Goal: Task Accomplishment & Management: Manage account settings

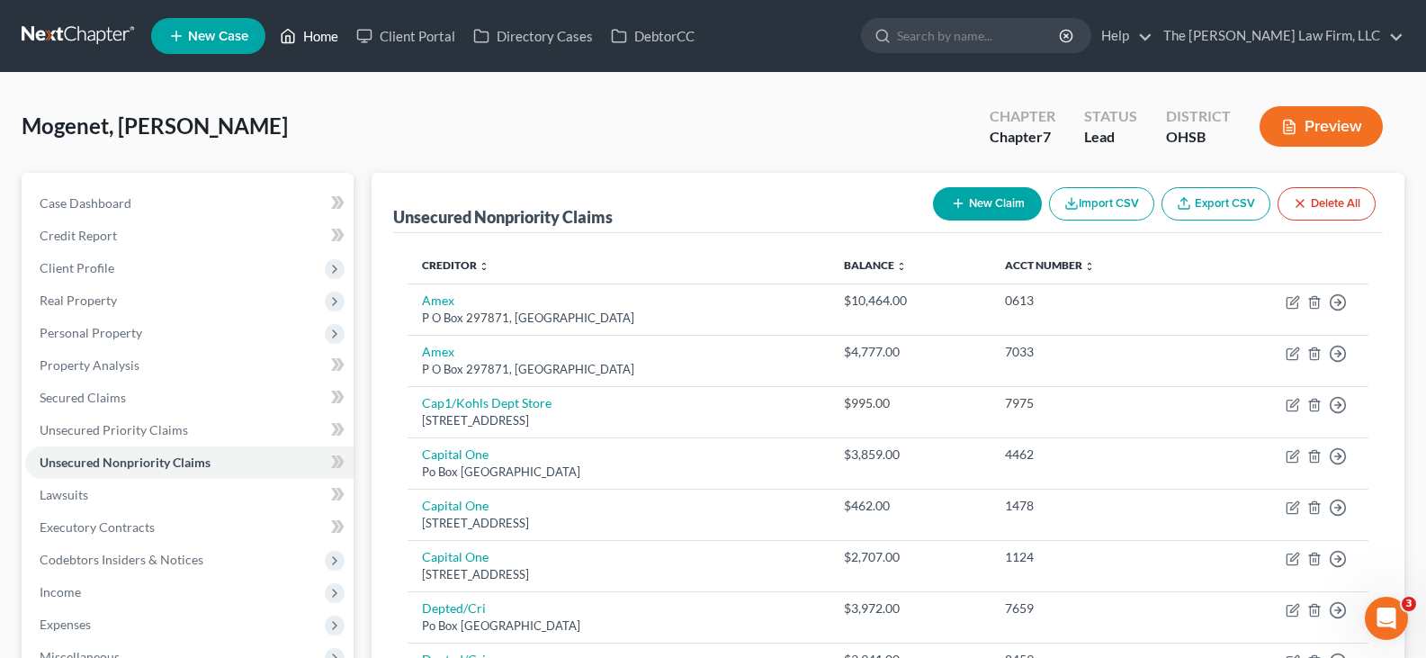
click at [324, 35] on link "Home" at bounding box center [309, 36] width 76 height 32
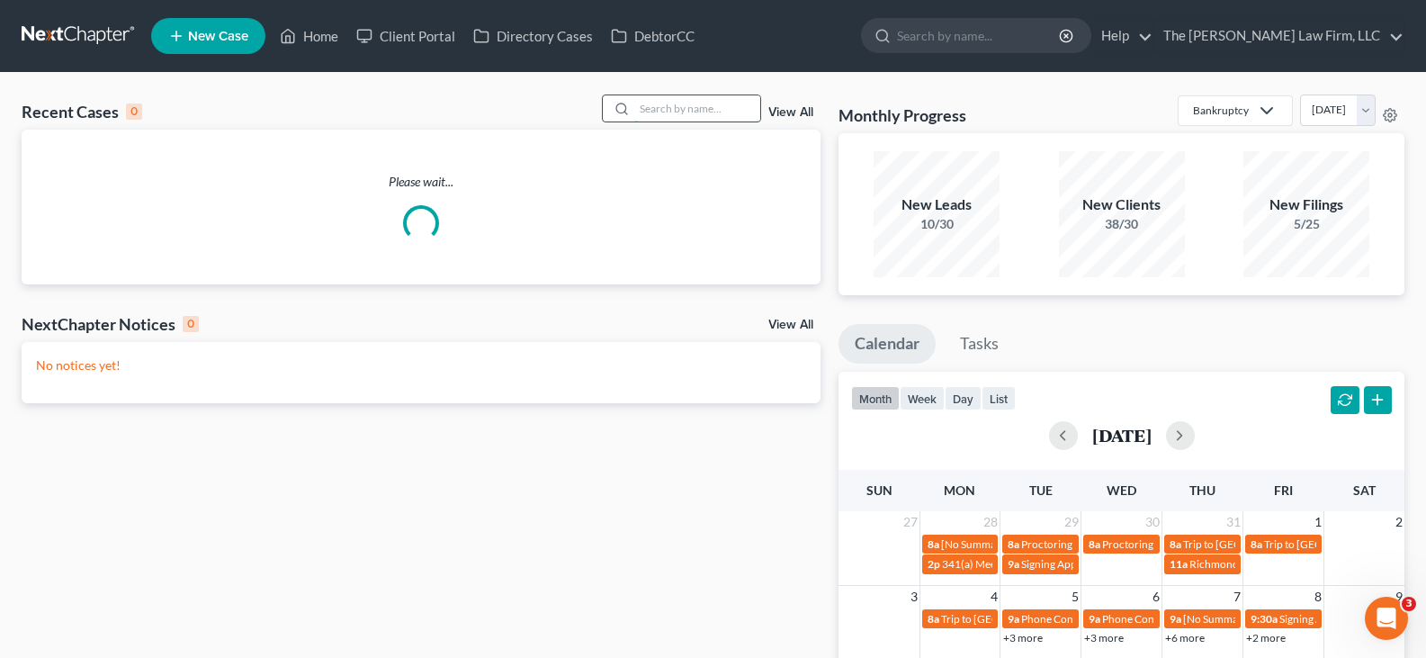
click at [655, 112] on input "search" at bounding box center [697, 108] width 126 height 26
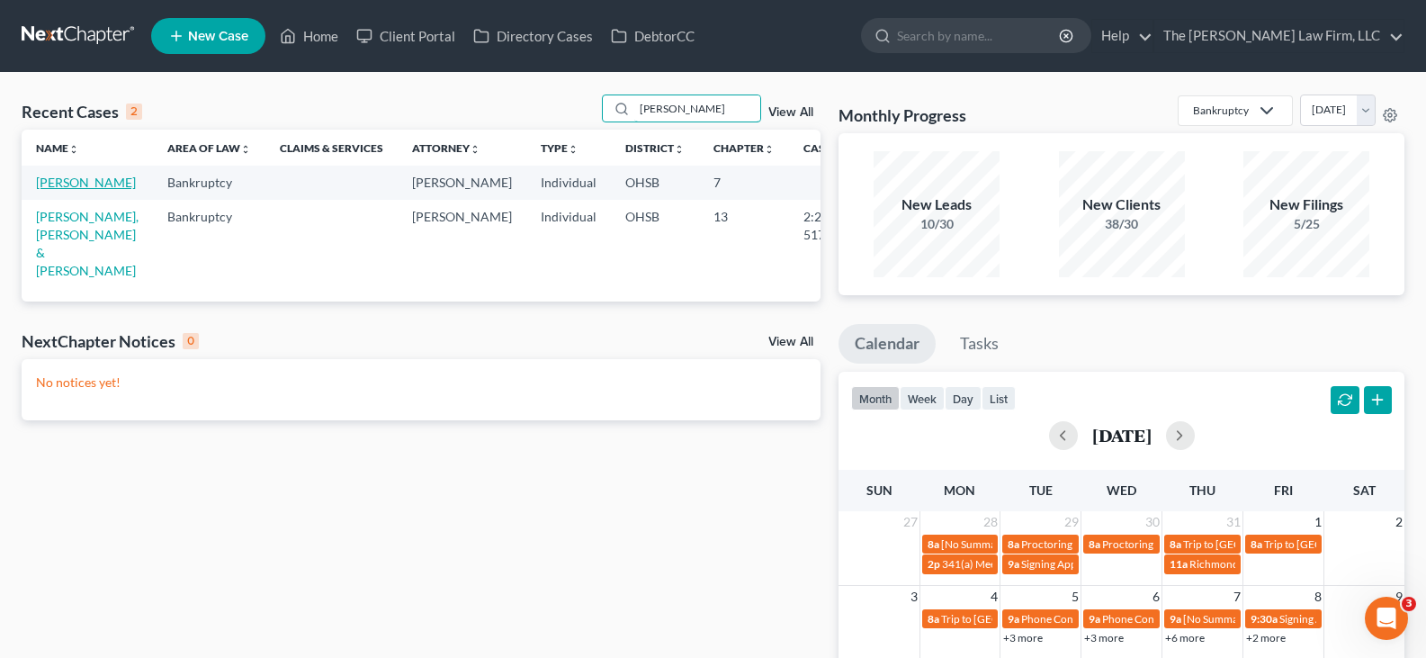
type input "[PERSON_NAME]"
click at [48, 190] on link "[PERSON_NAME]" at bounding box center [86, 182] width 100 height 15
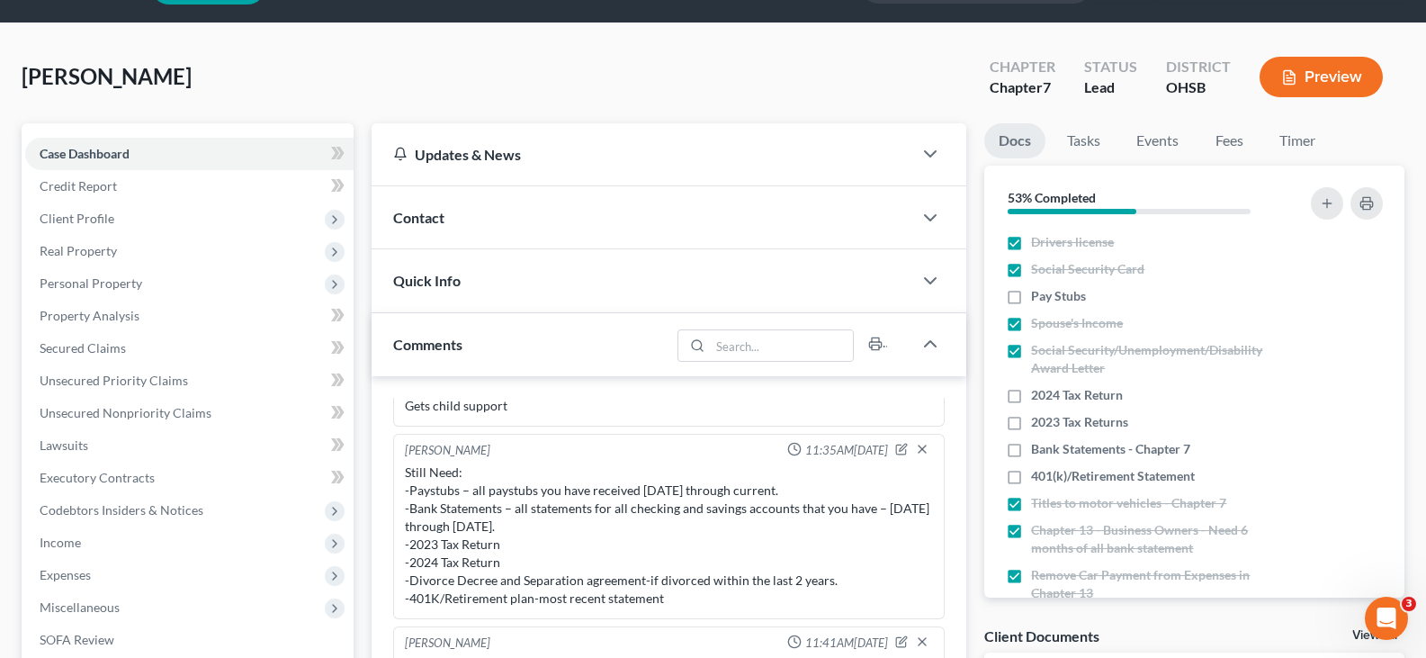
scroll to position [90, 0]
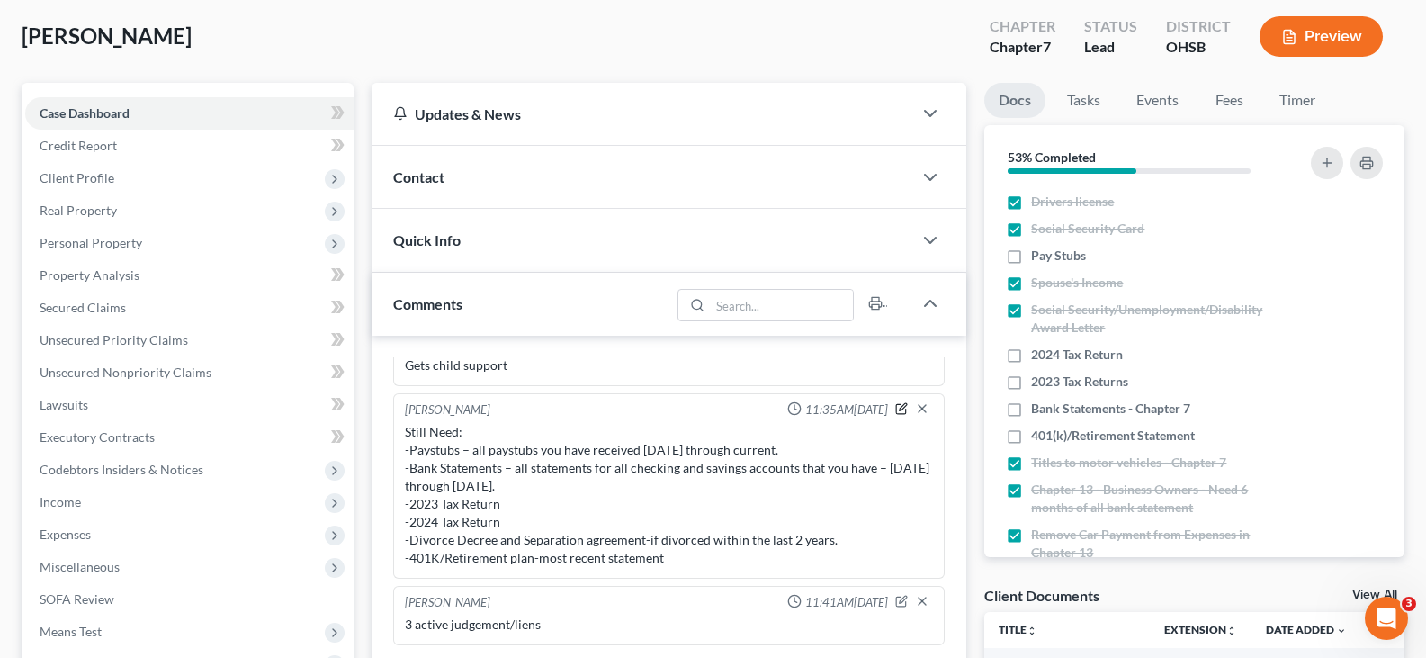
click at [900, 409] on icon "button" at bounding box center [903, 406] width 7 height 7
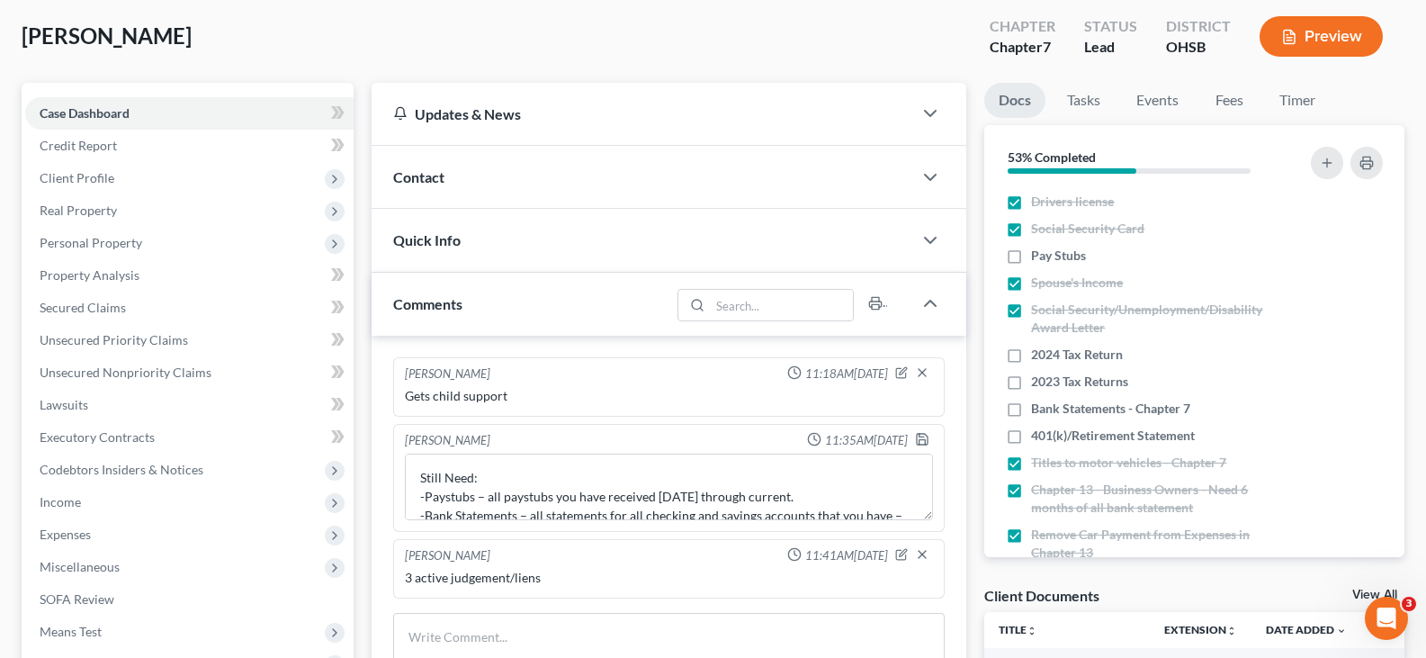
scroll to position [0, 0]
click at [825, 496] on textarea "Still Need: -Paystubs – all paystubs you have received [DATE] through current. …" at bounding box center [669, 486] width 528 height 67
drag, startPoint x: 832, startPoint y: 499, endPoint x: 489, endPoint y: 496, distance: 343.7
click at [489, 496] on textarea "Still Need: -Paystubs – all paystubs you have received [DATE] through current. …" at bounding box center [669, 486] width 528 height 67
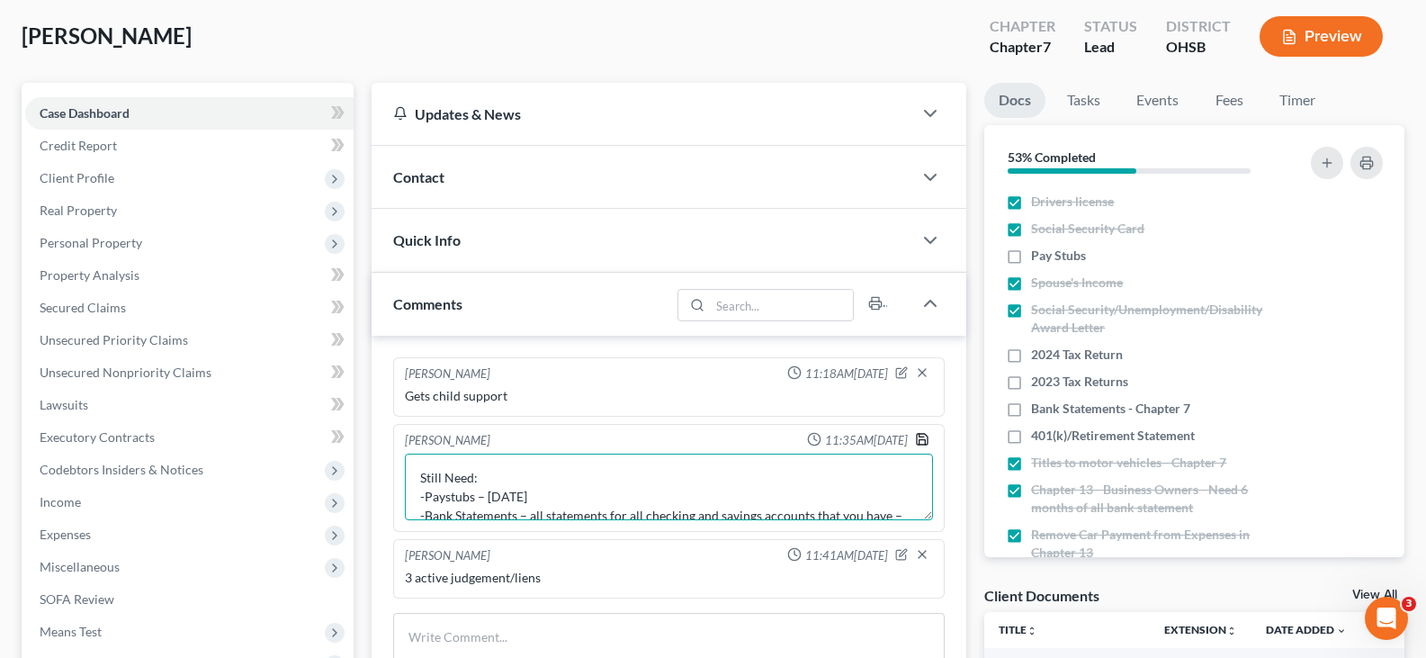
type textarea "Still Need: -Paystubs – [DATE] -Bank Statements – all statements for all checki…"
click at [921, 442] on icon "button" at bounding box center [922, 439] width 14 height 14
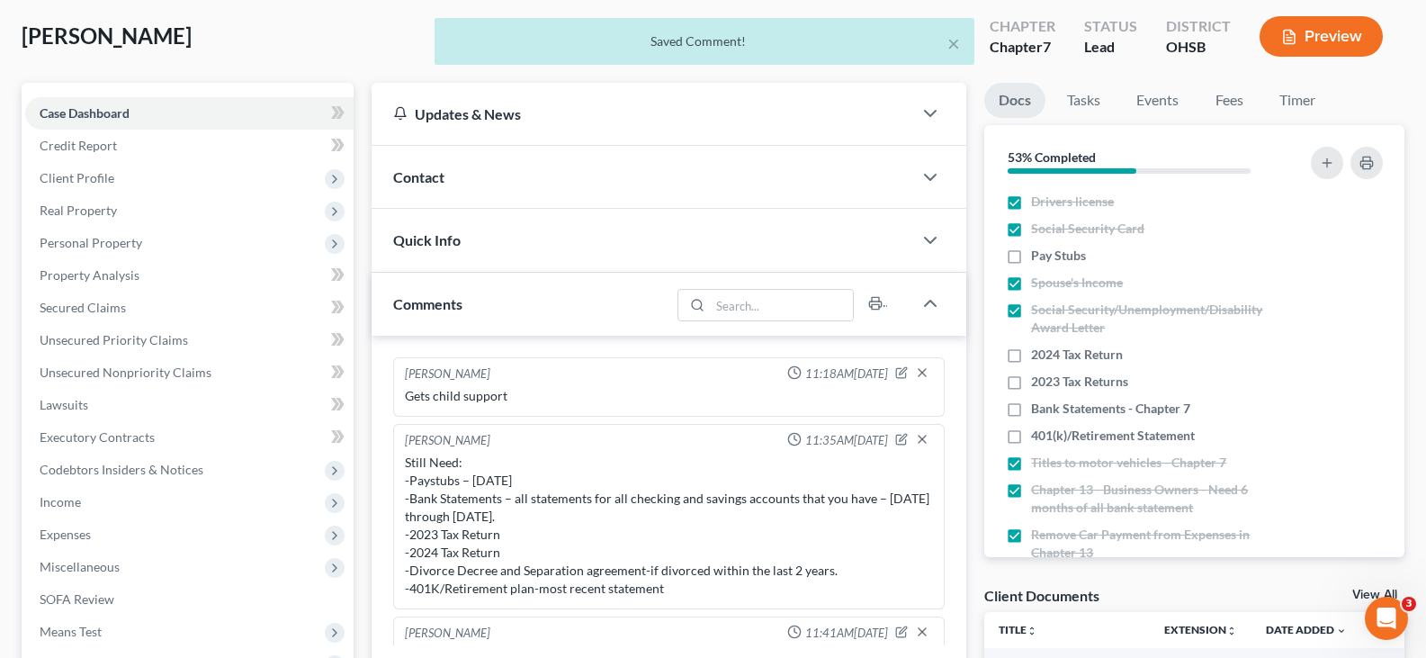
scroll to position [31, 0]
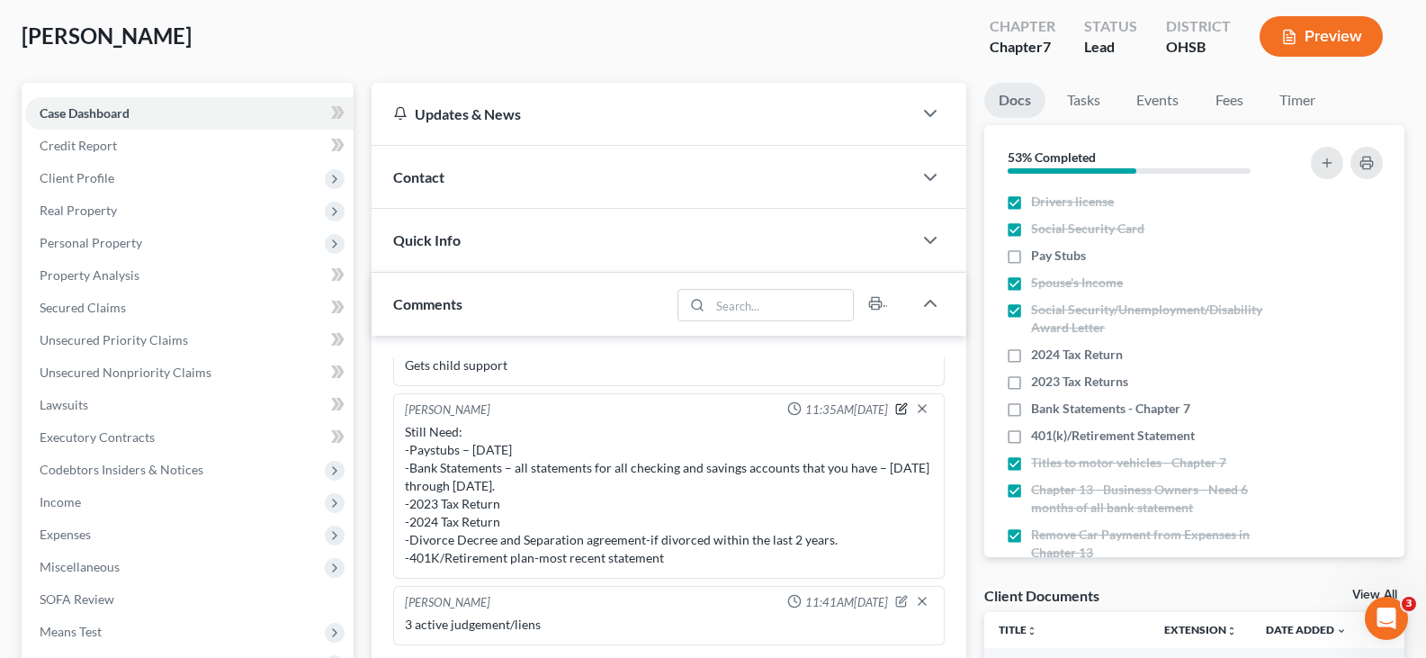
click at [895, 412] on icon "button" at bounding box center [901, 408] width 13 height 13
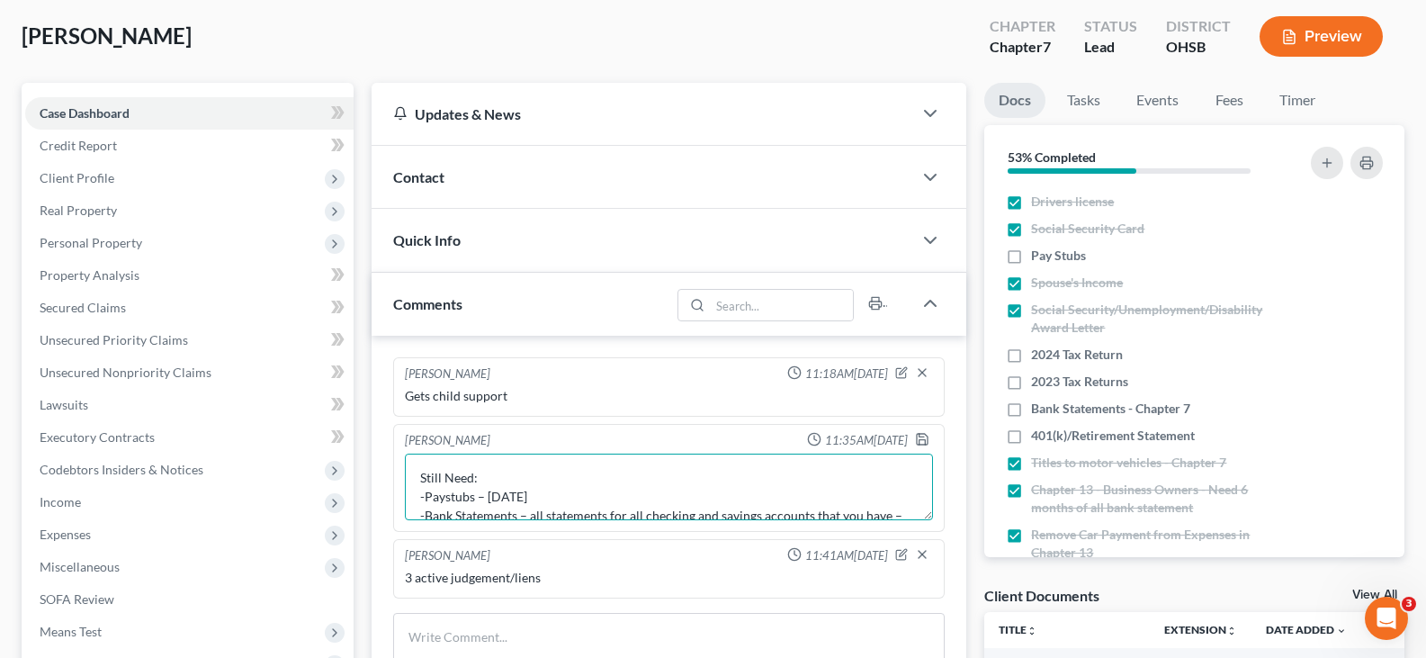
scroll to position [36, 0]
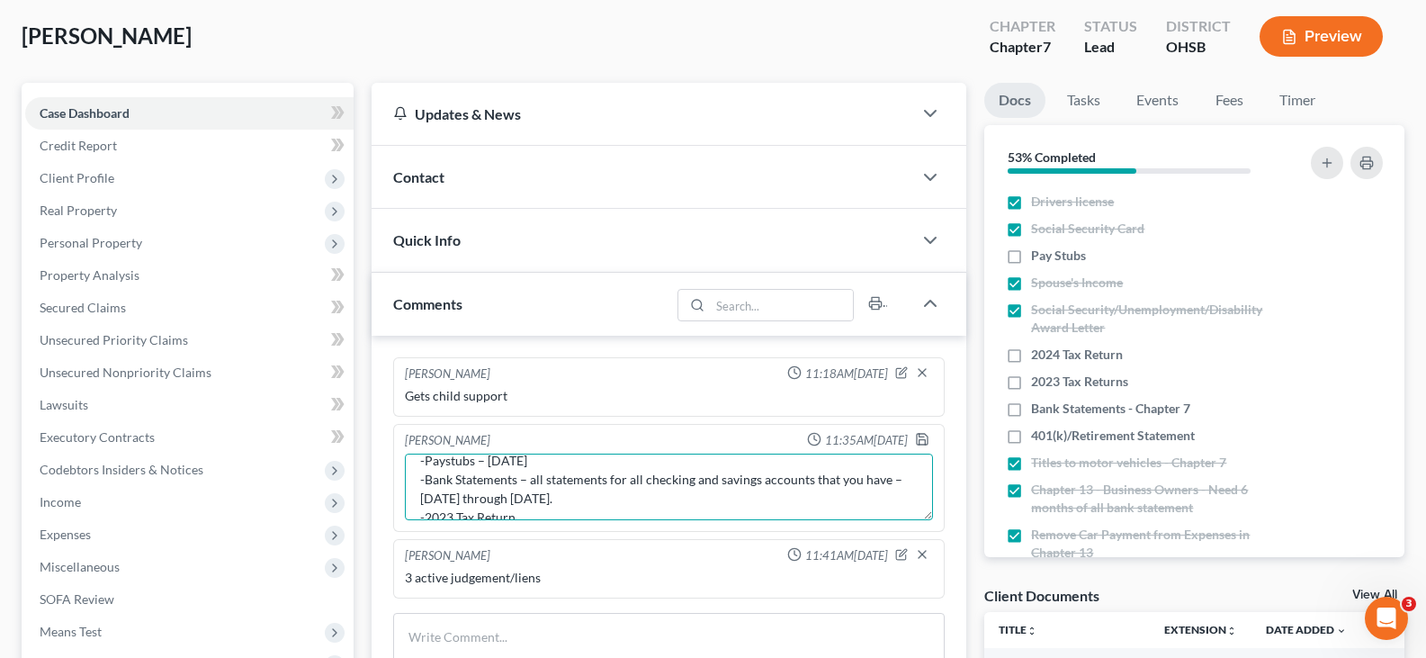
click at [613, 498] on textarea "Still Need: -Paystubs – [DATE] -Bank Statements – all statements for all checki…" at bounding box center [669, 486] width 528 height 67
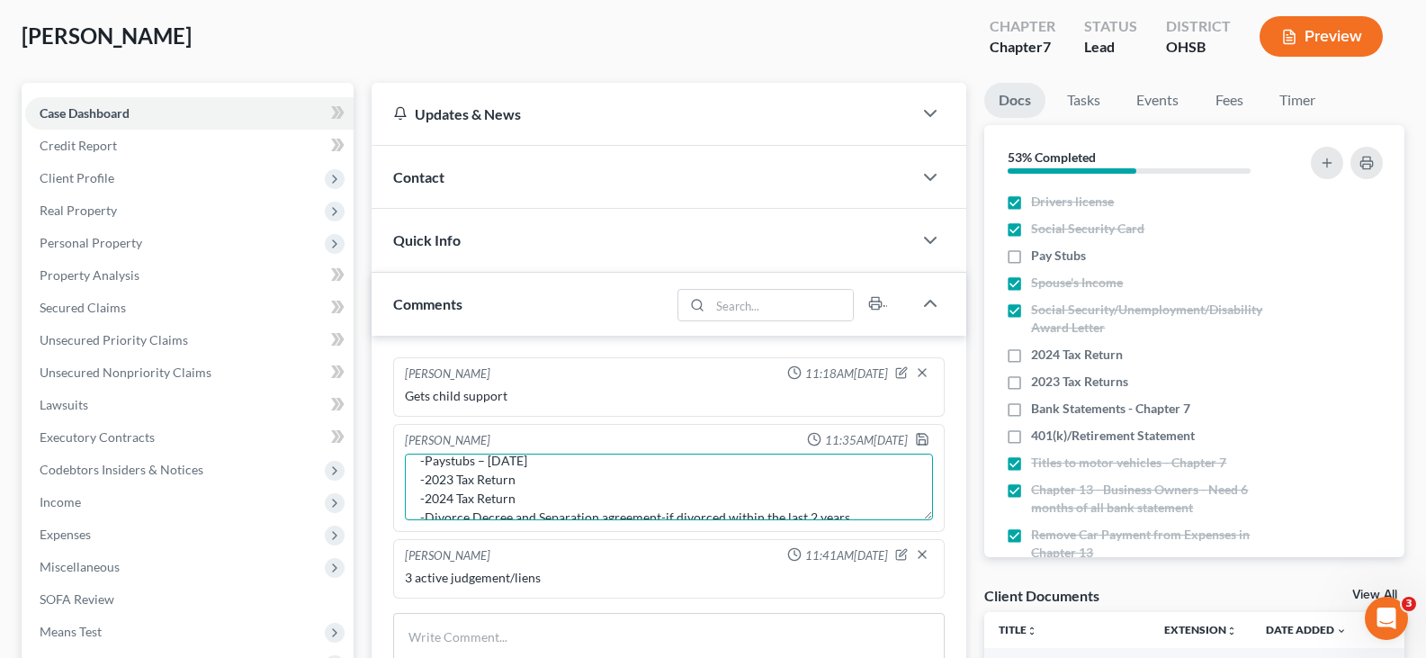
scroll to position [17, 0]
click at [558, 507] on textarea "Still Need: -Paystubs – [DATE] -2023 Tax Return -2024 Tax Return -Divorce Decre…" at bounding box center [669, 486] width 528 height 67
click at [558, 514] on textarea "Still Need: -Paystubs – [DATE] -2023 Tax Return -2024 Tax Return -Divorce Decre…" at bounding box center [669, 486] width 528 height 67
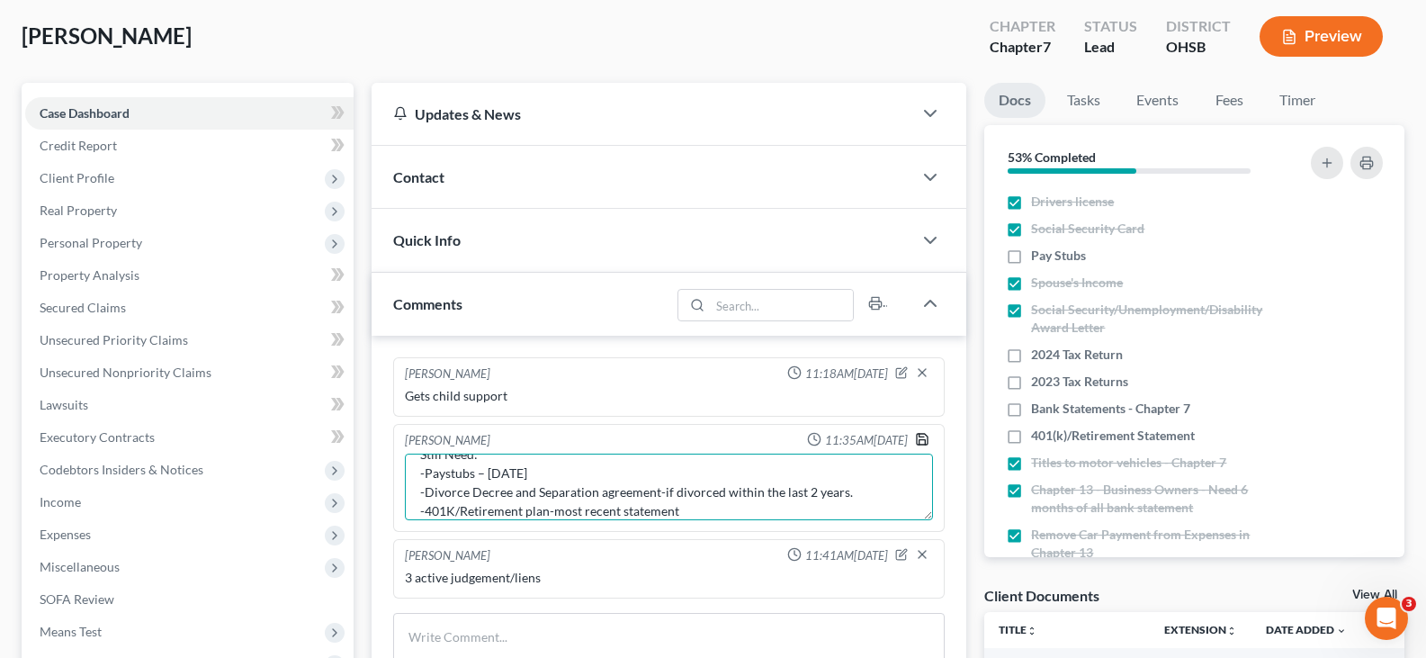
type textarea "Still Need: -Paystubs – [DATE] -Divorce Decree and Separation agreement-if divo…"
click at [920, 439] on icon "button" at bounding box center [922, 439] width 14 height 14
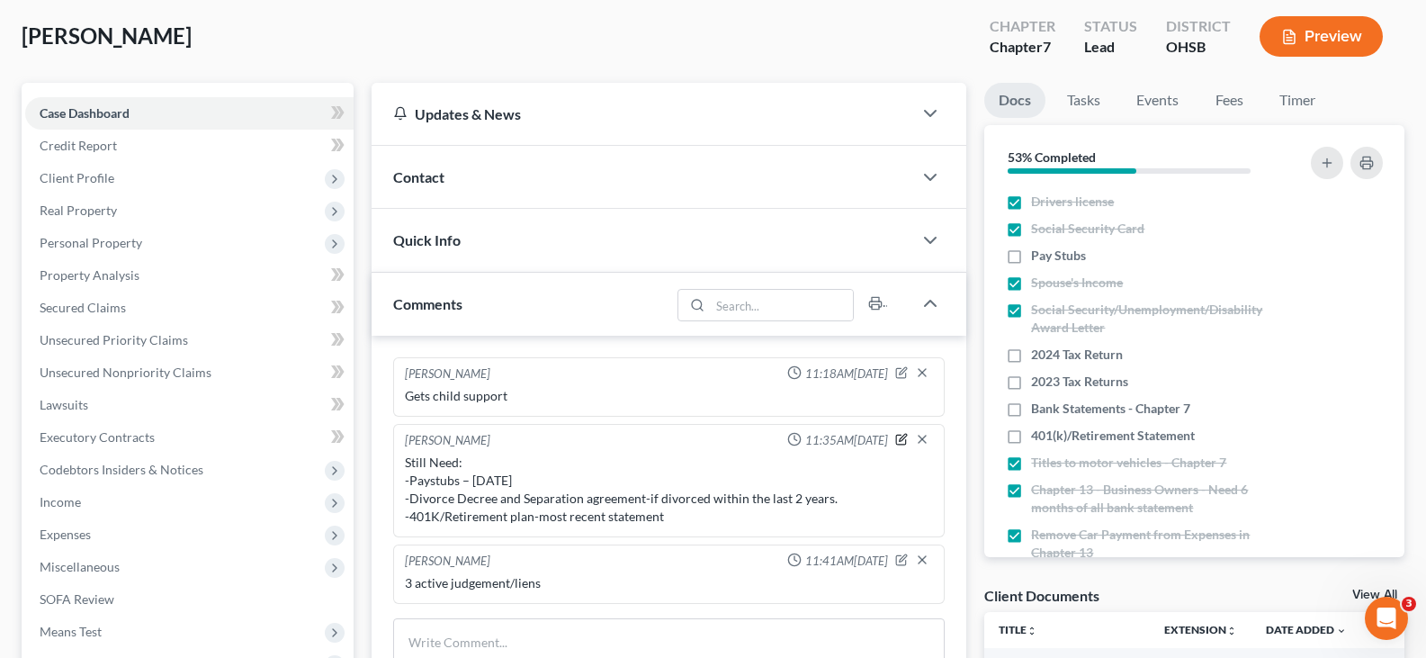
click at [900, 437] on icon "button" at bounding box center [901, 439] width 13 height 13
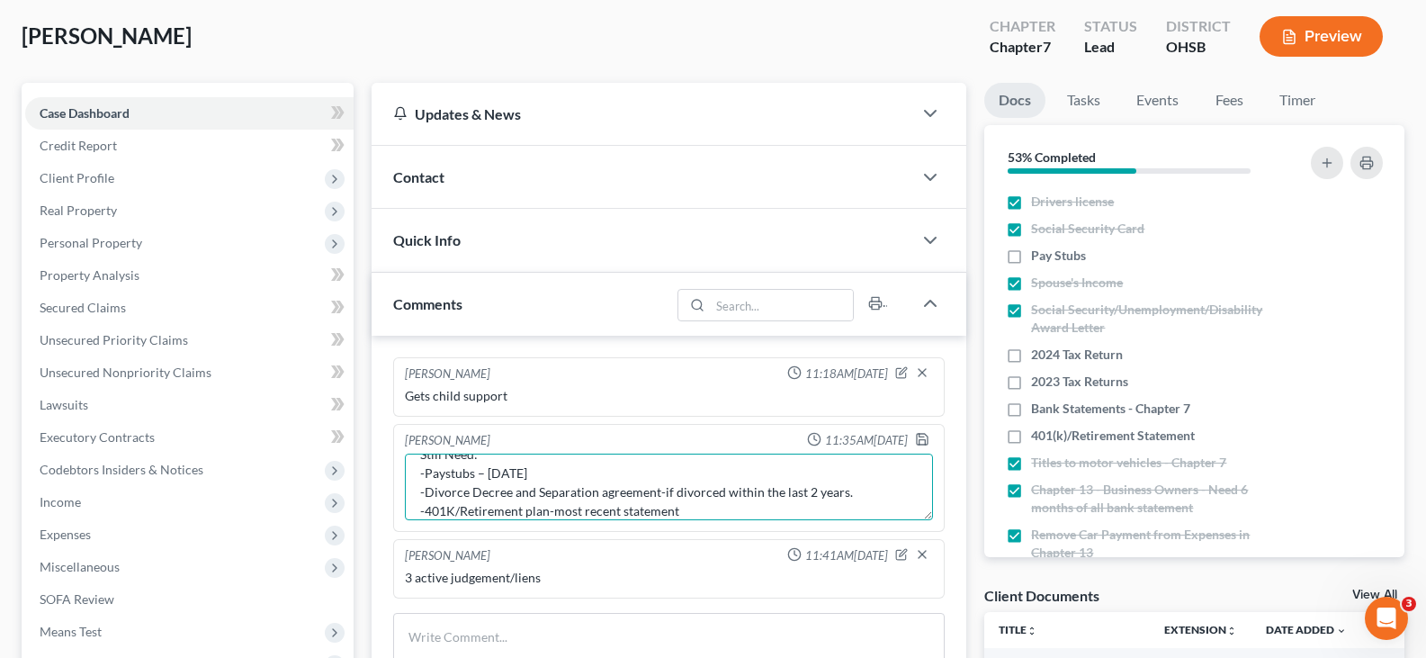
scroll to position [36, 0]
click at [684, 502] on textarea "Still Need: -Paystubs – [DATE] -Divorce Decree and Separation agreement-if divo…" at bounding box center [669, 486] width 528 height 67
drag, startPoint x: 684, startPoint y: 502, endPoint x: 424, endPoint y: 504, distance: 260.0
click at [424, 504] on textarea "Still Need: -Paystubs – [DATE] -Divorce Decree and Separation agreement-if divo…" at bounding box center [669, 486] width 528 height 67
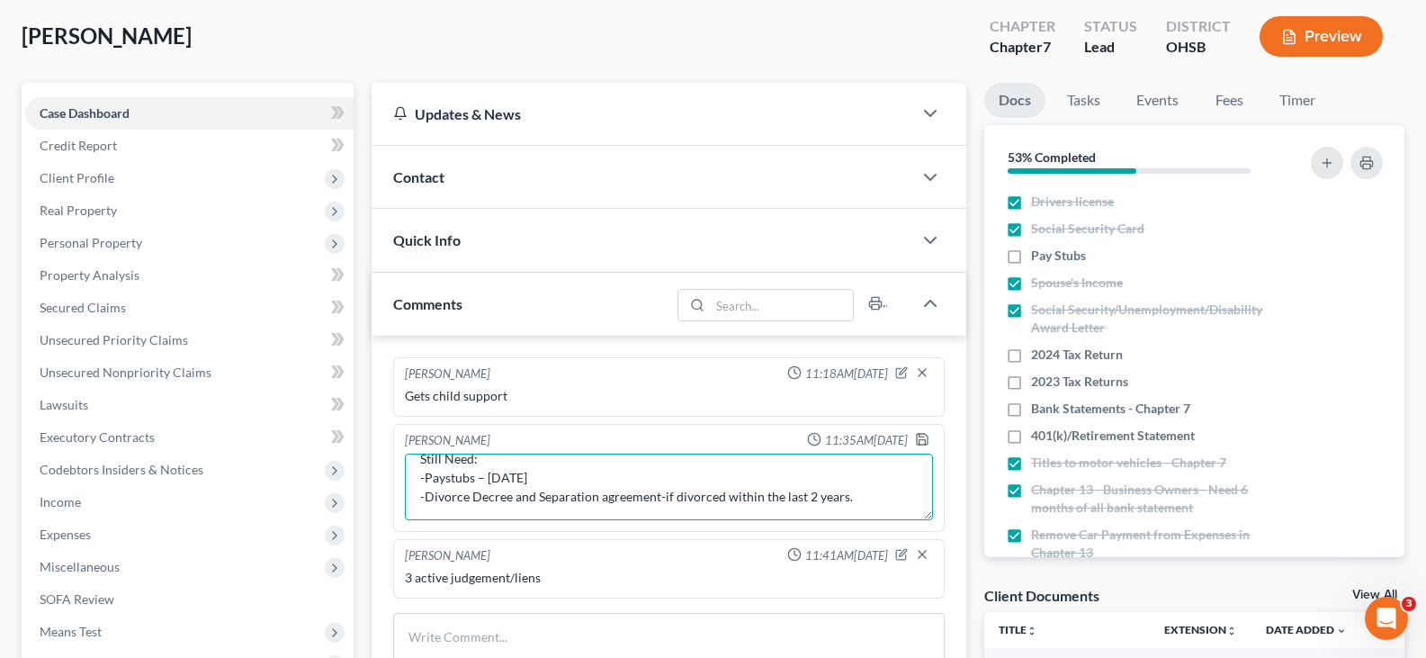
scroll to position [19, 0]
type textarea "Still Need: -Paystubs – [DATE] -Divorce Decree and Separation agreement-if divo…"
click at [920, 441] on polyline "button" at bounding box center [923, 442] width 6 height 4
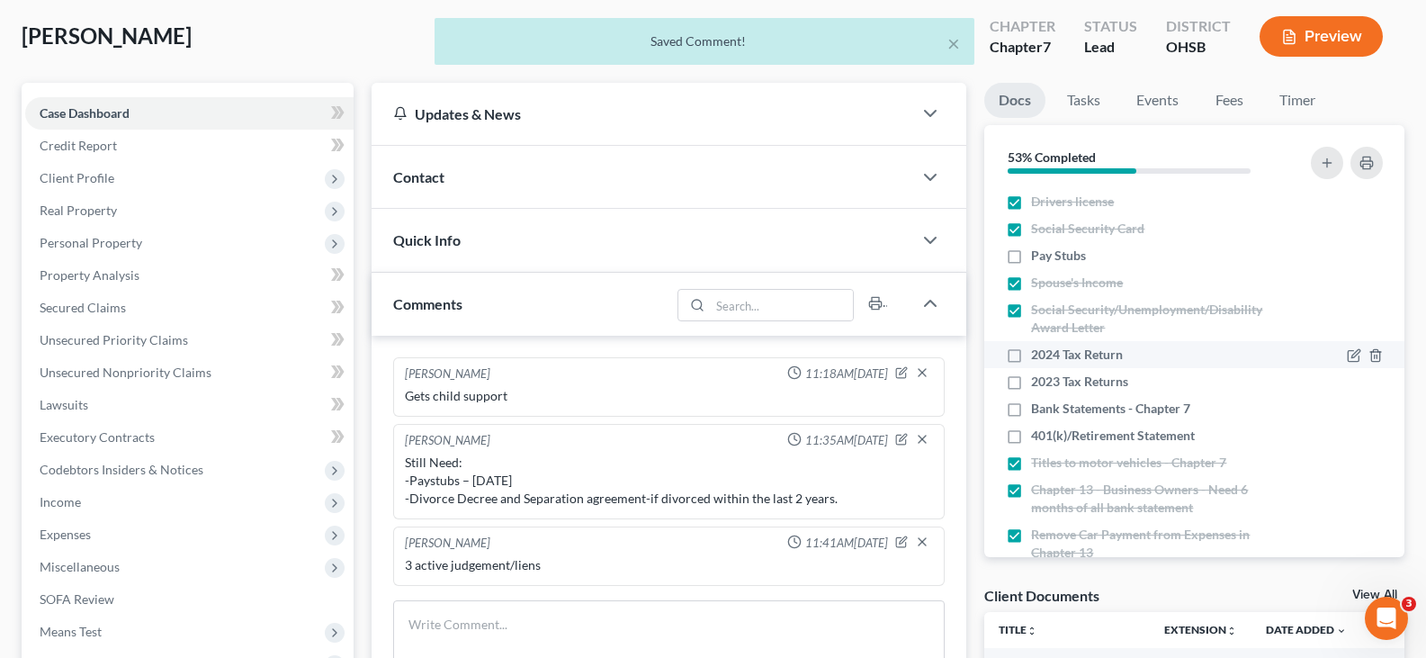
click at [1031, 354] on label "2024 Tax Return" at bounding box center [1077, 354] width 92 height 18
click at [1038, 354] on input "2024 Tax Return" at bounding box center [1044, 351] width 12 height 12
checkbox input "true"
click at [1031, 384] on label "2023 Tax Returns" at bounding box center [1079, 381] width 97 height 18
click at [1038, 384] on input "2023 Tax Returns" at bounding box center [1044, 378] width 12 height 12
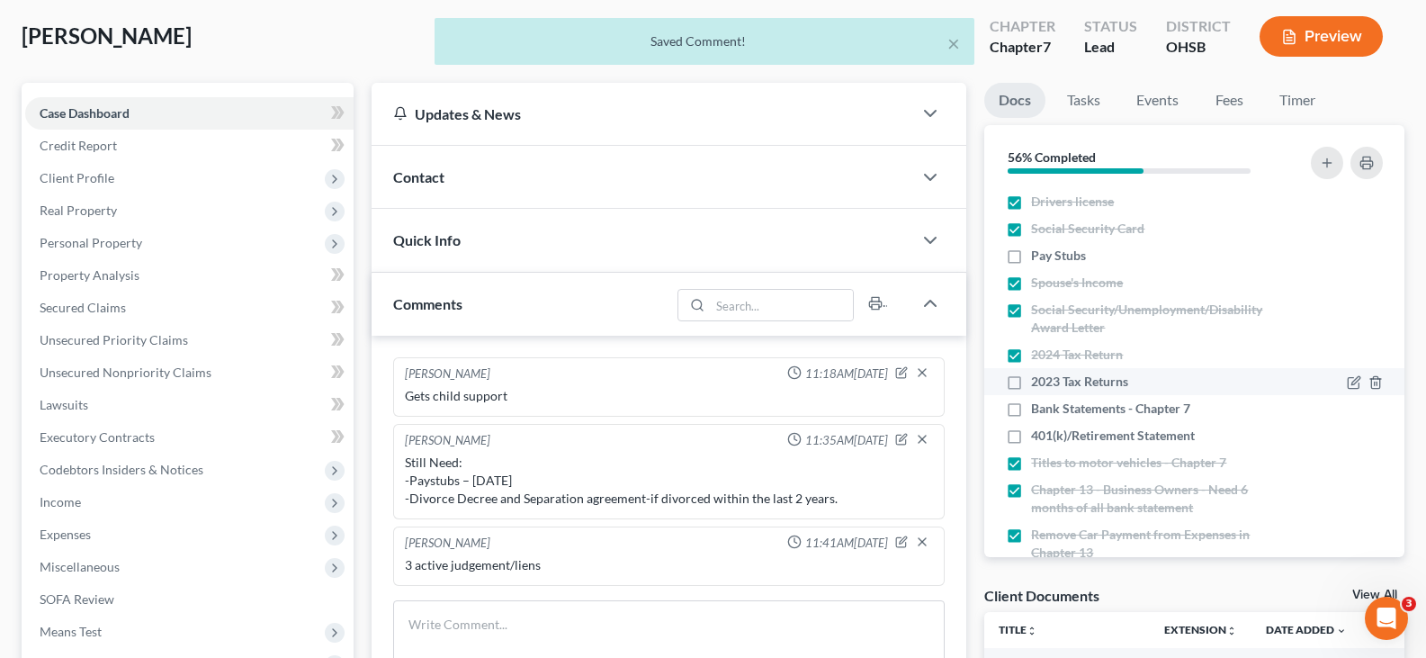
checkbox input "true"
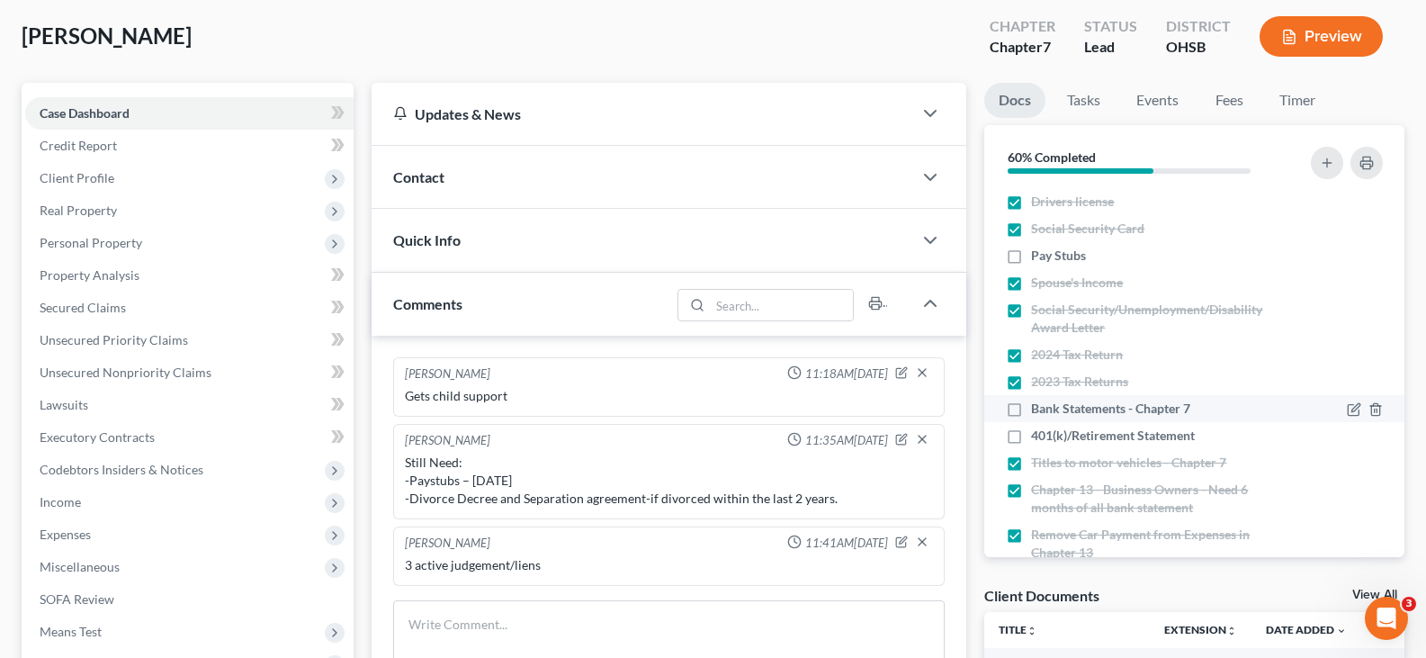
click at [1031, 409] on label "Bank Statements - Chapter 7" at bounding box center [1110, 408] width 159 height 18
click at [1038, 409] on input "Bank Statements - Chapter 7" at bounding box center [1044, 405] width 12 height 12
checkbox input "true"
click at [1031, 440] on label "401(k)/Retirement Statement" at bounding box center [1113, 435] width 164 height 18
click at [1038, 438] on input "401(k)/Retirement Statement" at bounding box center [1044, 432] width 12 height 12
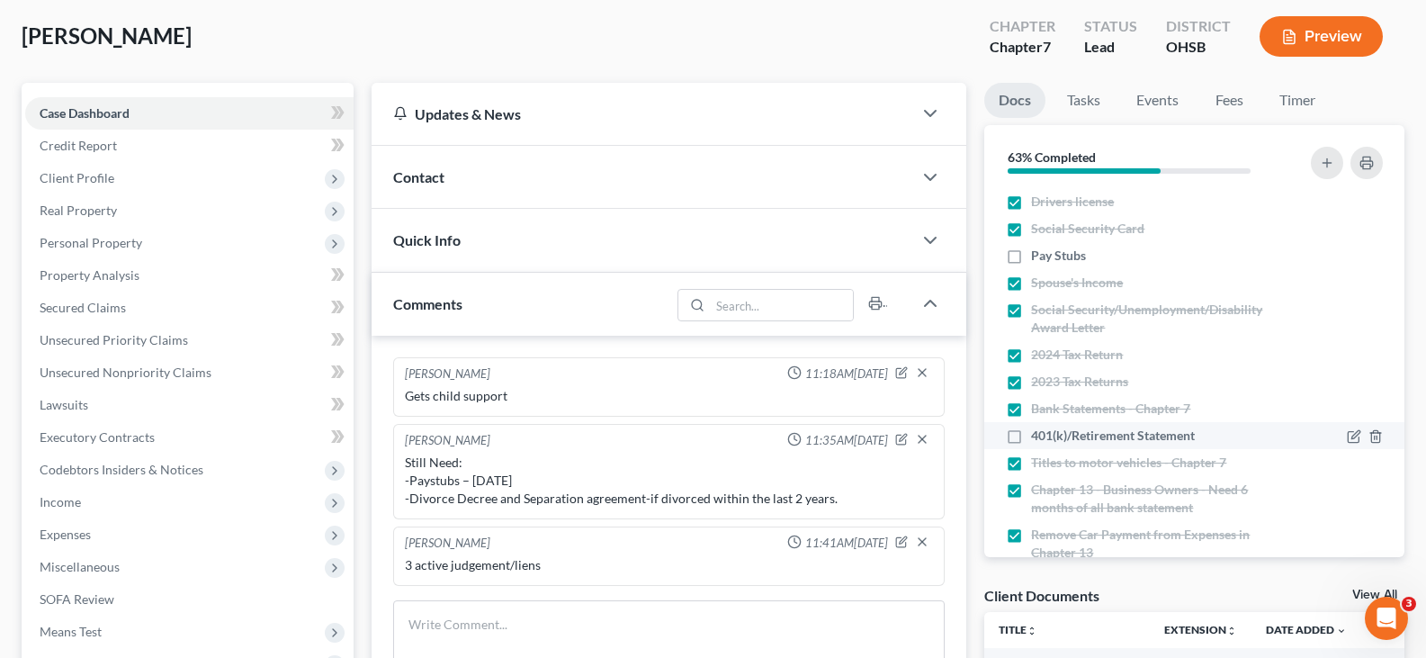
checkbox input "true"
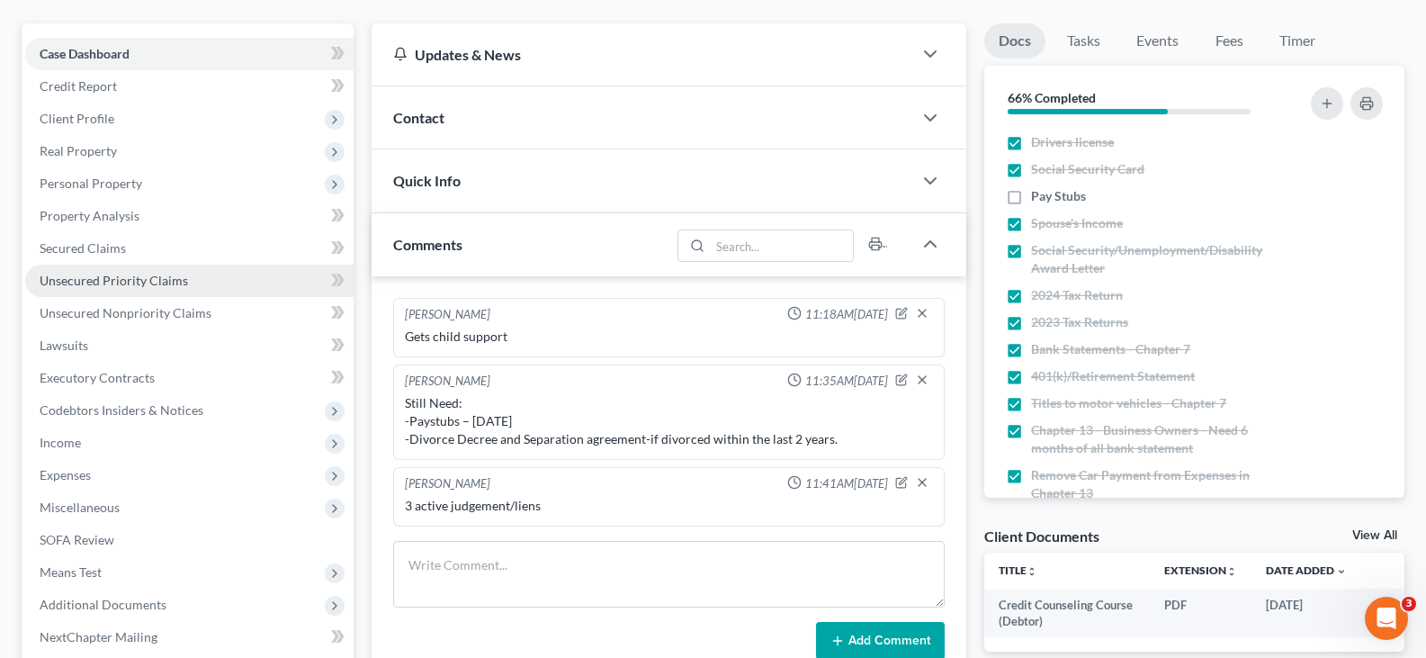
scroll to position [180, 0]
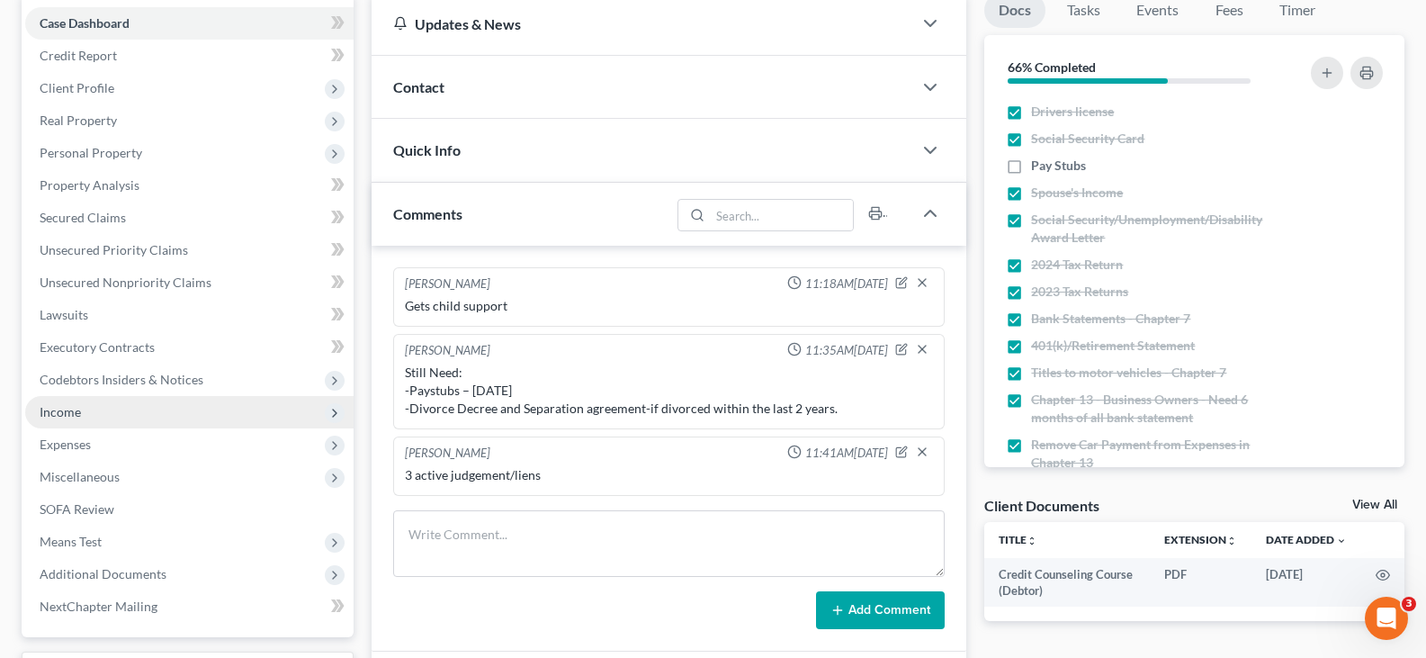
click at [68, 413] on span "Income" at bounding box center [60, 411] width 41 height 15
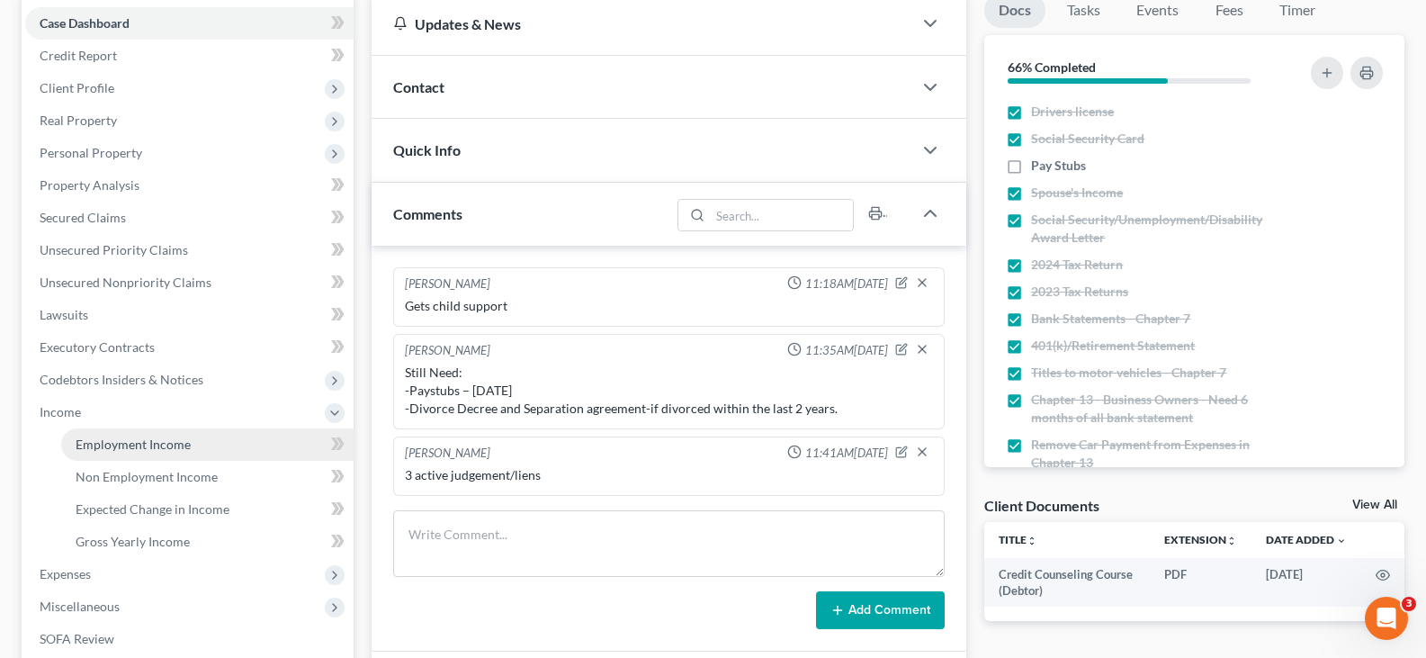
click at [104, 445] on span "Employment Income" at bounding box center [133, 443] width 115 height 15
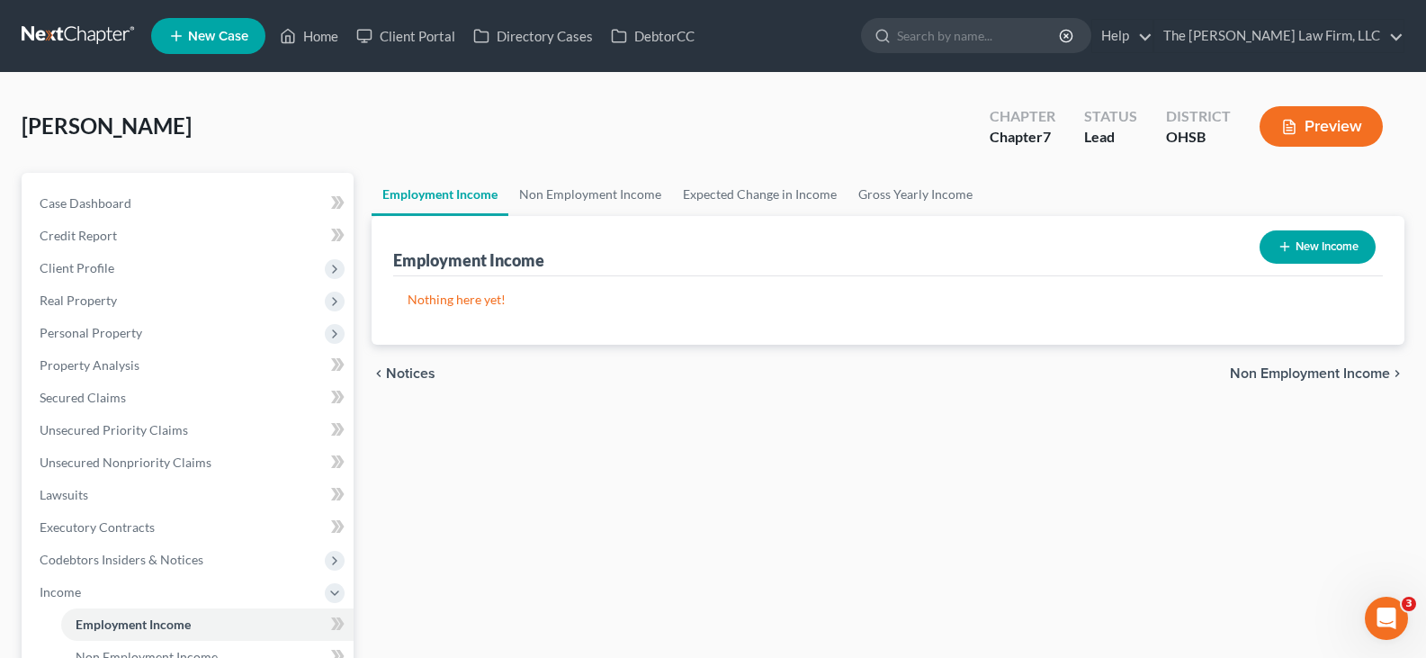
click at [1280, 245] on icon "button" at bounding box center [1285, 246] width 14 height 14
select select "0"
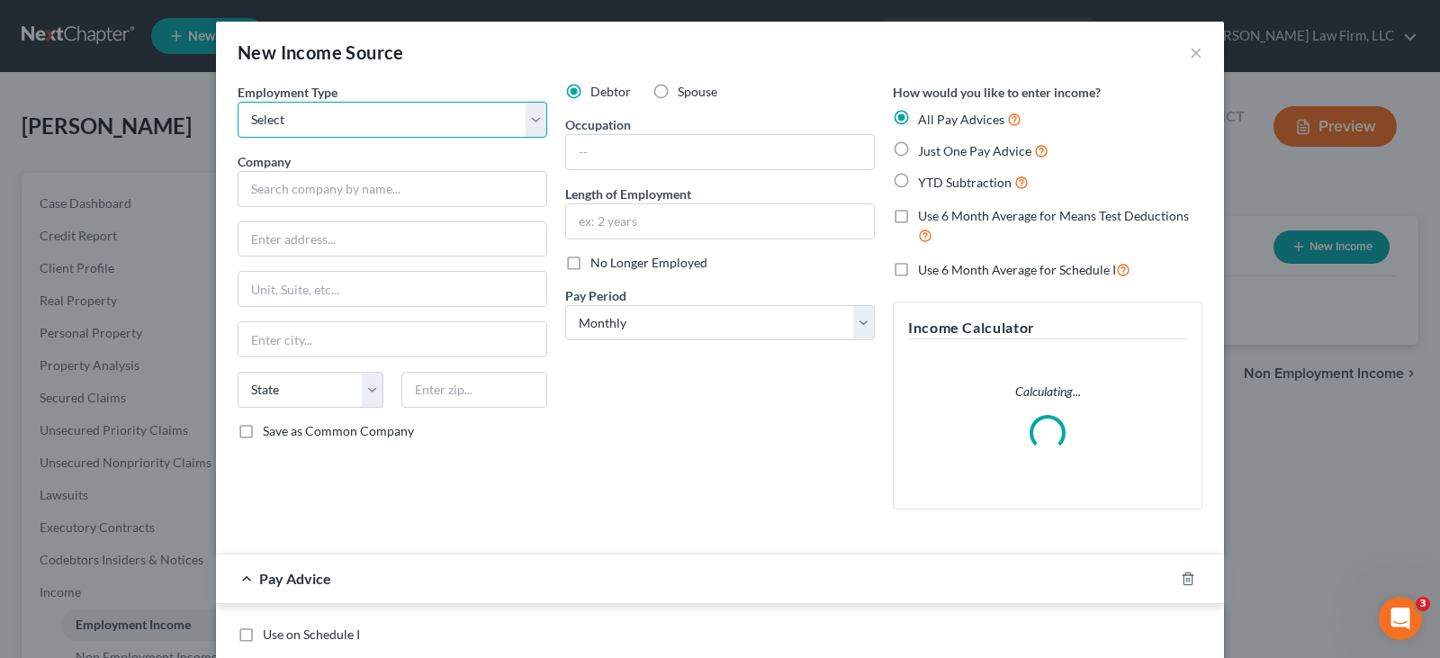
click at [537, 114] on select "Select Full or [DEMOGRAPHIC_DATA] Employment Self Employment" at bounding box center [392, 120] width 309 height 36
select select "0"
click at [238, 102] on select "Select Full or [DEMOGRAPHIC_DATA] Employment Self Employment" at bounding box center [392, 120] width 309 height 36
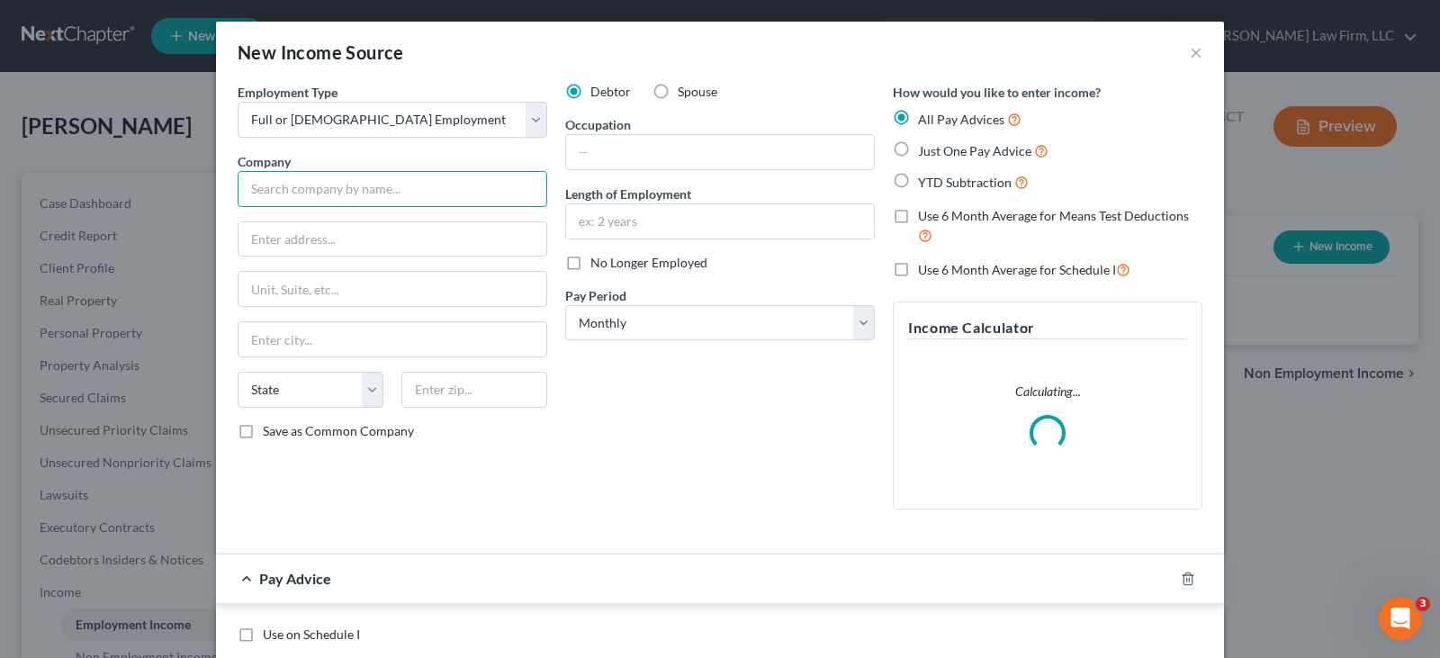
click at [480, 193] on input "text" at bounding box center [392, 189] width 309 height 36
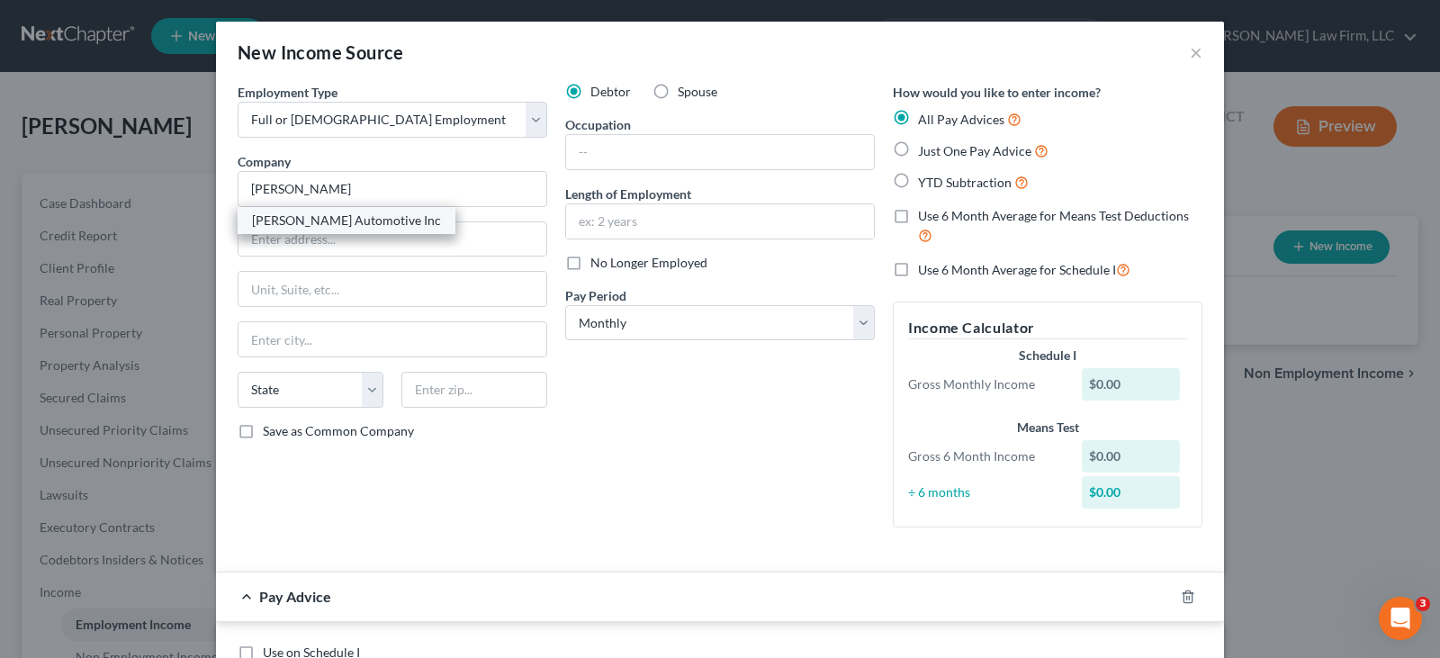
click at [399, 216] on div "[PERSON_NAME] Automotive Inc" at bounding box center [346, 220] width 189 height 18
type input "[PERSON_NAME] Automotive Inc"
type input "1888 [PERSON_NAME]"
type input "Columbus"
select select "36"
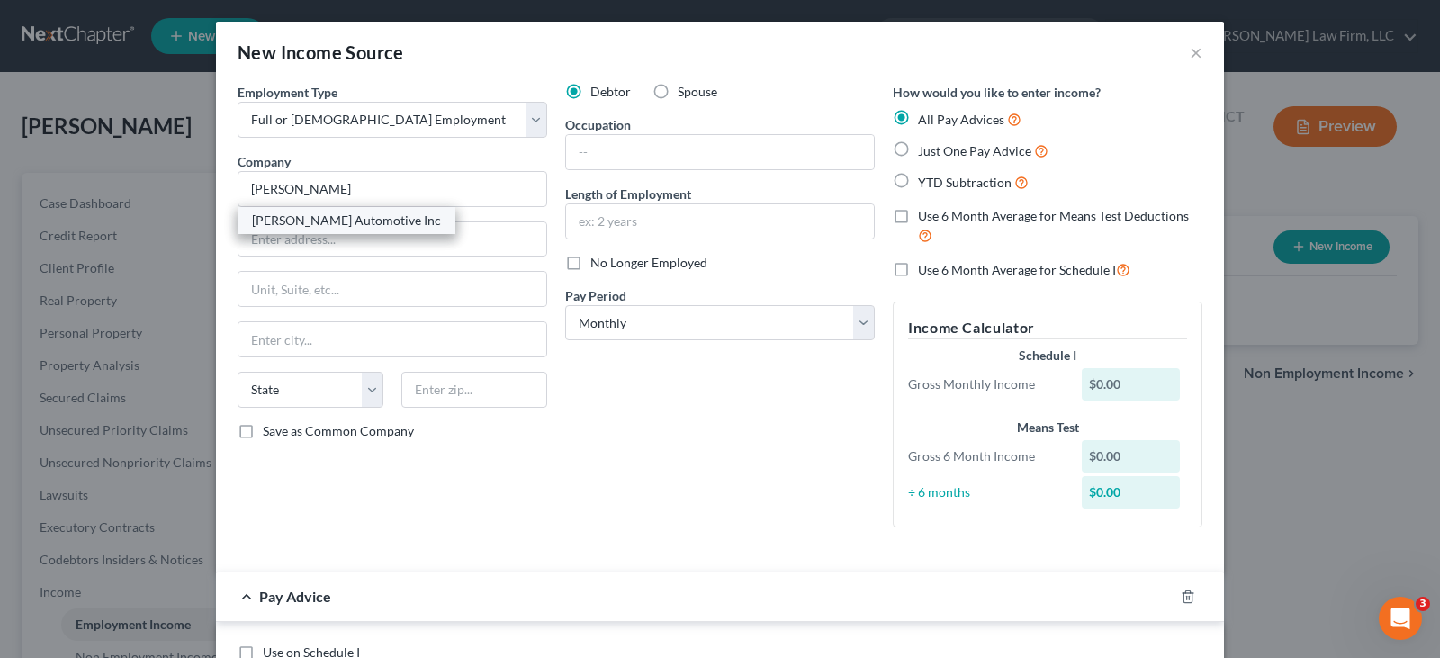
type input "43229"
click at [648, 219] on input "text" at bounding box center [720, 221] width 308 height 34
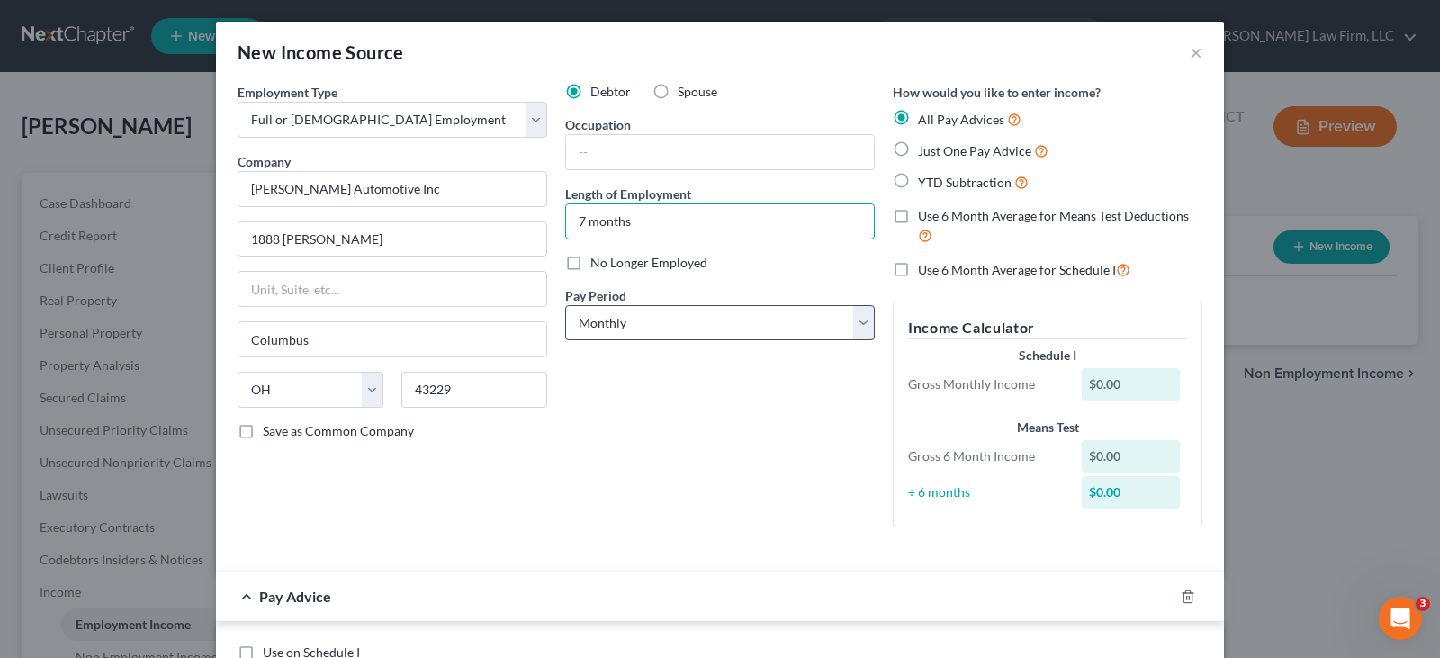
type input "7 months"
click at [857, 326] on select "Select Monthly Twice Monthly Every Other Week Weekly" at bounding box center [719, 323] width 309 height 36
select select "3"
click at [565, 305] on select "Select Monthly Twice Monthly Every Other Week Weekly" at bounding box center [719, 323] width 309 height 36
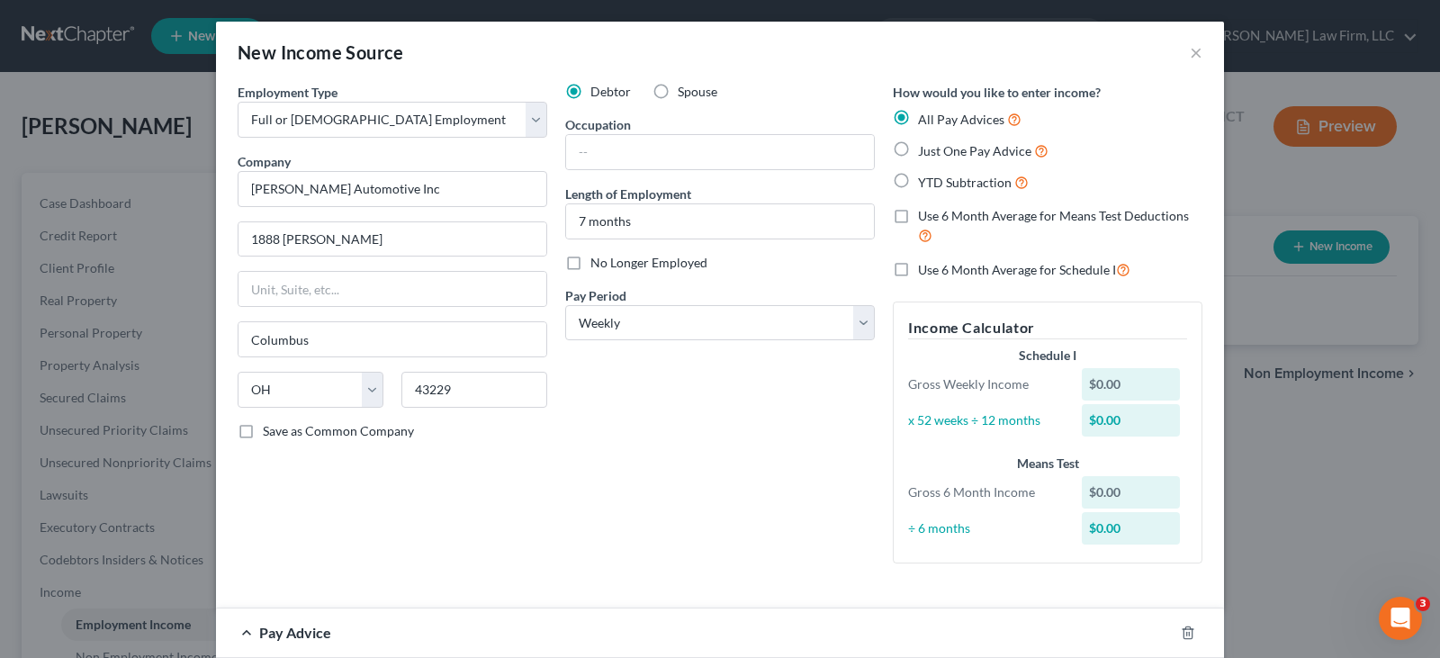
click at [918, 178] on label "YTD Subtraction" at bounding box center [973, 182] width 111 height 21
click at [925, 178] on input "YTD Subtraction" at bounding box center [931, 178] width 12 height 12
radio input "true"
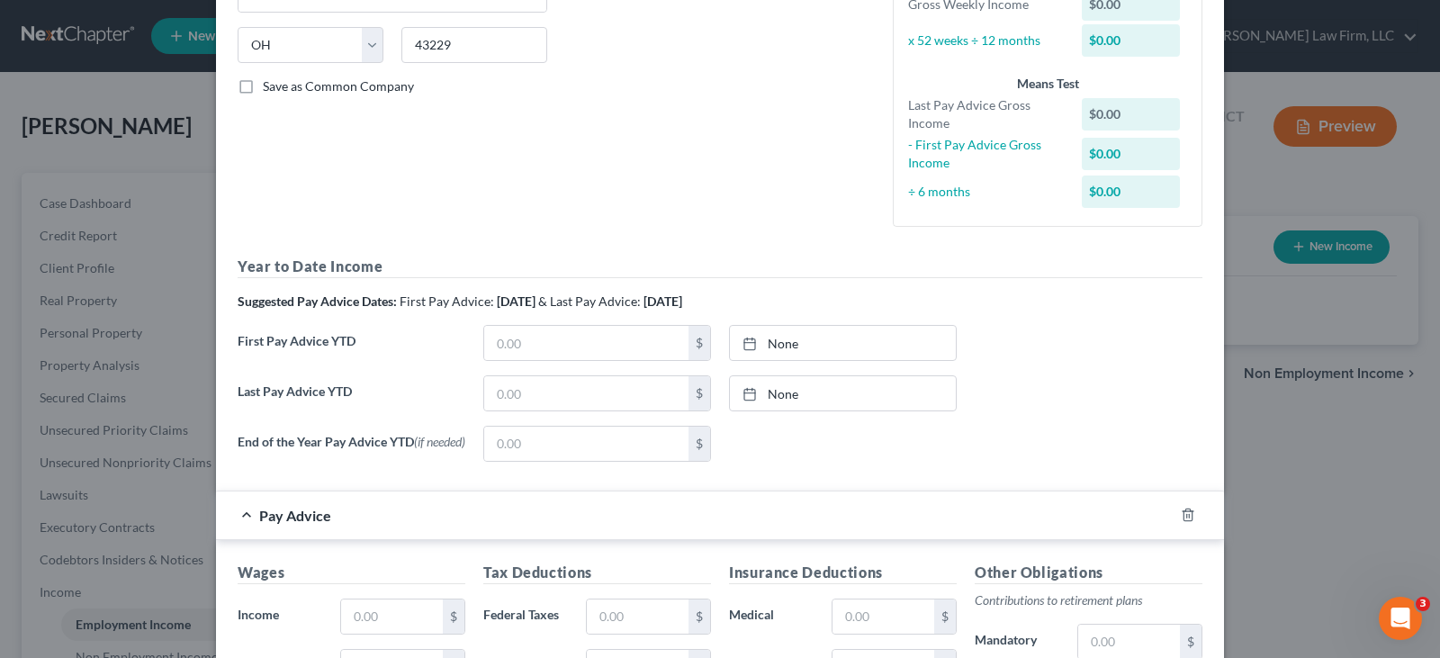
scroll to position [360, 0]
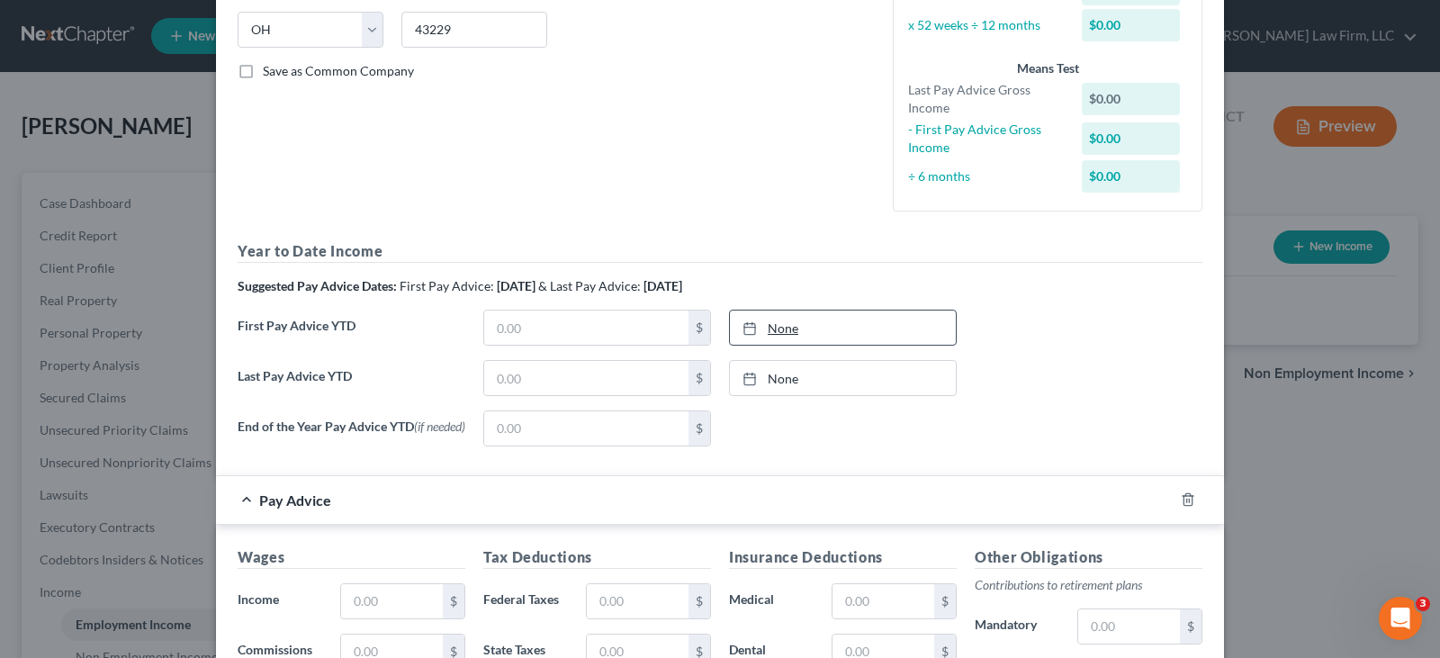
click at [742, 325] on icon at bounding box center [749, 328] width 14 height 14
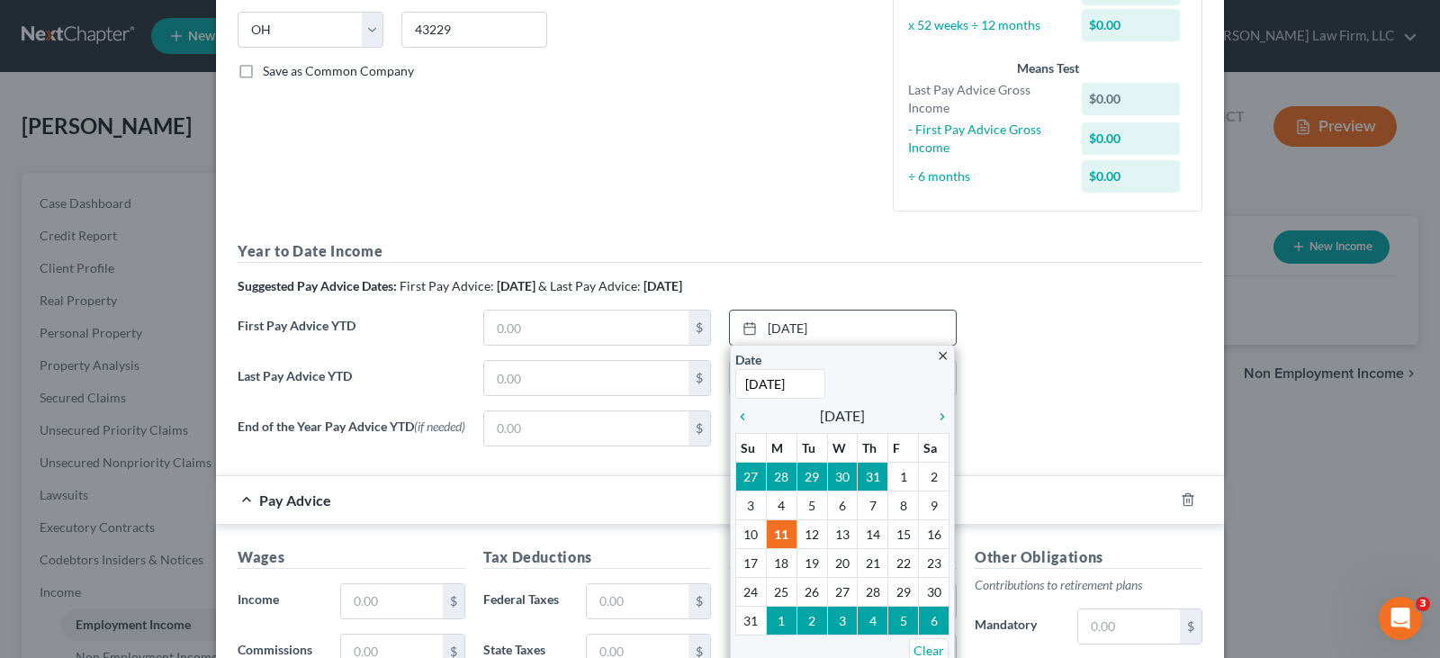
click at [800, 379] on input "[DATE]" at bounding box center [780, 384] width 90 height 30
drag, startPoint x: 808, startPoint y: 384, endPoint x: 728, endPoint y: 373, distance: 80.8
click at [735, 373] on input "[DATE]" at bounding box center [780, 384] width 90 height 30
type input "[DATE]"
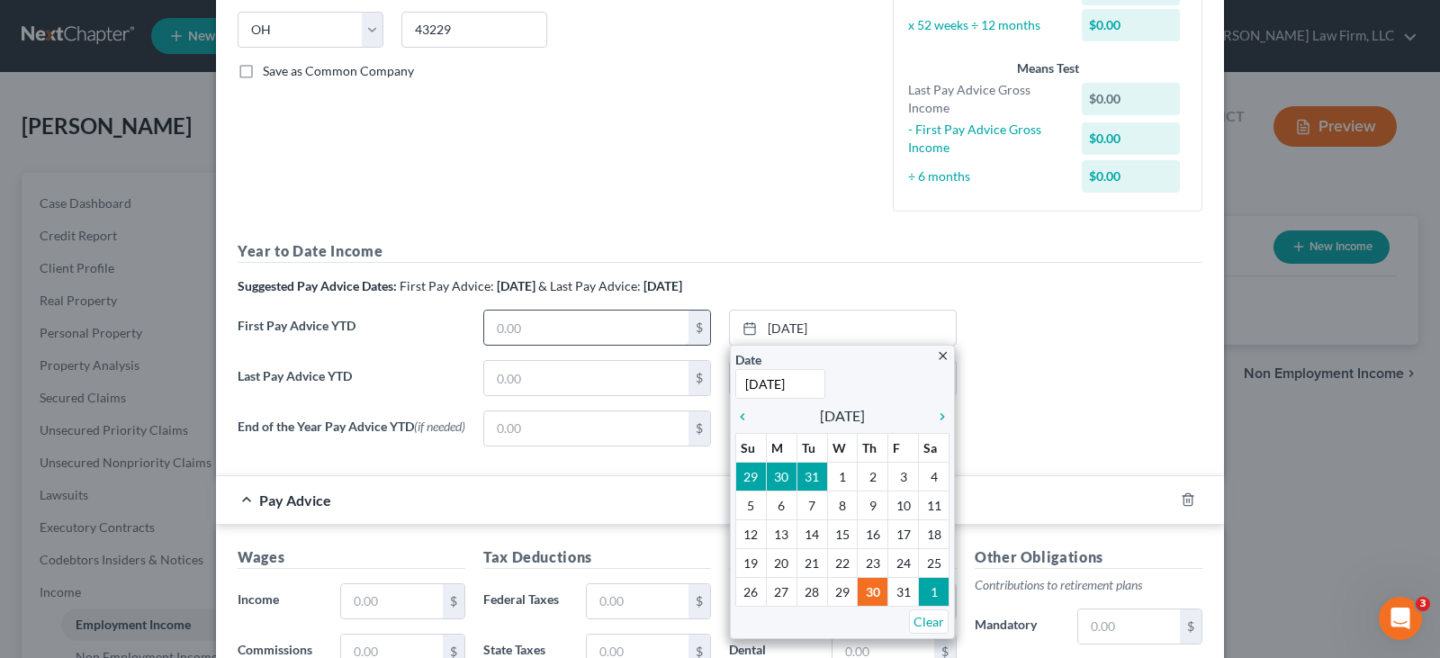
click at [615, 313] on input "text" at bounding box center [586, 327] width 204 height 34
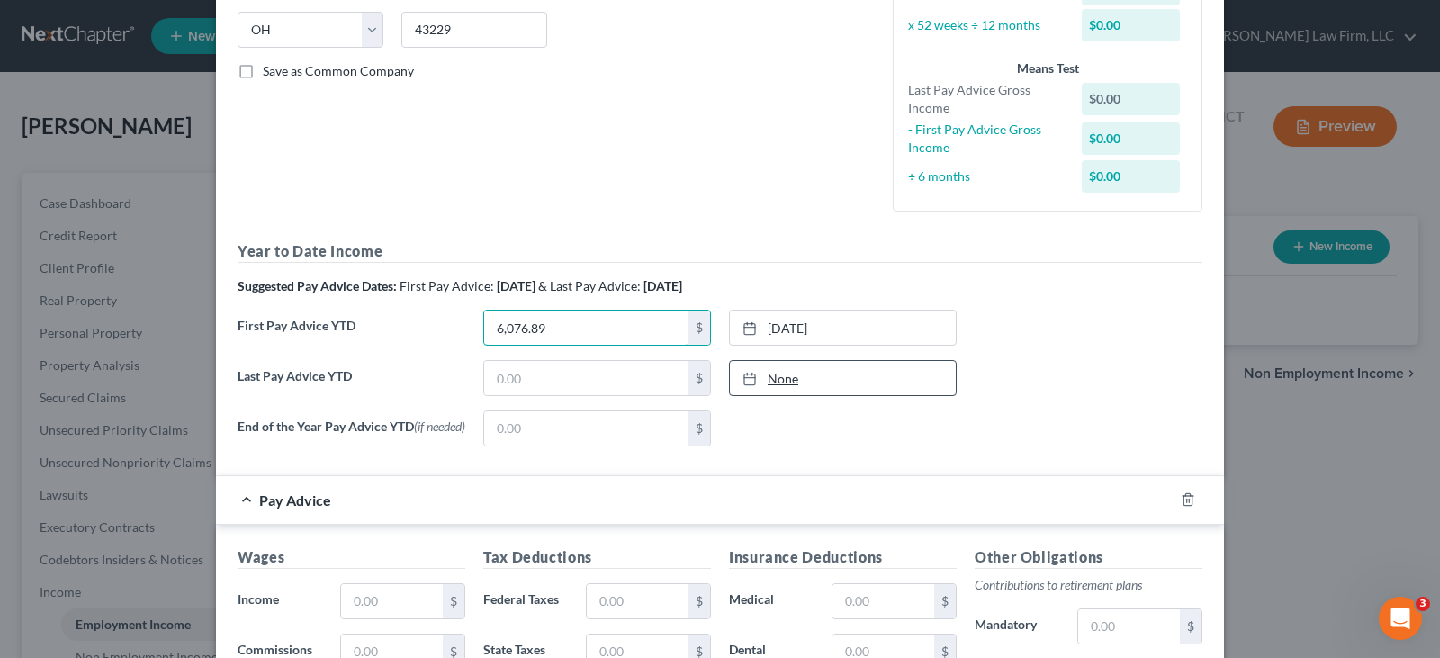
type input "6,076.89"
click at [742, 381] on icon at bounding box center [749, 379] width 14 height 14
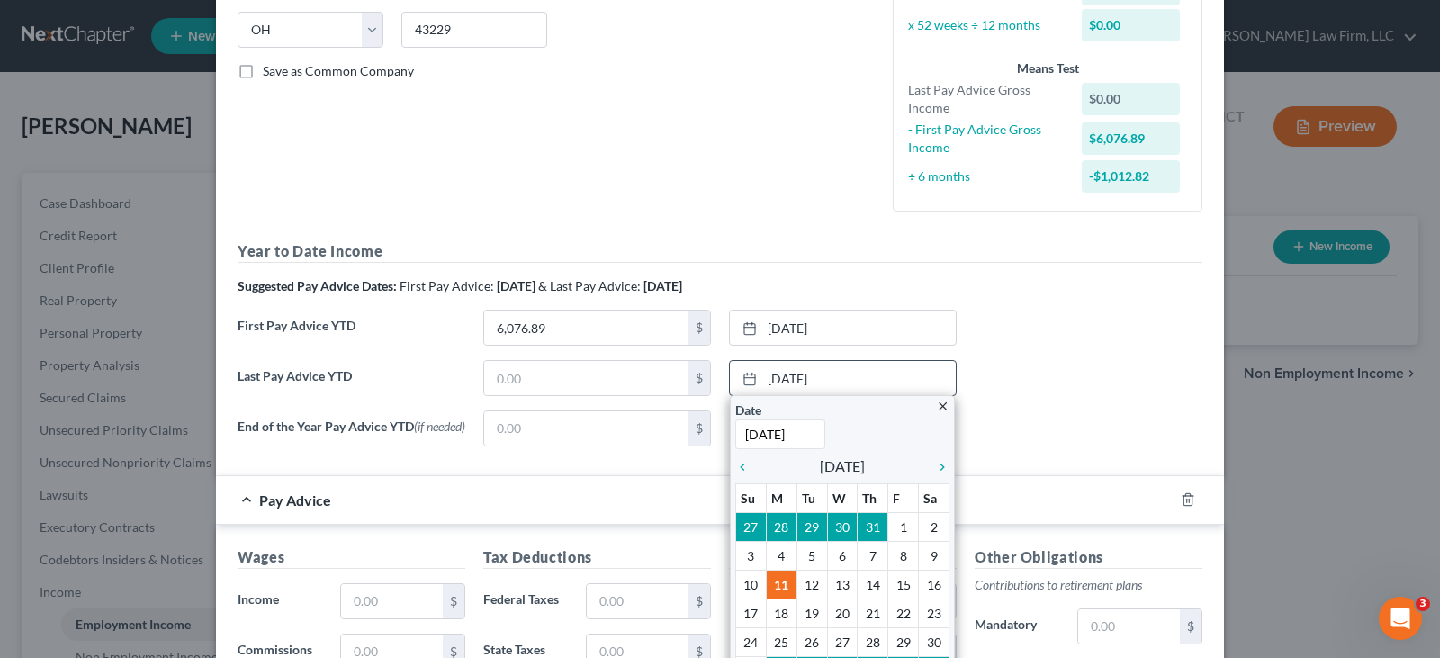
click at [796, 436] on input "[DATE]" at bounding box center [780, 434] width 90 height 30
type input "[DATE]"
click at [631, 379] on input "text" at bounding box center [586, 378] width 204 height 34
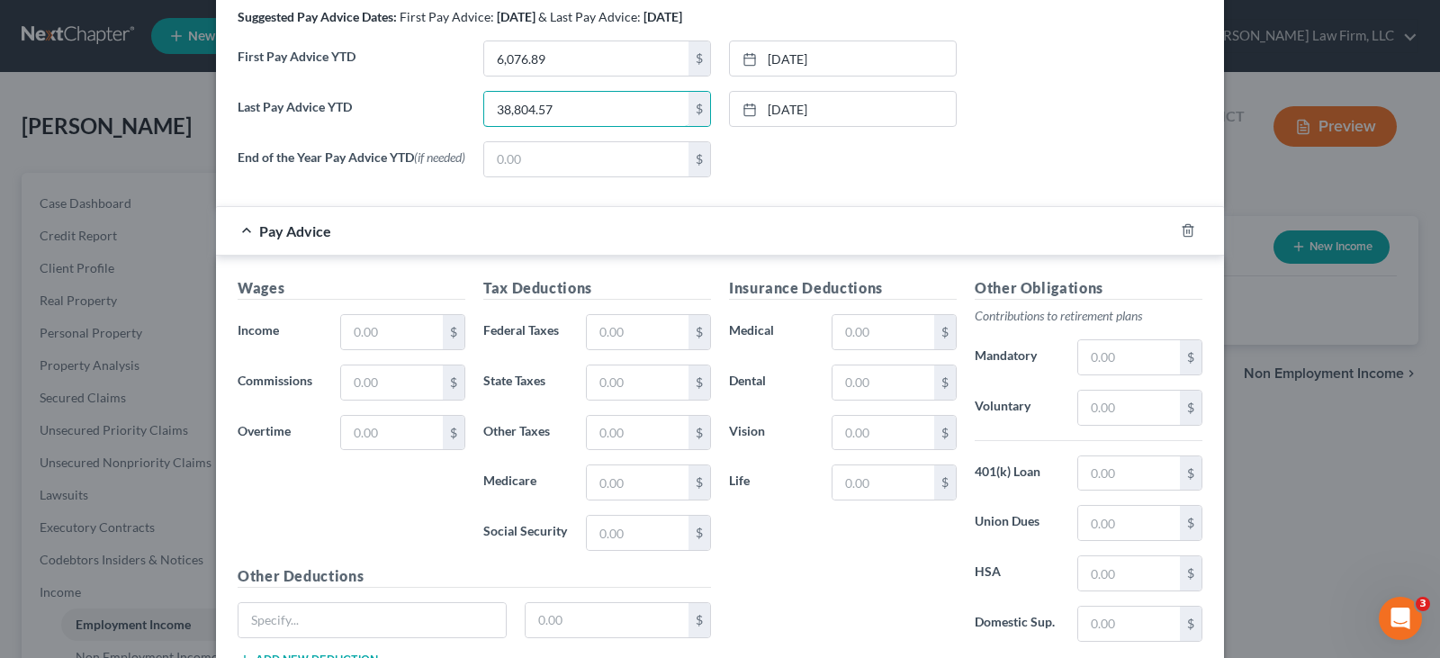
scroll to position [720, 0]
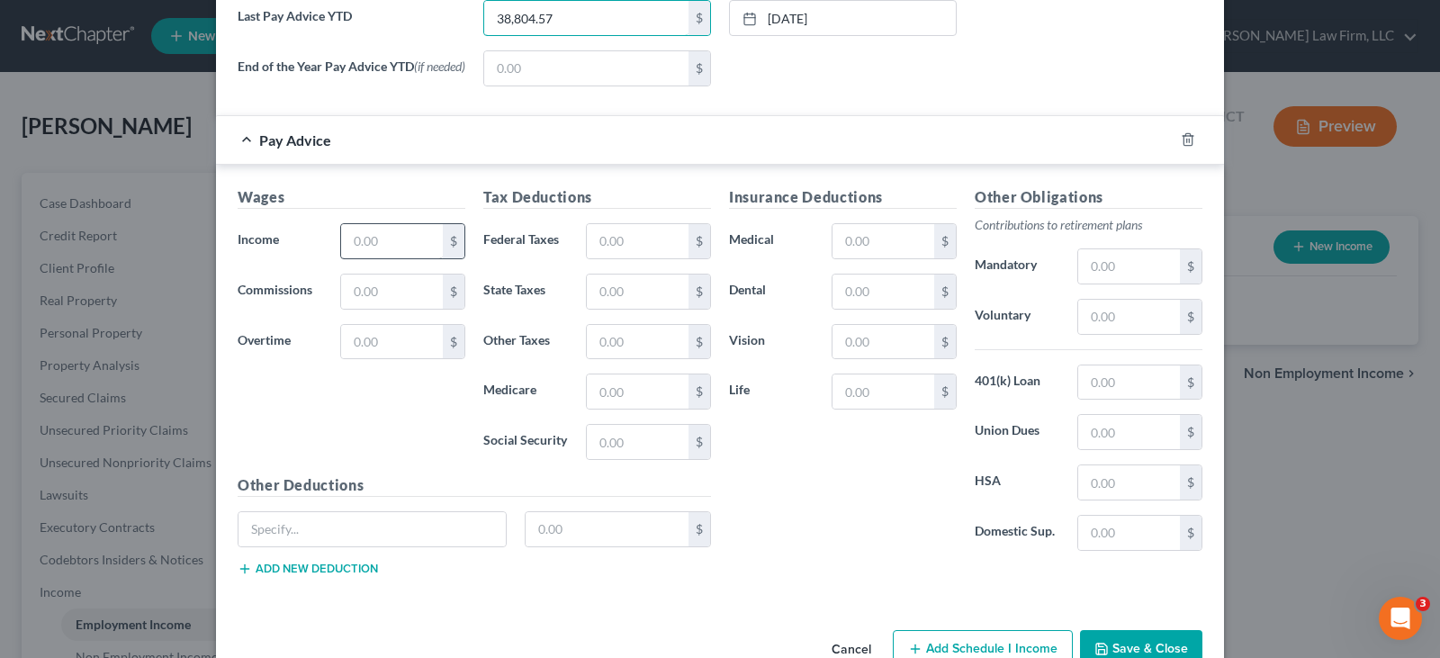
type input "38,804.57"
click at [354, 242] on input "text" at bounding box center [392, 241] width 102 height 34
type input "1,161.63"
click at [603, 241] on input "text" at bounding box center [638, 241] width 102 height 34
type input "28.19"
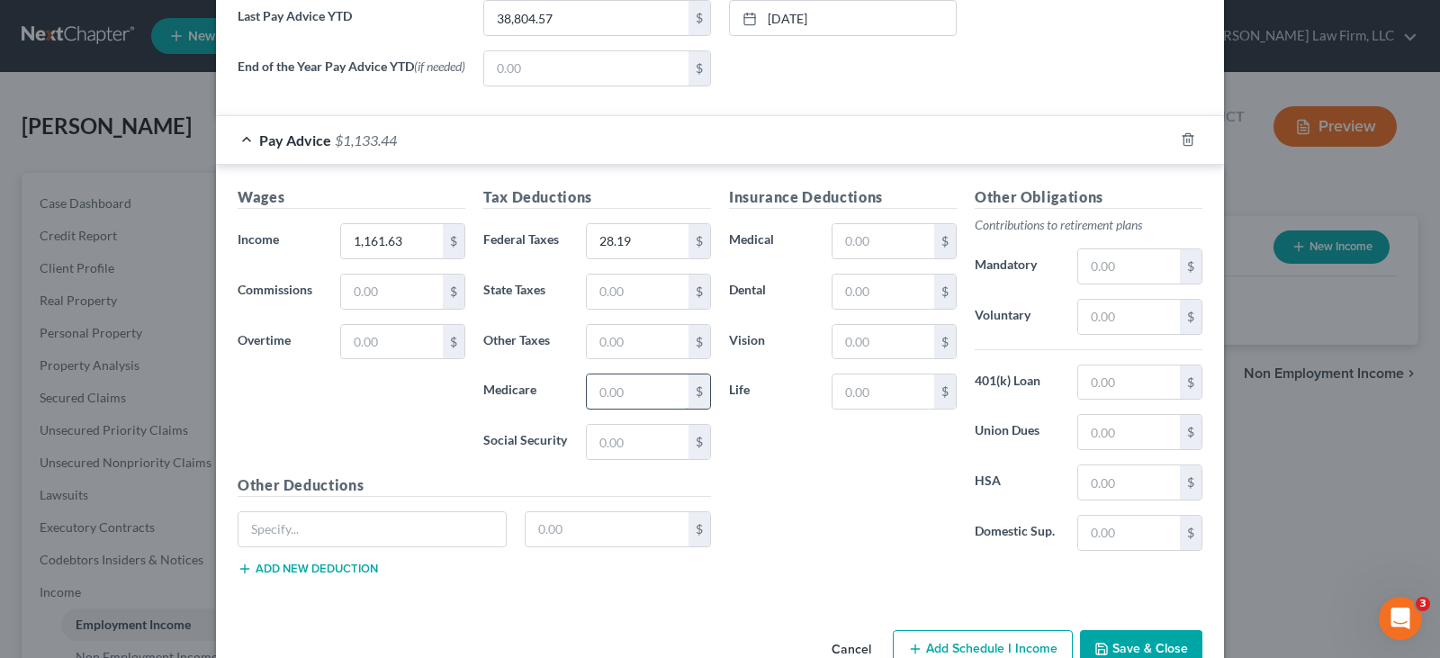
click at [632, 396] on input "text" at bounding box center [638, 391] width 102 height 34
type input "15.12"
click at [641, 446] on input "text" at bounding box center [638, 442] width 102 height 34
type input "64.64"
click at [608, 299] on input "text" at bounding box center [638, 291] width 102 height 34
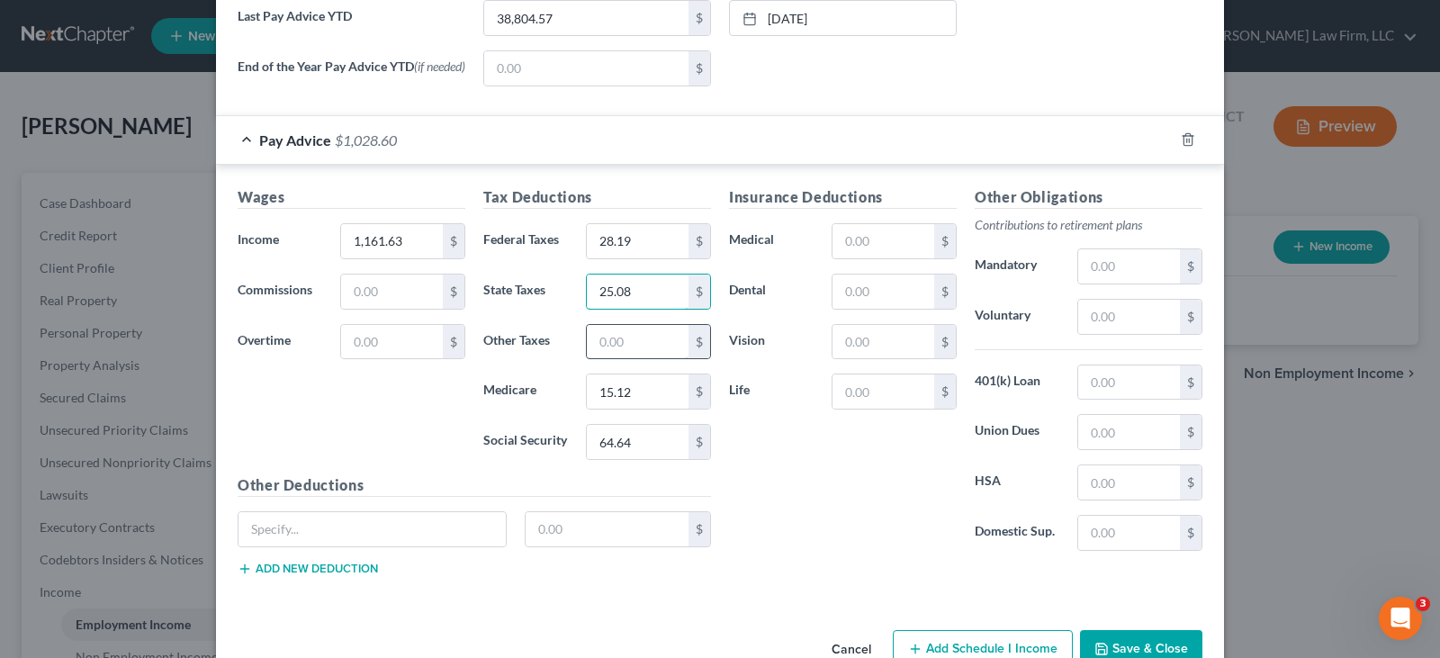
type input "25.08"
click at [613, 350] on input "text" at bounding box center [638, 342] width 102 height 34
type input "26.07"
click at [848, 300] on input "text" at bounding box center [883, 291] width 102 height 34
type input "19.92"
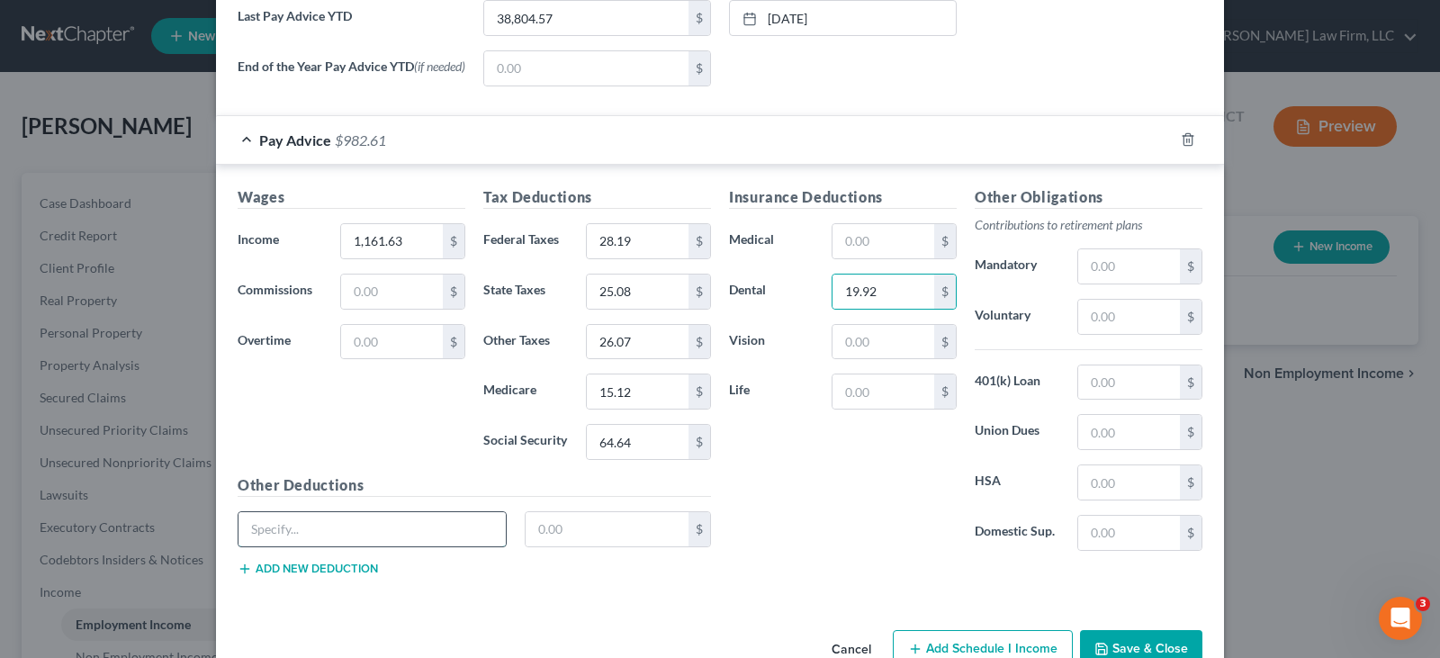
click at [436, 535] on input "text" at bounding box center [371, 529] width 267 height 34
type input "LTD"
click at [556, 539] on input "text" at bounding box center [607, 529] width 164 height 34
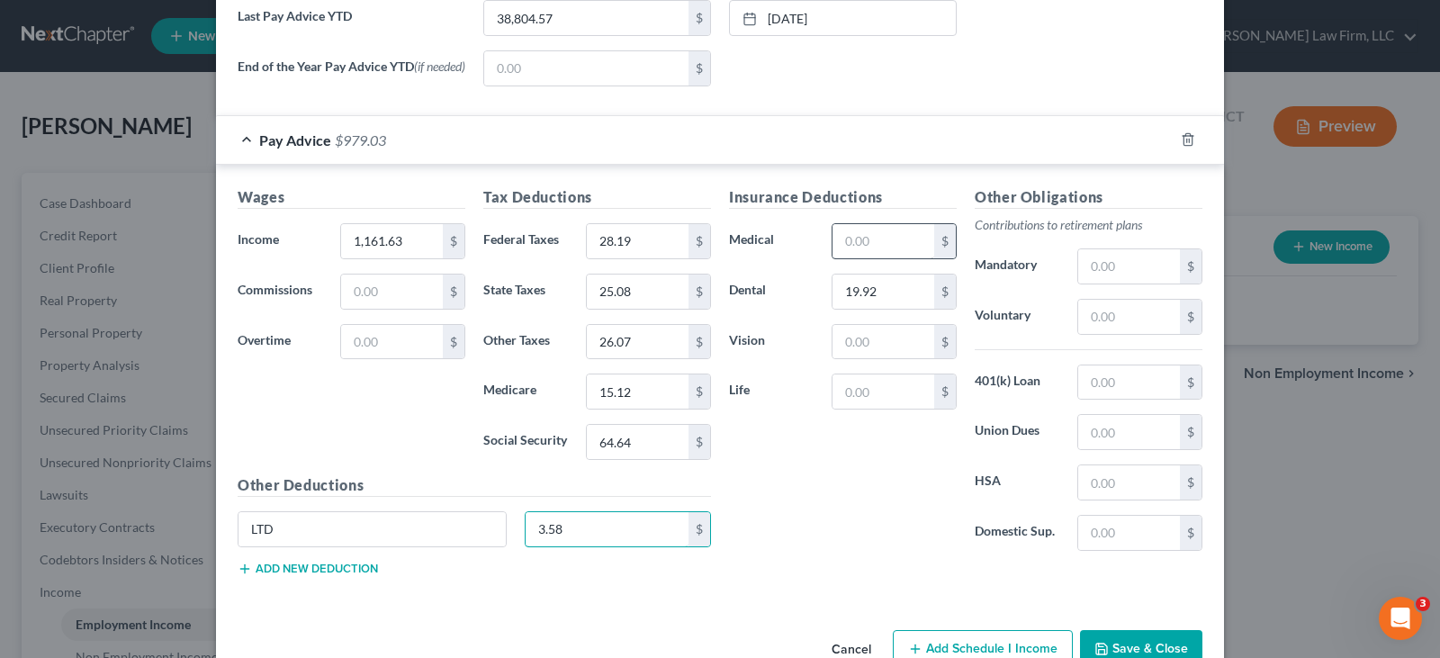
type input "3.58"
click at [862, 247] on input "text" at bounding box center [883, 241] width 102 height 34
type input "95.38"
drag, startPoint x: 341, startPoint y: 568, endPoint x: 336, endPoint y: 558, distance: 10.9
click at [341, 570] on button "Add new deduction" at bounding box center [308, 568] width 140 height 14
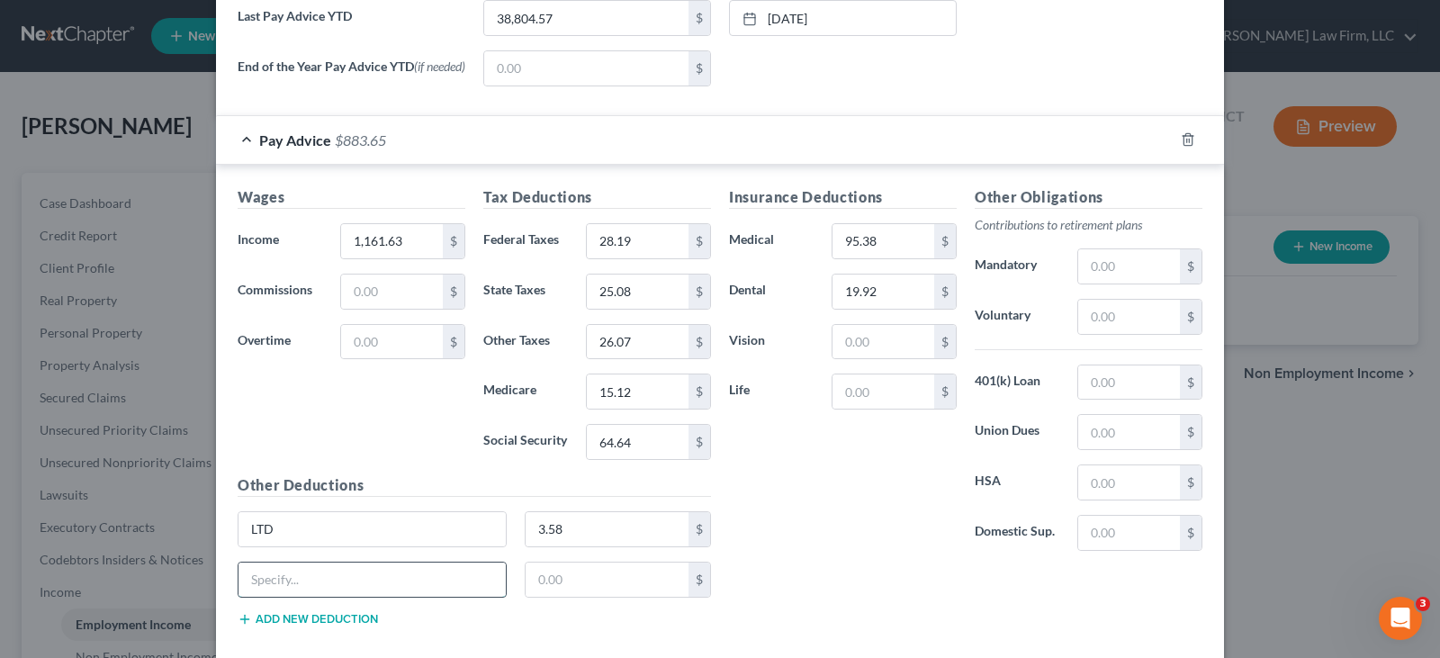
click at [348, 575] on input "text" at bounding box center [371, 579] width 267 height 34
type input "STD"
click at [567, 583] on input "text" at bounding box center [607, 579] width 164 height 34
type input "4.21"
click at [352, 621] on button "Add new deduction" at bounding box center [308, 619] width 140 height 14
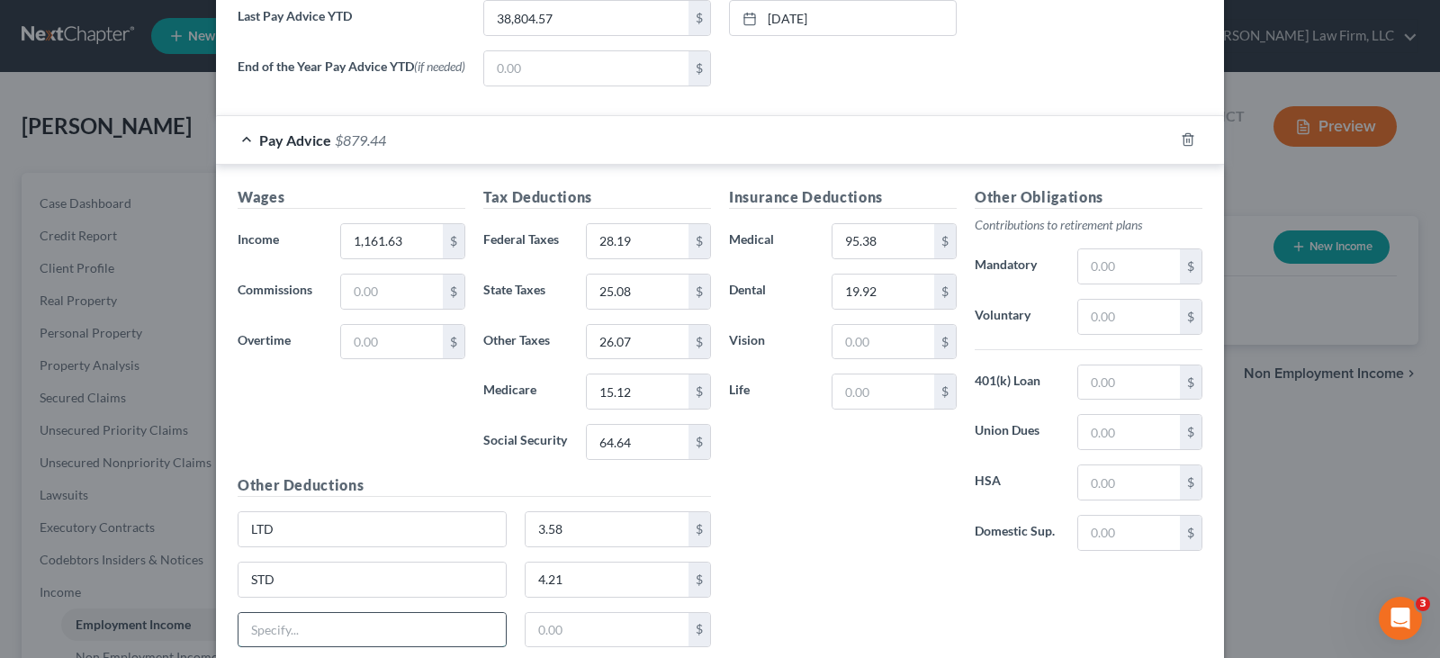
click at [369, 635] on input "text" at bounding box center [371, 630] width 267 height 34
type input "uniform payroll deduction"
click at [533, 640] on input "text" at bounding box center [607, 630] width 164 height 34
type input "1.71"
click at [857, 398] on input "text" at bounding box center [883, 391] width 102 height 34
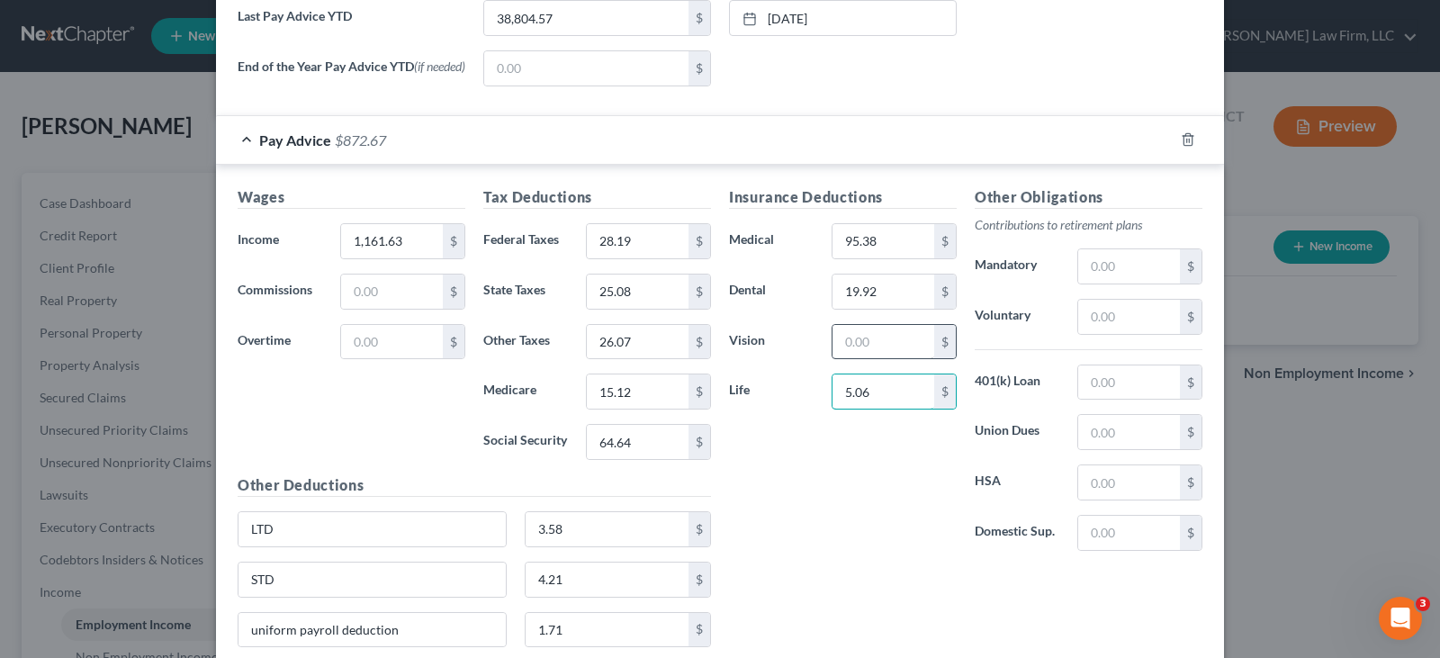
type input "5.06"
click at [851, 348] on input "text" at bounding box center [883, 342] width 102 height 34
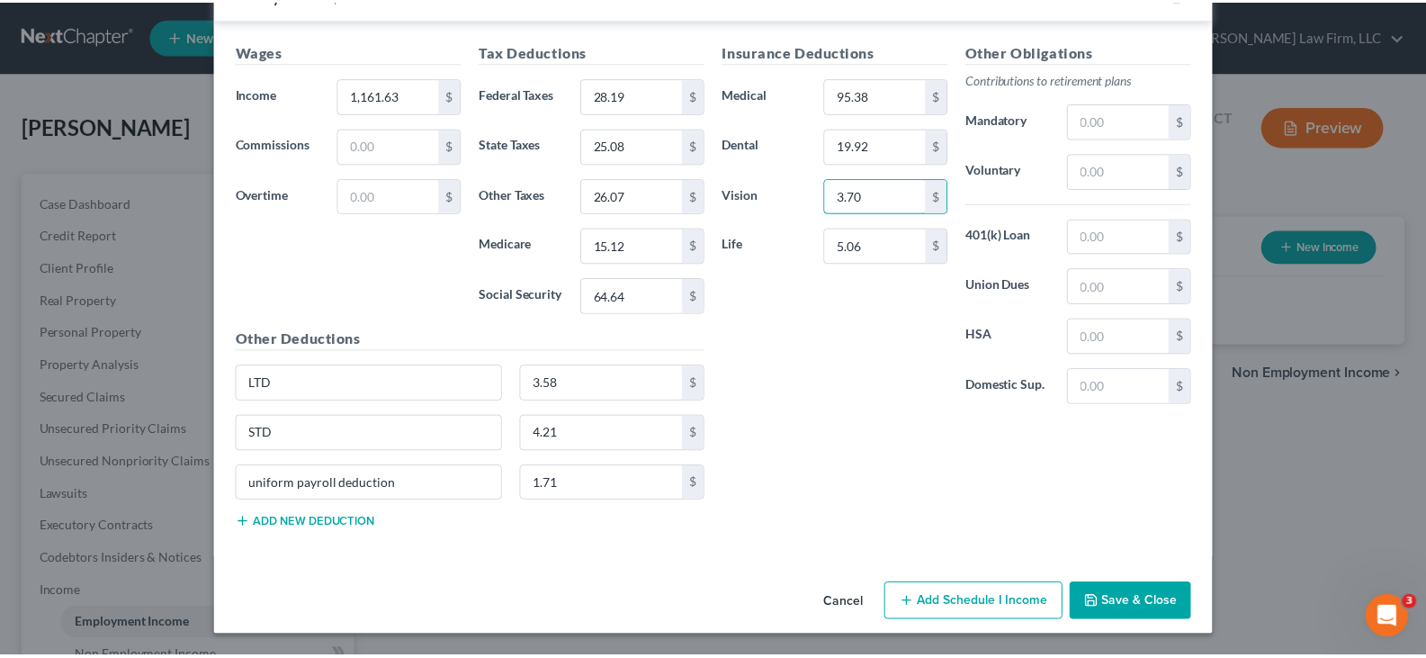
scroll to position [869, 0]
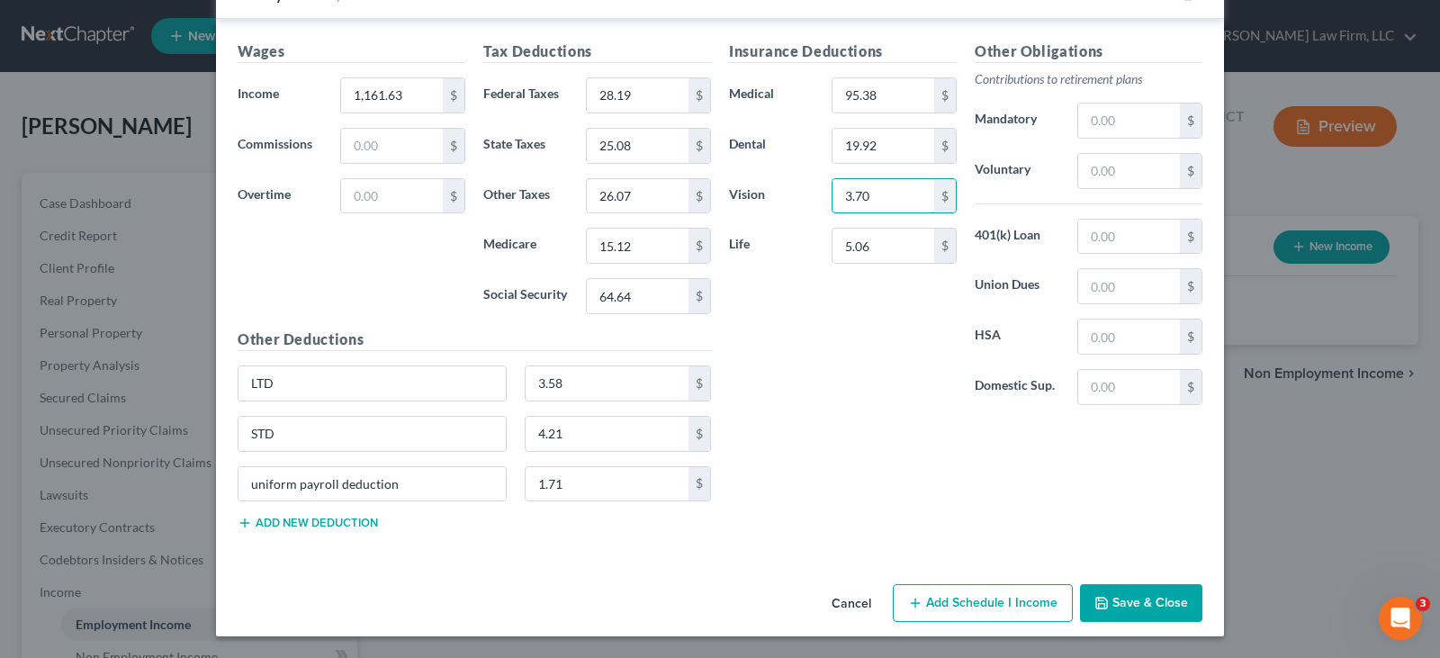
type input "3.70"
click at [1134, 603] on button "Save & Close" at bounding box center [1141, 603] width 122 height 38
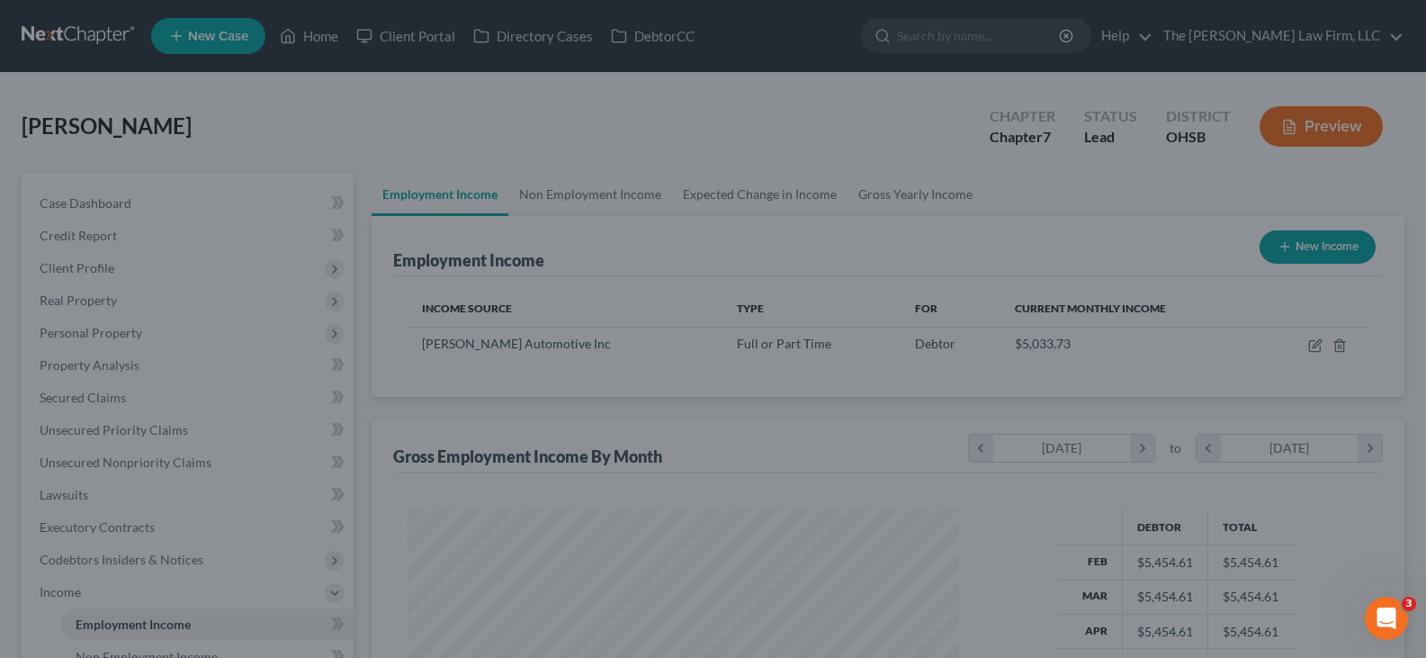
scroll to position [899386, 899127]
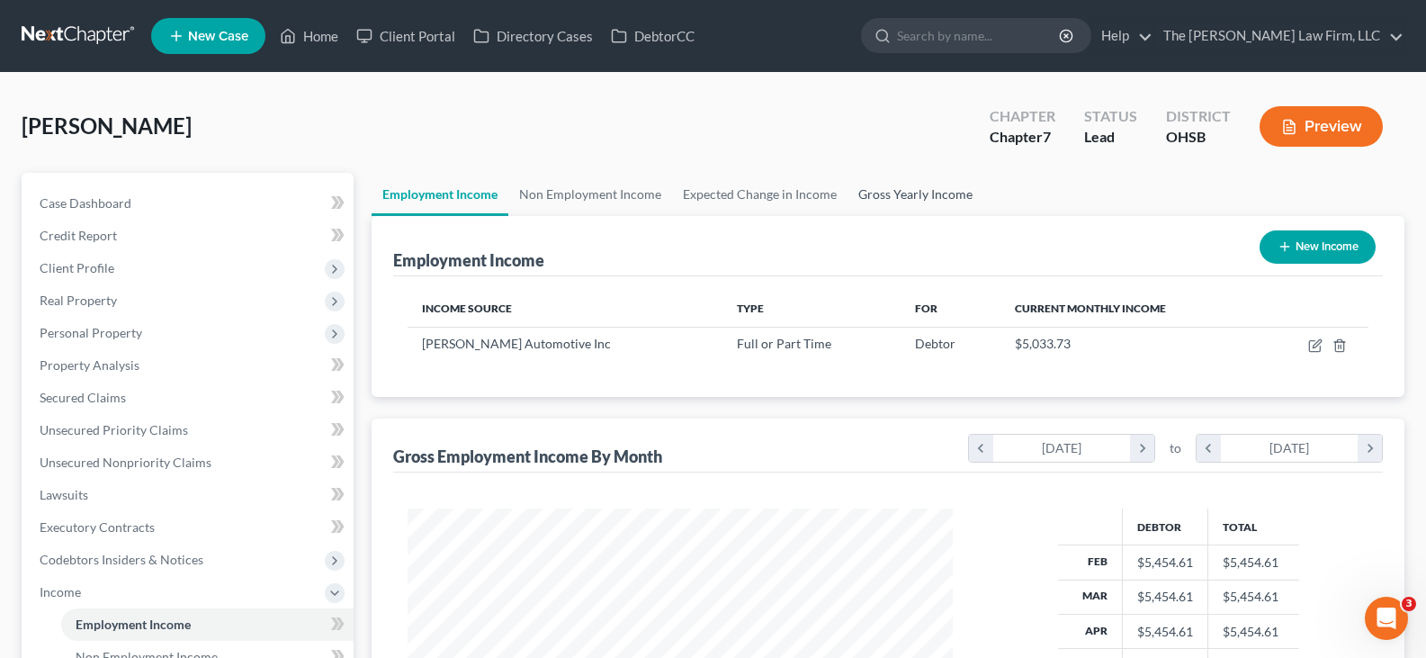
click at [918, 198] on link "Gross Yearly Income" at bounding box center [916, 194] width 136 height 43
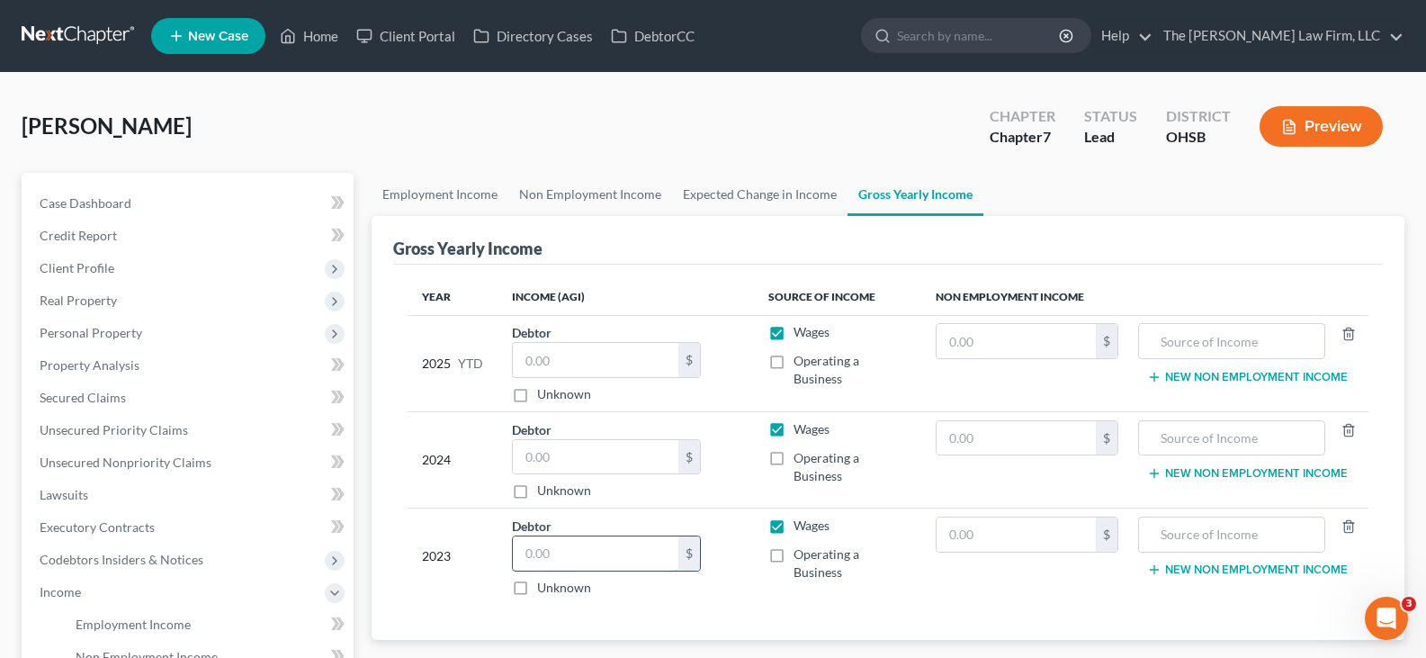
click at [620, 555] on input "text" at bounding box center [596, 553] width 166 height 34
type input "41,080"
click at [606, 450] on input "text" at bounding box center [596, 457] width 166 height 34
click at [534, 455] on input "text" at bounding box center [596, 457] width 166 height 34
type input "32,460"
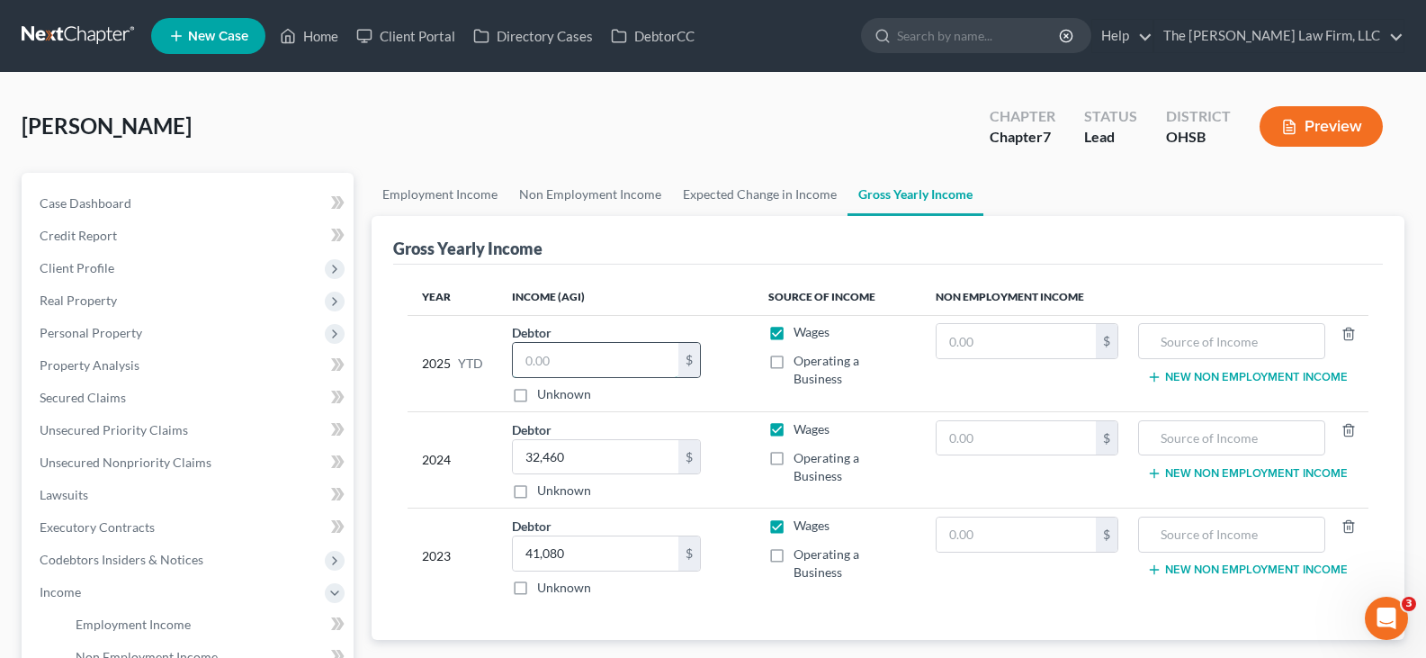
click at [570, 360] on input "text" at bounding box center [596, 360] width 166 height 34
click at [89, 200] on span "Case Dashboard" at bounding box center [86, 202] width 92 height 15
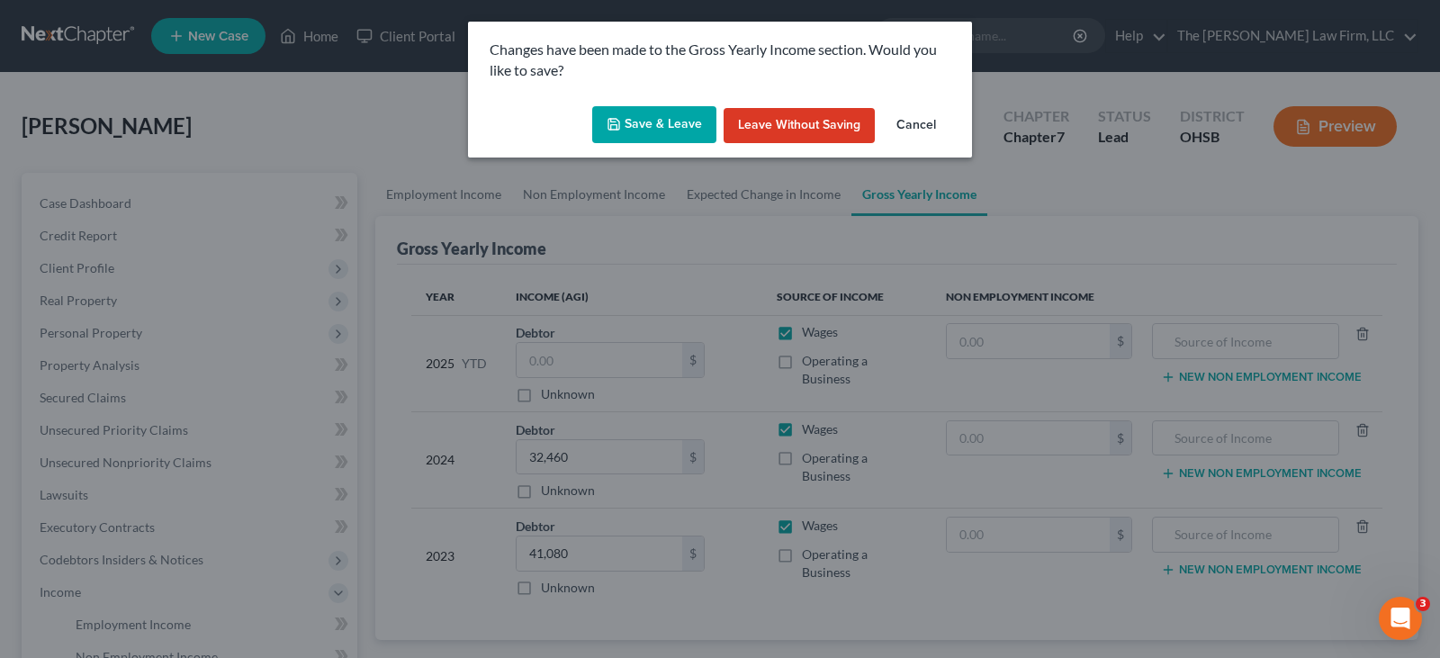
click at [668, 125] on button "Save & Leave" at bounding box center [654, 125] width 124 height 38
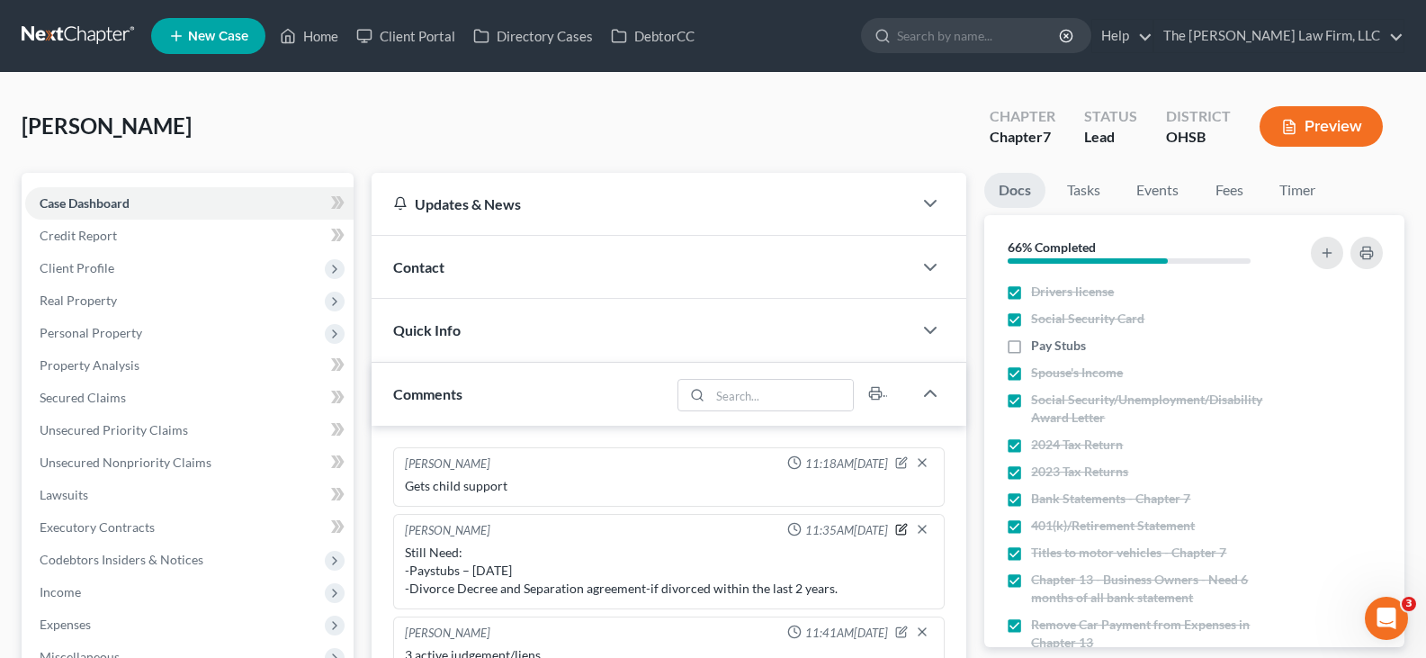
click at [904, 531] on icon "button" at bounding box center [901, 529] width 13 height 13
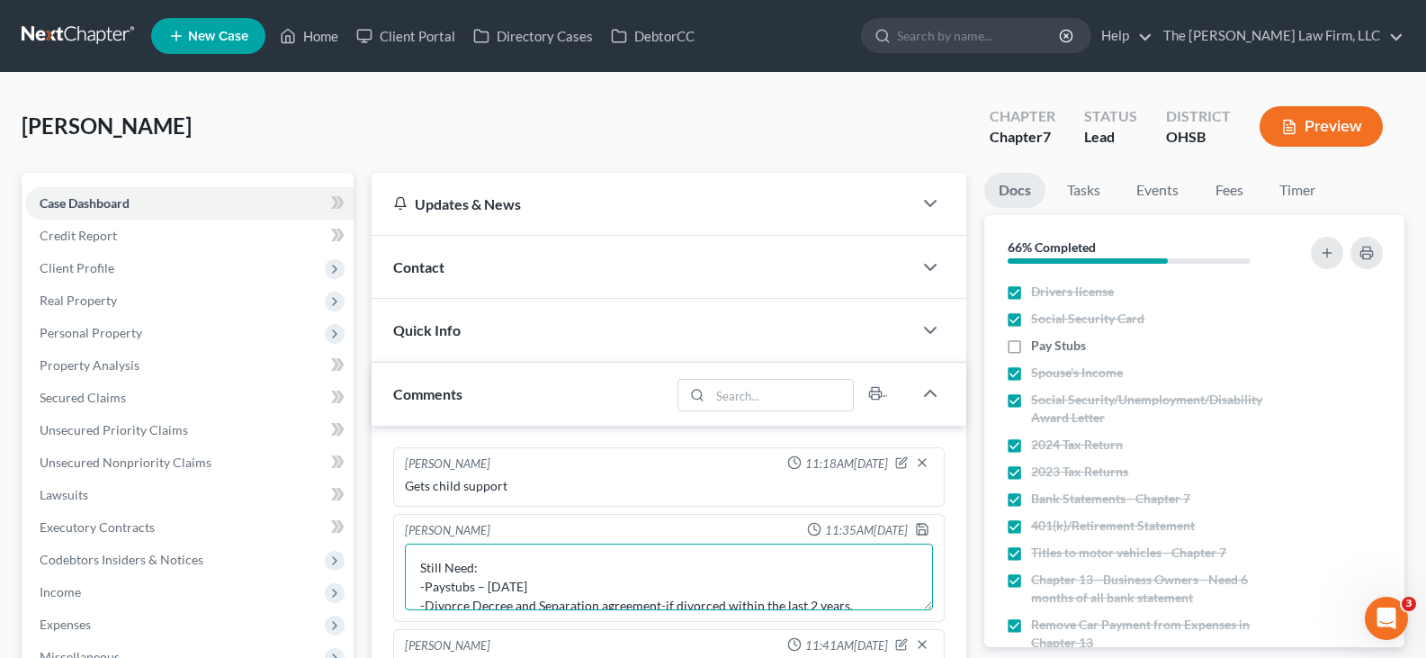
click at [509, 588] on textarea "Still Need: -Paystubs – [DATE] -Divorce Decree and Separation agreement-if divo…" at bounding box center [669, 576] width 528 height 67
type textarea "Still Need: -Paystubs – [DATE] -Divorce Decree and Separation agreement-if divo…"
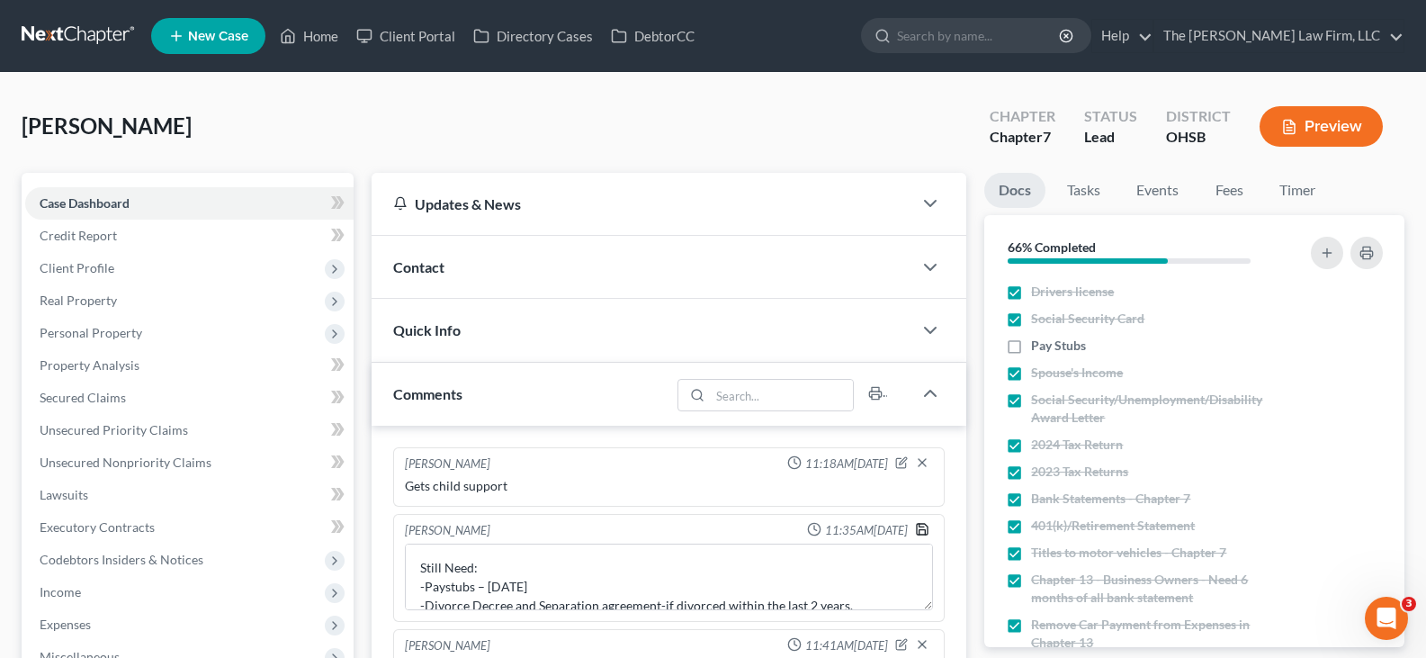
click at [922, 530] on polyline "button" at bounding box center [923, 532] width 6 height 4
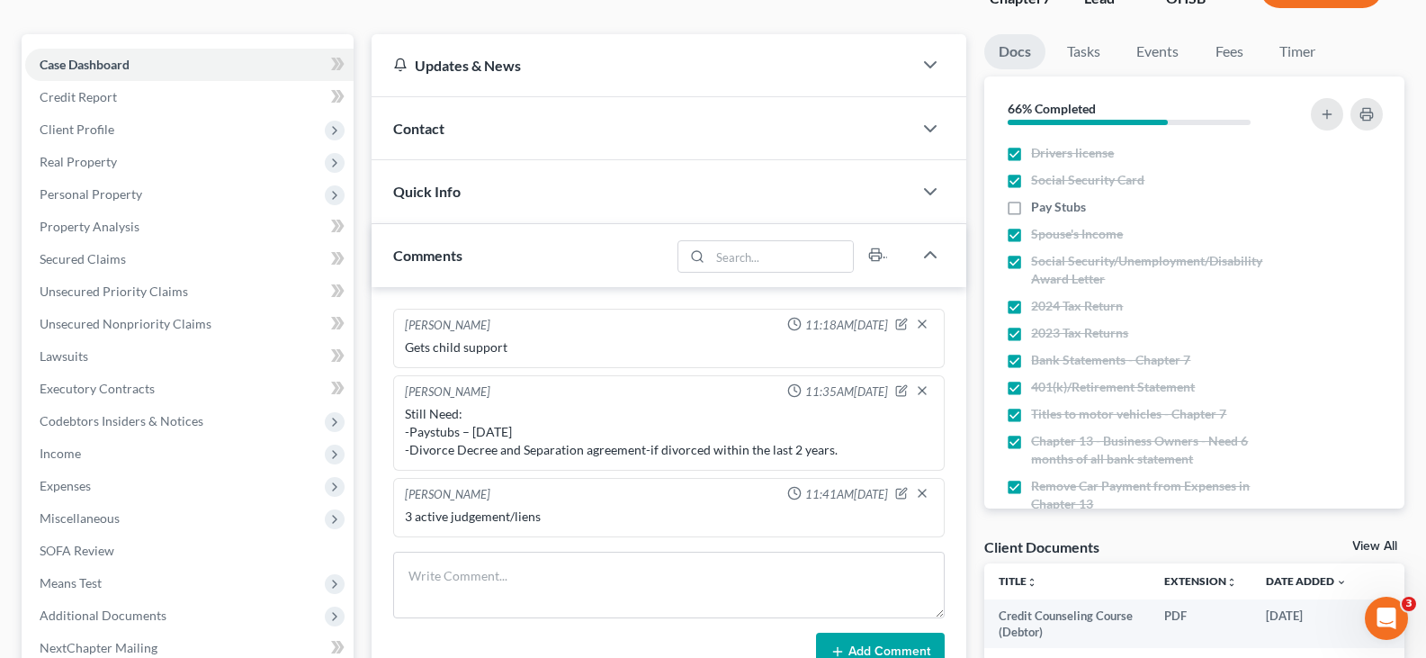
scroll to position [180, 0]
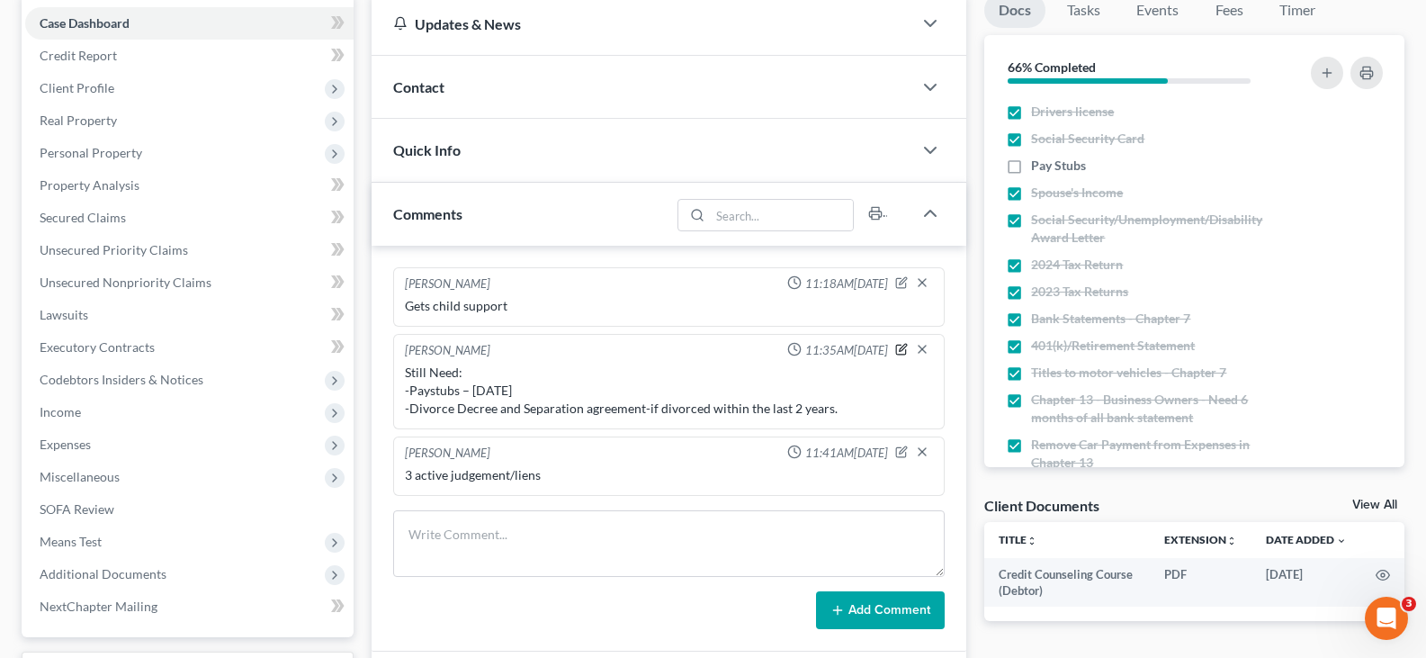
click at [901, 350] on icon "button" at bounding box center [903, 347] width 7 height 7
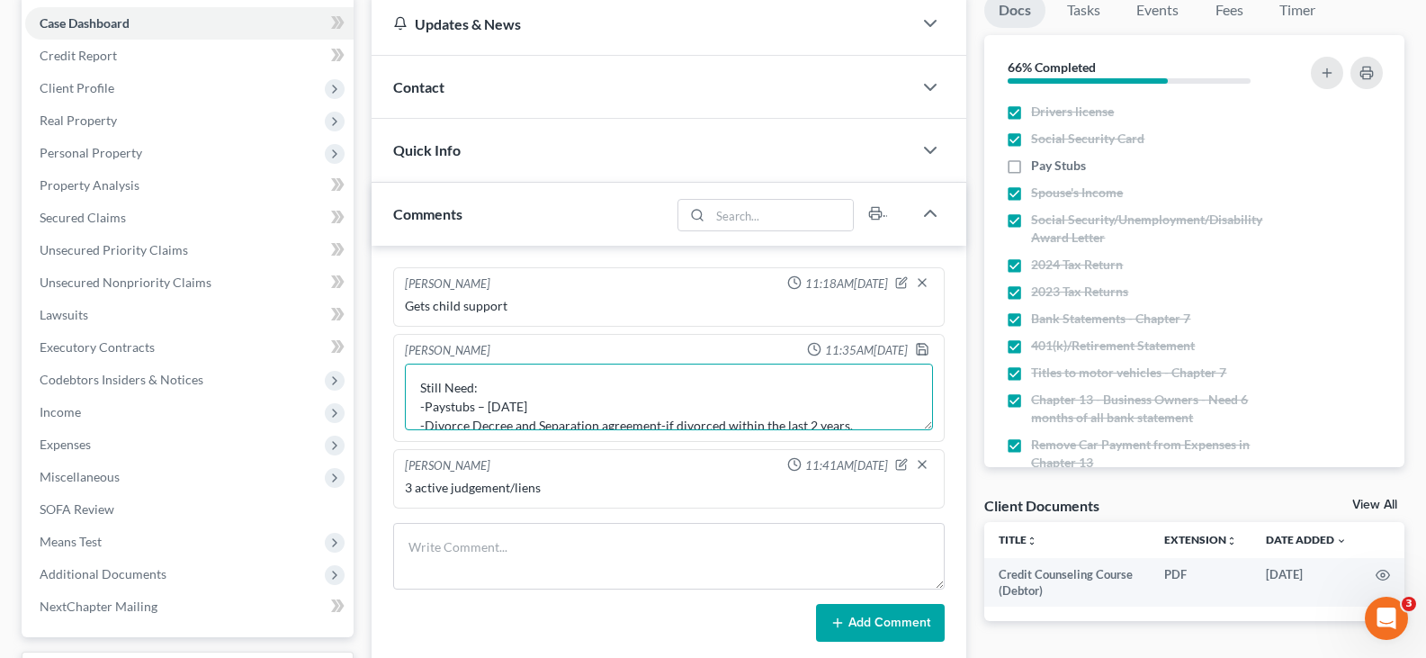
click at [856, 420] on textarea "Still Need: -Paystubs – [DATE] -Divorce Decree and Separation agreement-if divo…" at bounding box center [669, 396] width 528 height 67
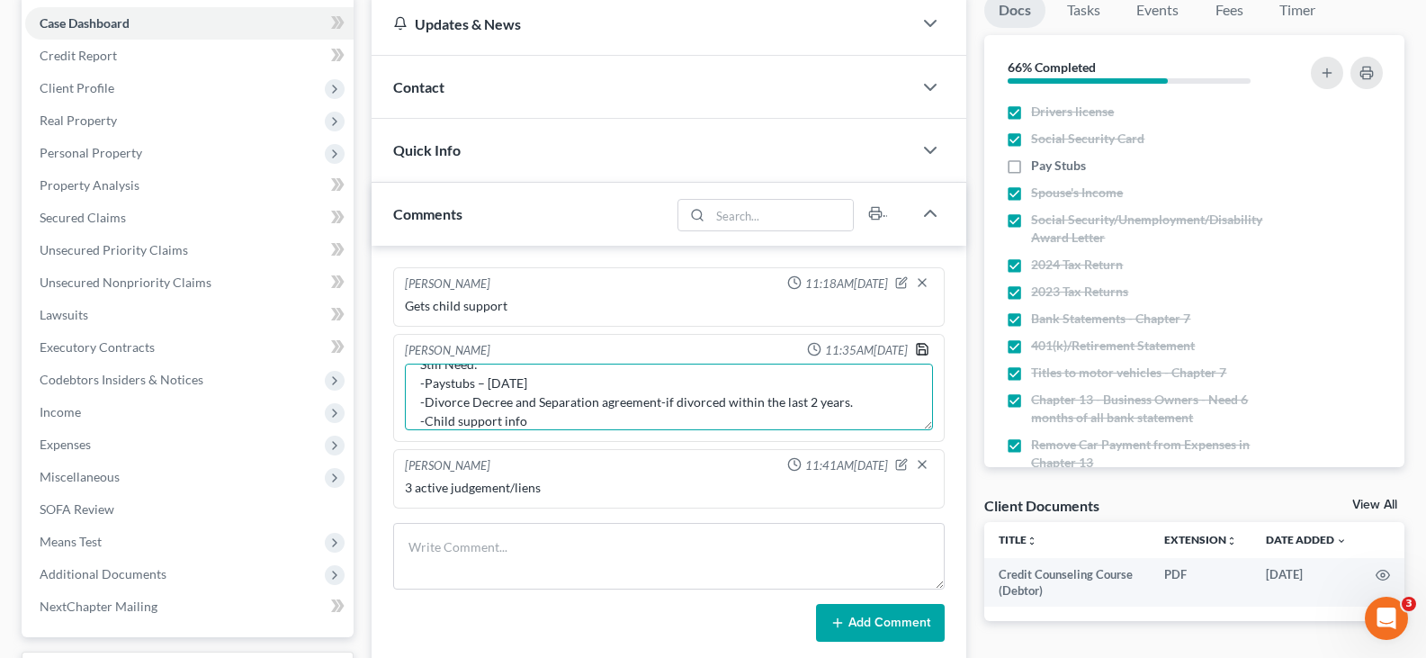
type textarea "Still Need: -Paystubs – [DATE] -Divorce Decree and Separation agreement-if divo…"
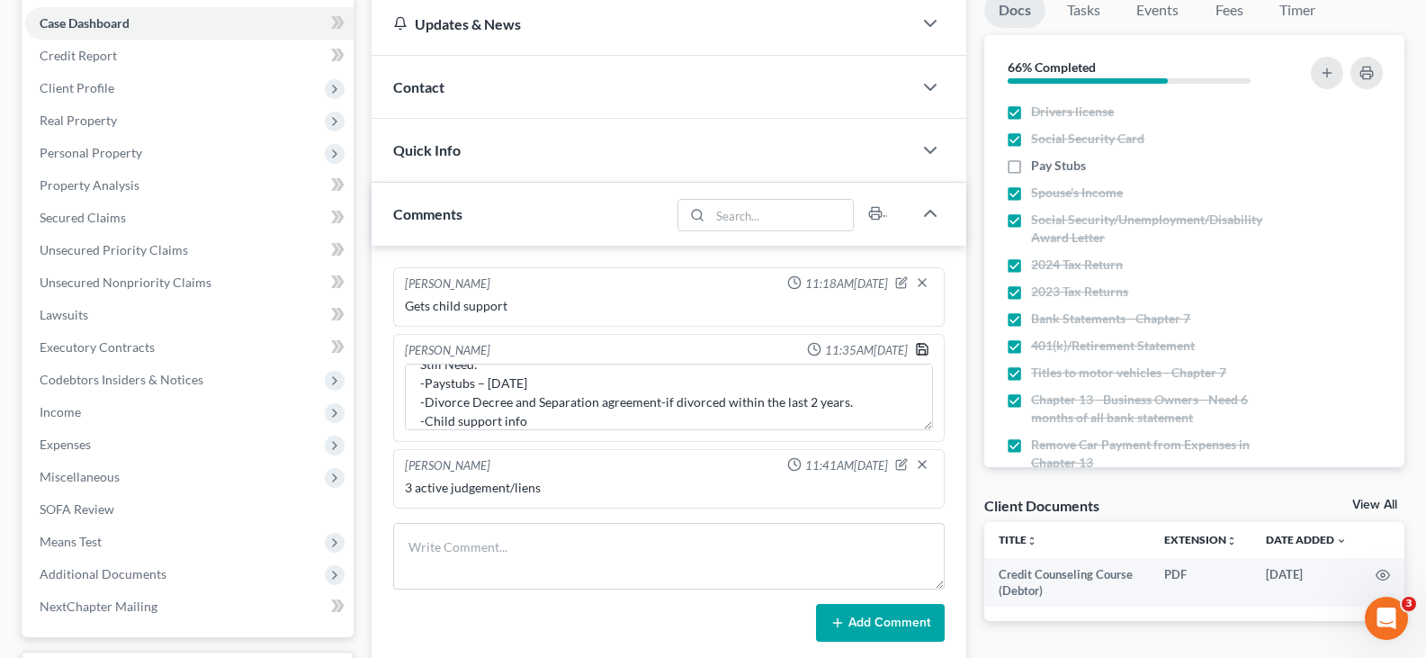
click at [922, 346] on polyline "button" at bounding box center [922, 345] width 4 height 3
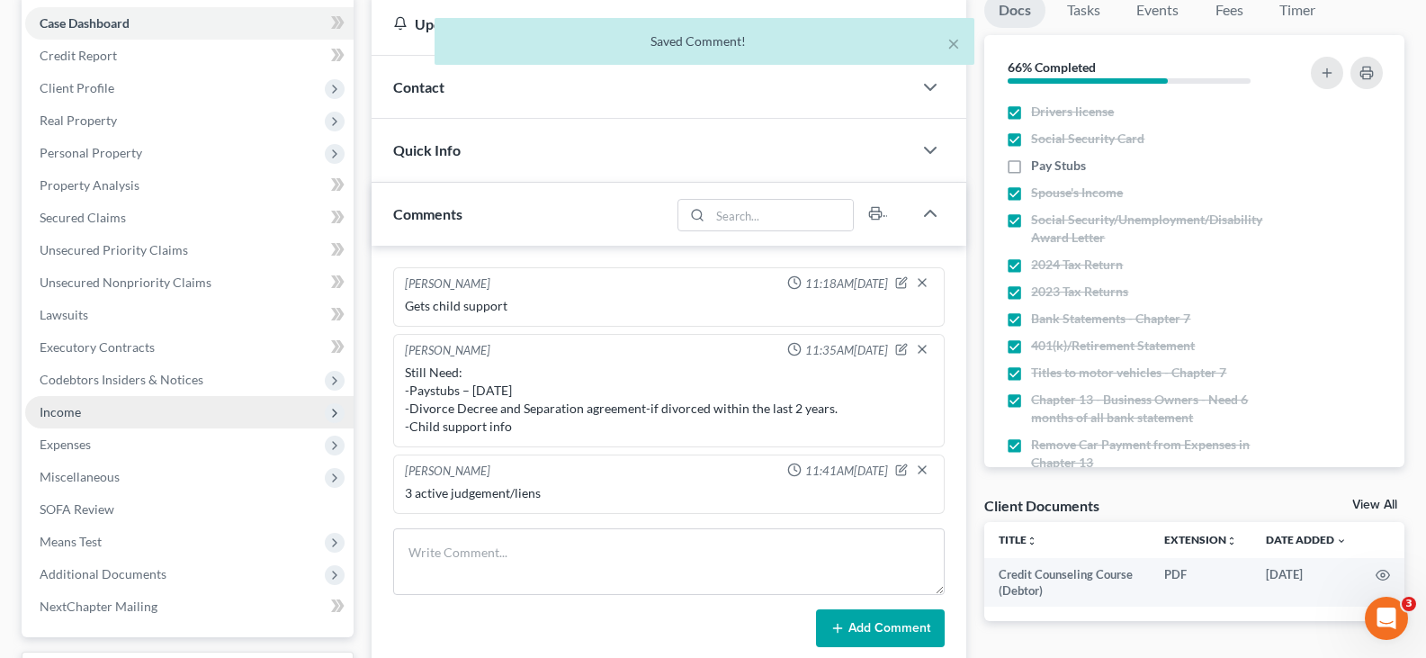
click at [74, 412] on span "Income" at bounding box center [60, 411] width 41 height 15
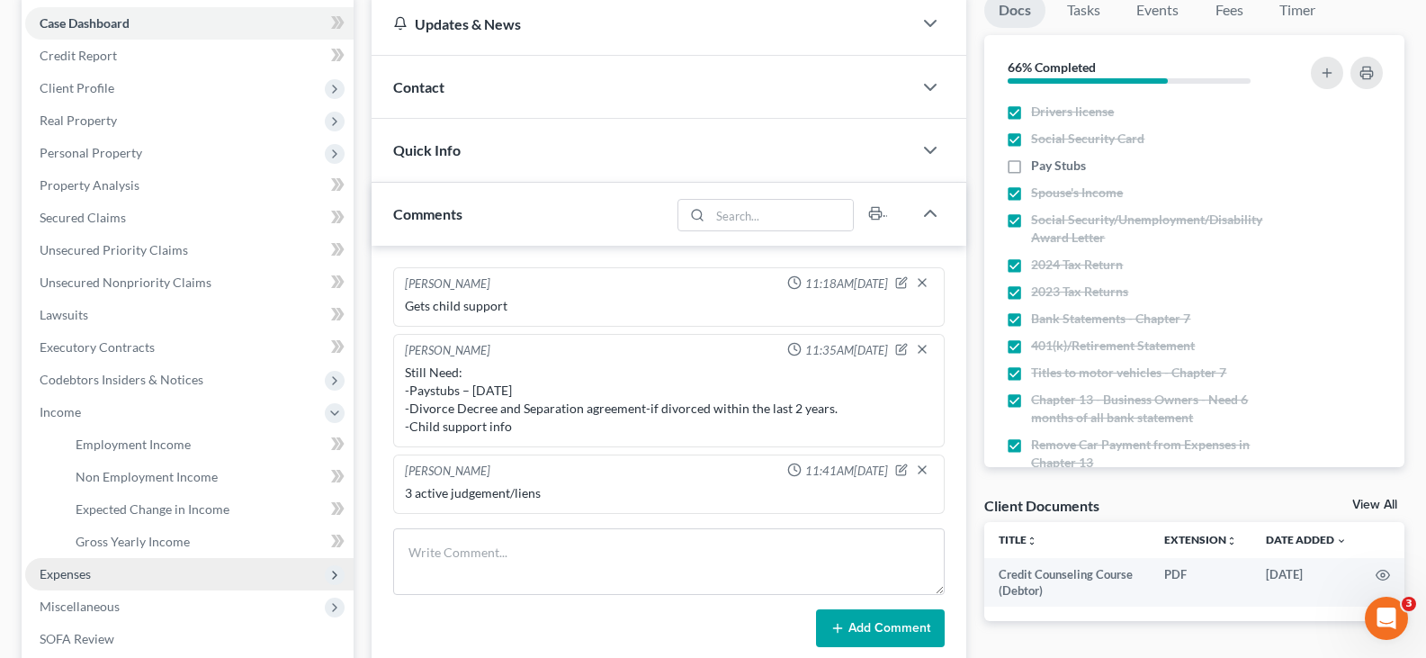
click at [82, 573] on span "Expenses" at bounding box center [65, 573] width 51 height 15
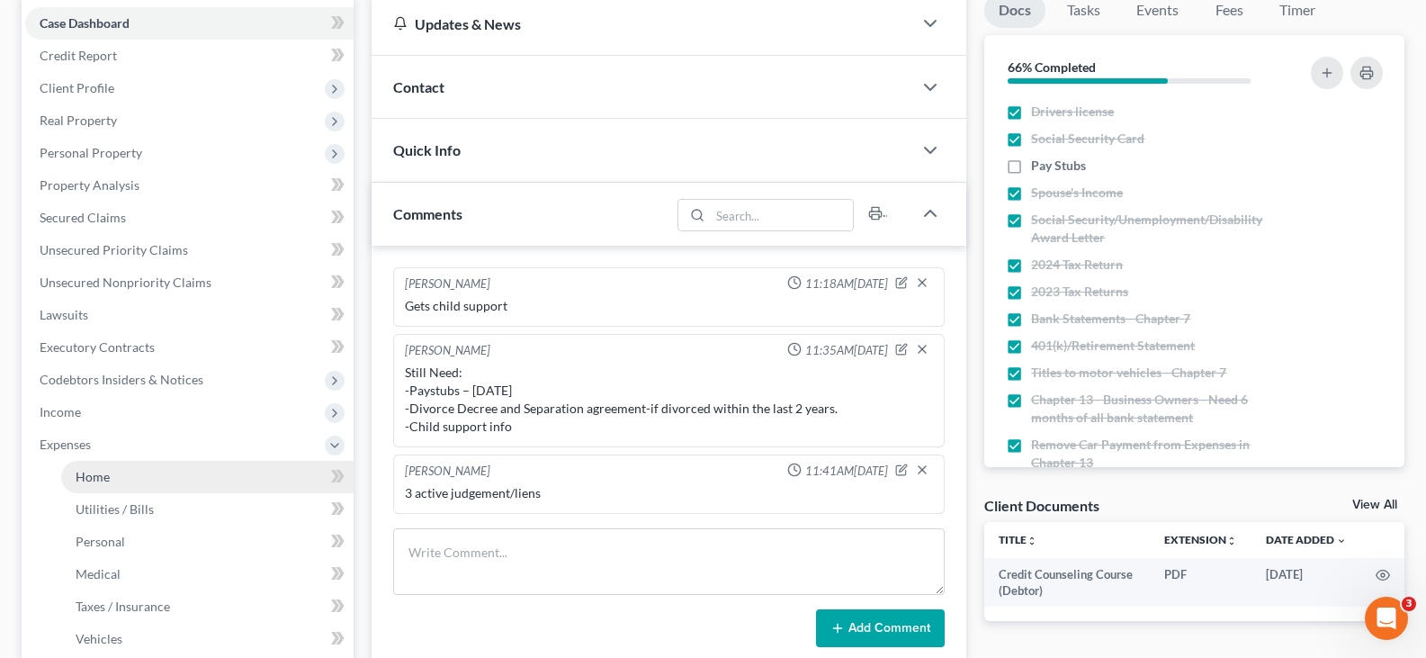
click at [88, 482] on span "Home" at bounding box center [93, 476] width 34 height 15
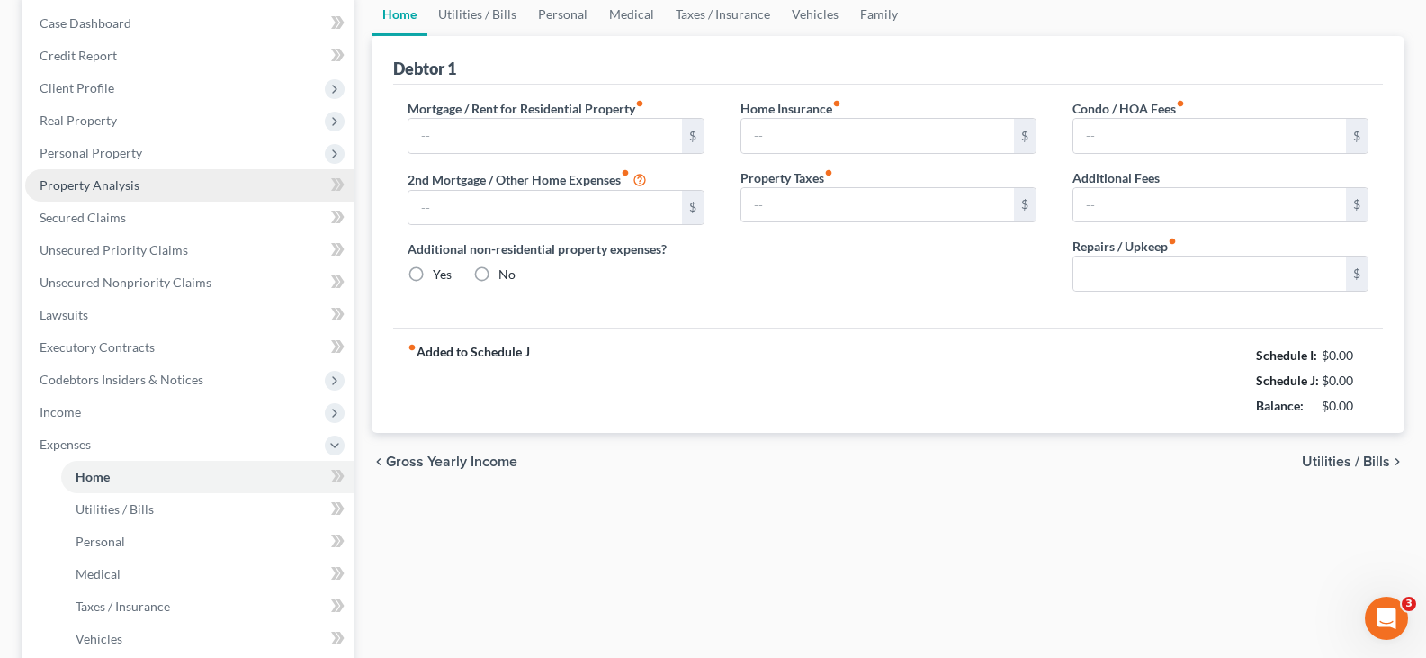
scroll to position [38, 0]
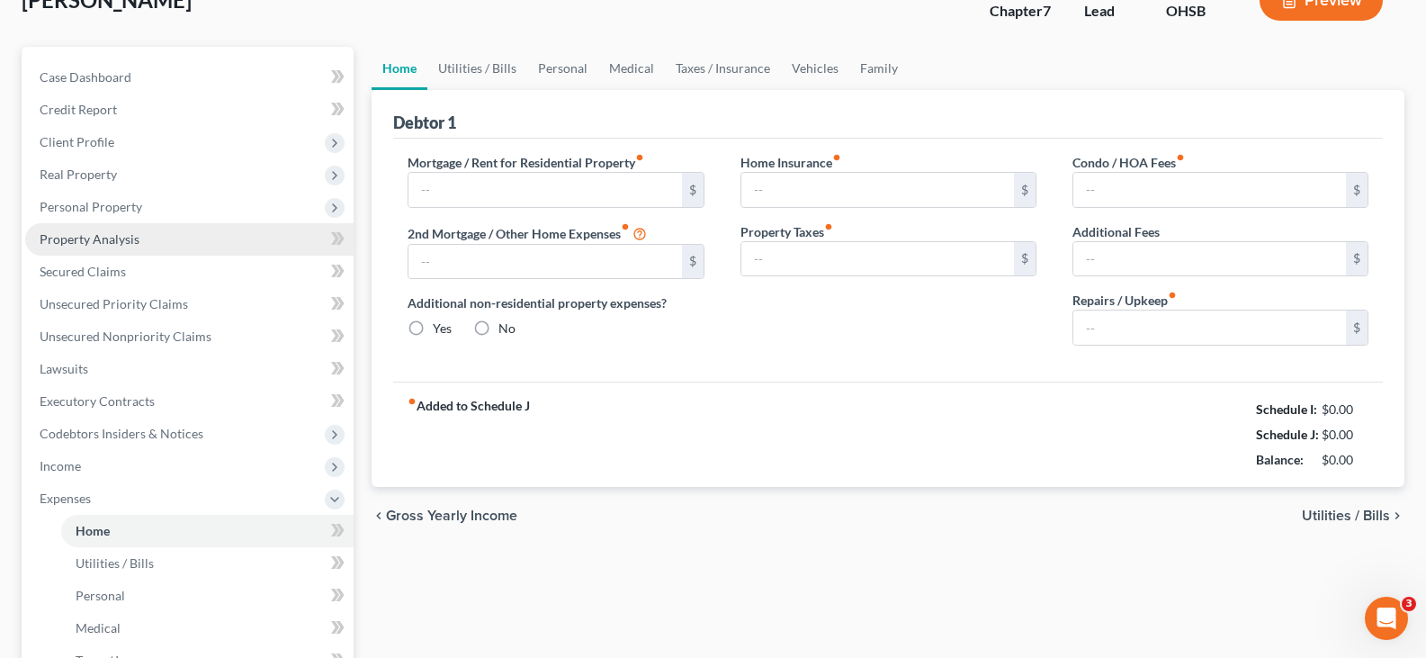
type input "920.00"
type input "0.00"
radio input "true"
type input "0.00"
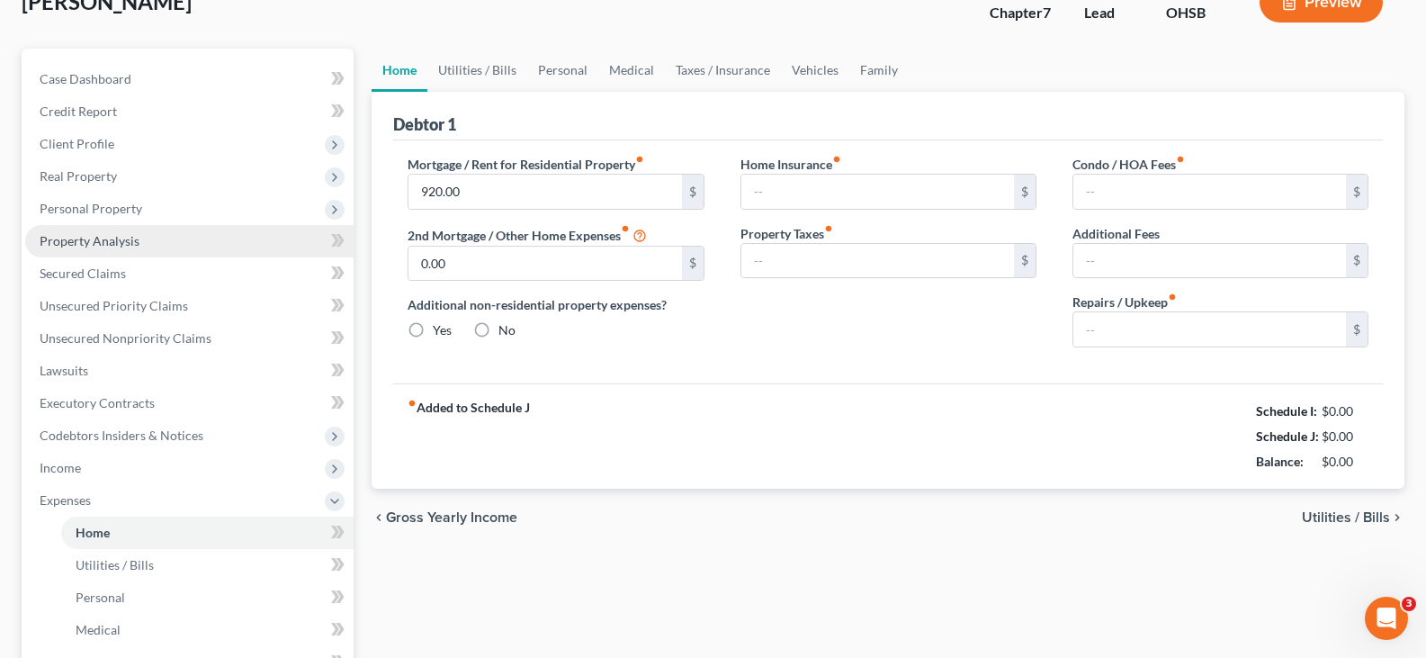
type input "0.00"
type input "200.00"
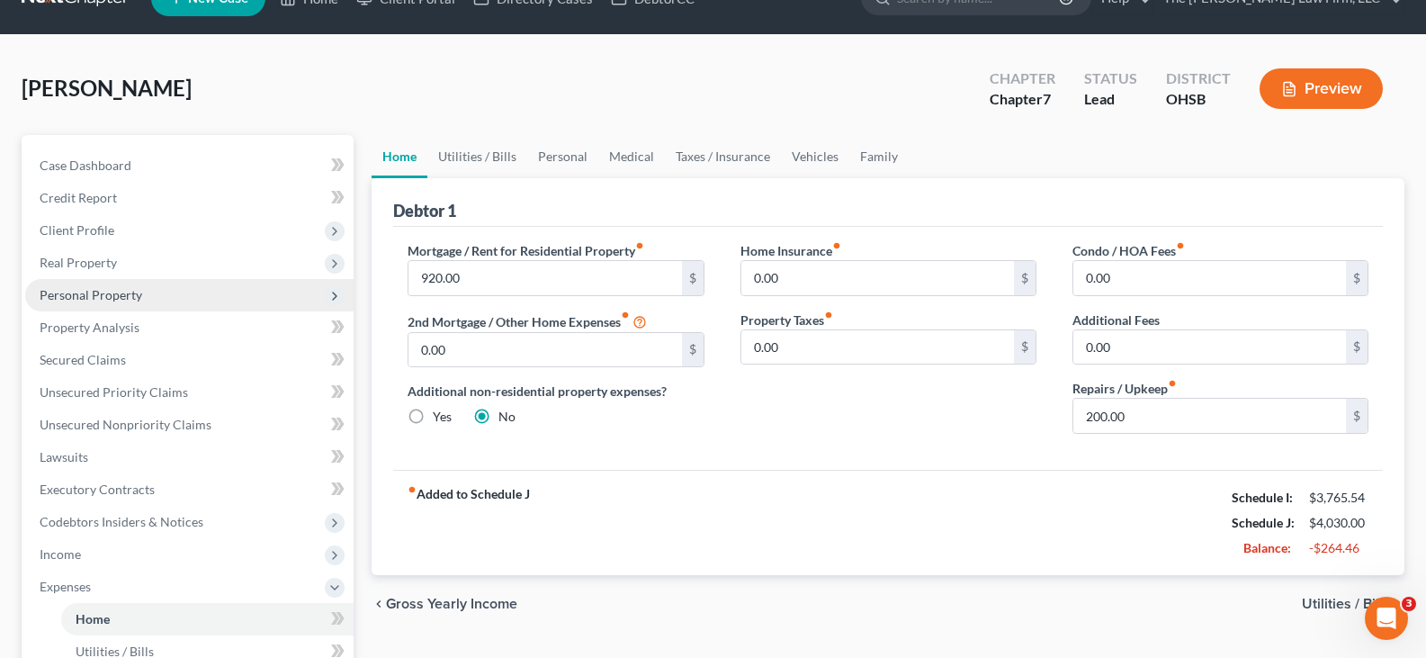
scroll to position [0, 0]
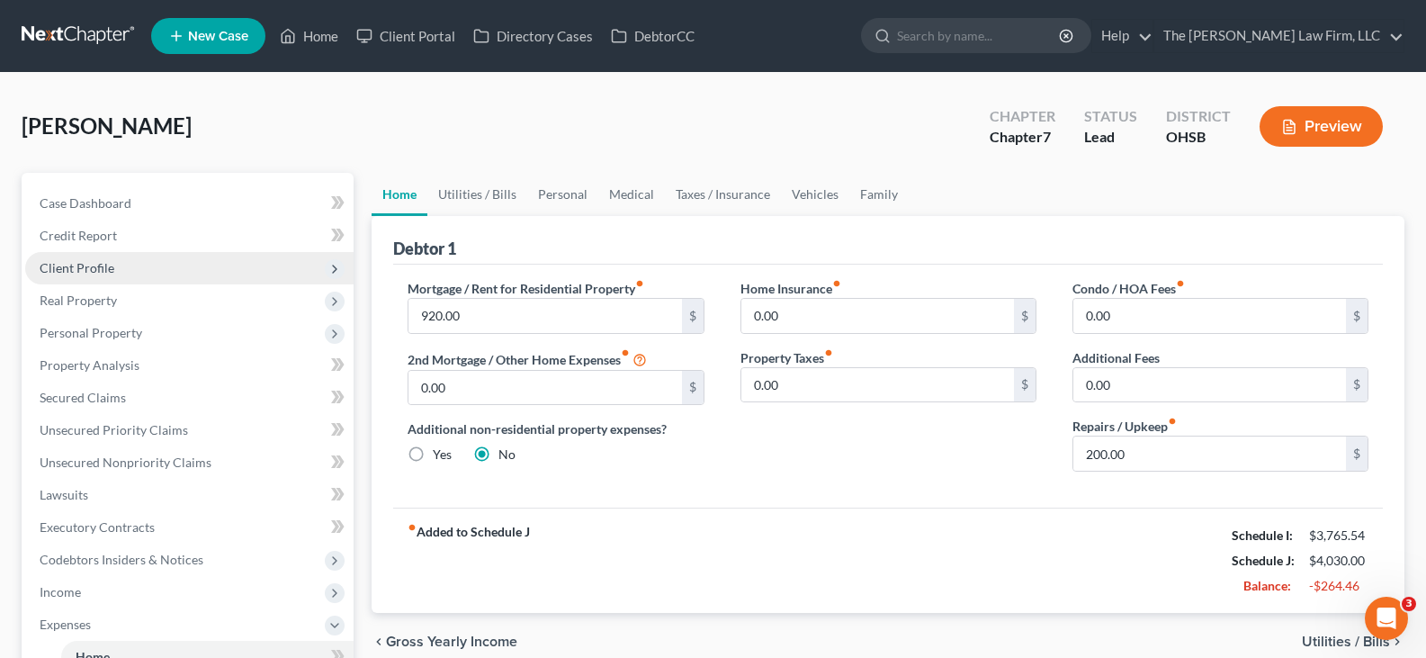
click at [52, 269] on span "Client Profile" at bounding box center [77, 267] width 75 height 15
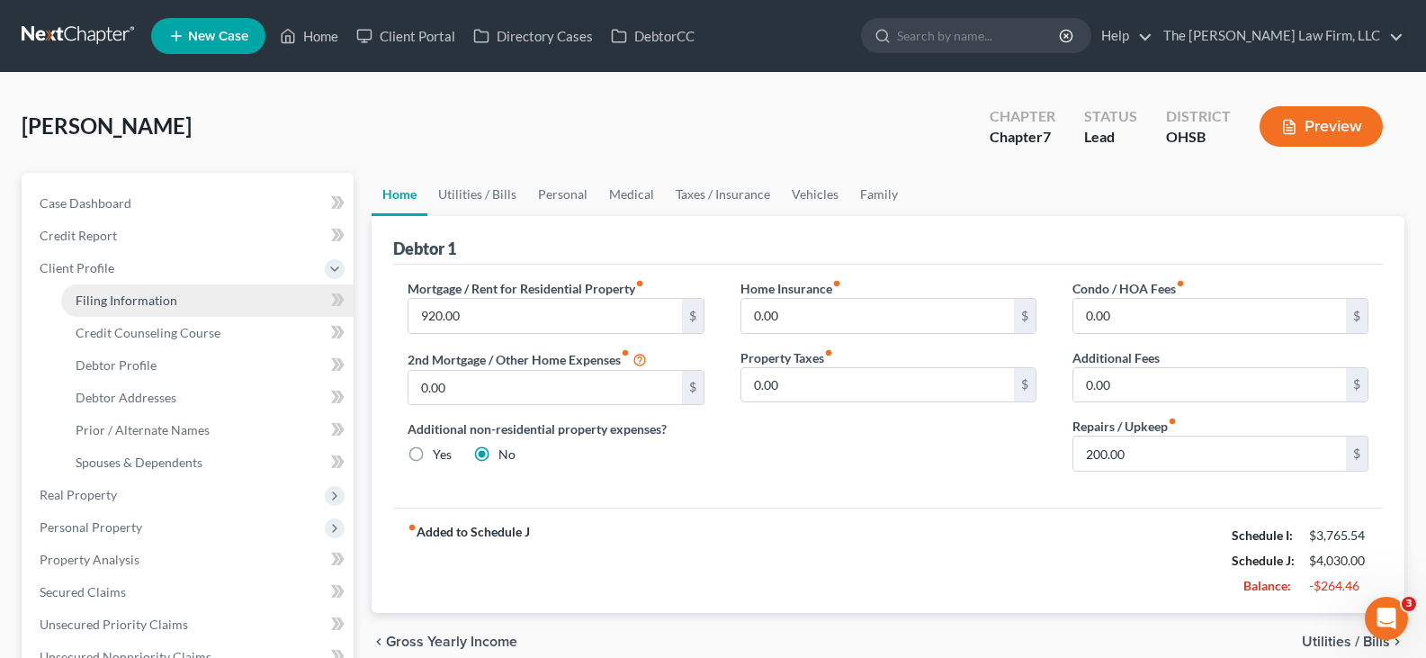
click at [94, 301] on span "Filing Information" at bounding box center [127, 299] width 102 height 15
select select "1"
select select "0"
select select "36"
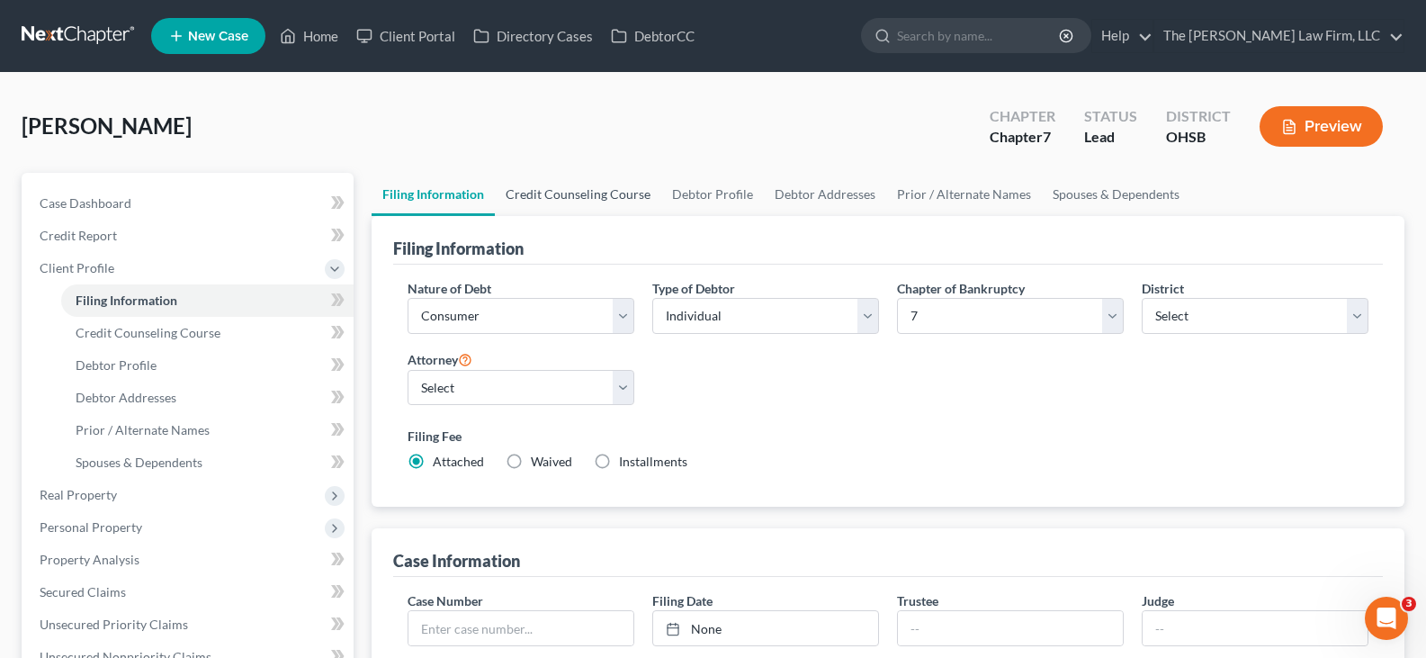
click at [574, 195] on link "Credit Counseling Course" at bounding box center [578, 194] width 166 height 43
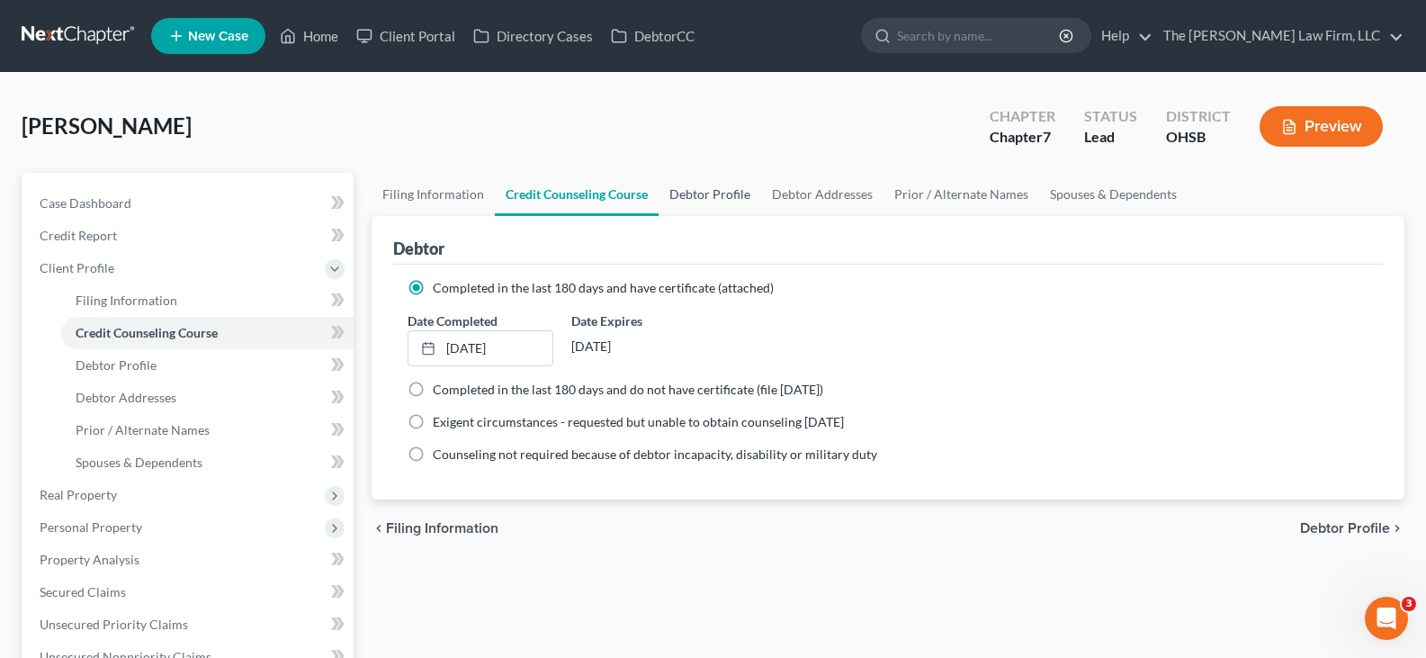
click at [716, 193] on link "Debtor Profile" at bounding box center [710, 194] width 103 height 43
select select "3"
select select "2"
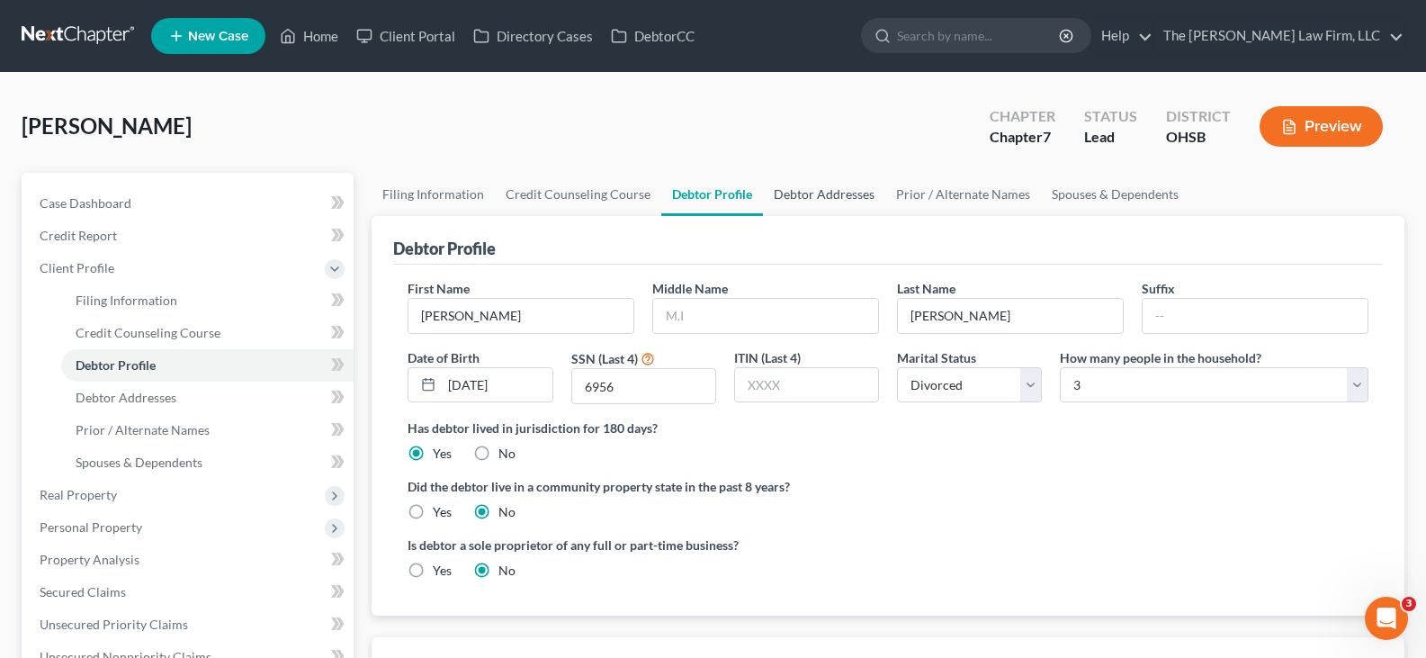
click at [812, 194] on link "Debtor Addresses" at bounding box center [824, 194] width 122 height 43
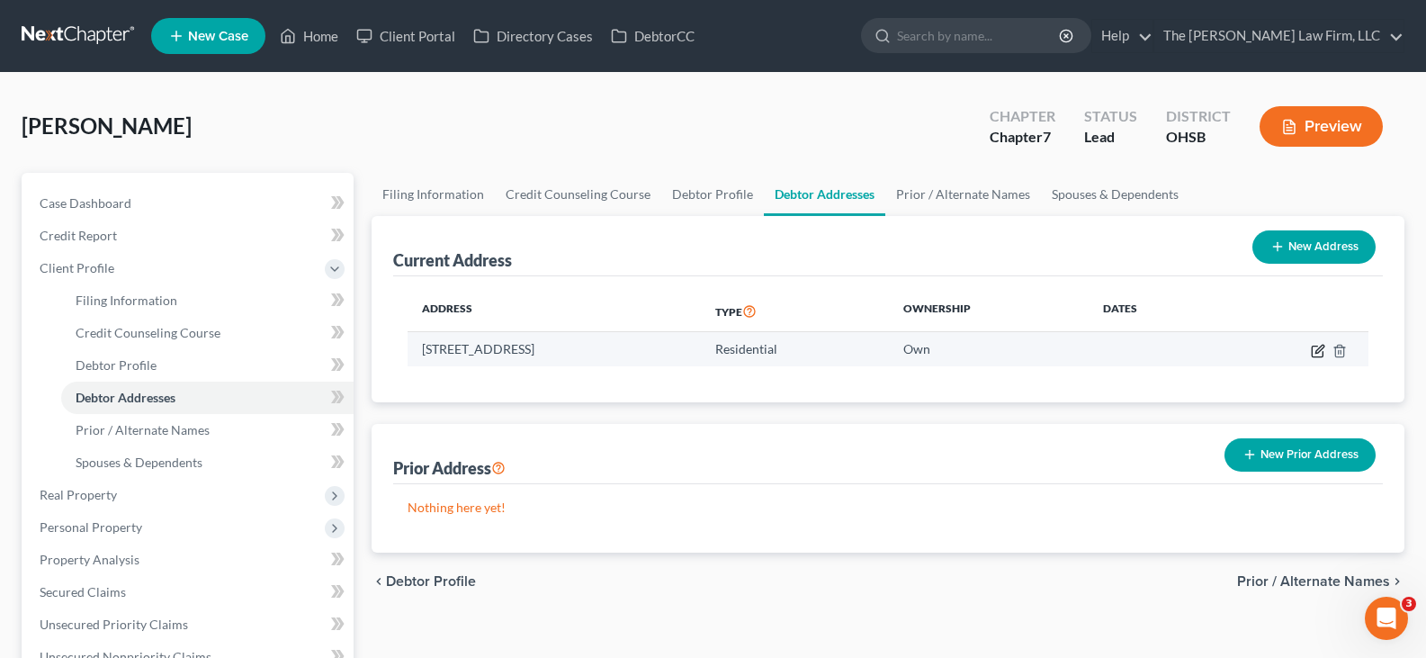
click at [1318, 350] on icon "button" at bounding box center [1318, 351] width 14 height 14
select select "36"
select select "24"
select select "0"
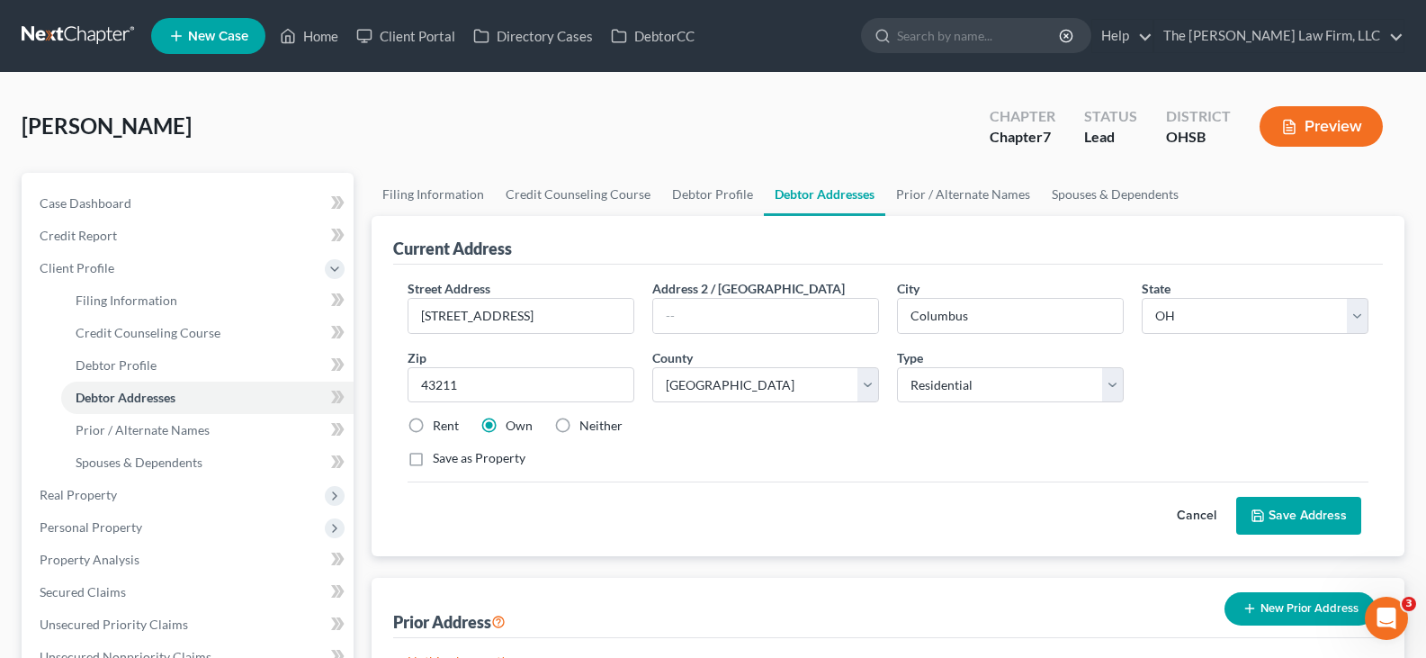
click at [1289, 516] on button "Save Address" at bounding box center [1298, 516] width 125 height 38
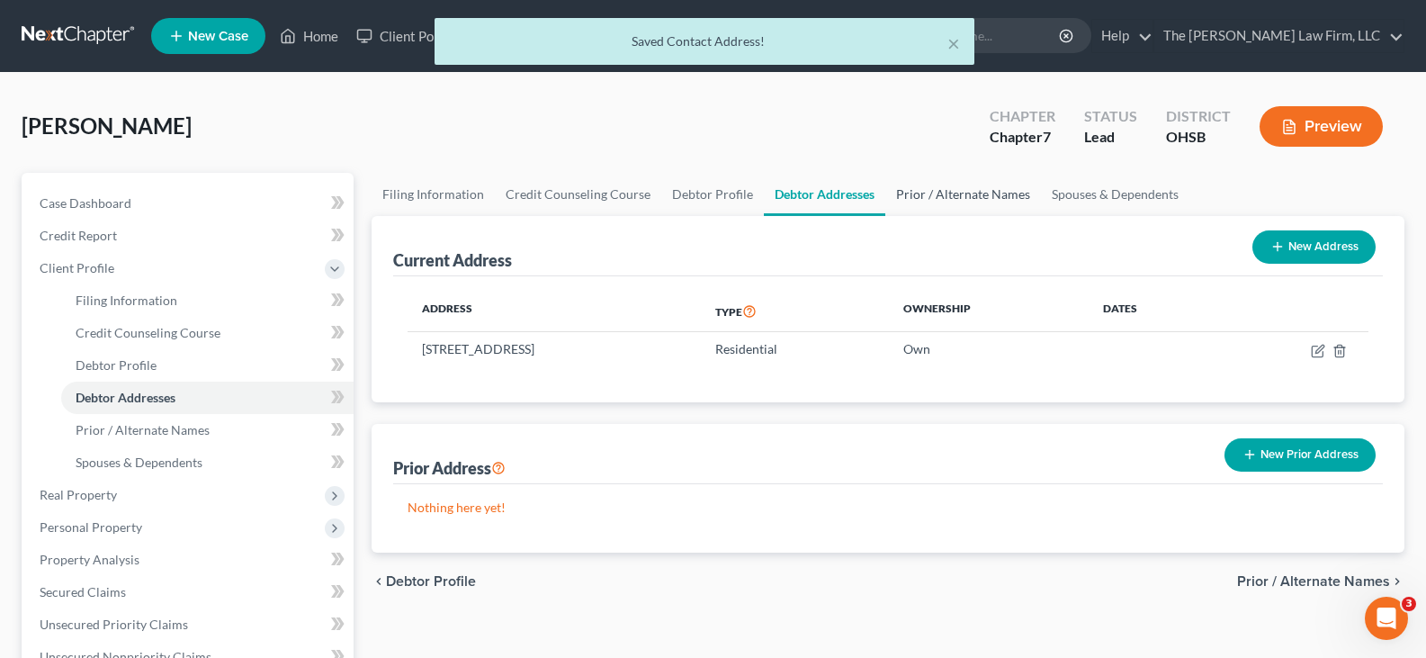
click at [980, 194] on link "Prior / Alternate Names" at bounding box center [963, 194] width 156 height 43
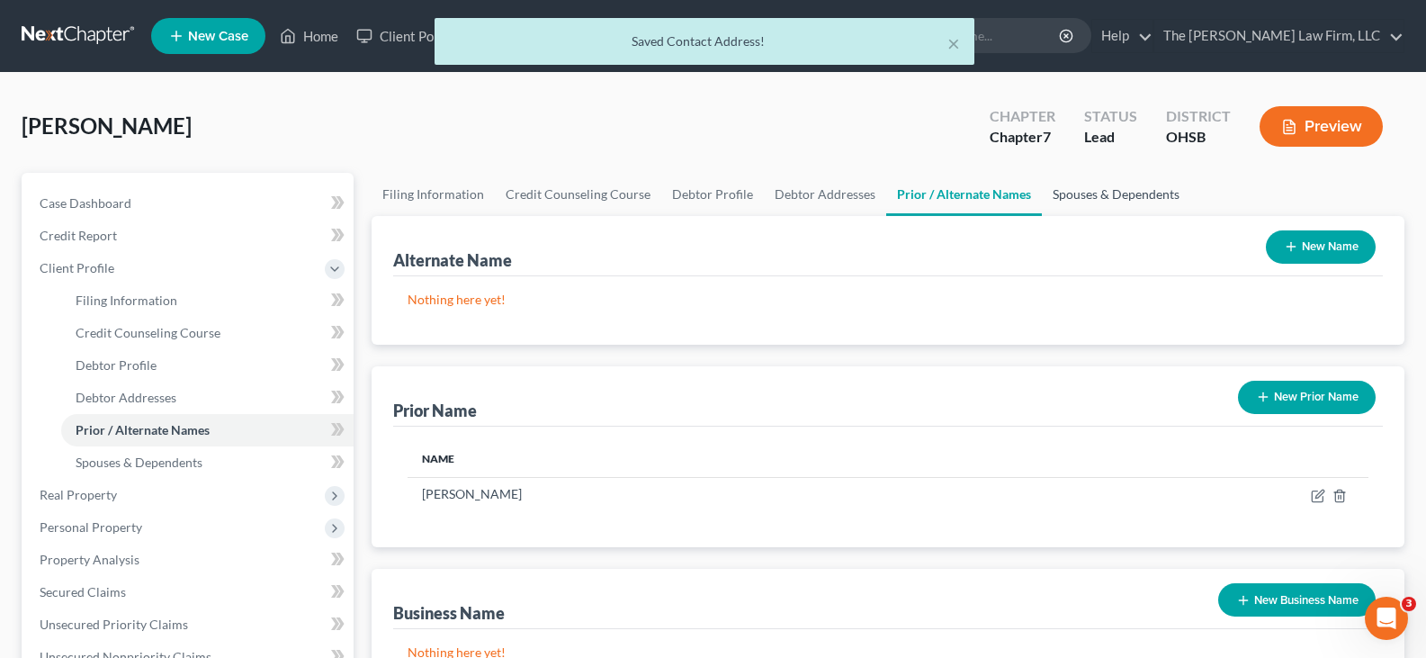
click at [1062, 195] on link "Spouses & Dependents" at bounding box center [1116, 194] width 148 height 43
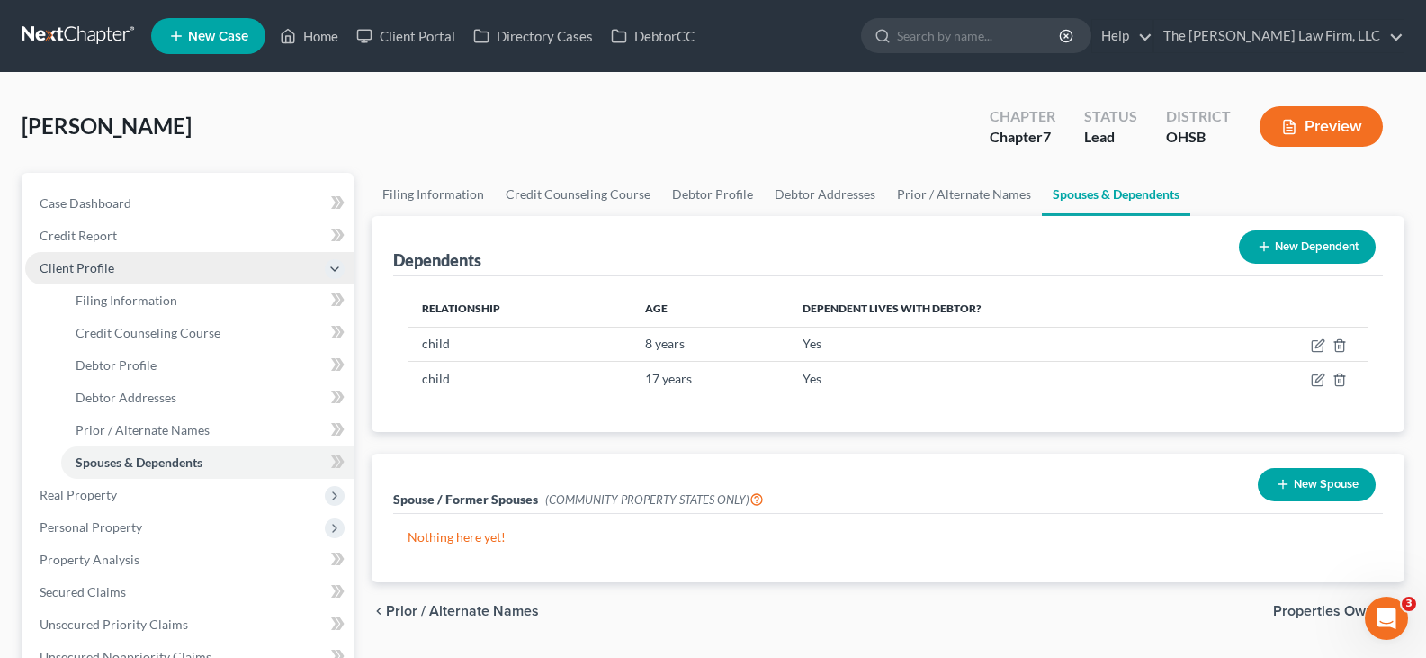
click at [166, 272] on span "Client Profile" at bounding box center [189, 268] width 328 height 32
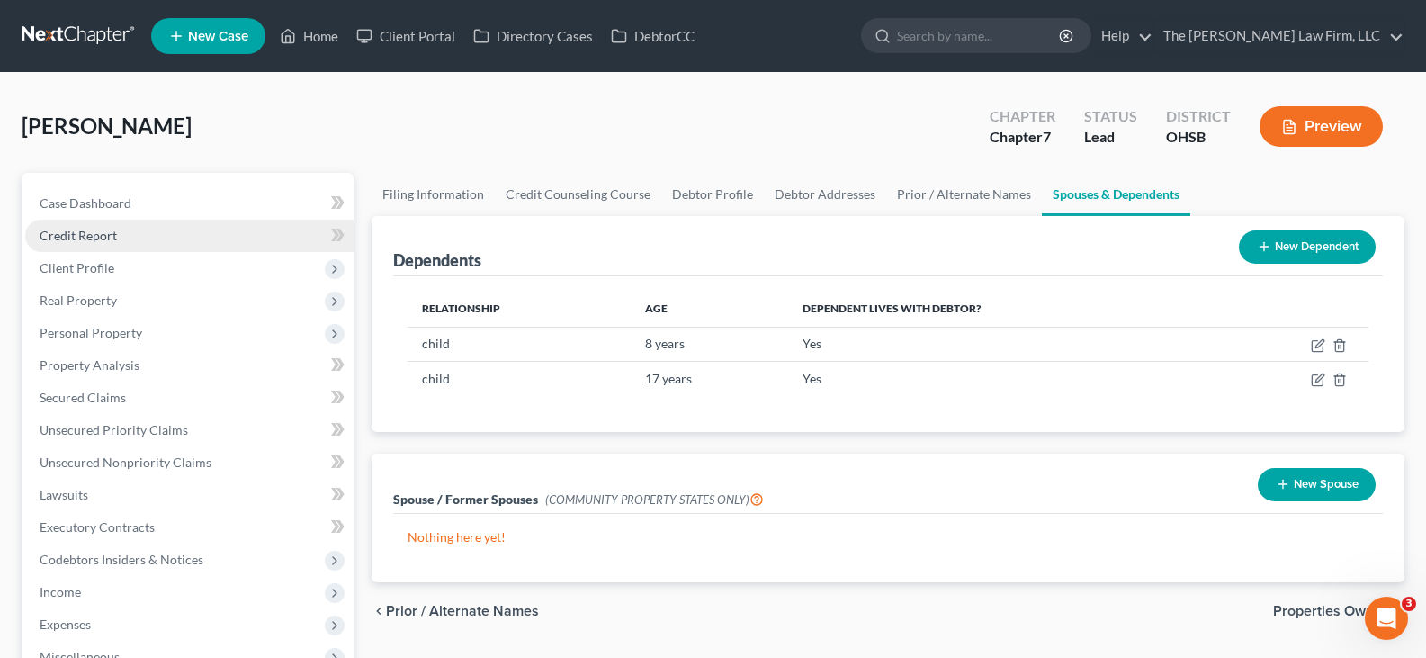
click at [142, 232] on link "Credit Report" at bounding box center [189, 236] width 328 height 32
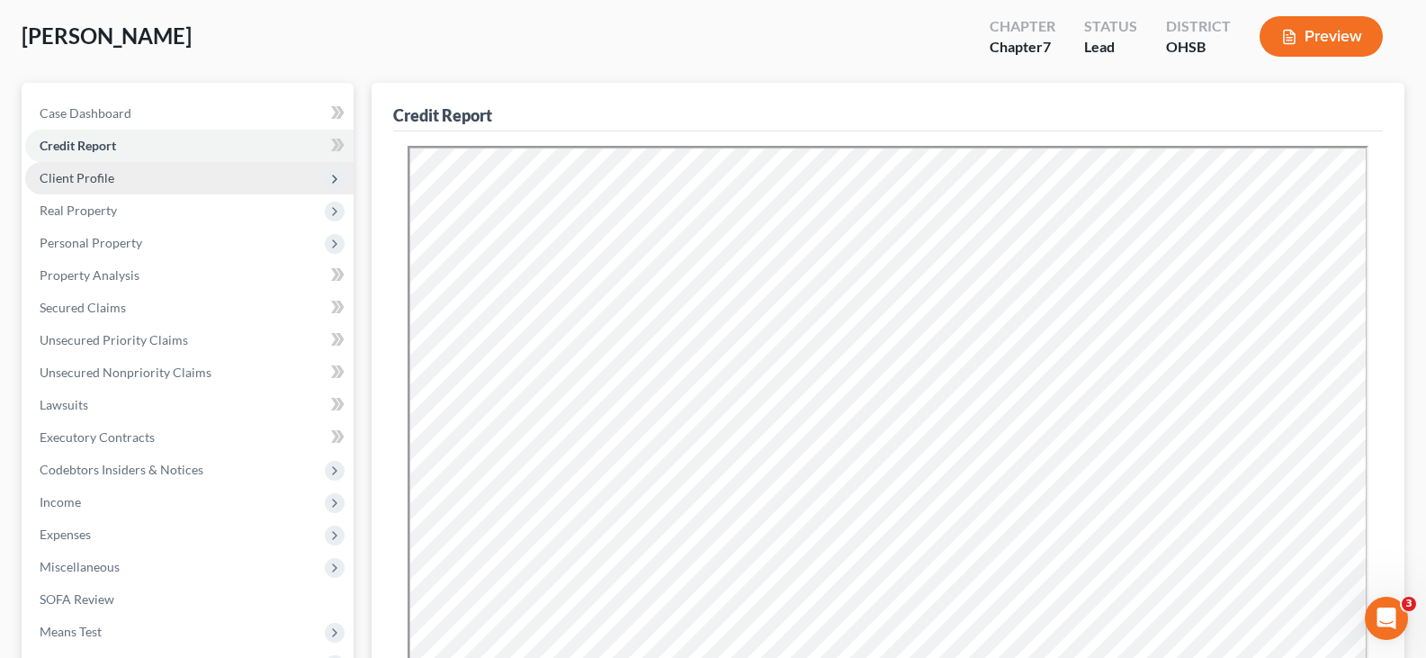
scroll to position [180, 0]
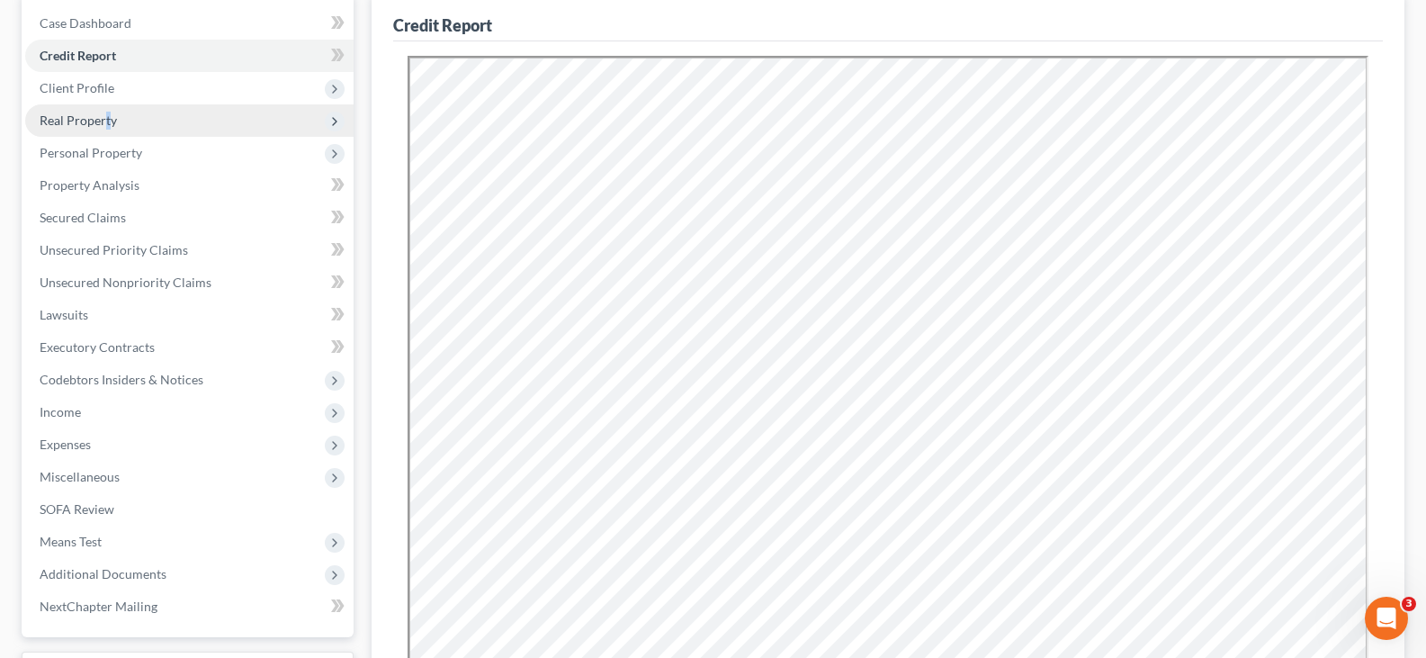
click at [110, 118] on span "Real Property" at bounding box center [78, 119] width 77 height 15
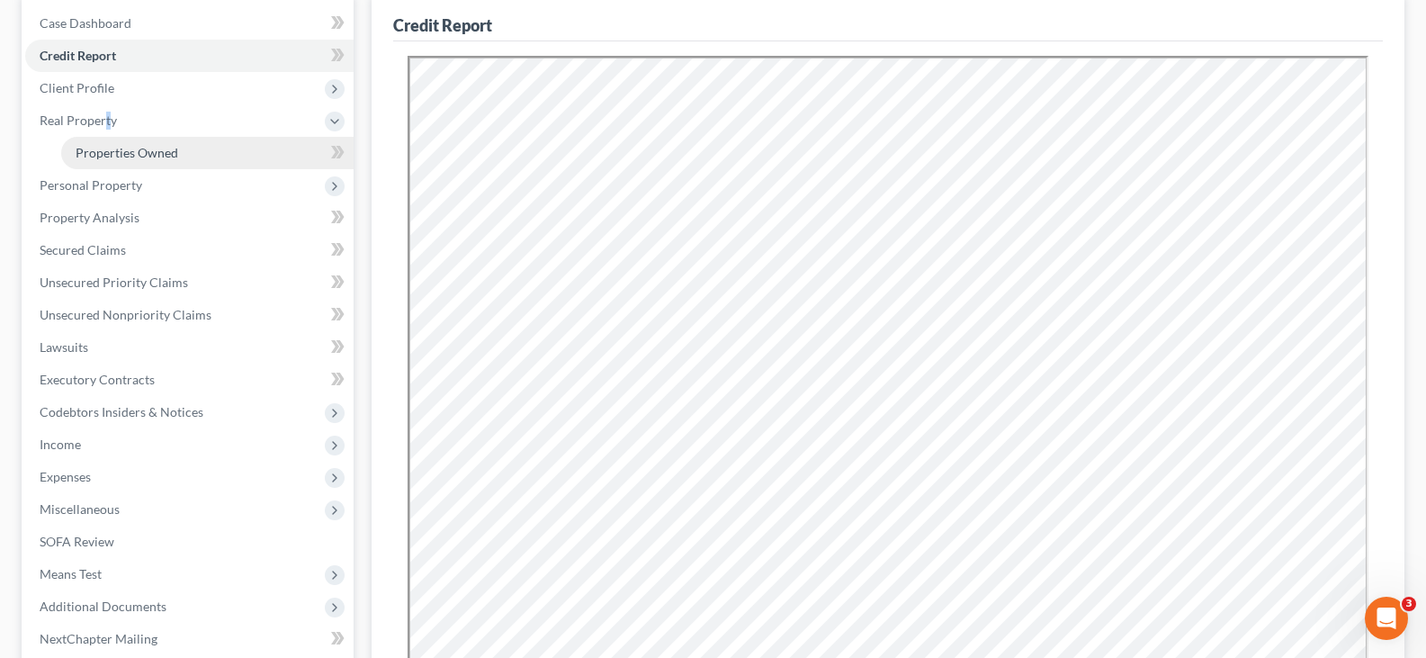
click at [131, 155] on span "Properties Owned" at bounding box center [127, 152] width 103 height 15
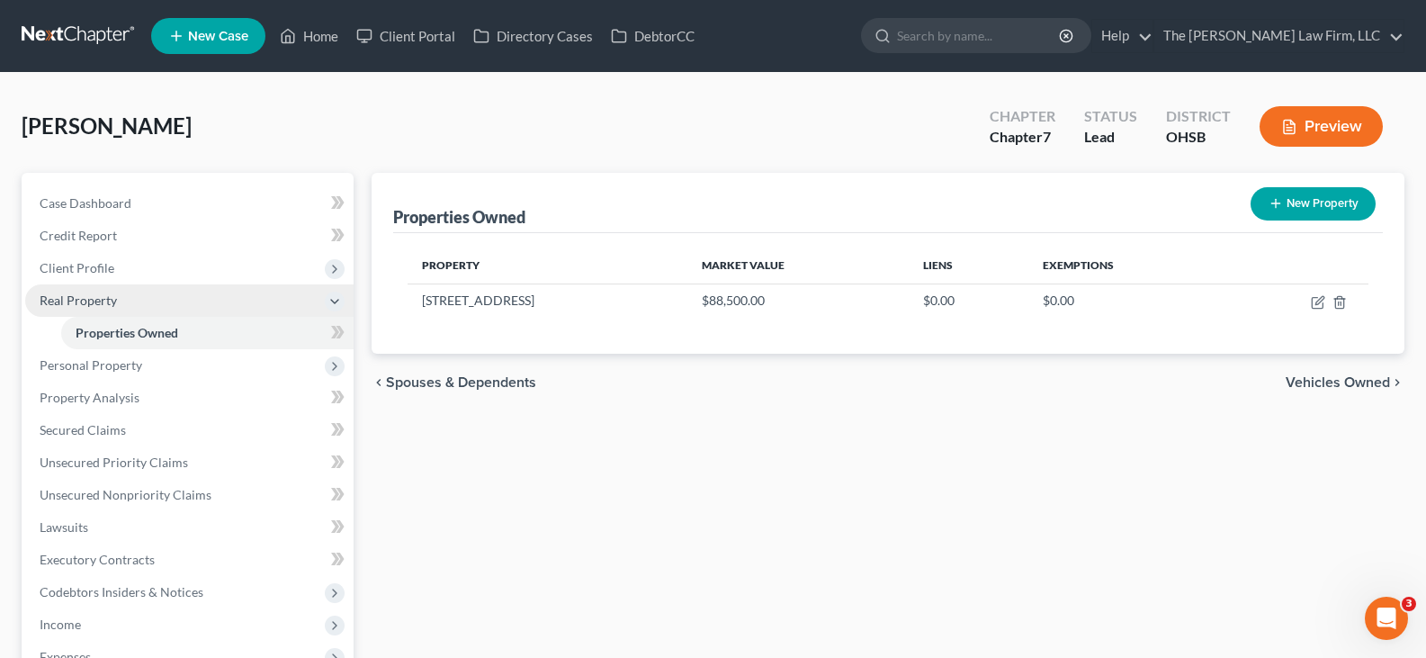
click at [155, 302] on span "Real Property" at bounding box center [189, 300] width 328 height 32
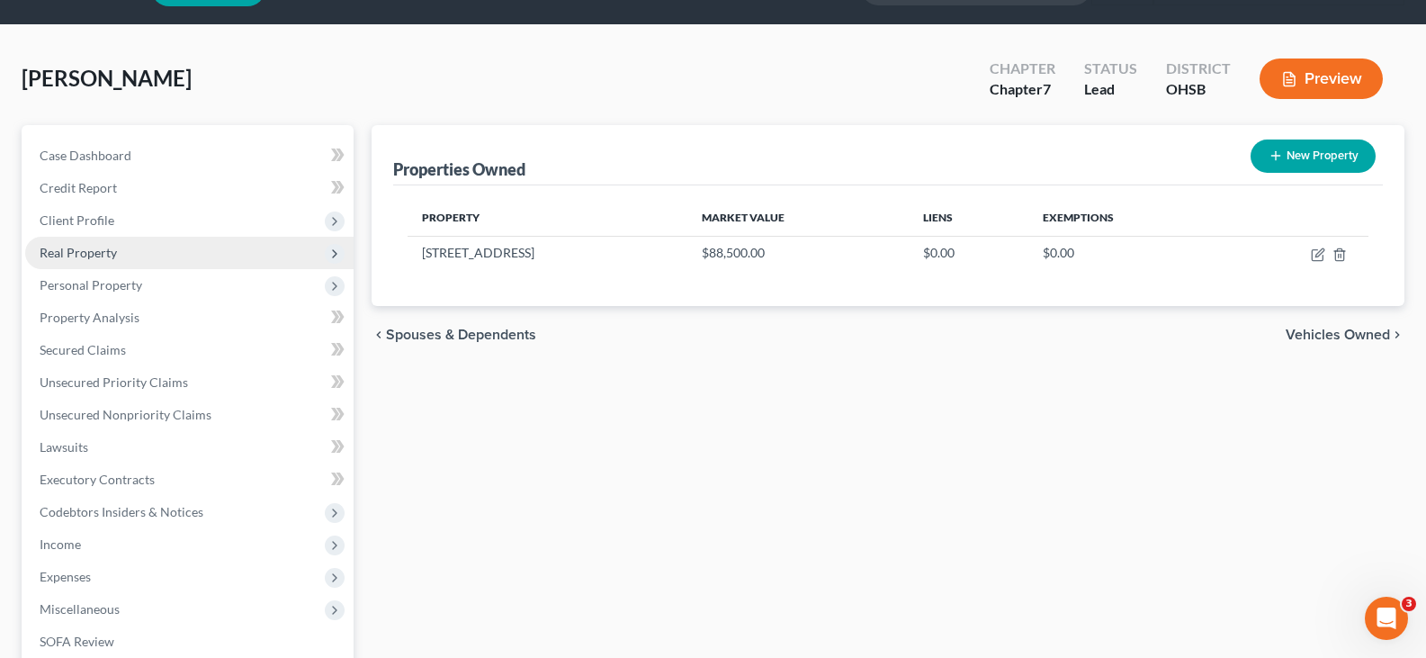
scroll to position [90, 0]
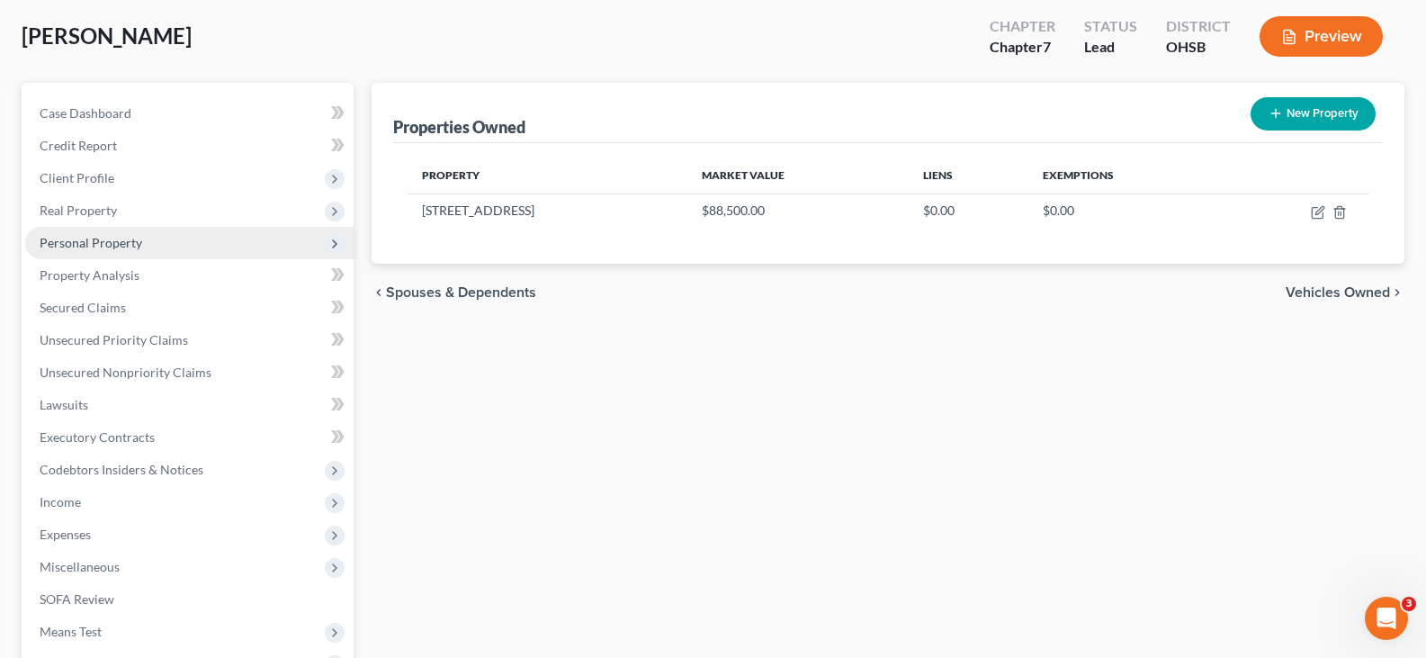
click at [159, 238] on span "Personal Property" at bounding box center [189, 243] width 328 height 32
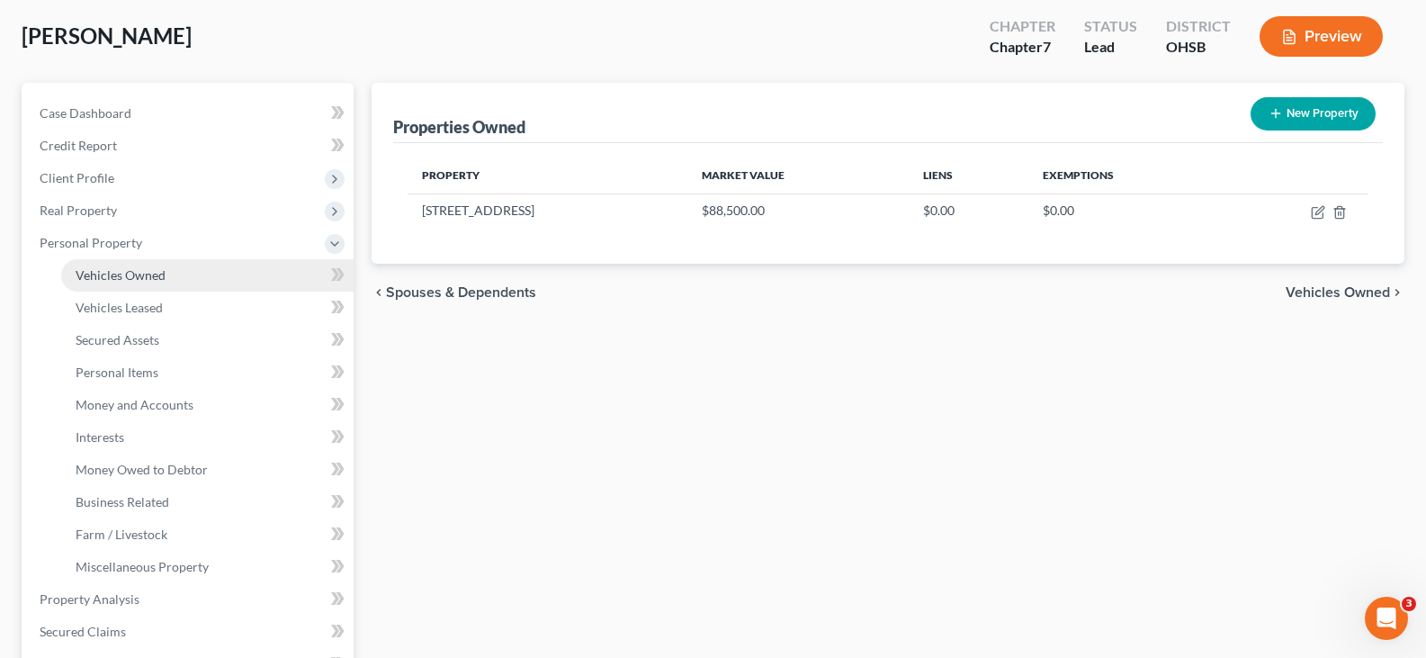
click at [163, 277] on span "Vehicles Owned" at bounding box center [121, 274] width 90 height 15
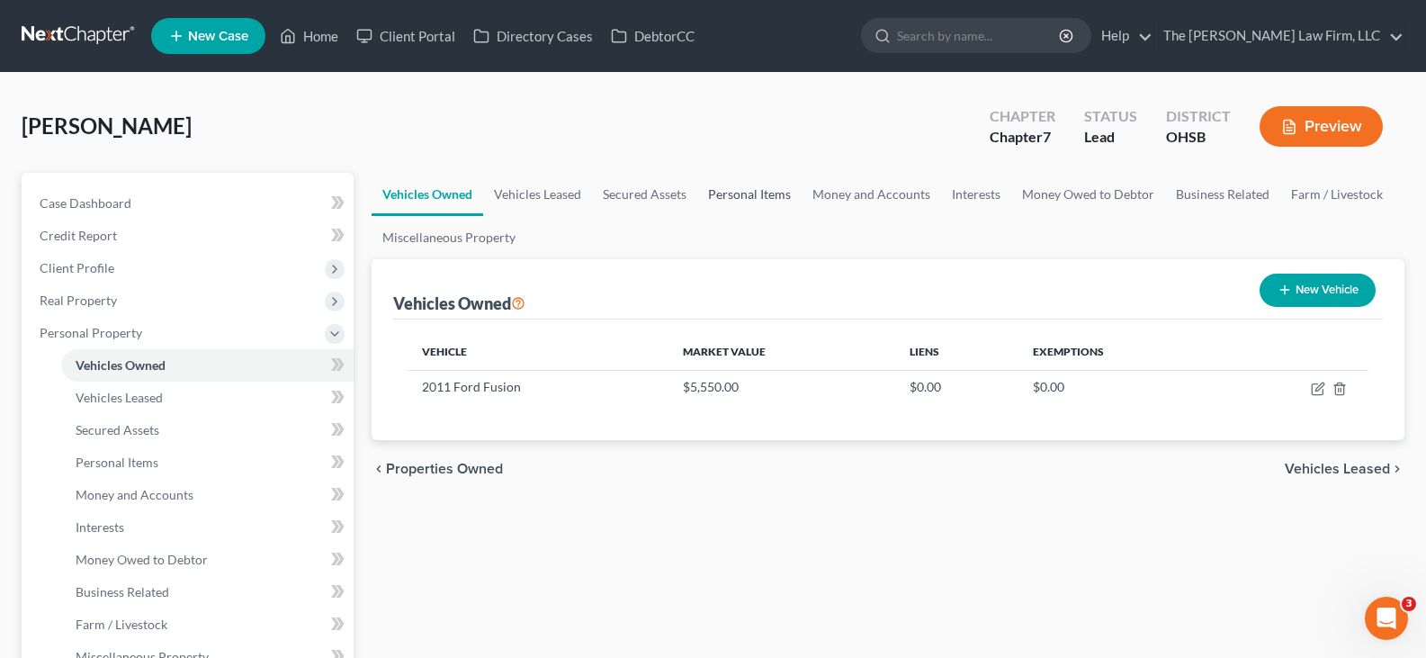
click at [753, 193] on link "Personal Items" at bounding box center [749, 194] width 104 height 43
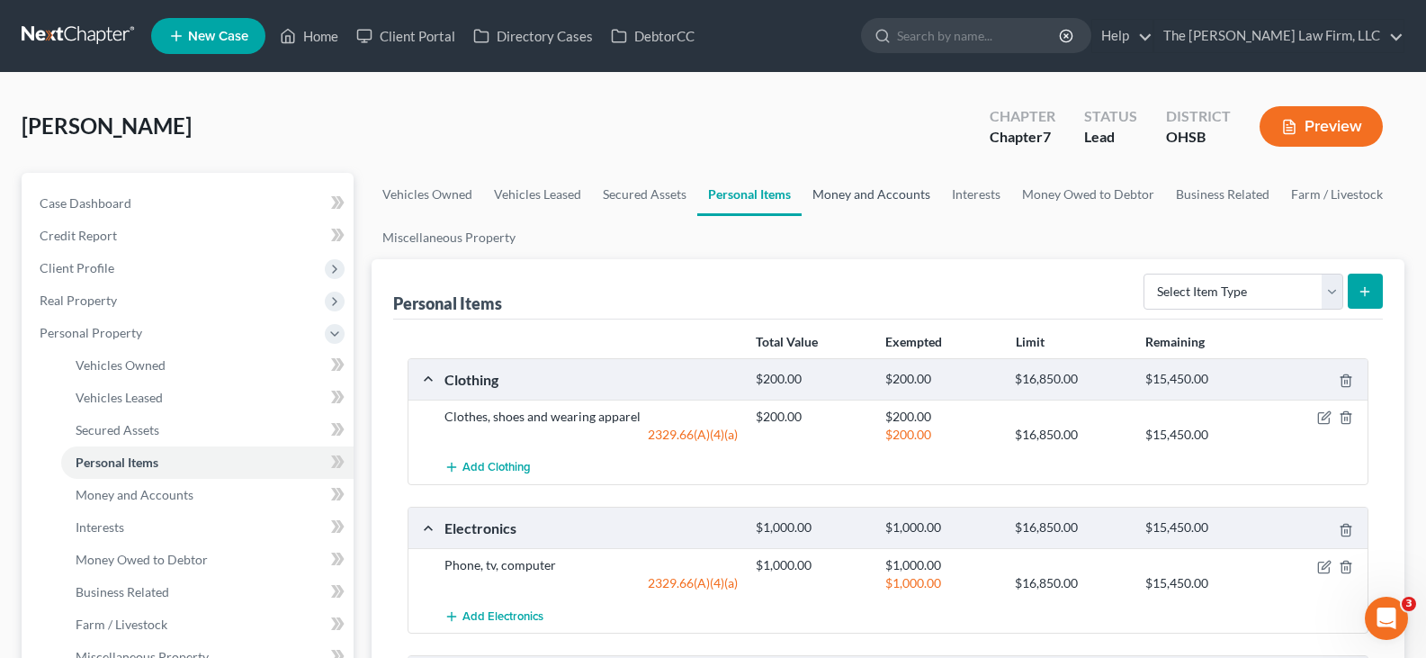
click at [902, 194] on link "Money and Accounts" at bounding box center [871, 194] width 139 height 43
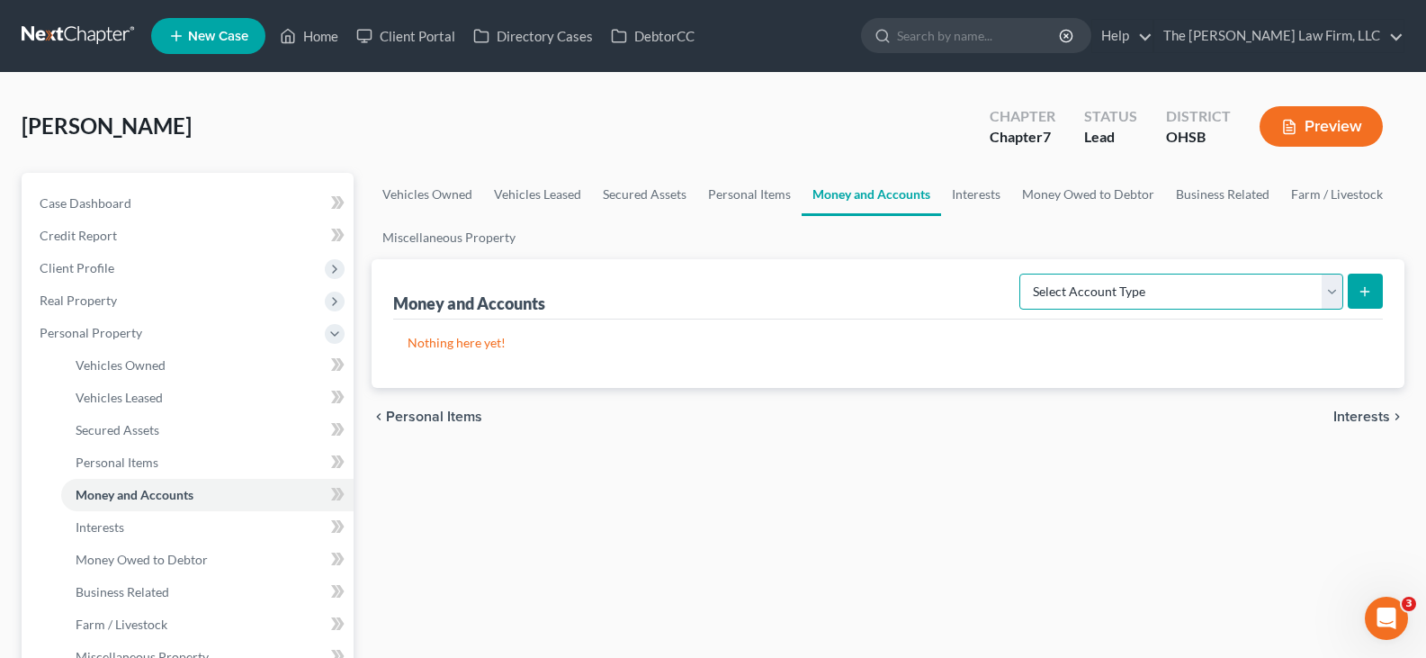
click at [1332, 297] on select "Select Account Type Brokerage Cash on Hand Certificates of Deposit Checking Acc…" at bounding box center [1181, 292] width 324 height 36
select select "checking"
click at [1023, 274] on select "Select Account Type Brokerage Cash on Hand Certificates of Deposit Checking Acc…" at bounding box center [1181, 292] width 324 height 36
click at [1366, 286] on icon "submit" at bounding box center [1365, 291] width 14 height 14
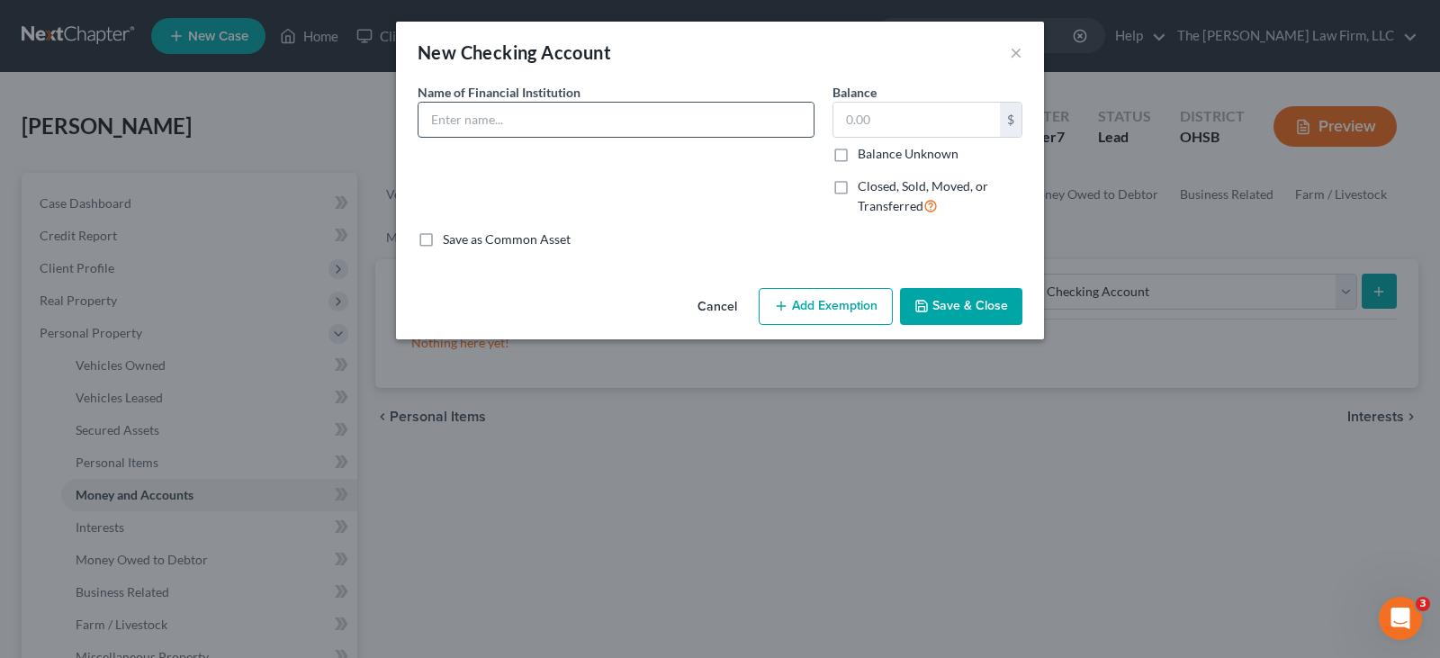
click at [720, 119] on input "text" at bounding box center [615, 120] width 395 height 34
type input "US Bank 9370"
click at [955, 305] on button "Save & Close" at bounding box center [961, 307] width 122 height 38
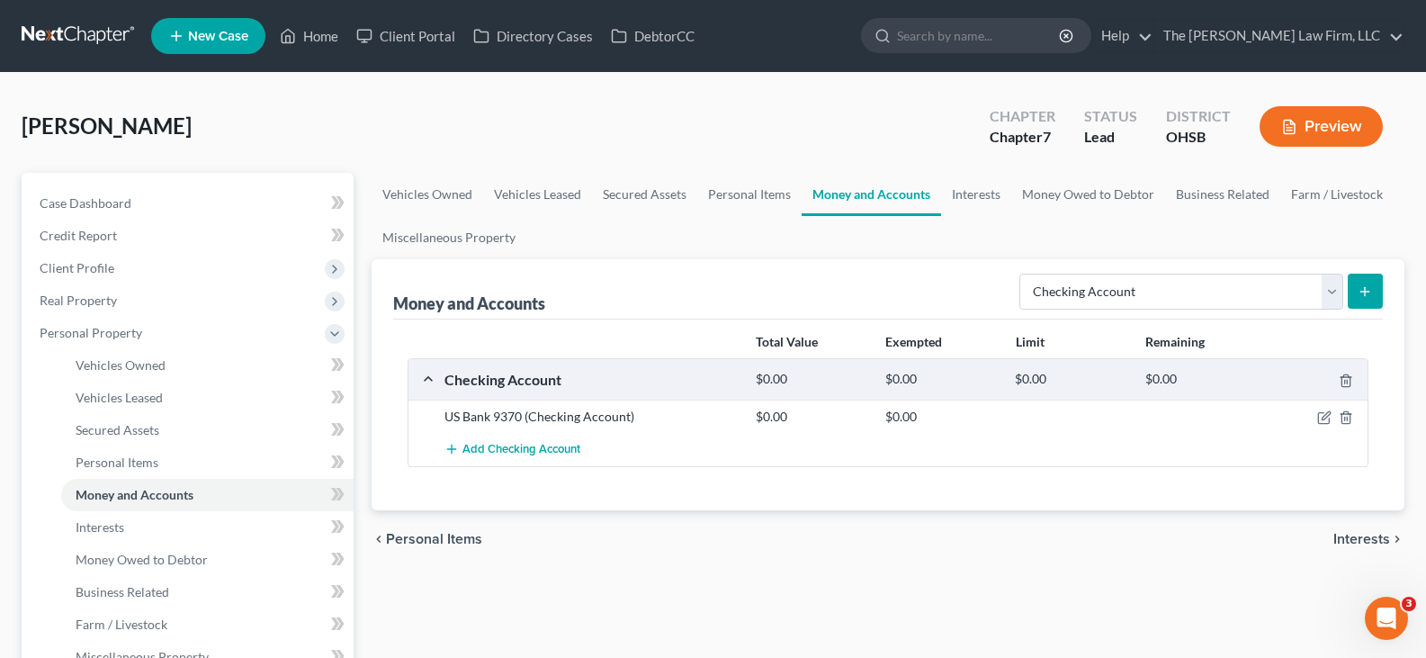
click at [1363, 293] on icon "submit" at bounding box center [1365, 291] width 14 height 14
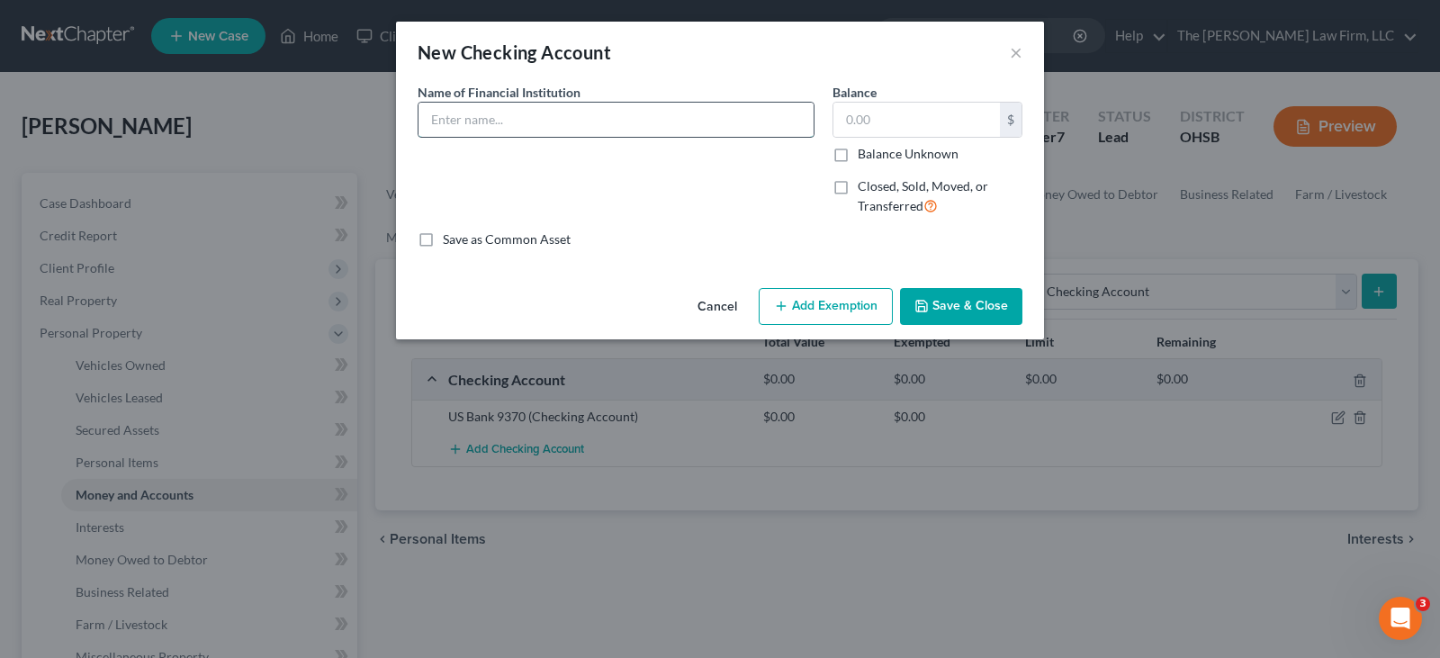
click at [672, 124] on input "text" at bounding box center [615, 120] width 395 height 34
type input "Huntington 2201"
click at [938, 305] on button "Save & Close" at bounding box center [961, 307] width 122 height 38
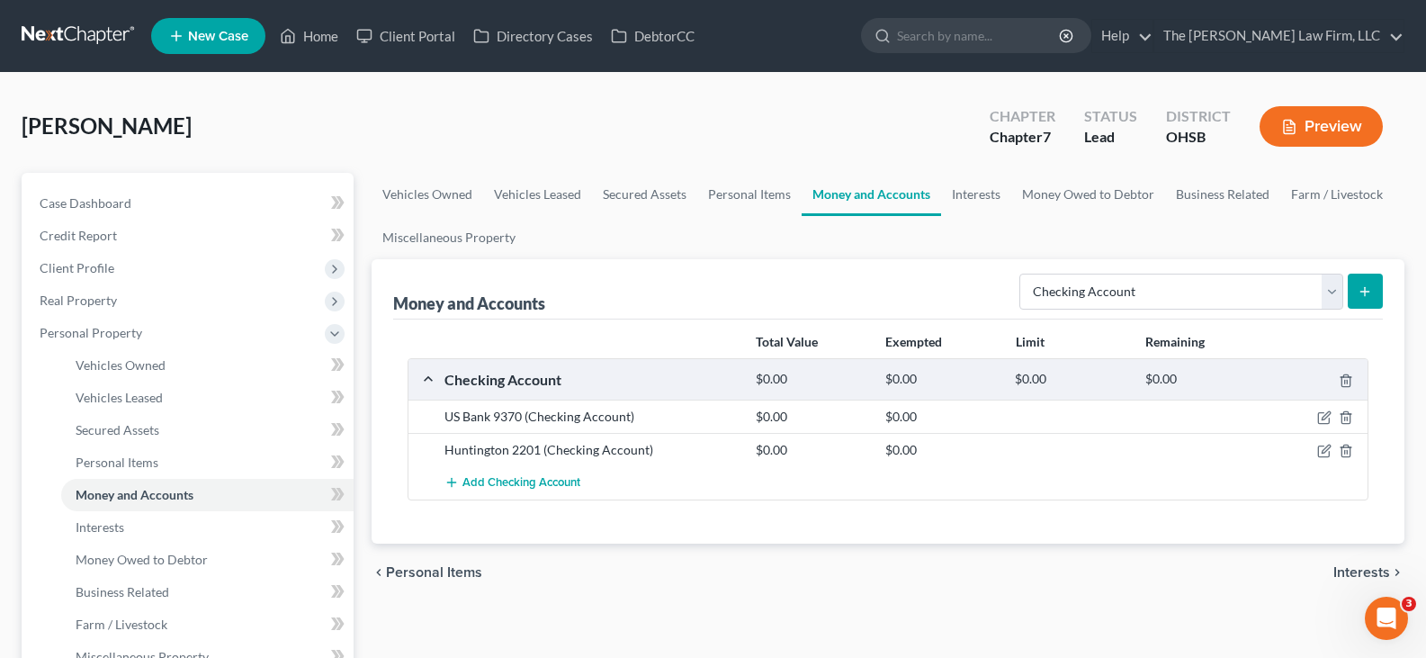
click at [1367, 292] on icon "submit" at bounding box center [1365, 291] width 14 height 14
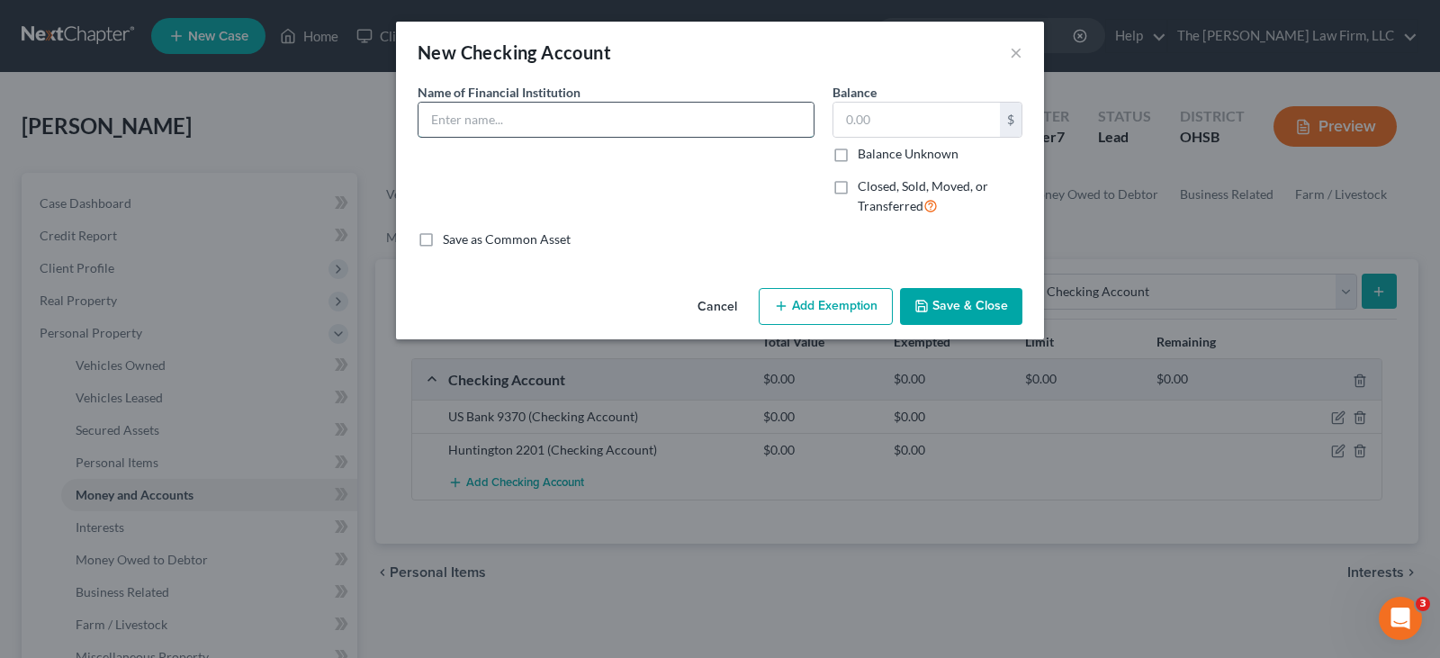
click at [666, 123] on input "text" at bounding box center [615, 120] width 395 height 34
type input "Chase 3577"
click at [970, 304] on button "Save & Close" at bounding box center [961, 307] width 122 height 38
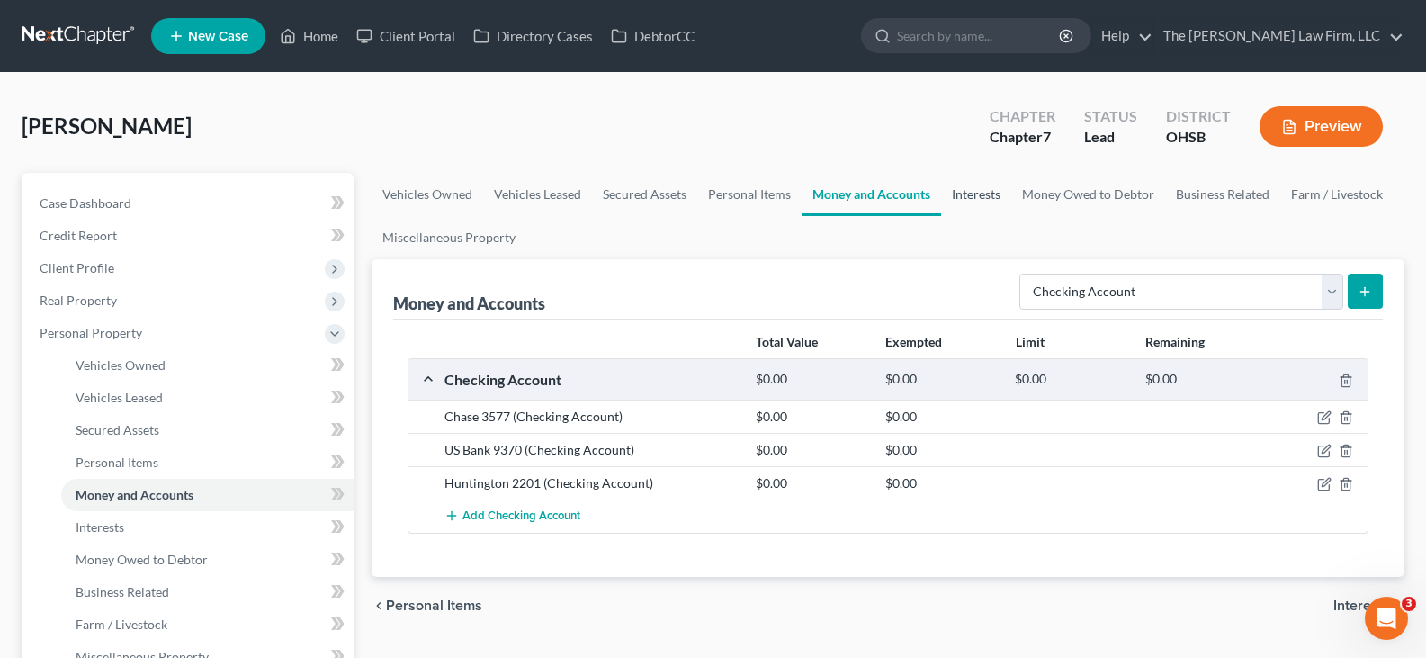
click at [970, 195] on link "Interests" at bounding box center [976, 194] width 70 height 43
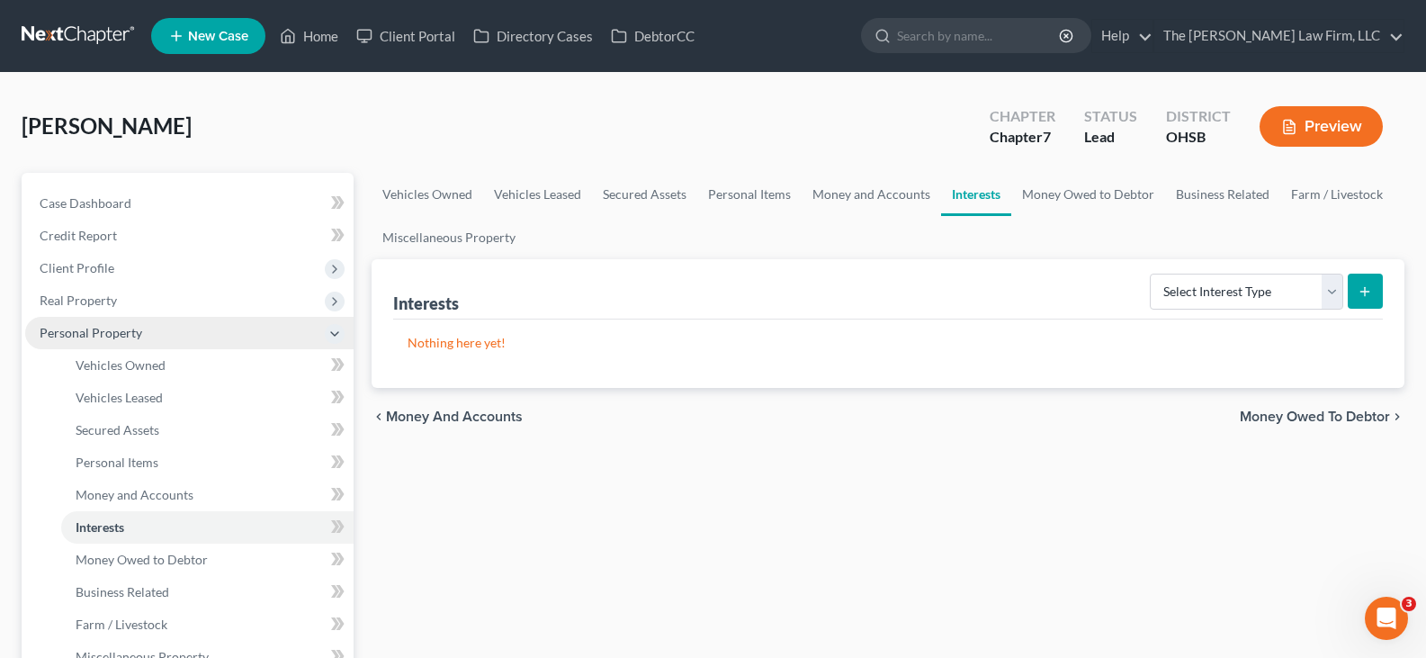
click at [211, 343] on span "Personal Property" at bounding box center [189, 333] width 328 height 32
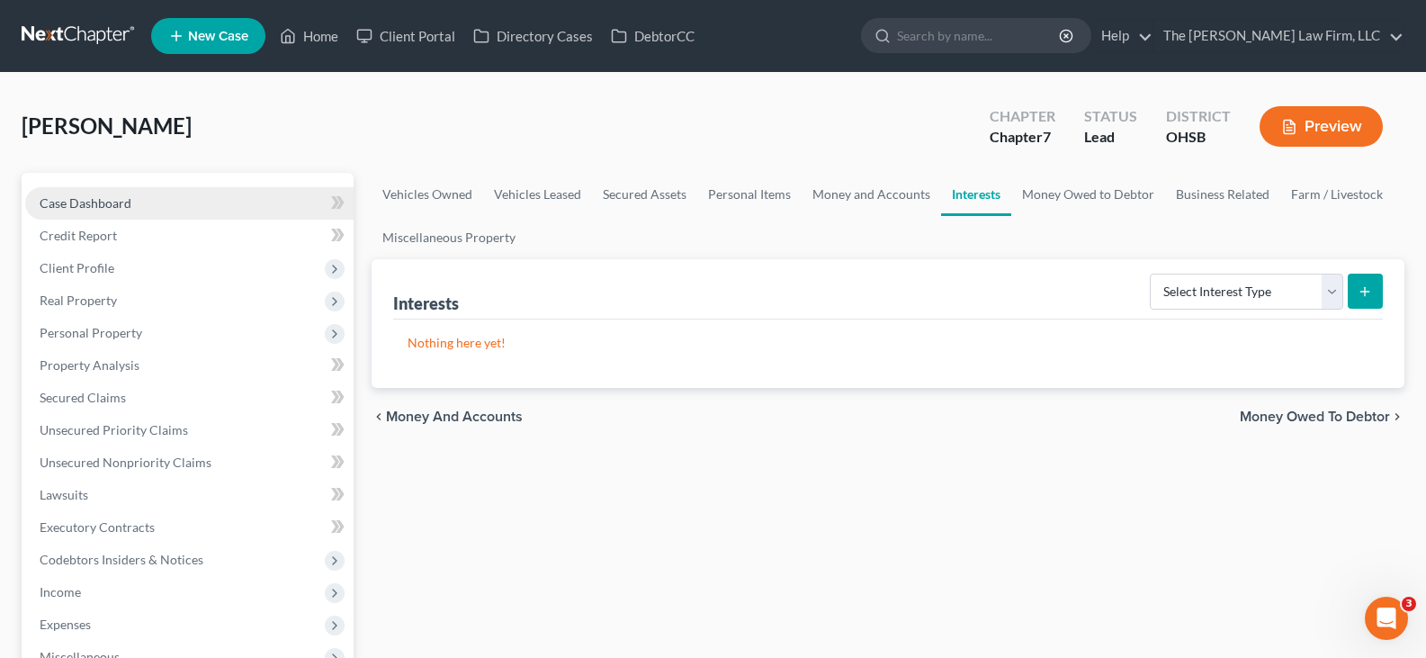
click at [128, 209] on span "Case Dashboard" at bounding box center [86, 202] width 92 height 15
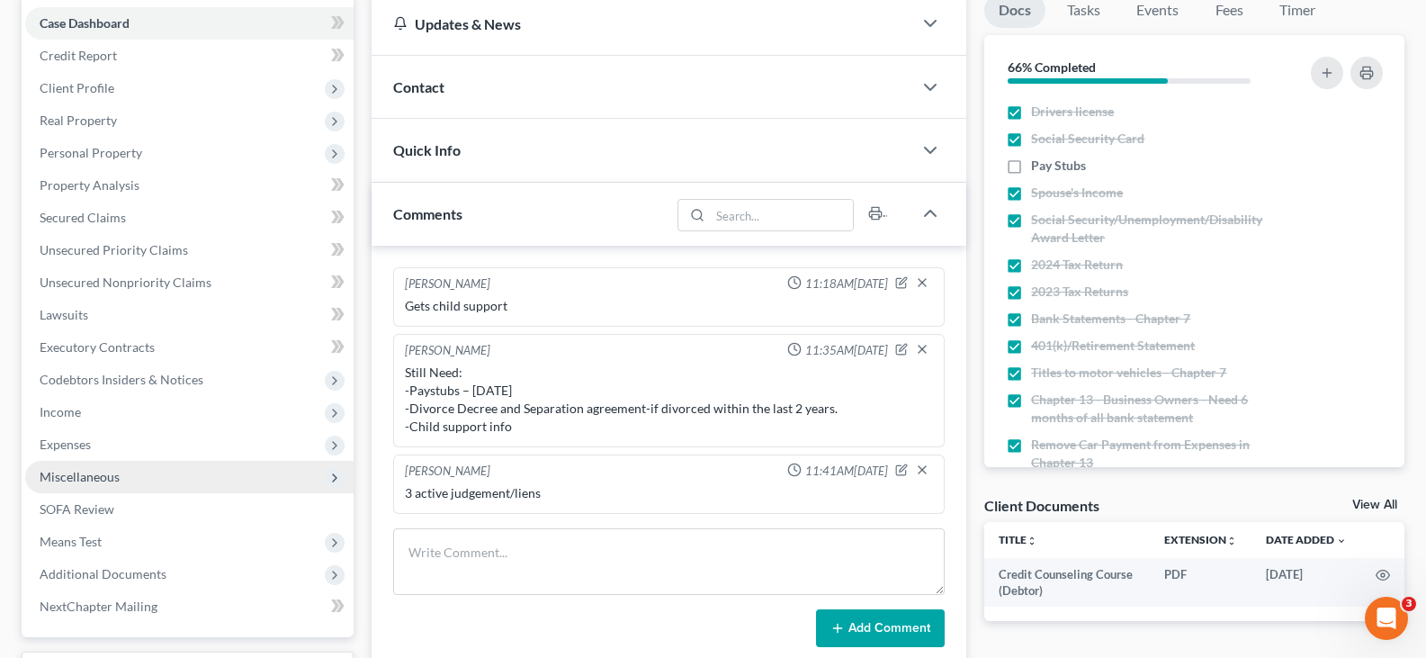
click at [122, 474] on span "Miscellaneous" at bounding box center [189, 477] width 328 height 32
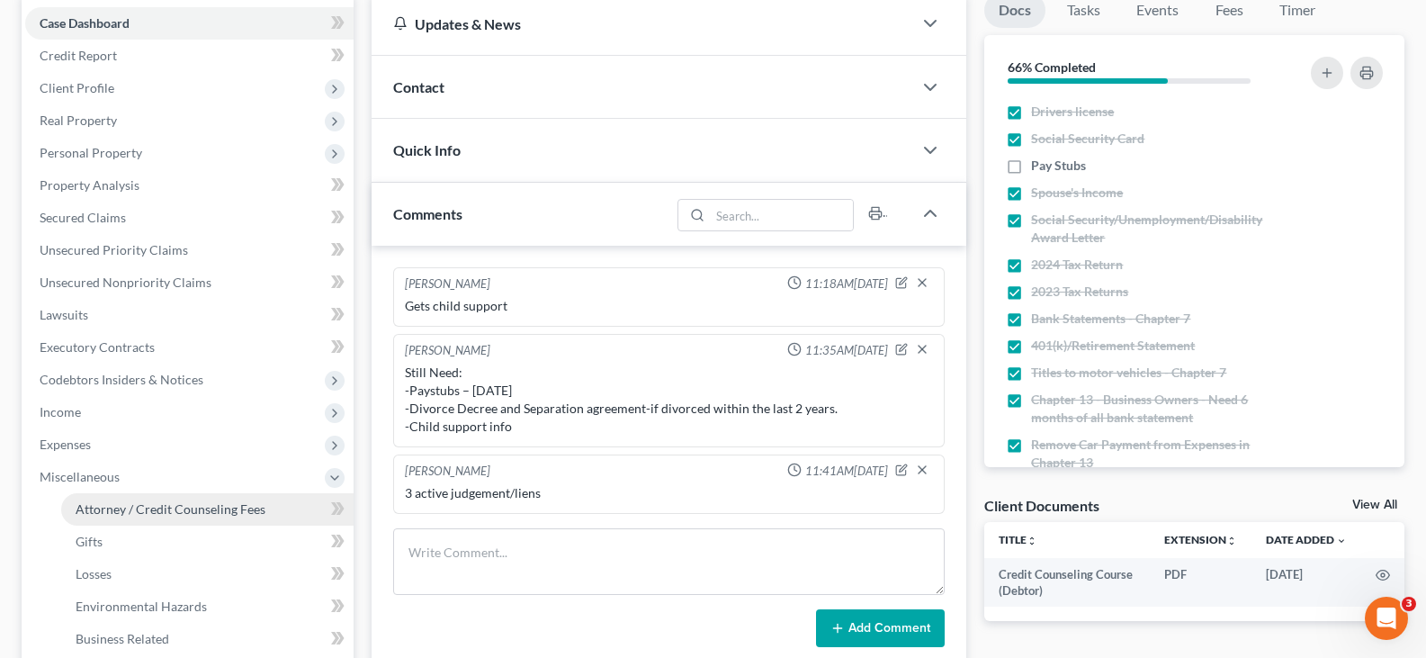
click at [164, 511] on span "Attorney / Credit Counseling Fees" at bounding box center [171, 508] width 190 height 15
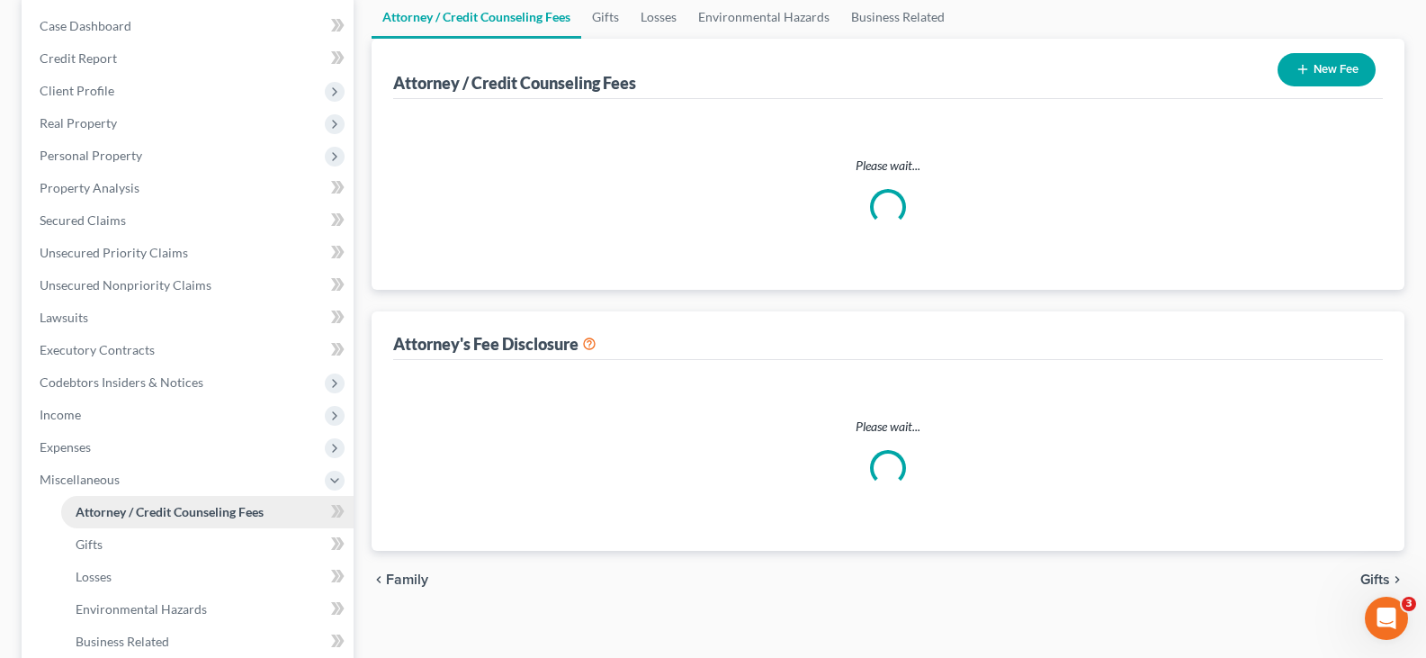
select select "0"
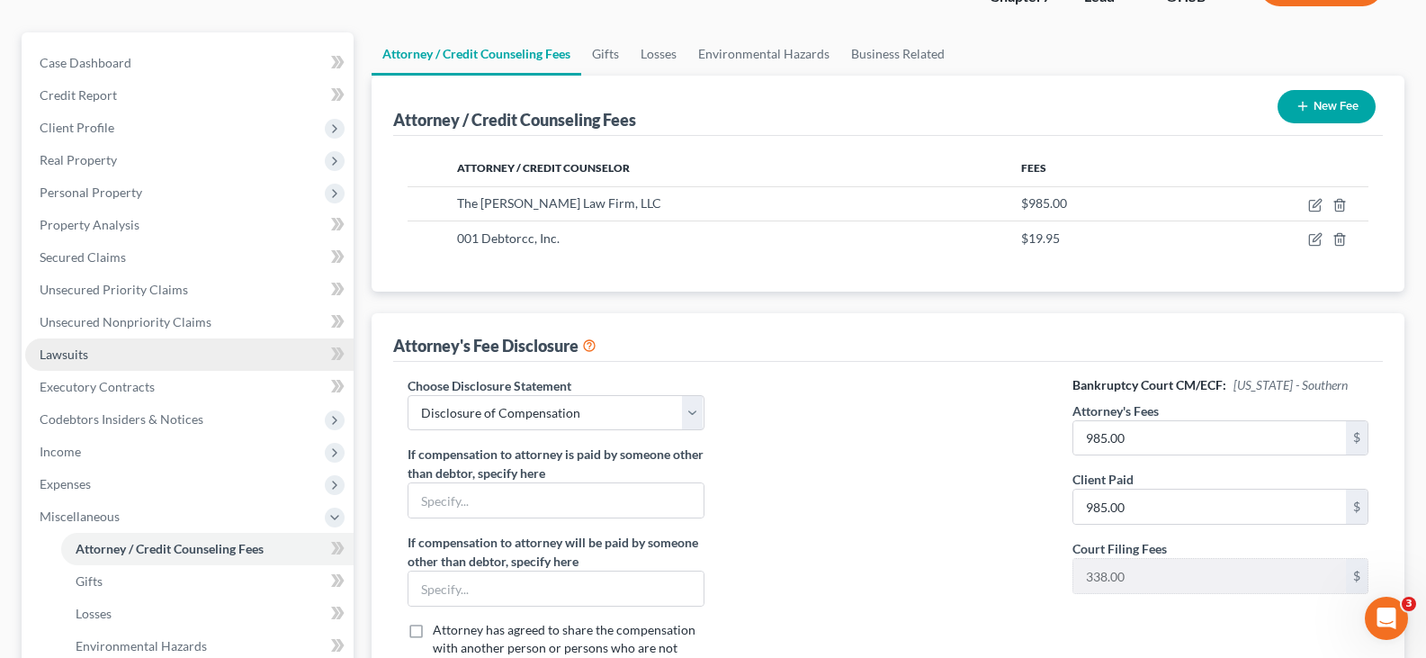
scroll to position [180, 0]
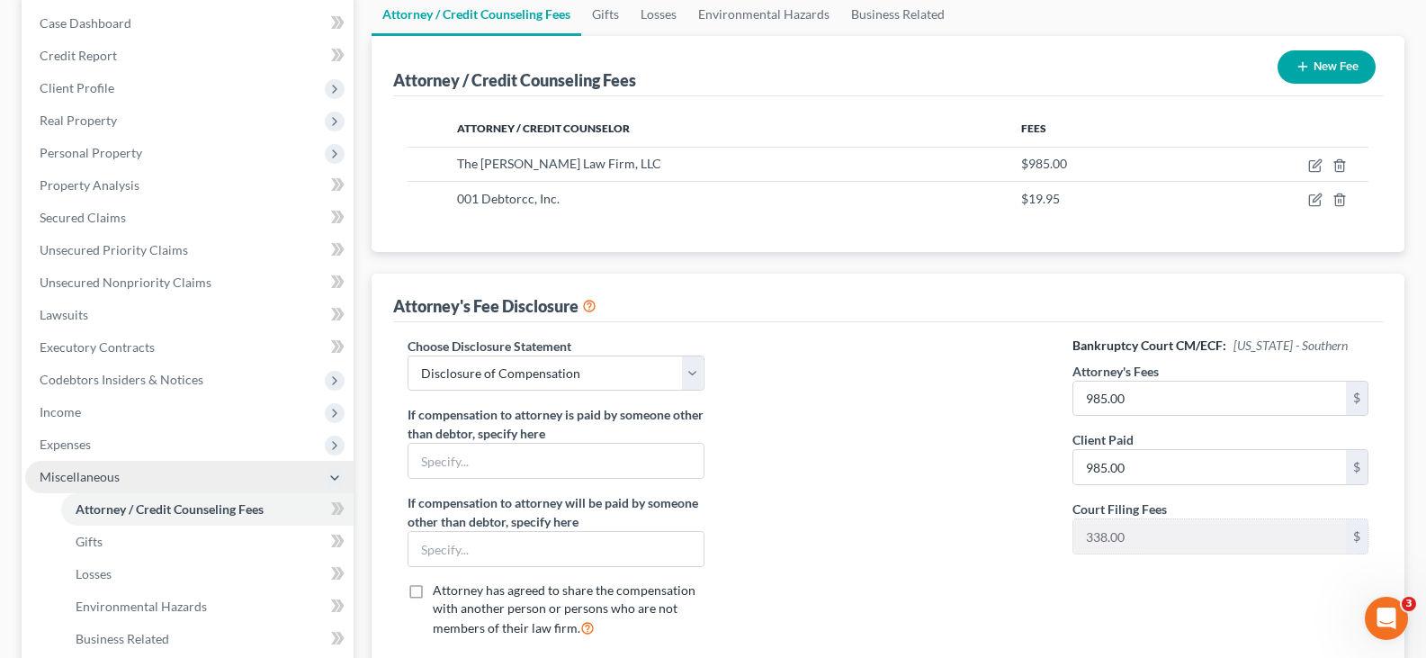
click at [184, 475] on span "Miscellaneous" at bounding box center [189, 477] width 328 height 32
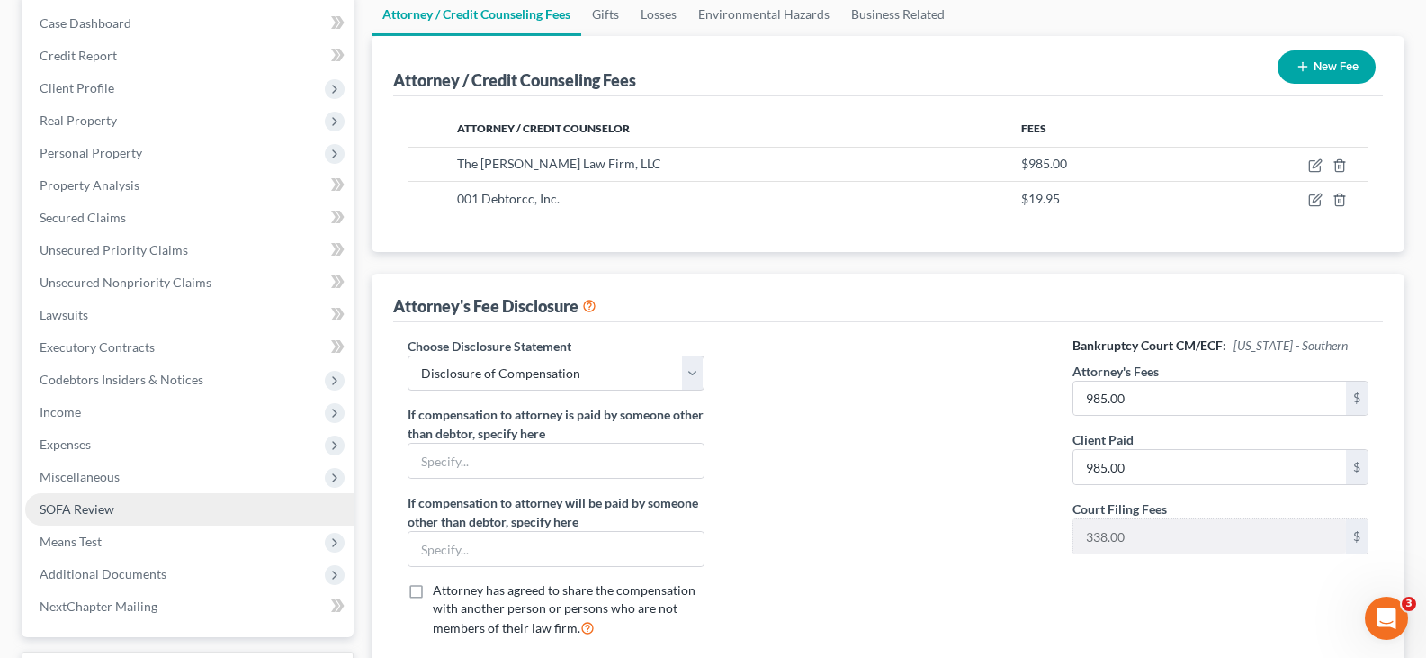
click at [197, 509] on link "SOFA Review" at bounding box center [189, 509] width 328 height 32
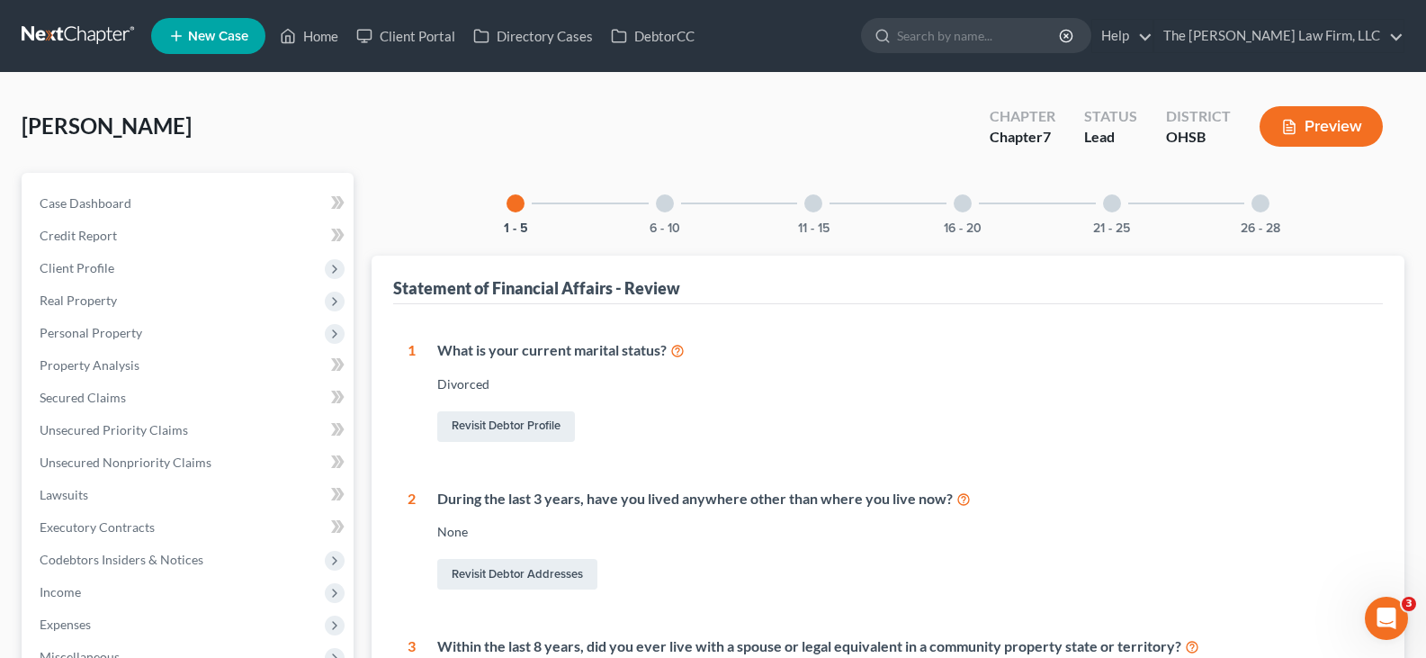
click at [1288, 126] on icon "button" at bounding box center [1289, 127] width 16 height 16
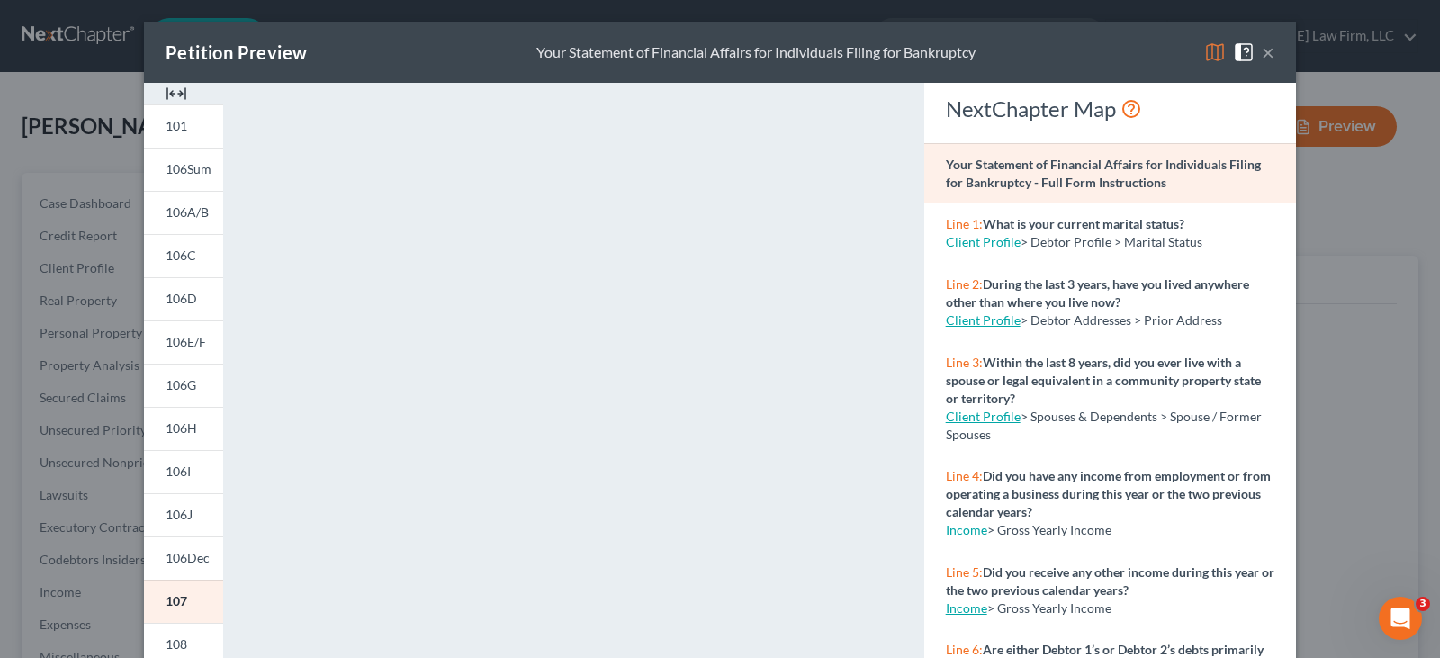
click at [173, 90] on img at bounding box center [177, 94] width 22 height 22
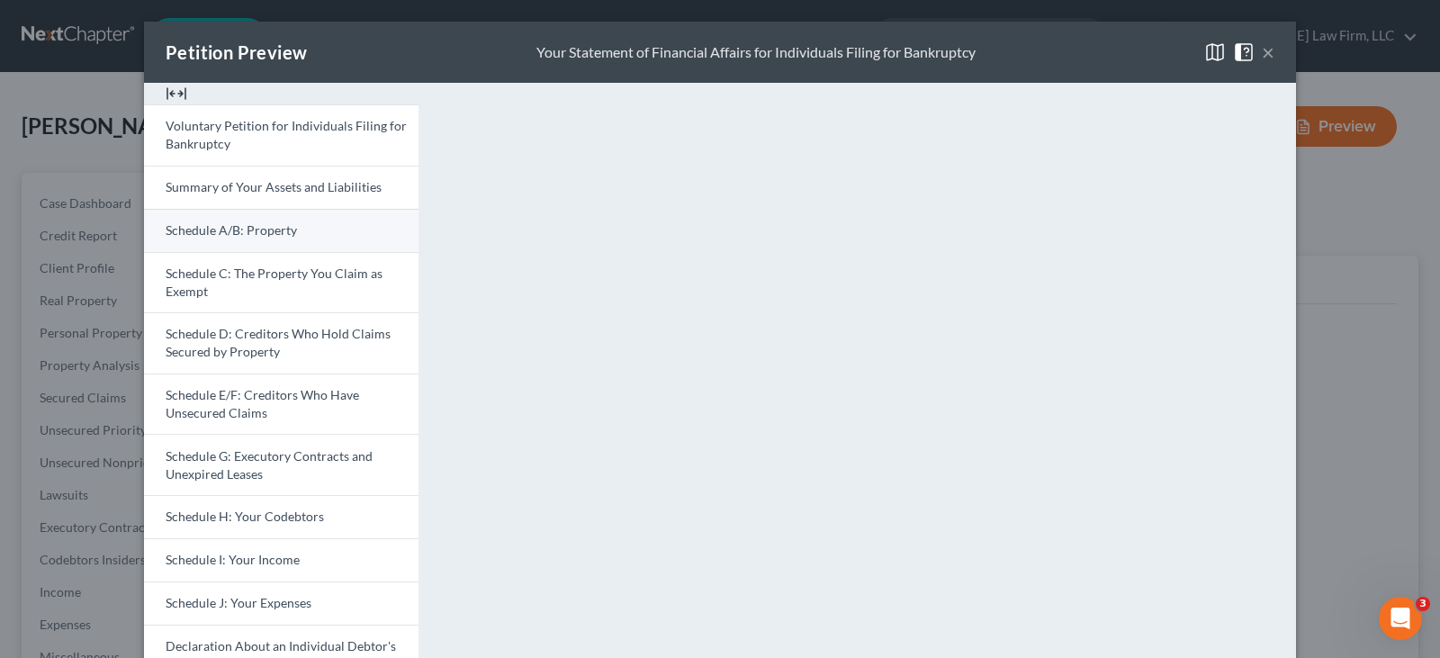
click at [233, 231] on span "Schedule A/B: Property" at bounding box center [231, 229] width 131 height 15
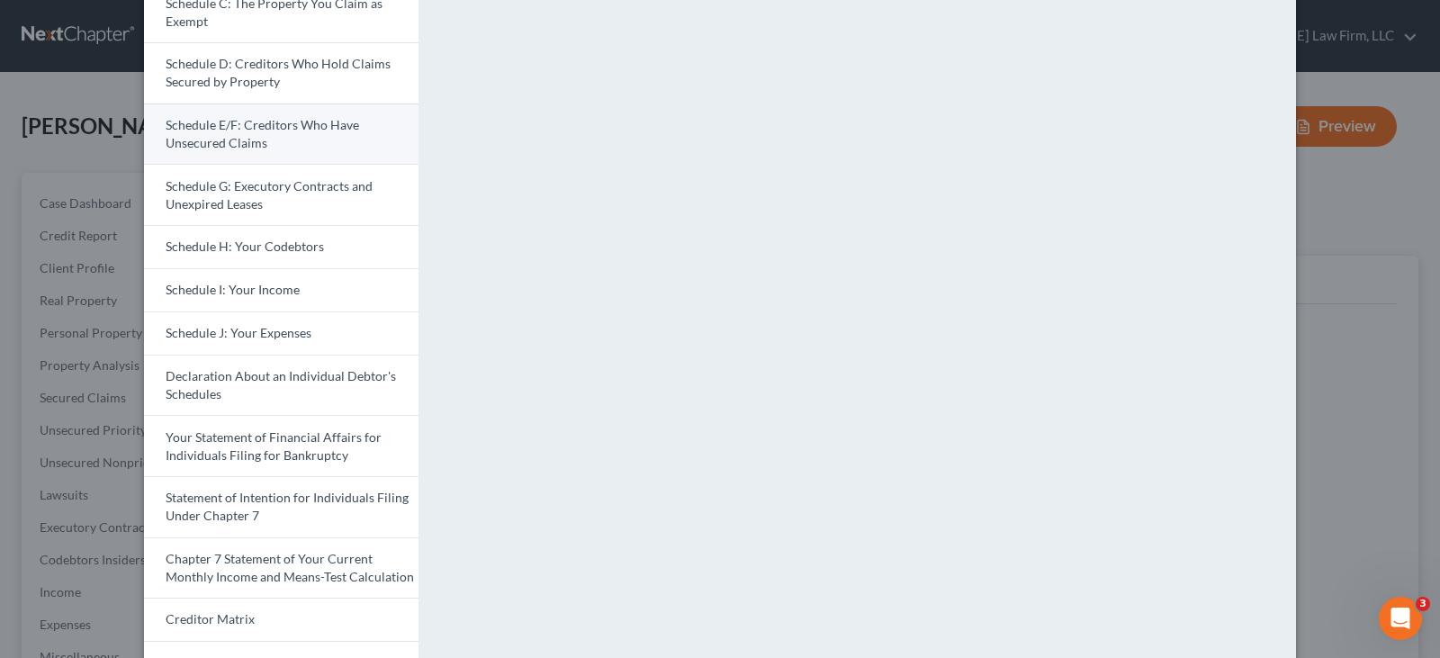
scroll to position [360, 0]
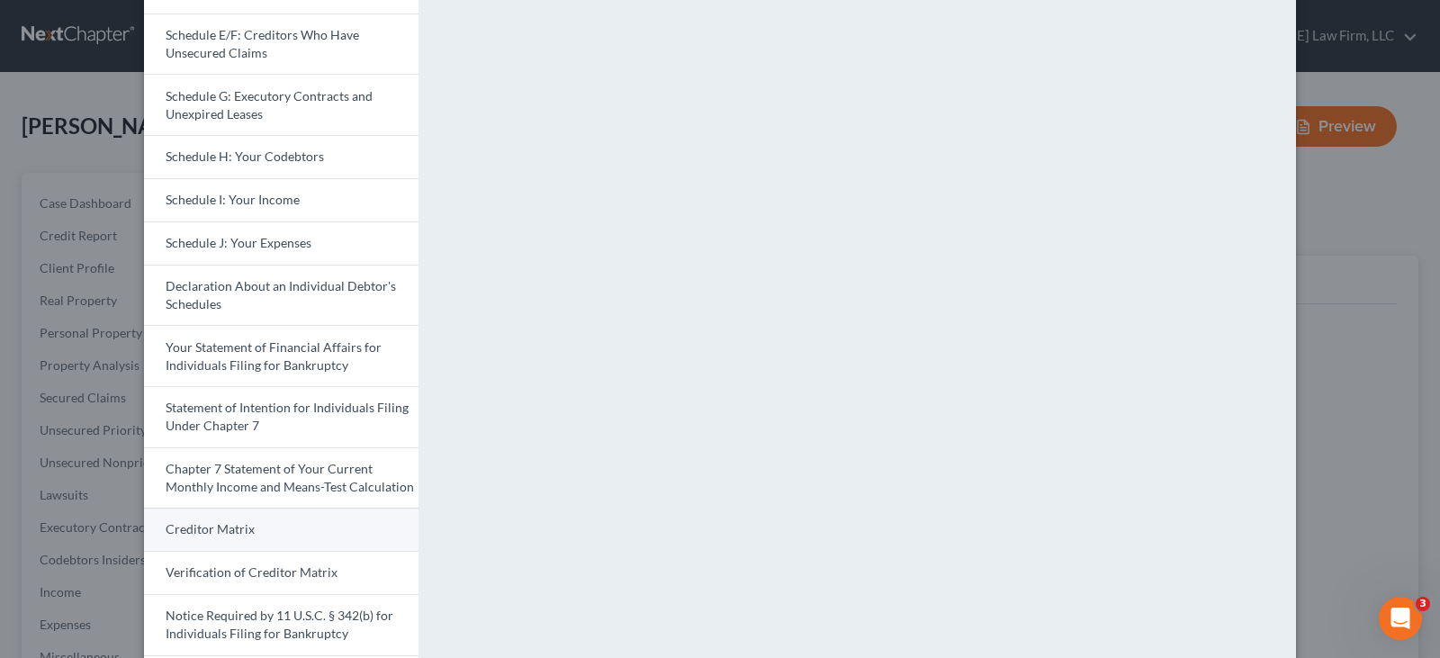
drag, startPoint x: 294, startPoint y: 526, endPoint x: 302, endPoint y: 516, distance: 12.8
click at [294, 526] on link "Creditor Matrix" at bounding box center [281, 528] width 274 height 43
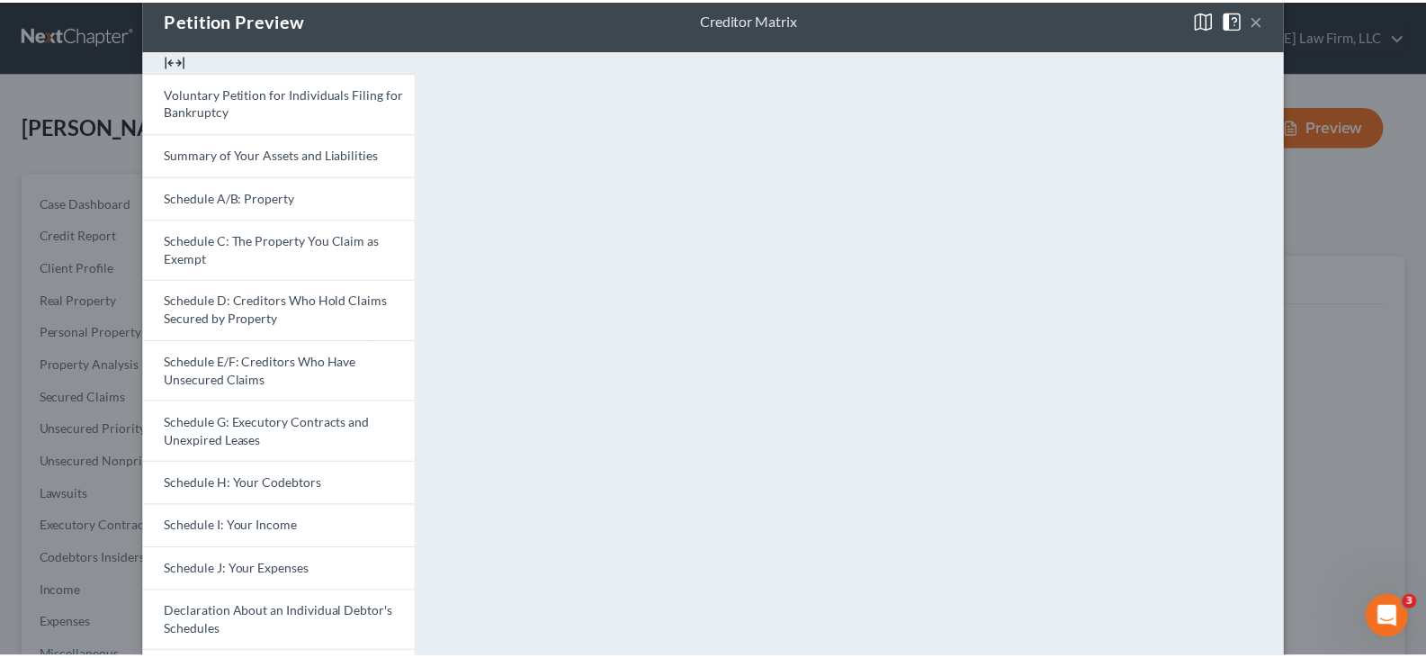
scroll to position [0, 0]
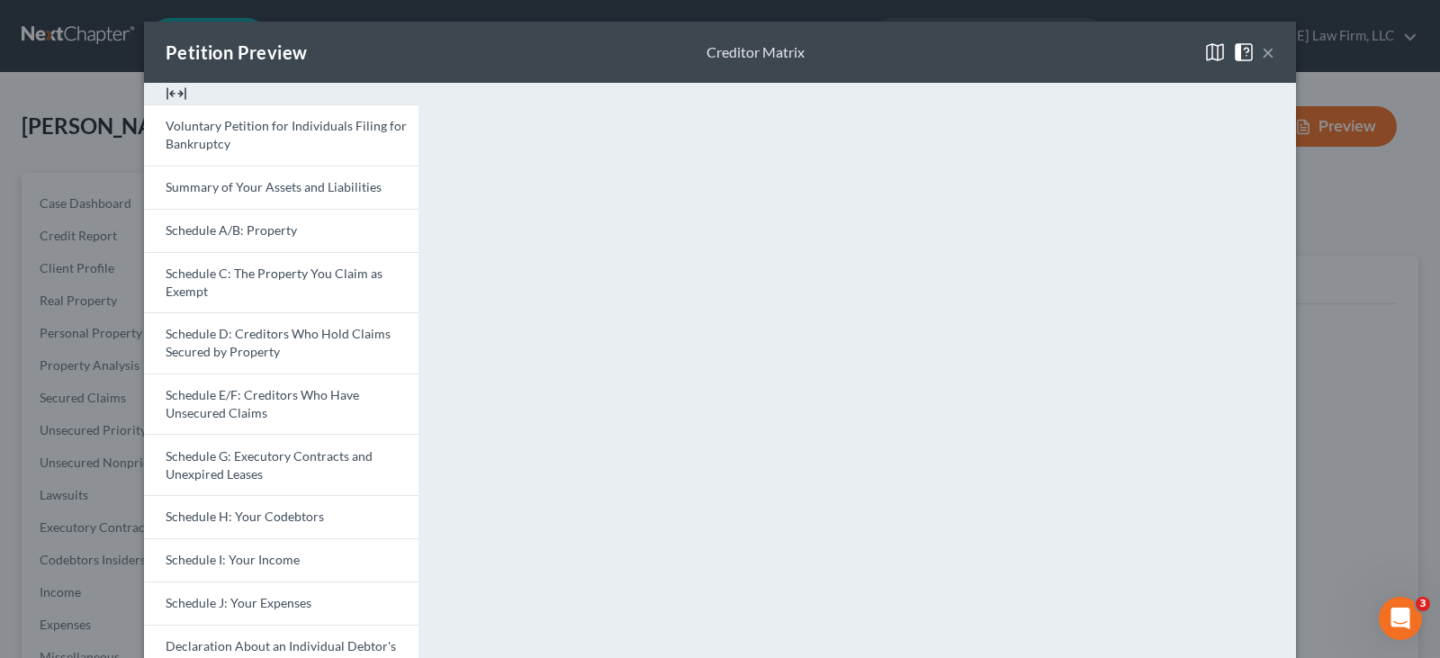
drag, startPoint x: 1259, startPoint y: 48, endPoint x: 1214, endPoint y: 65, distance: 48.1
click at [1261, 48] on button "×" at bounding box center [1267, 52] width 13 height 22
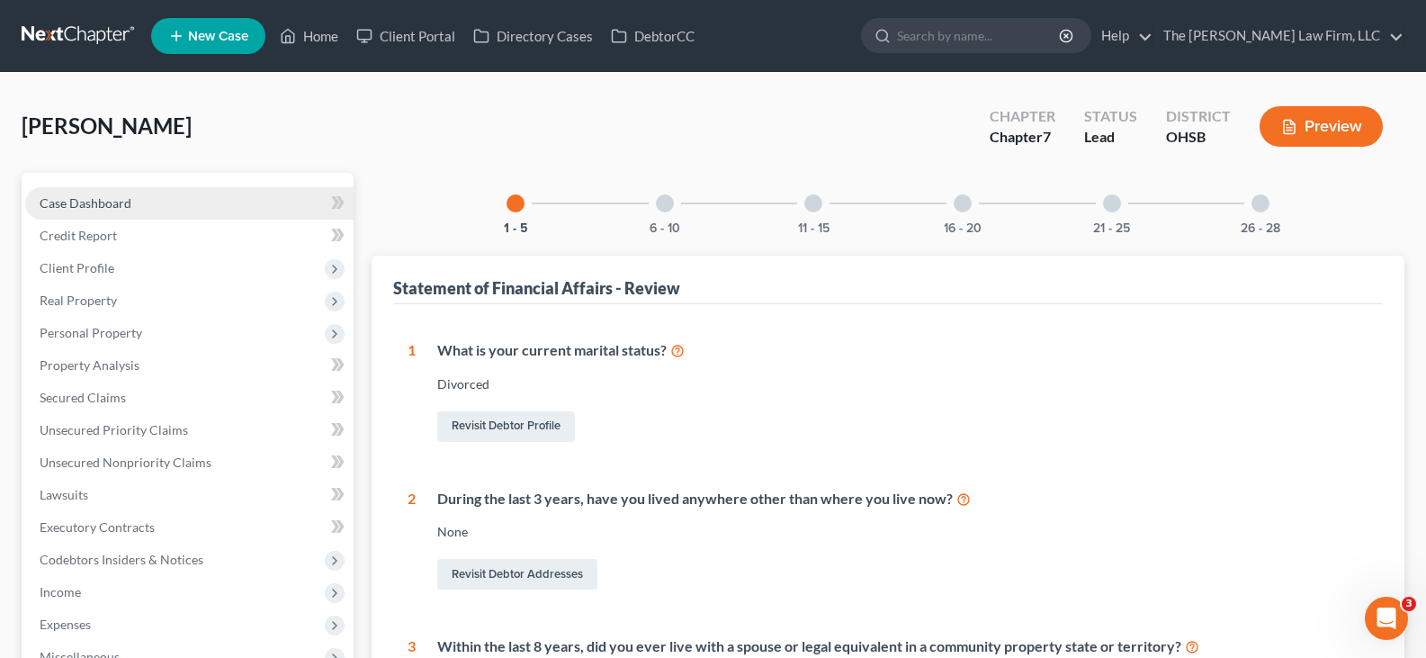
click at [108, 203] on span "Case Dashboard" at bounding box center [86, 202] width 92 height 15
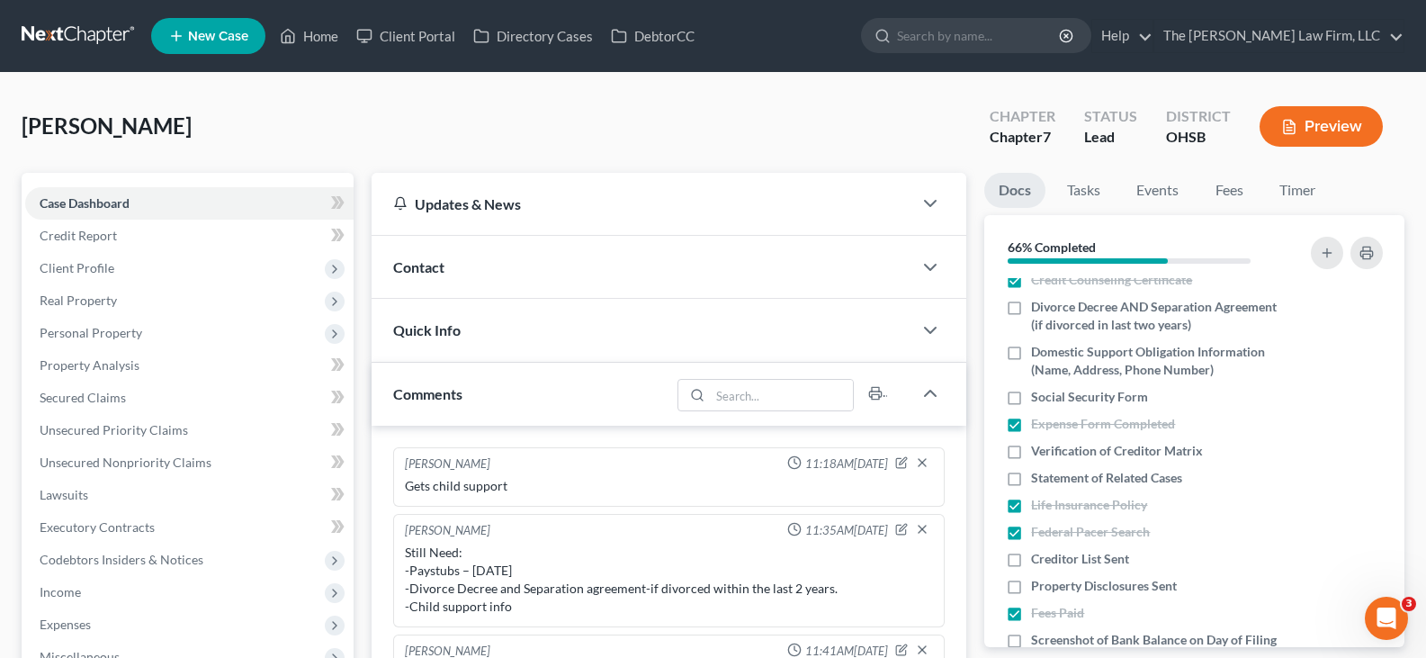
scroll to position [630, 0]
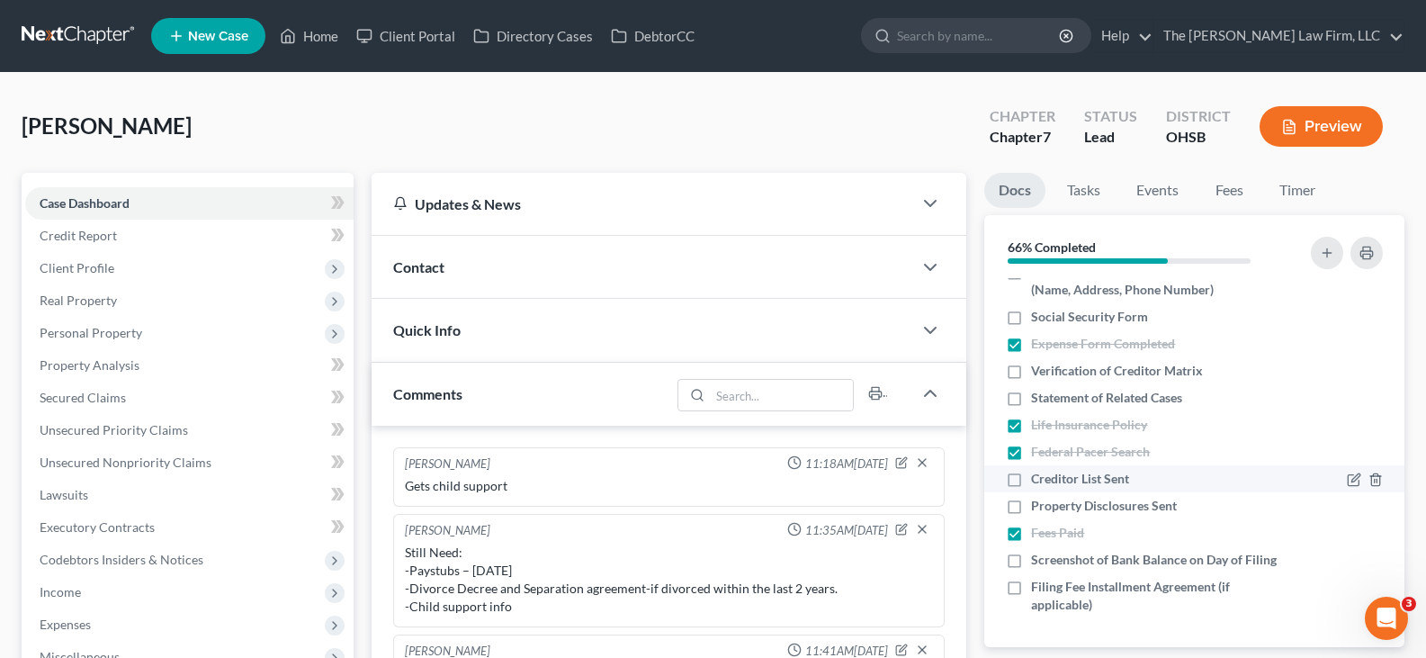
click at [1031, 470] on label "Creditor List Sent" at bounding box center [1080, 479] width 98 height 18
click at [1038, 470] on input "Creditor List Sent" at bounding box center [1044, 476] width 12 height 12
checkbox input "true"
click at [1031, 497] on label "Property Disclosures Sent" at bounding box center [1104, 506] width 146 height 18
click at [1038, 497] on input "Property Disclosures Sent" at bounding box center [1044, 503] width 12 height 12
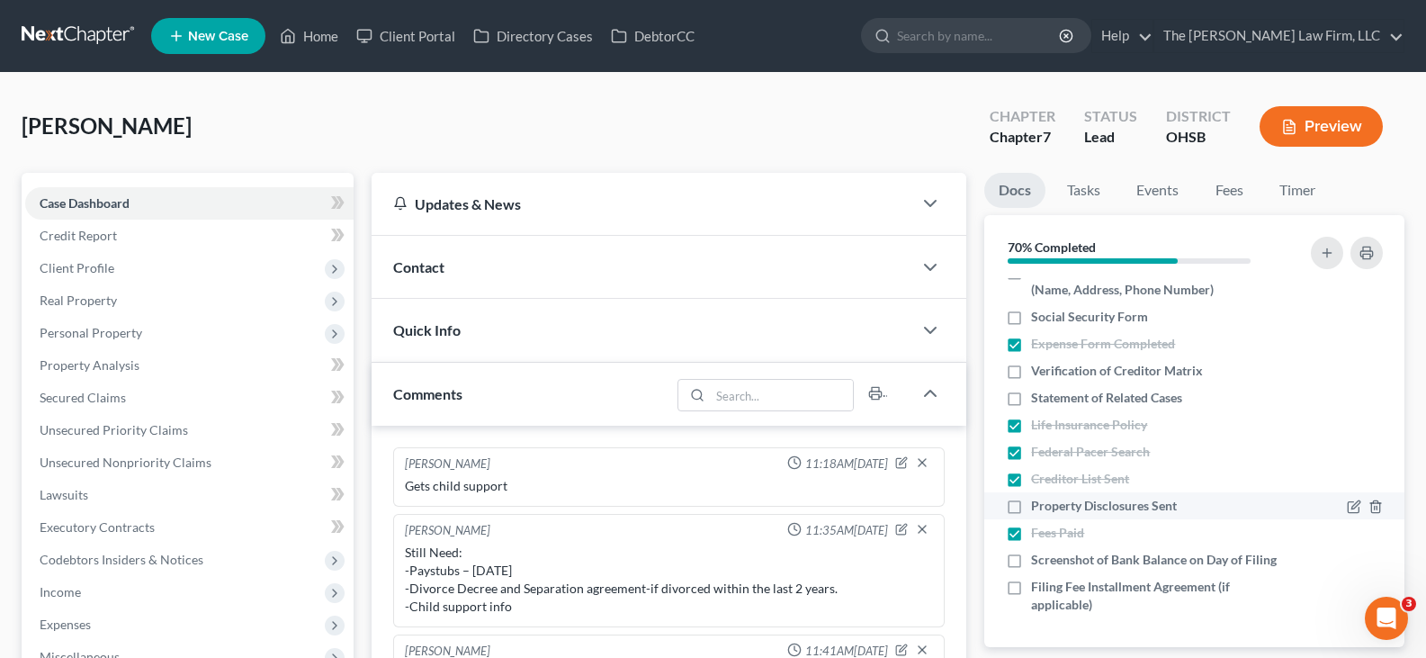
checkbox input "true"
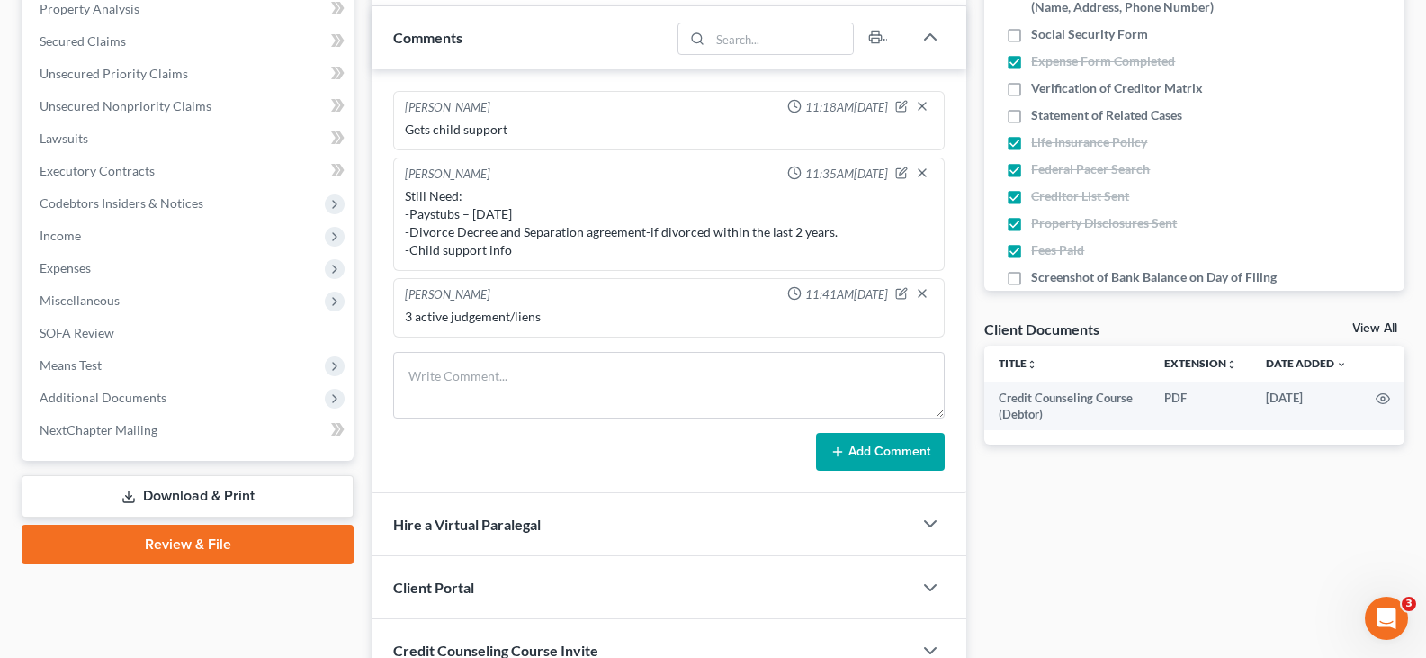
scroll to position [360, 0]
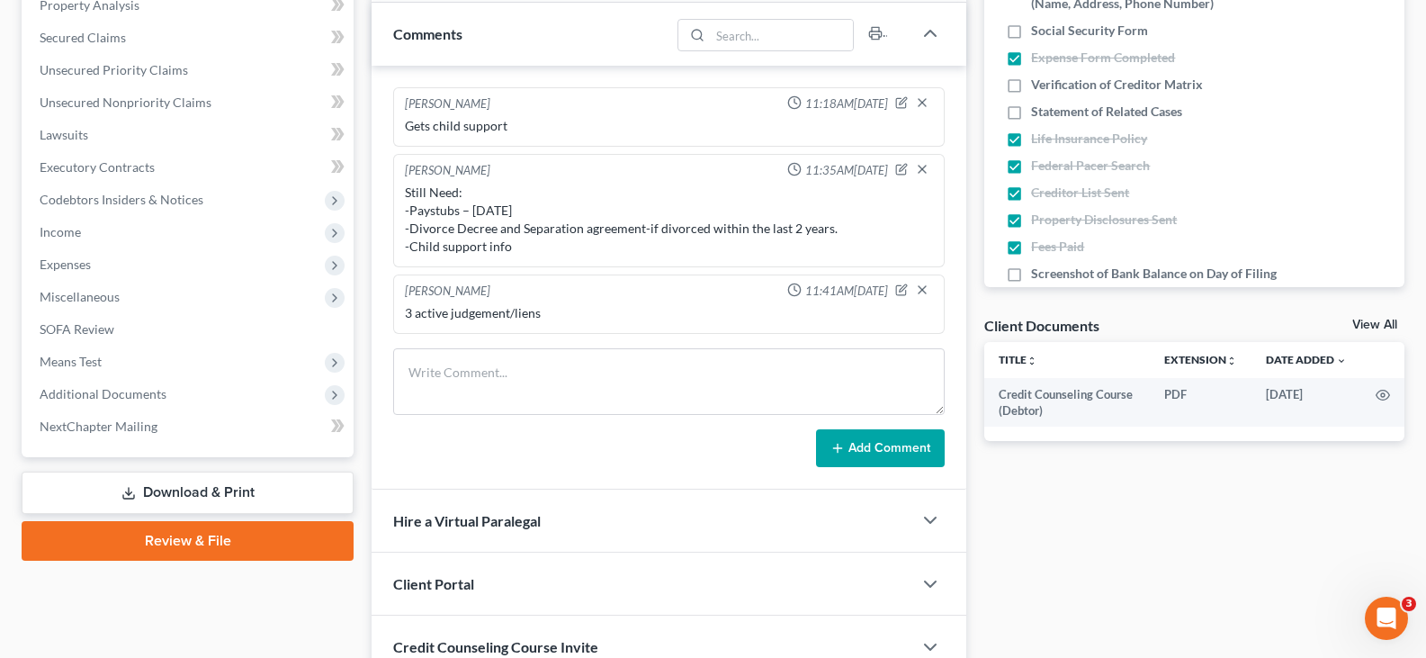
click at [176, 490] on link "Download & Print" at bounding box center [188, 492] width 332 height 42
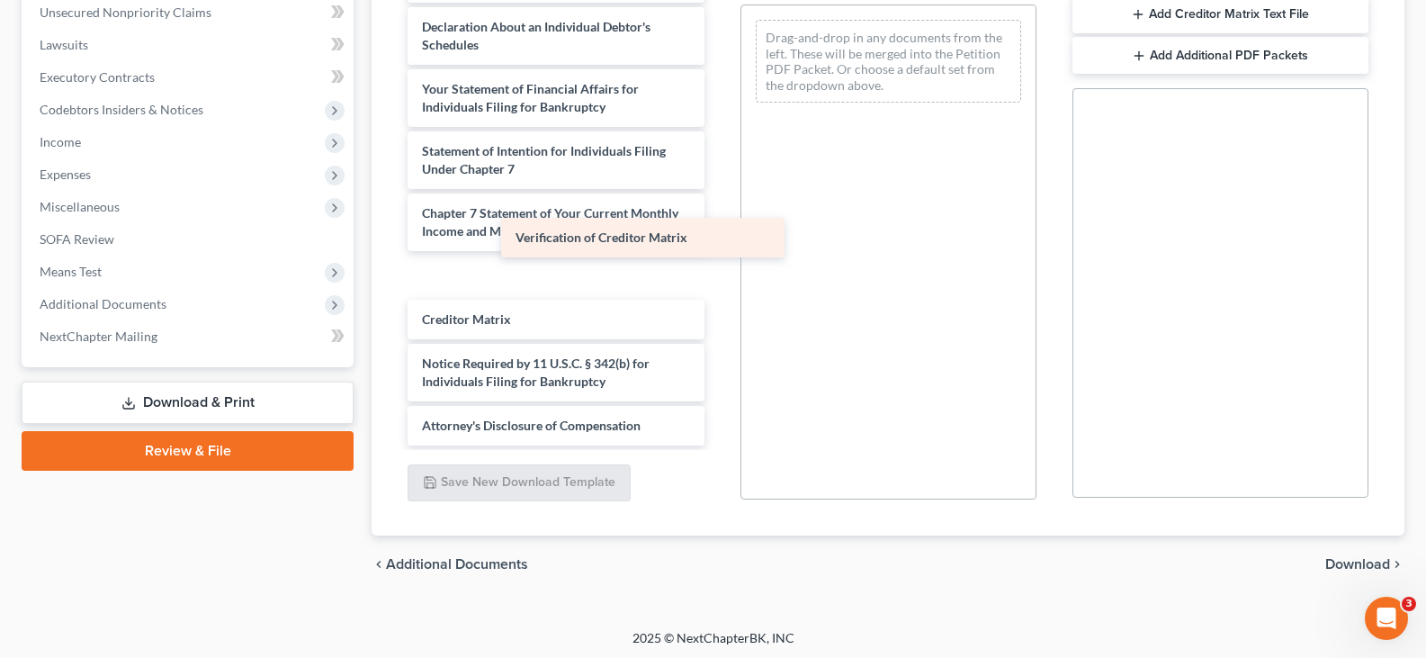
scroll to position [483, 0]
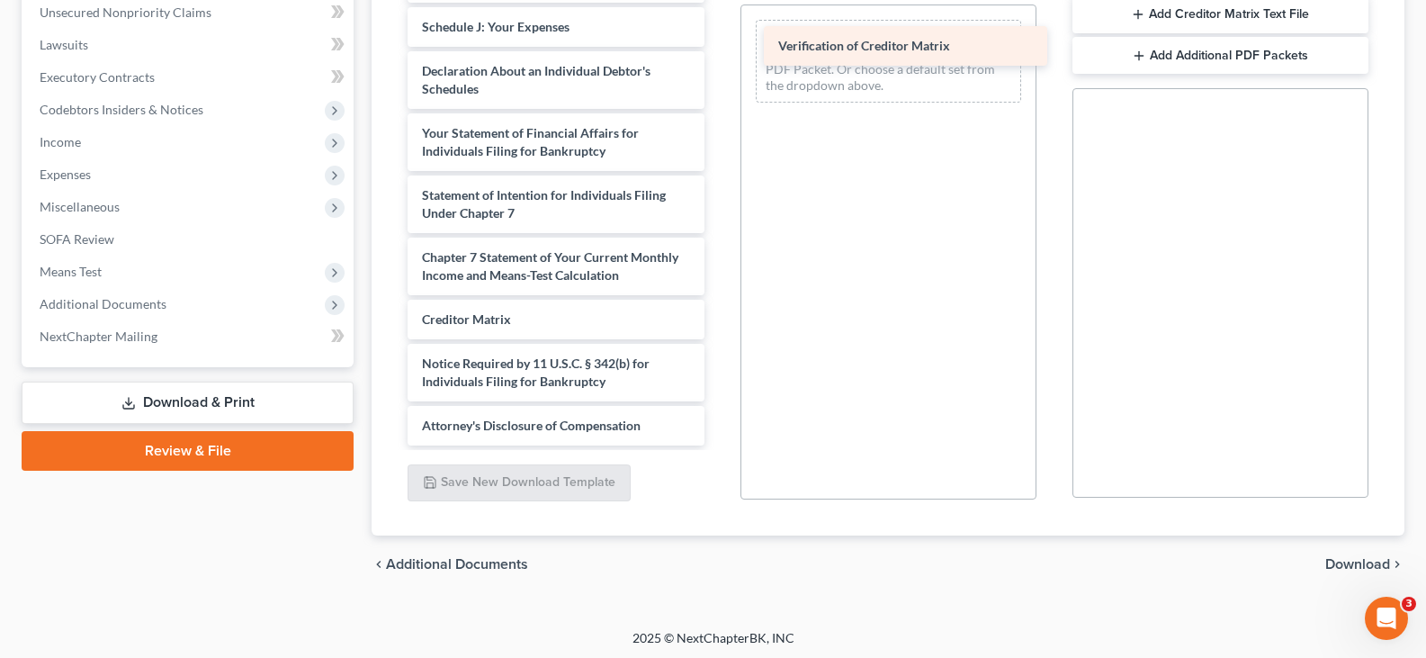
drag, startPoint x: 564, startPoint y: 313, endPoint x: 920, endPoint y: 40, distance: 449.2
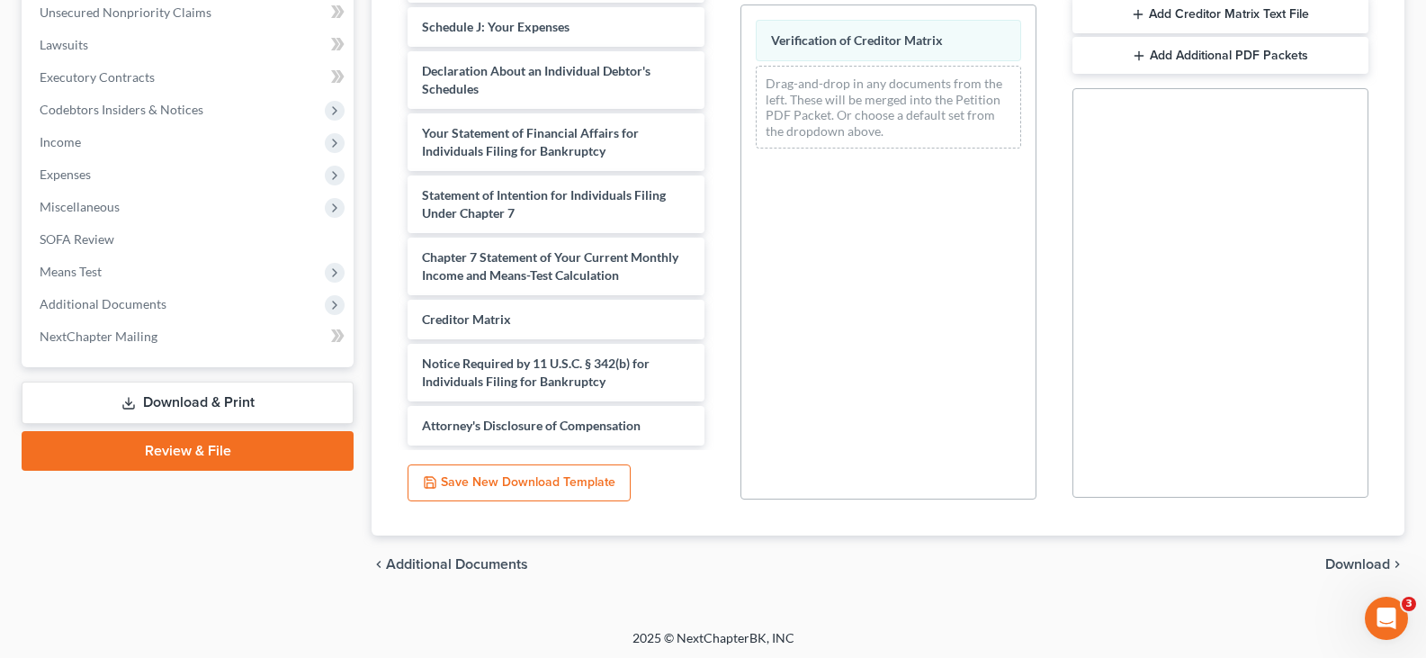
click at [1360, 560] on span "Download" at bounding box center [1357, 564] width 65 height 14
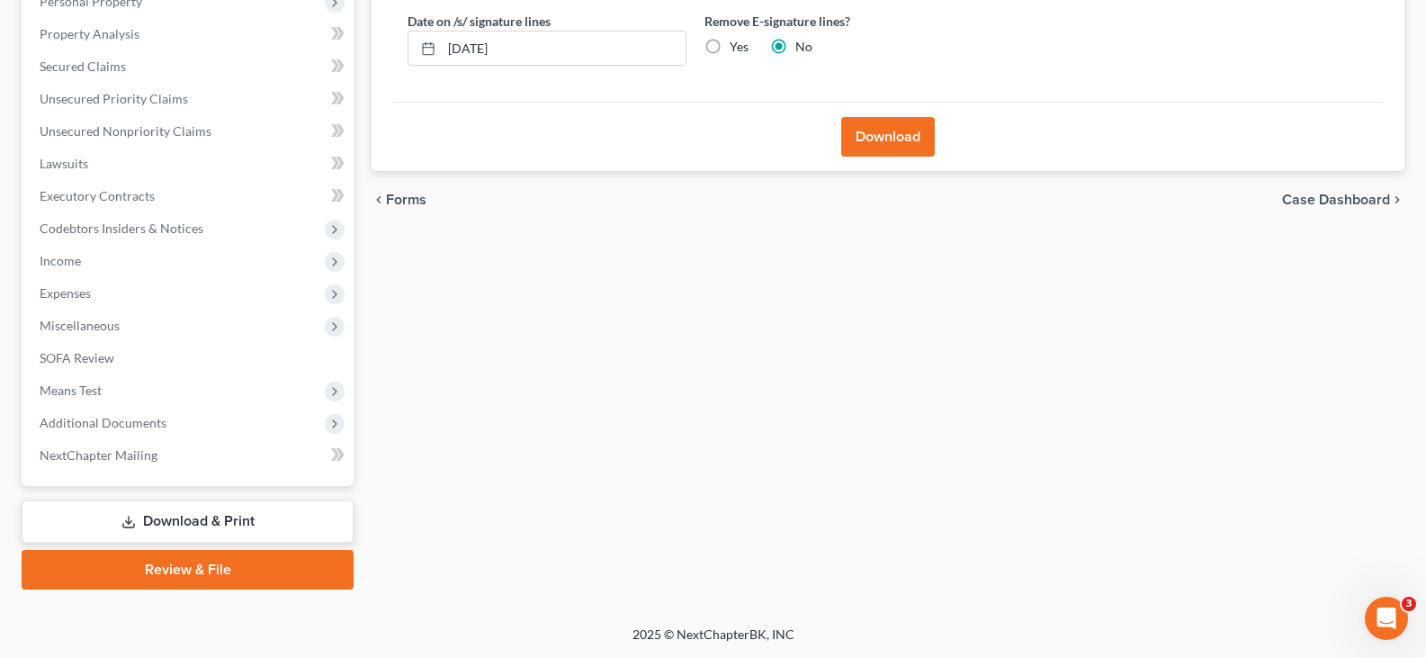
scroll to position [331, 0]
click at [543, 49] on input "[DATE]" at bounding box center [564, 48] width 244 height 34
type input "[DATE]"
click at [870, 135] on button "Download" at bounding box center [888, 137] width 94 height 40
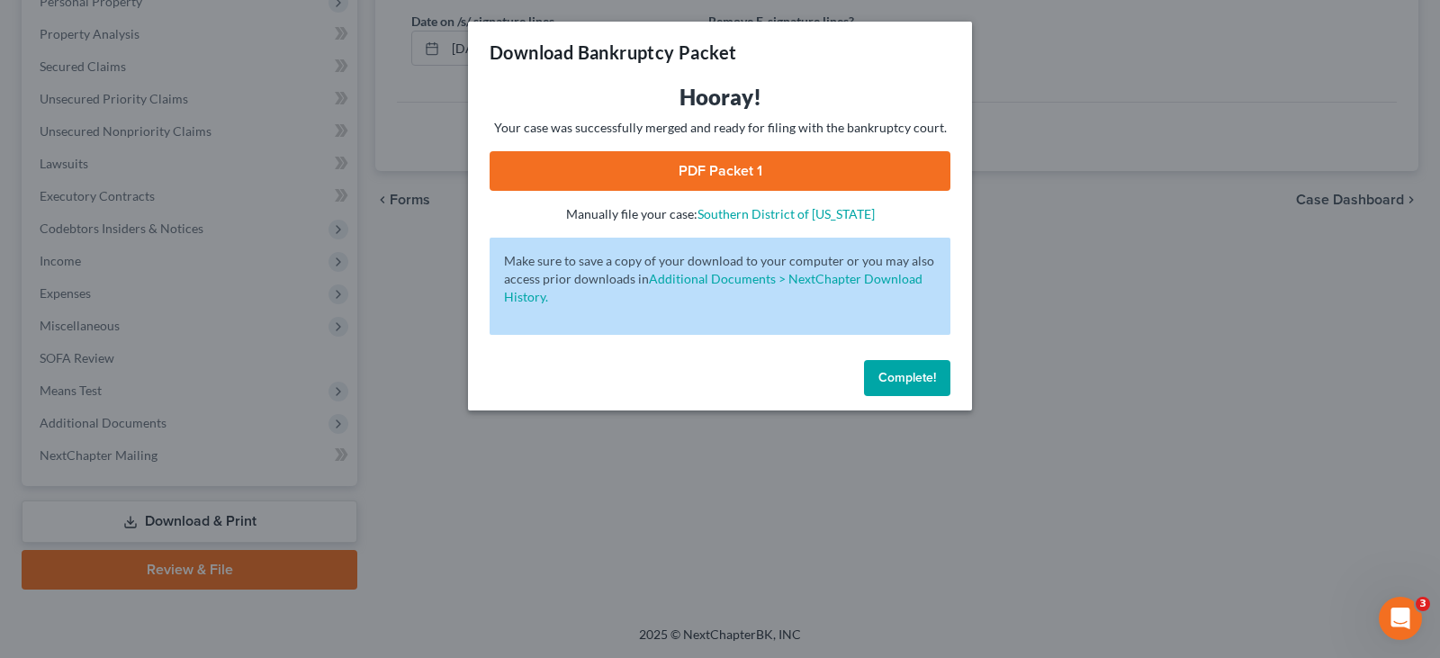
click at [737, 169] on link "PDF Packet 1" at bounding box center [719, 171] width 461 height 40
click at [893, 379] on span "Complete!" at bounding box center [907, 377] width 58 height 15
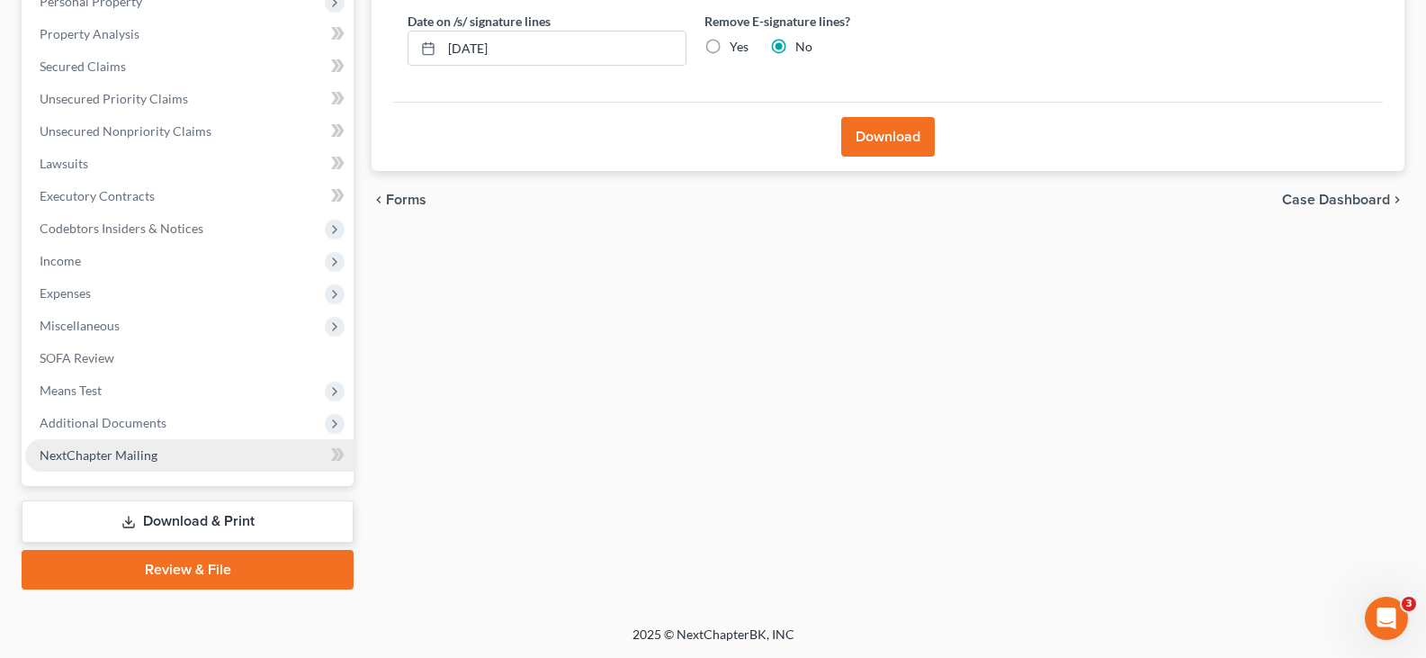
click at [127, 455] on span "NextChapter Mailing" at bounding box center [99, 454] width 118 height 15
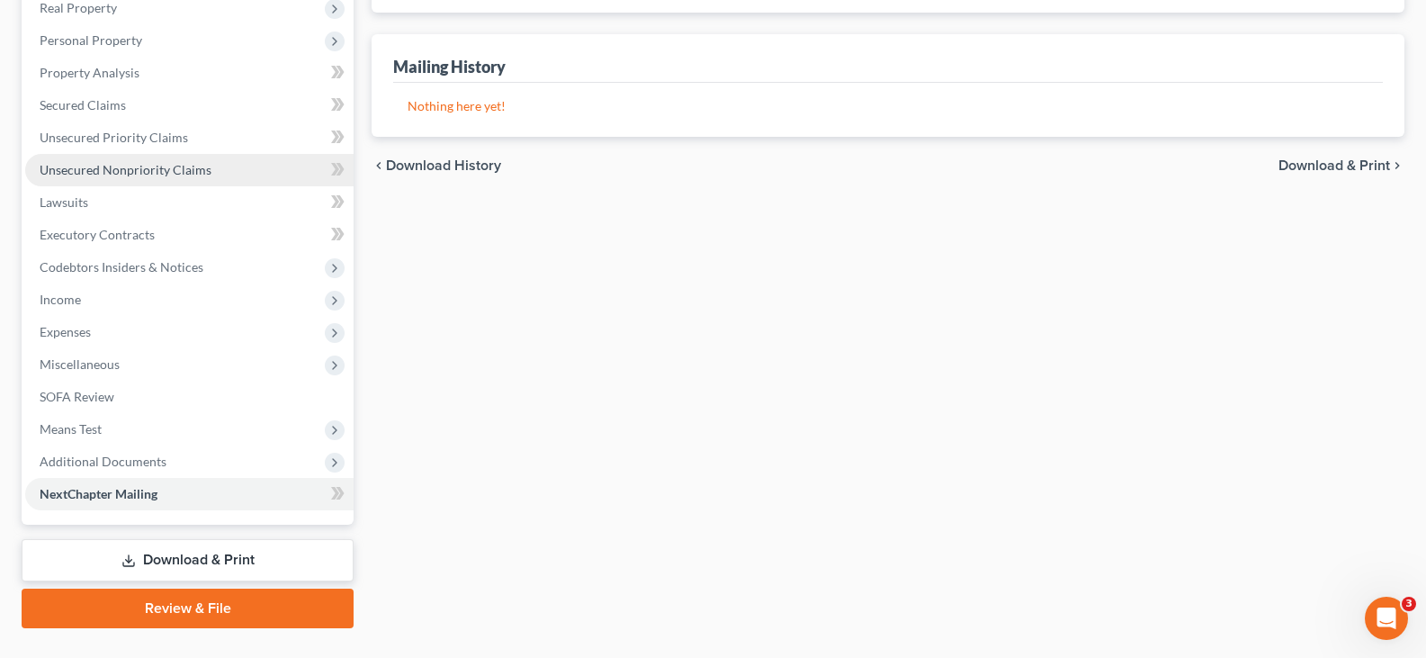
scroll to position [331, 0]
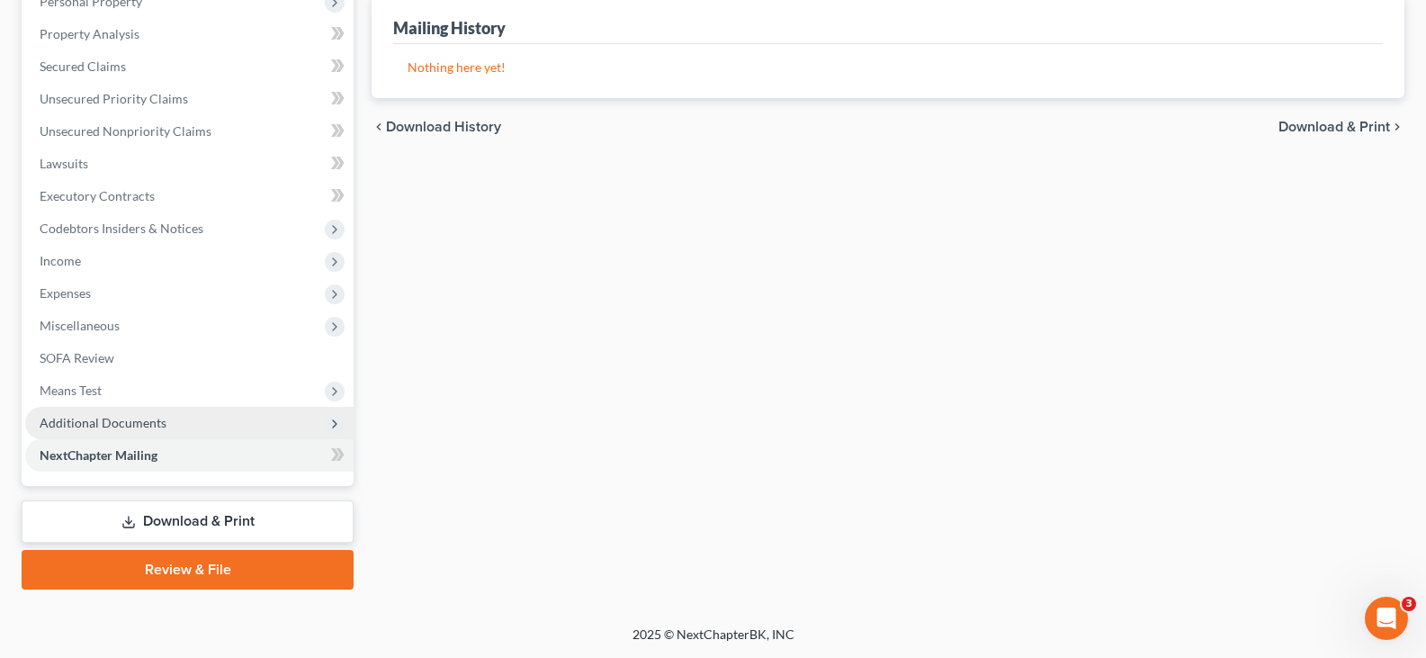
click at [138, 421] on span "Additional Documents" at bounding box center [103, 422] width 127 height 15
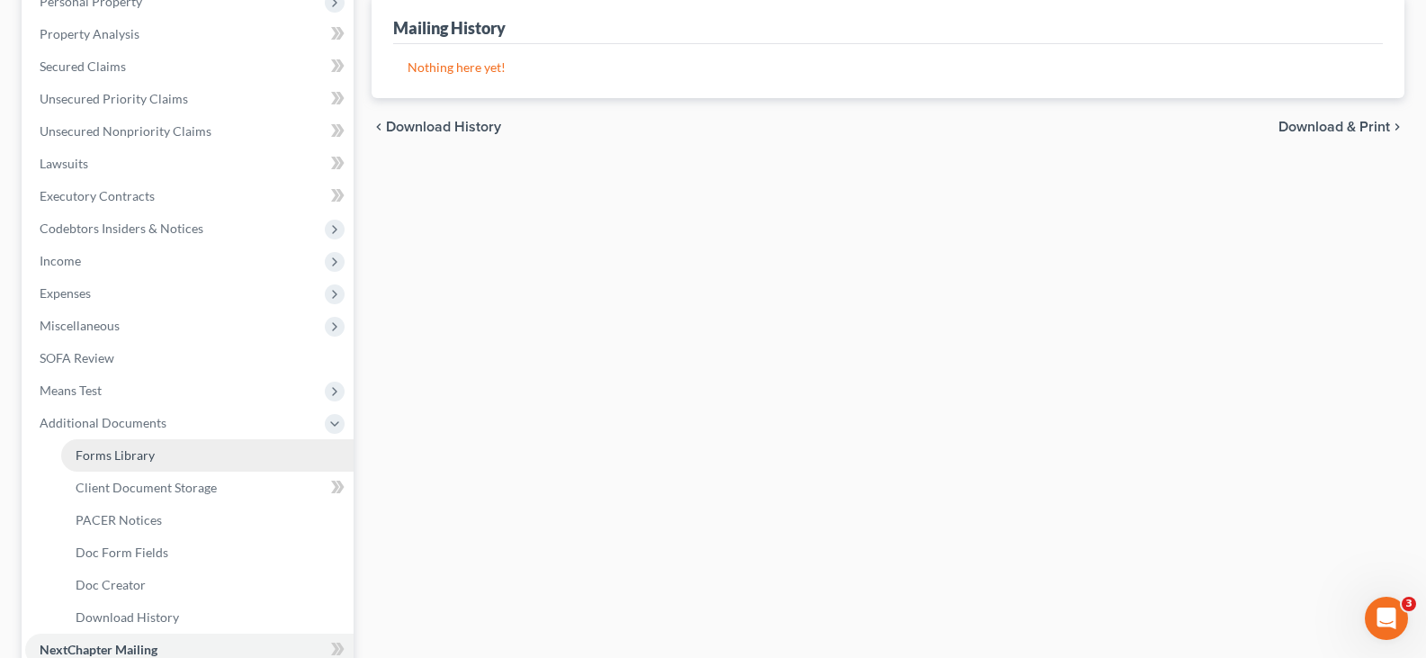
click at [134, 455] on span "Forms Library" at bounding box center [115, 454] width 79 height 15
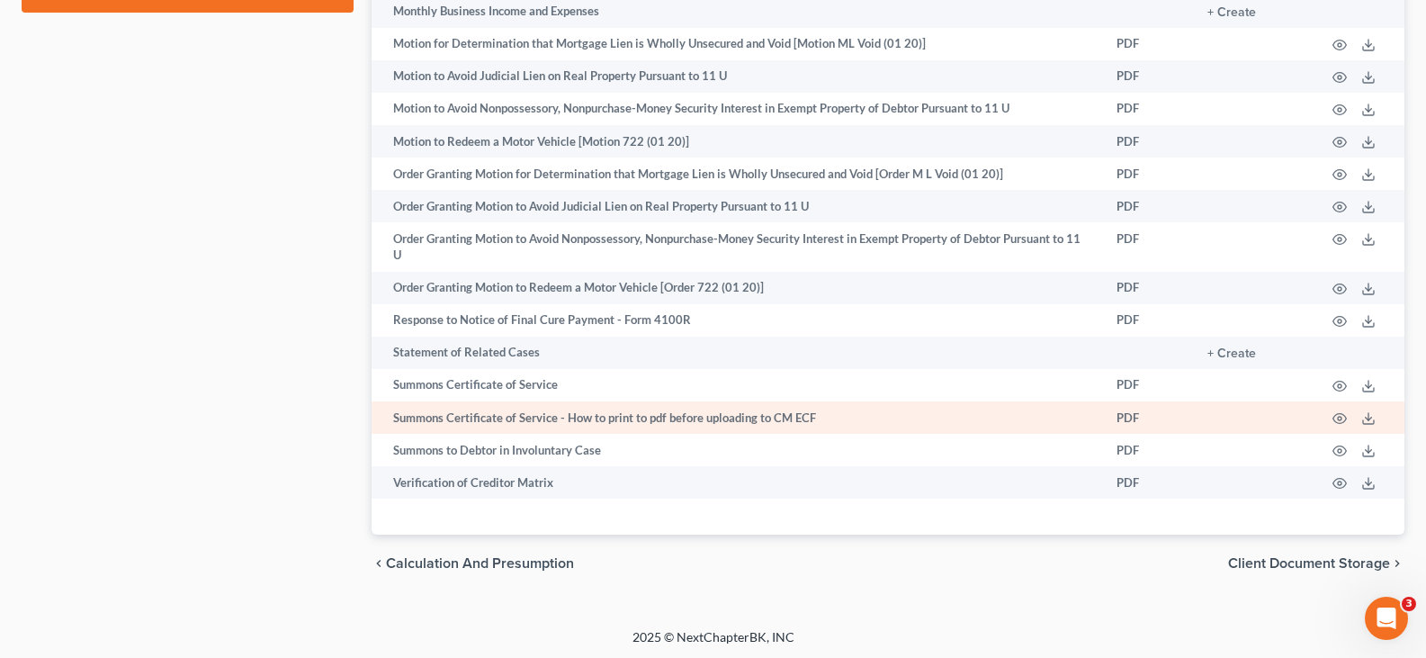
scroll to position [1121, 0]
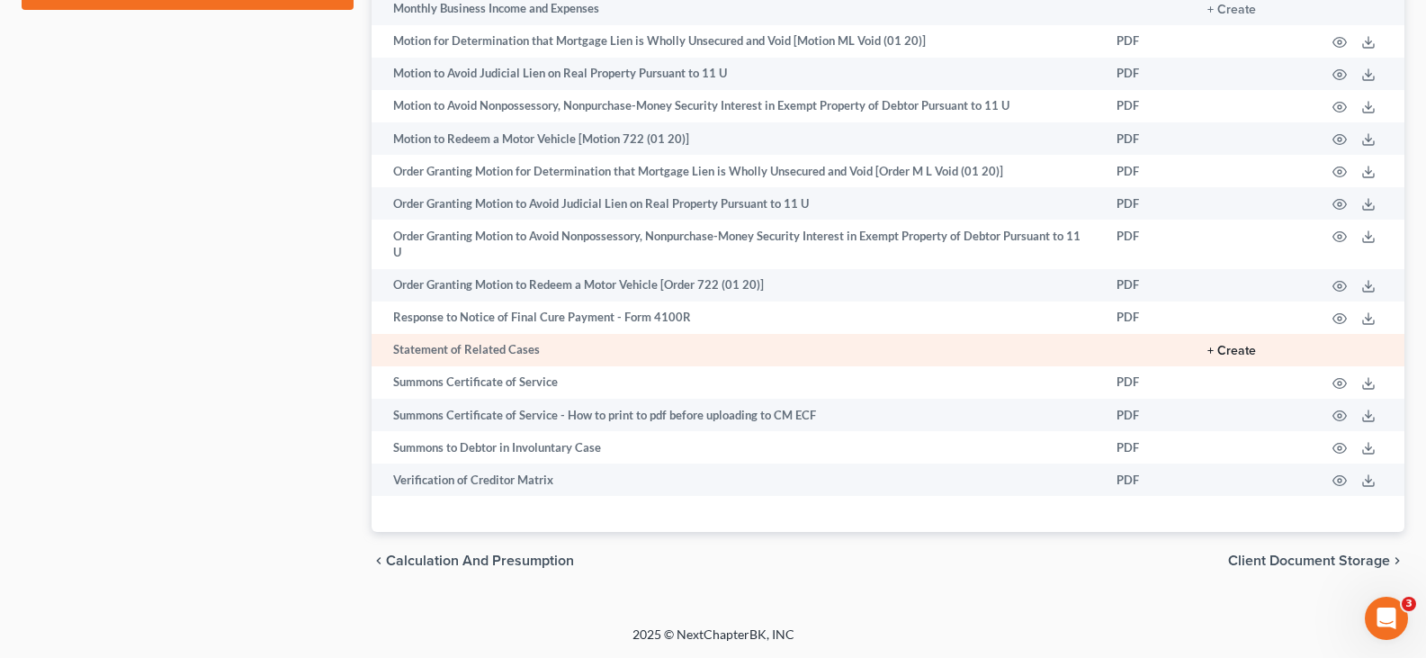
click at [1240, 350] on button "+ Create" at bounding box center [1231, 351] width 49 height 13
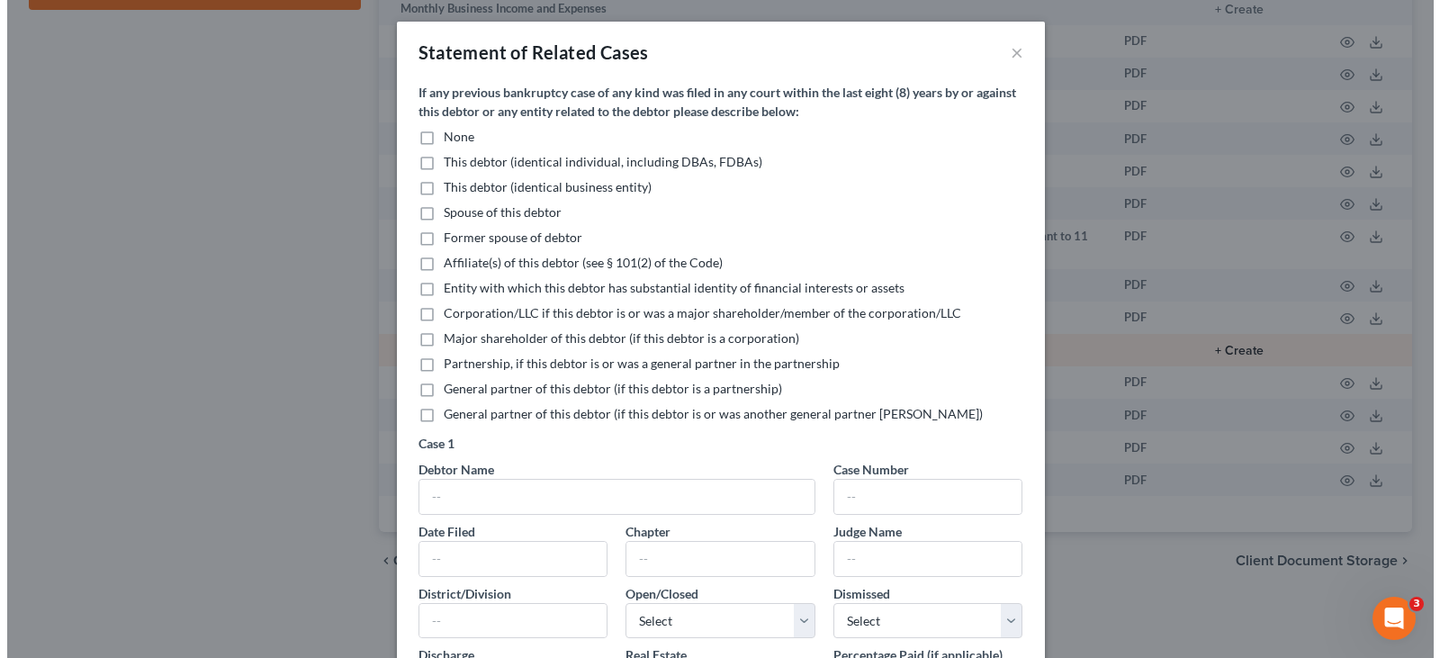
scroll to position [1089, 0]
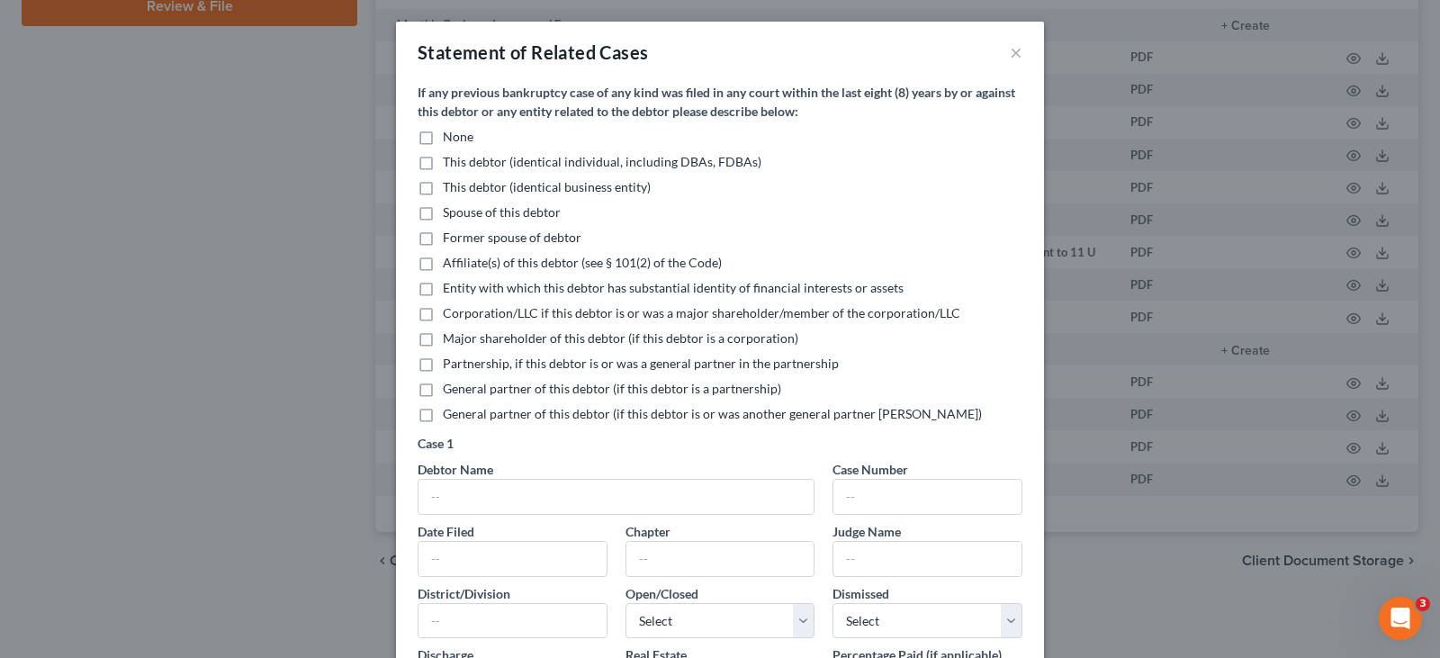
click at [443, 138] on label "None" at bounding box center [458, 137] width 31 height 18
click at [450, 138] on input "None" at bounding box center [456, 134] width 12 height 12
checkbox input "true"
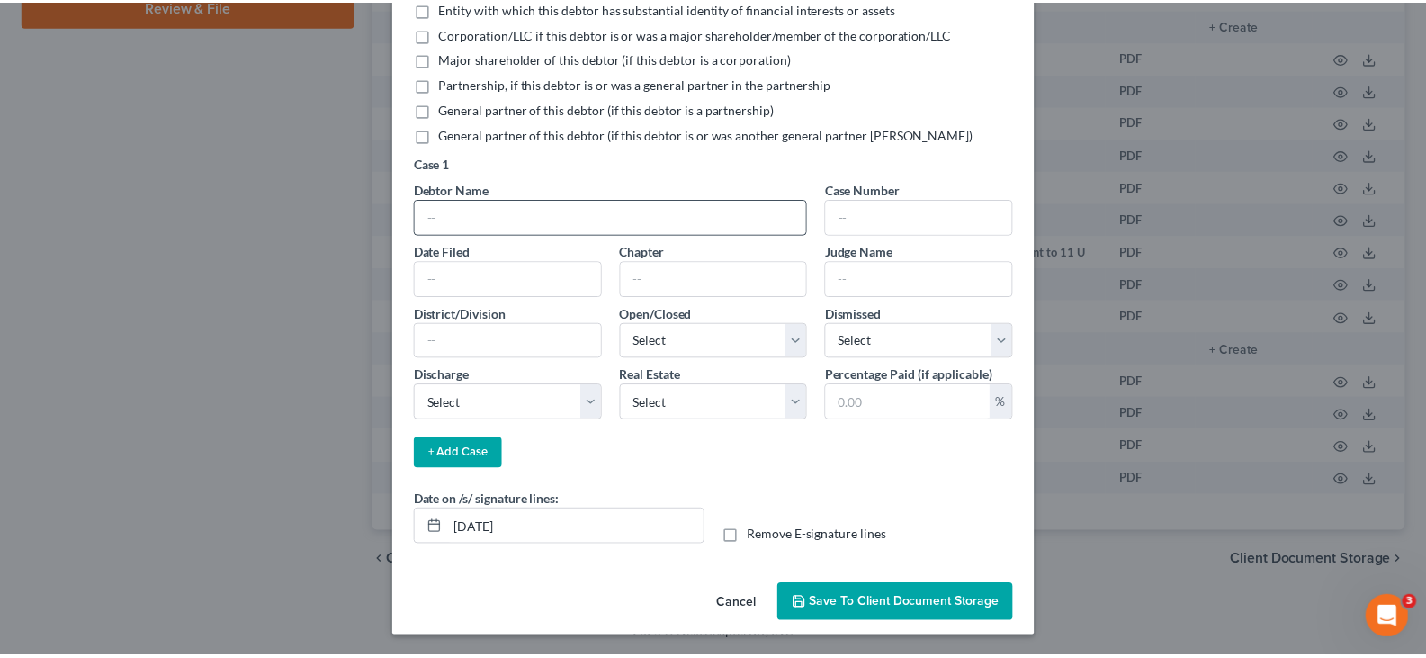
scroll to position [281, 0]
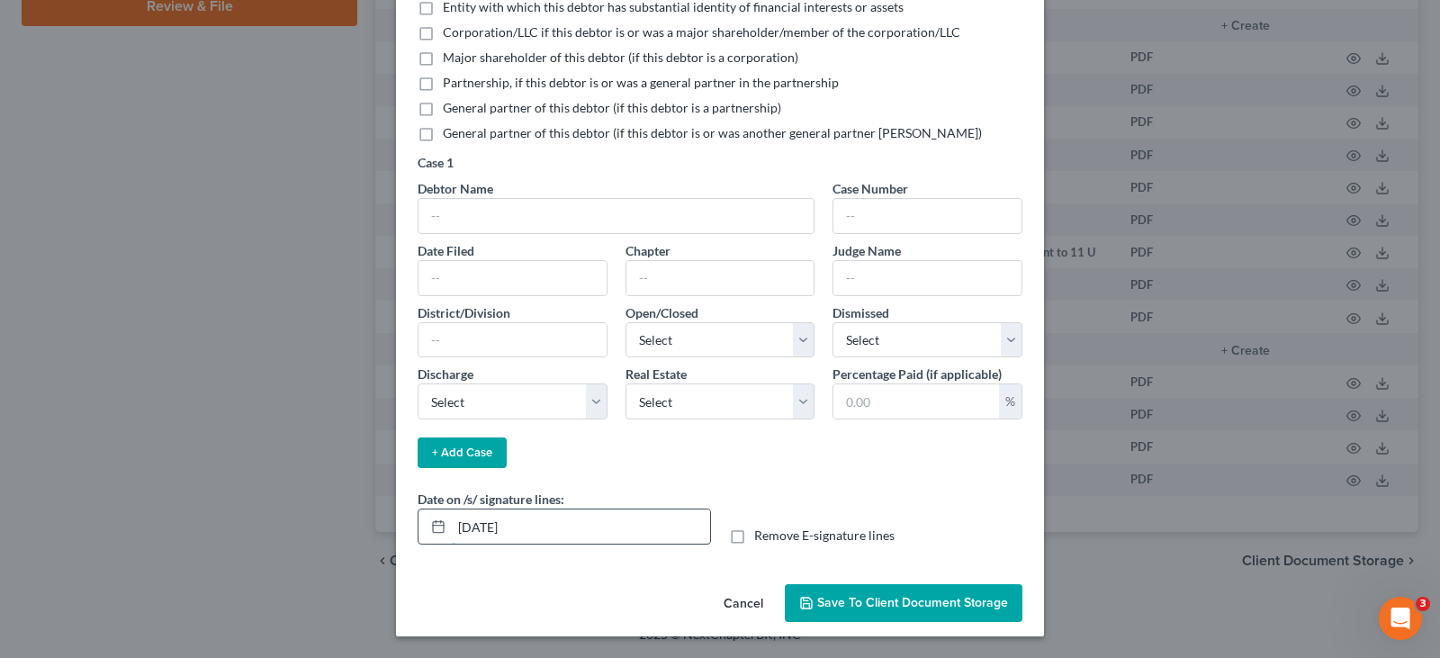
click at [522, 526] on input "[DATE]" at bounding box center [581, 526] width 258 height 34
type input "[DATE]"
click at [839, 605] on span "Save to Client Document Storage" at bounding box center [912, 602] width 191 height 15
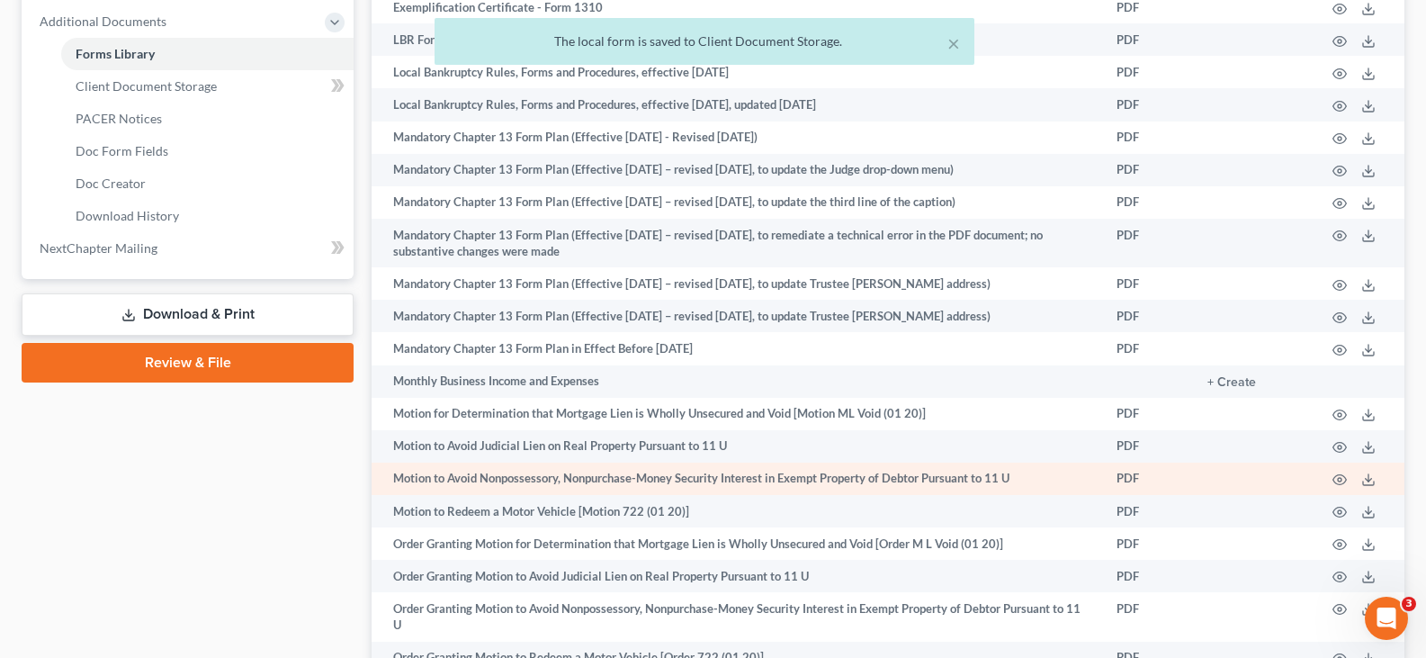
scroll to position [729, 0]
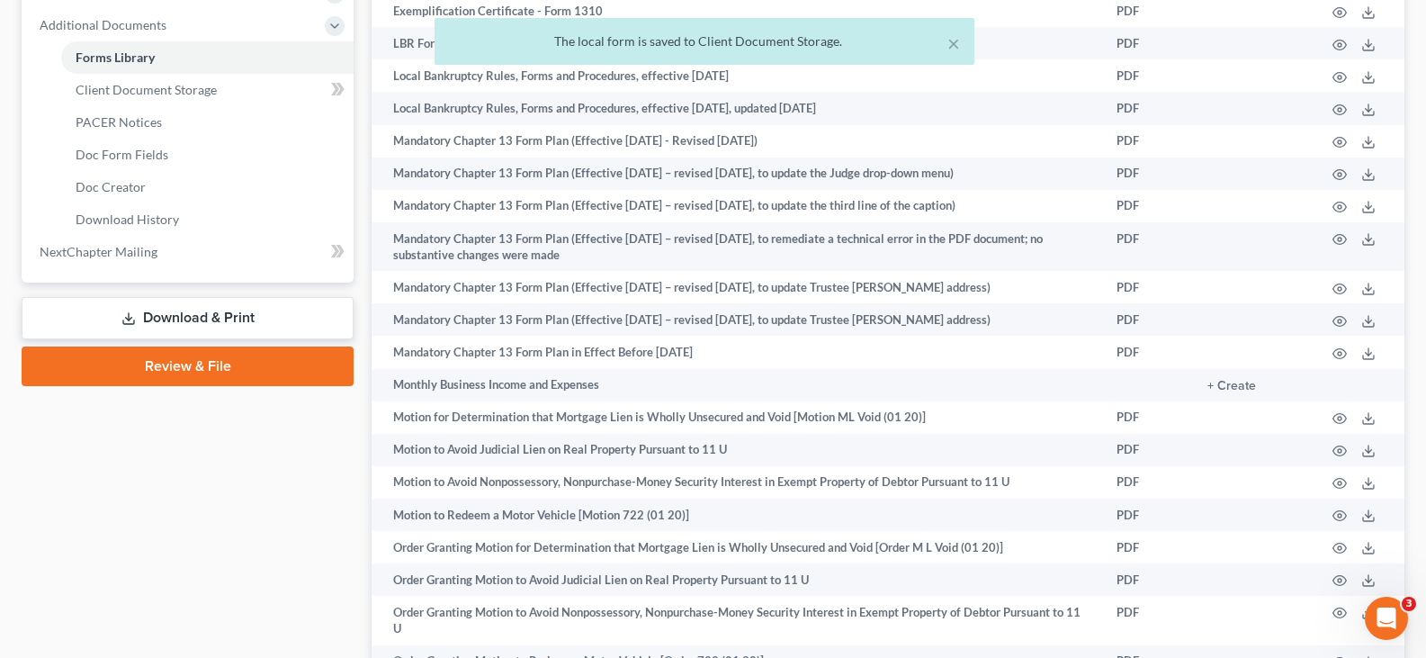
click at [183, 315] on link "Download & Print" at bounding box center [188, 318] width 332 height 42
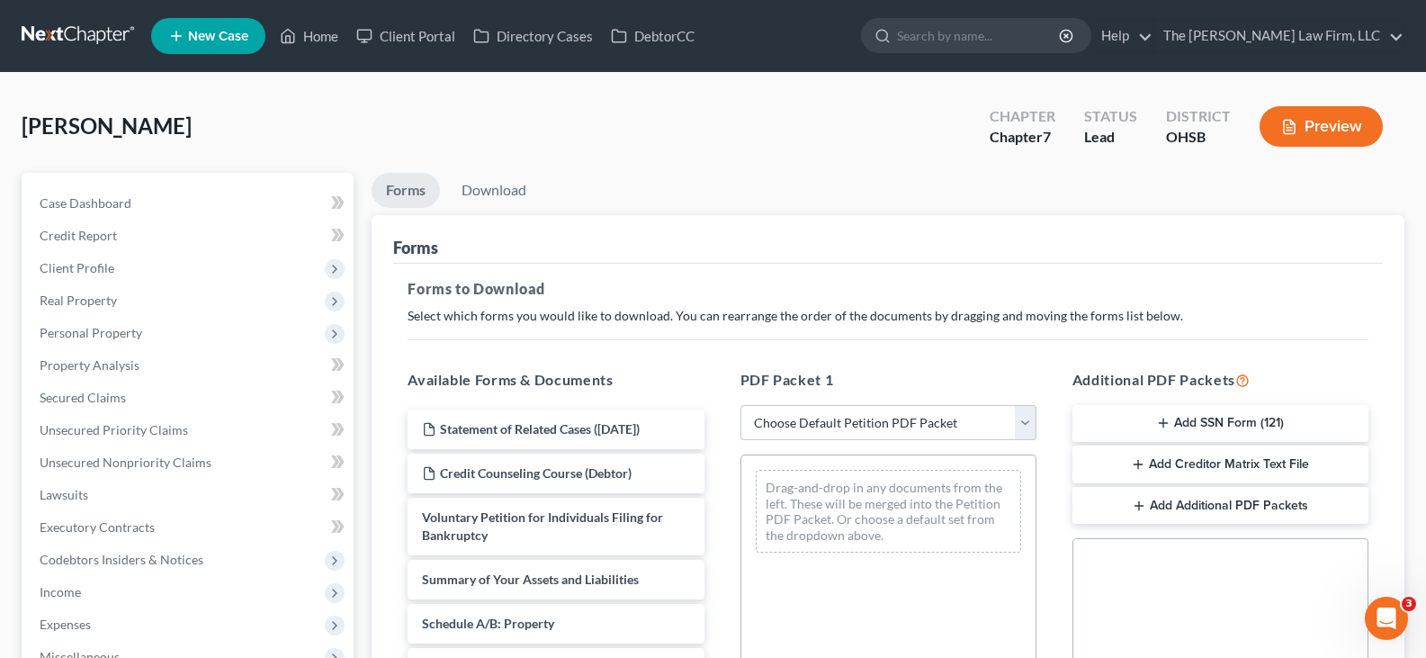
click at [1165, 421] on icon "button" at bounding box center [1163, 423] width 14 height 14
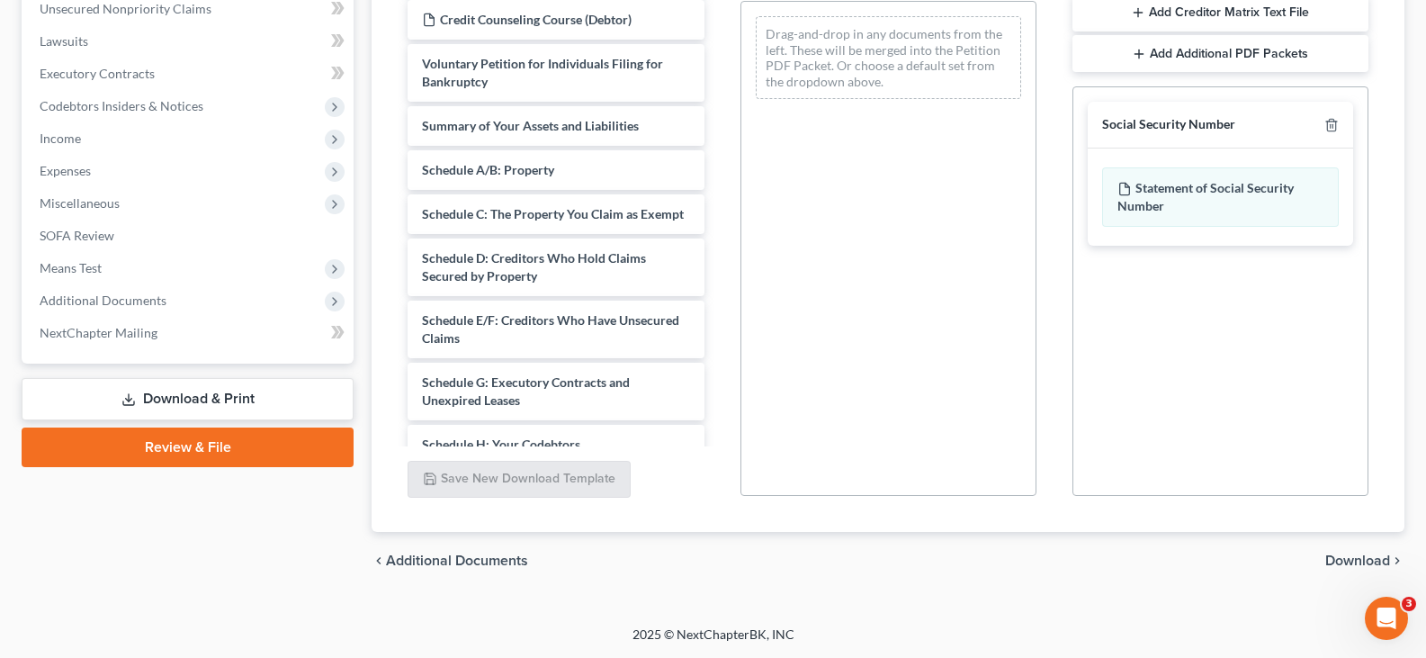
click at [1351, 561] on span "Download" at bounding box center [1357, 560] width 65 height 14
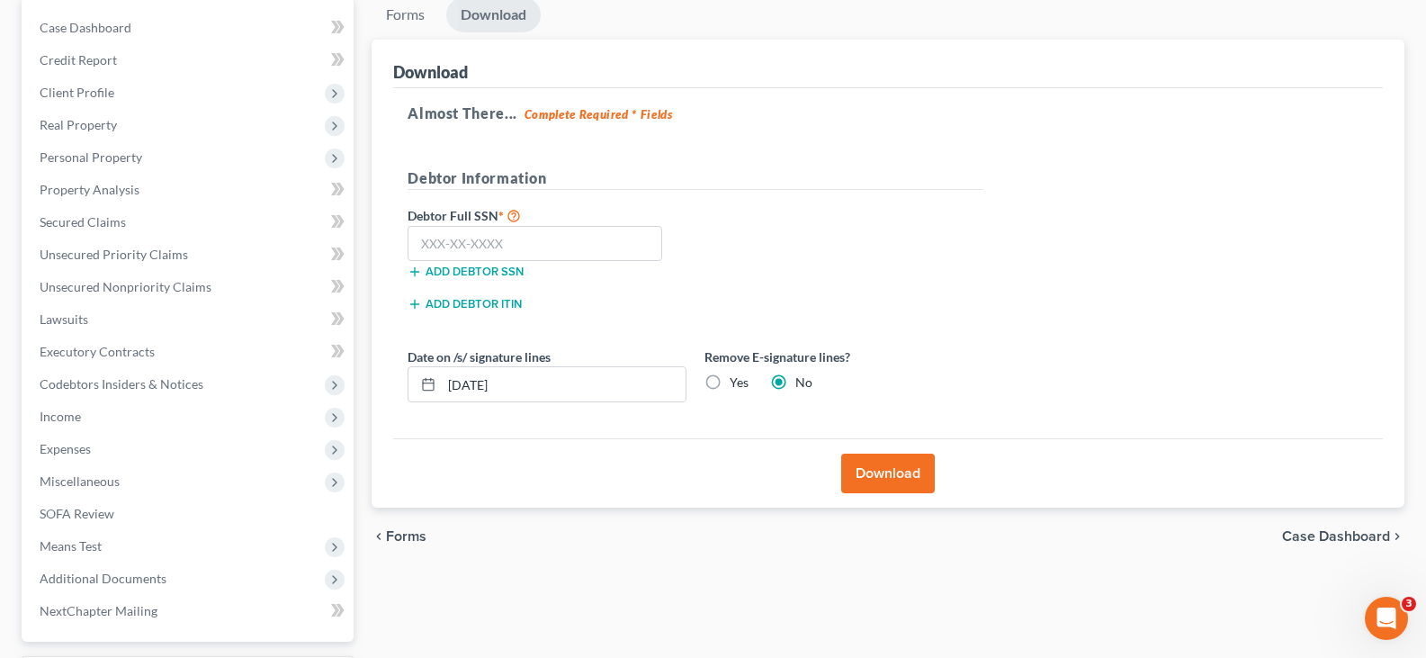
scroll to position [151, 0]
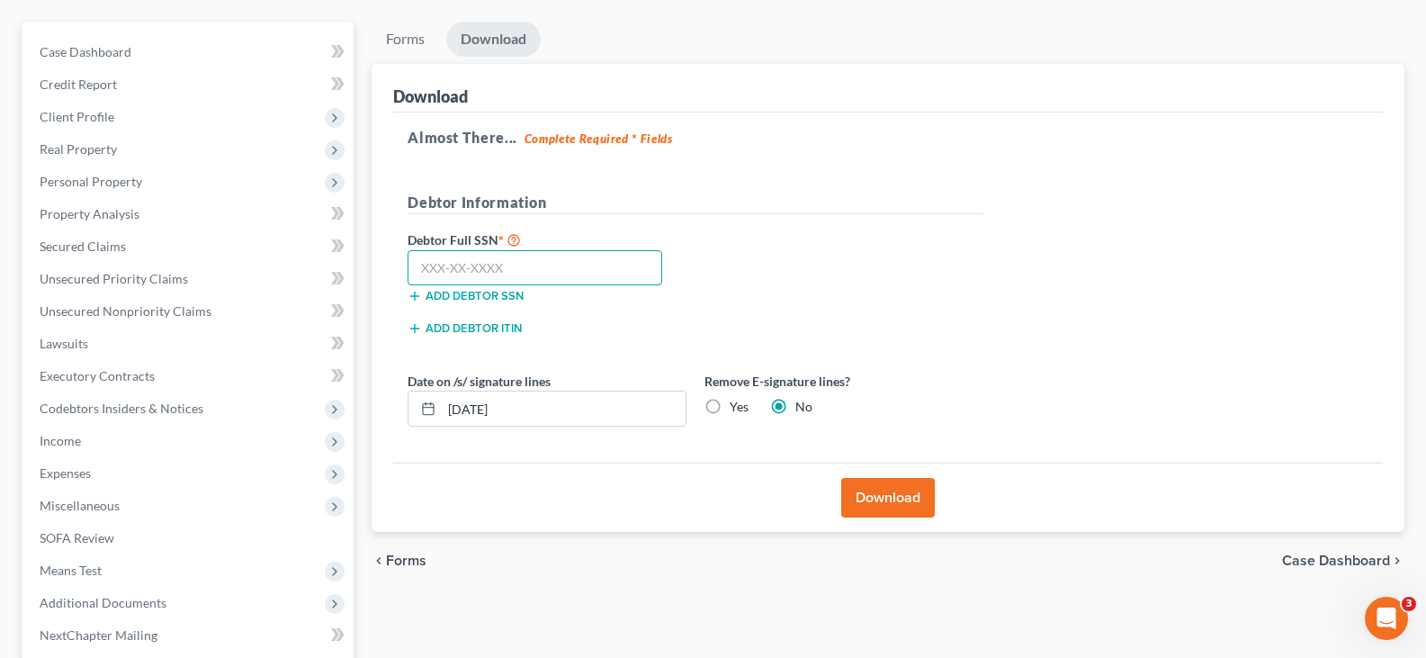
click at [416, 269] on input "text" at bounding box center [535, 268] width 255 height 36
type input "291-82-6956"
click at [516, 416] on input "[DATE]" at bounding box center [564, 408] width 244 height 34
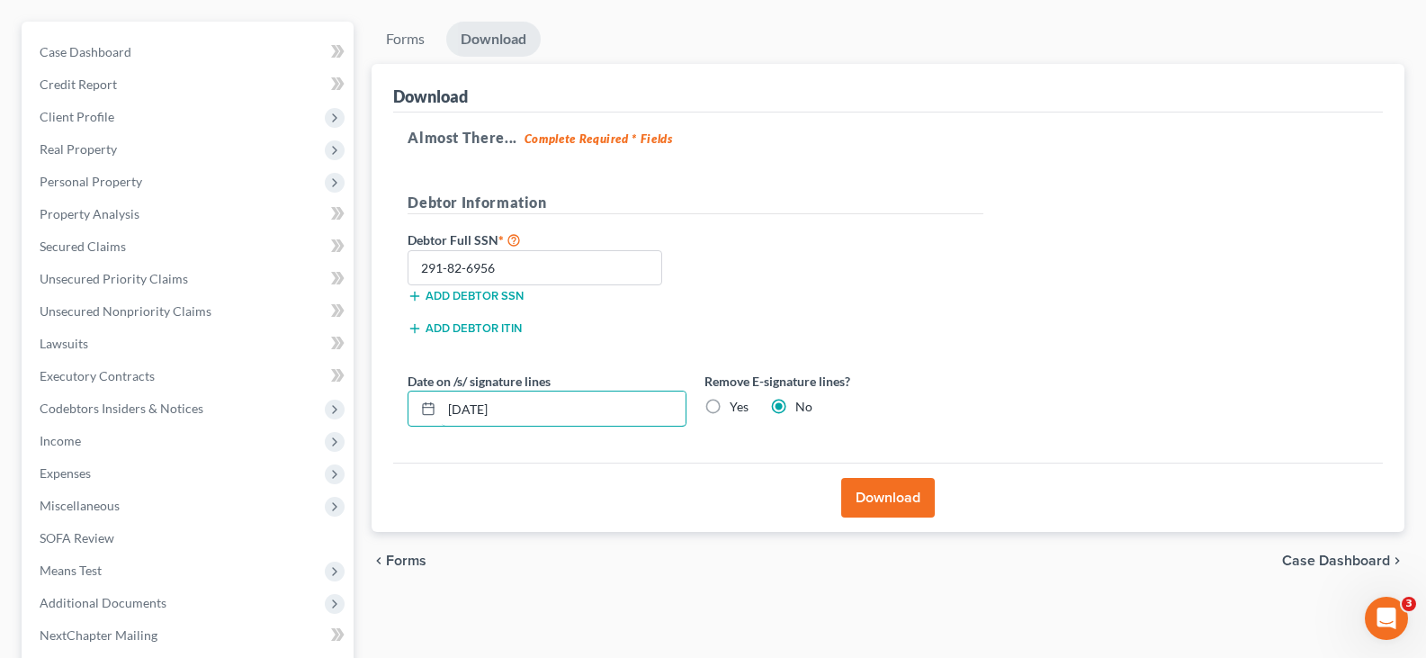
type input "[DATE]"
click at [886, 500] on button "Download" at bounding box center [888, 498] width 94 height 40
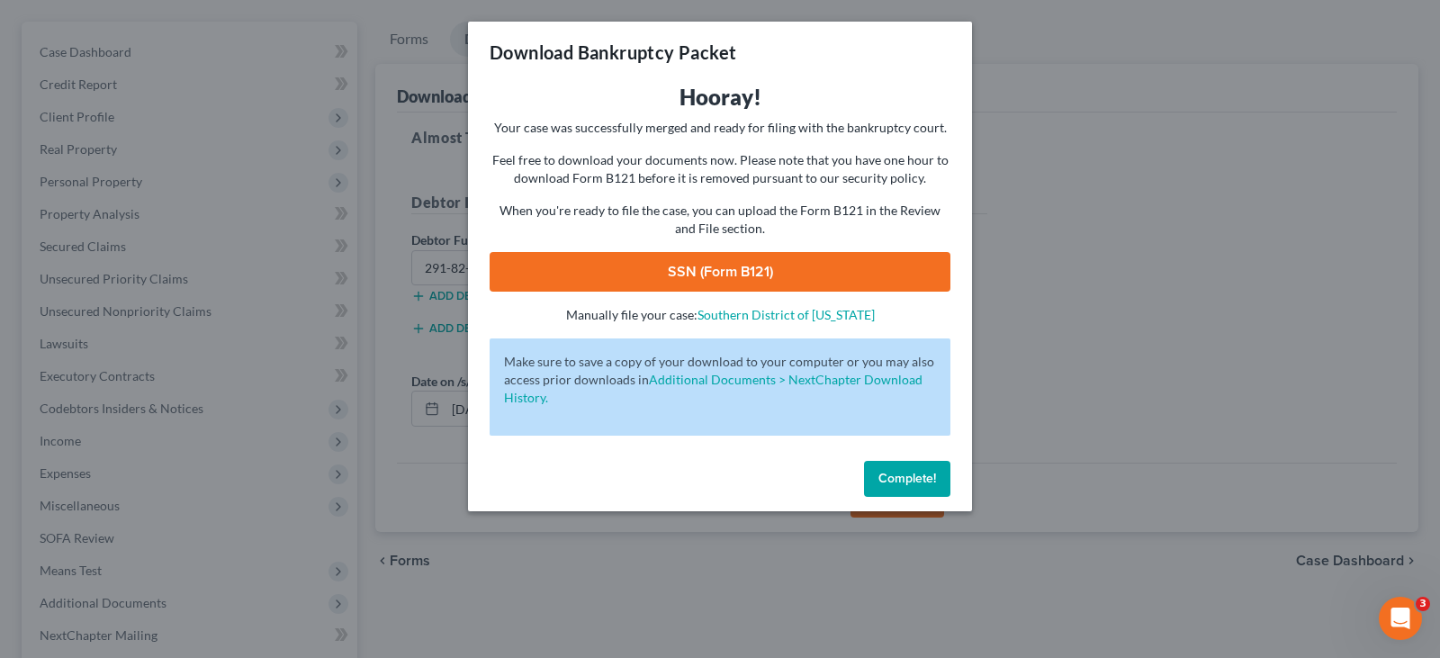
click at [748, 270] on link "SSN (Form B121)" at bounding box center [719, 272] width 461 height 40
click at [919, 475] on span "Complete!" at bounding box center [907, 478] width 58 height 15
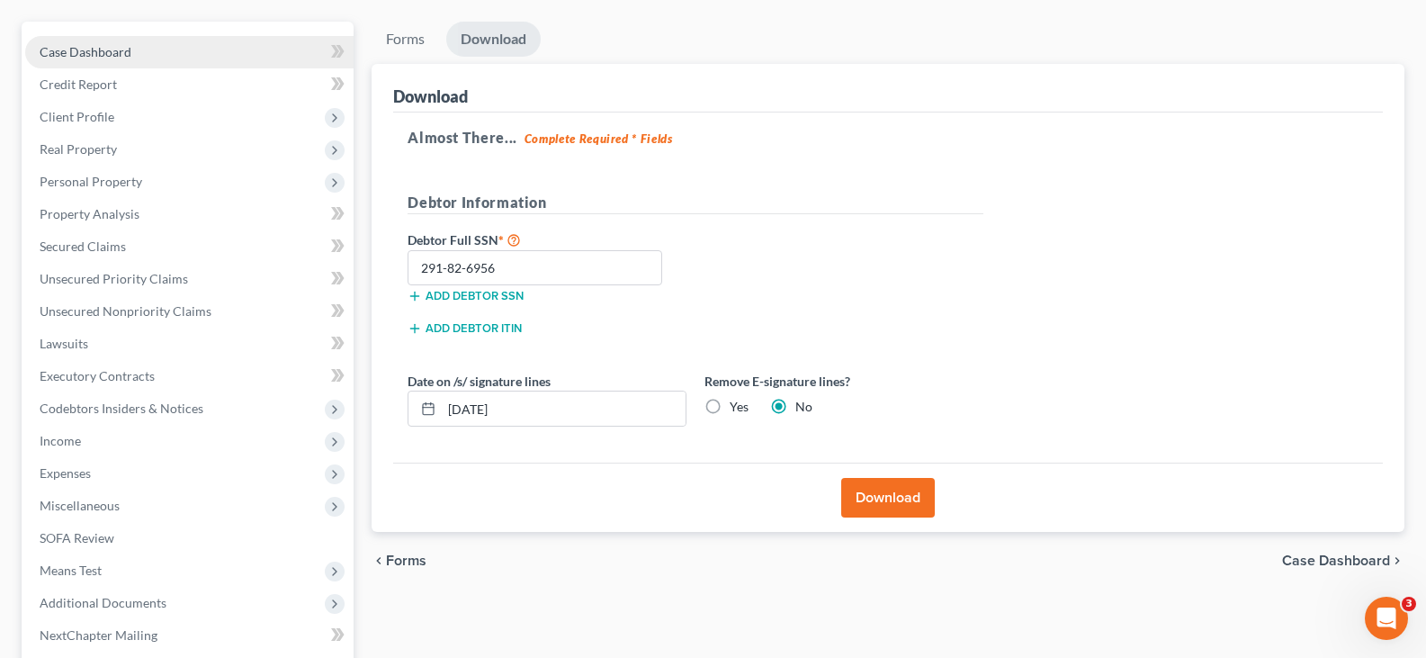
click at [102, 52] on span "Case Dashboard" at bounding box center [86, 51] width 92 height 15
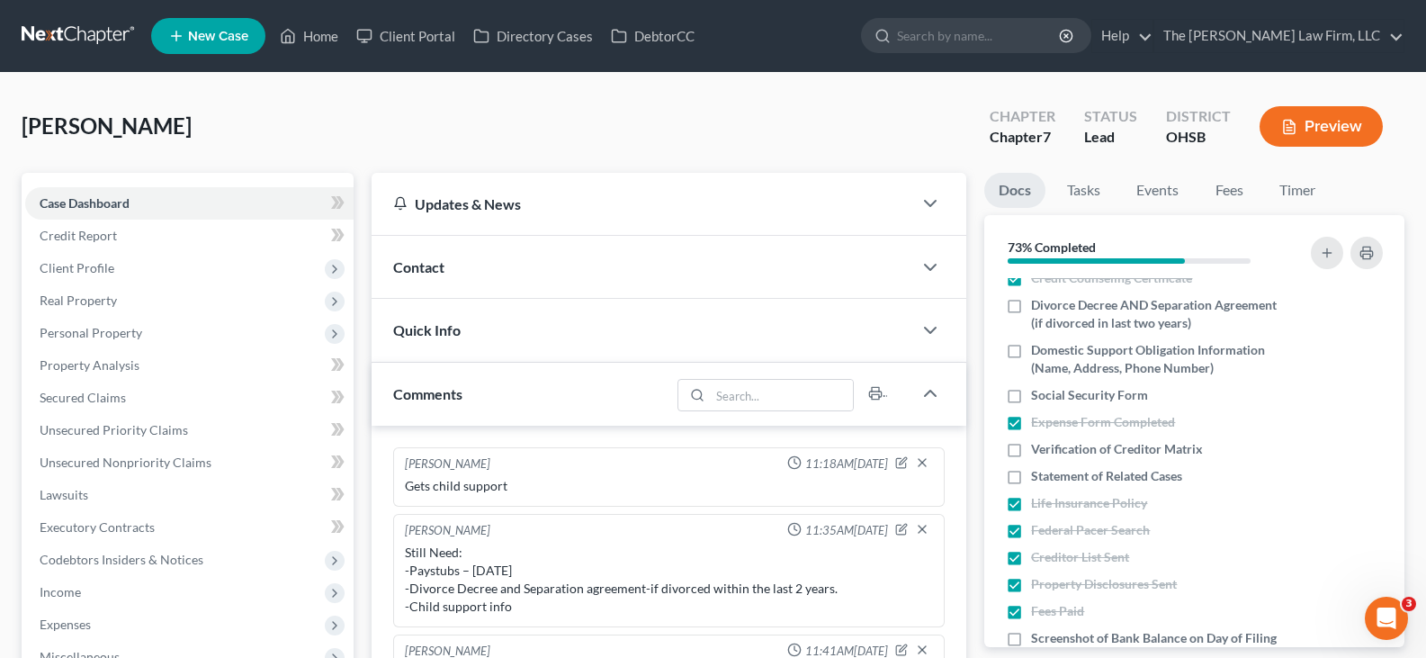
scroll to position [540, 0]
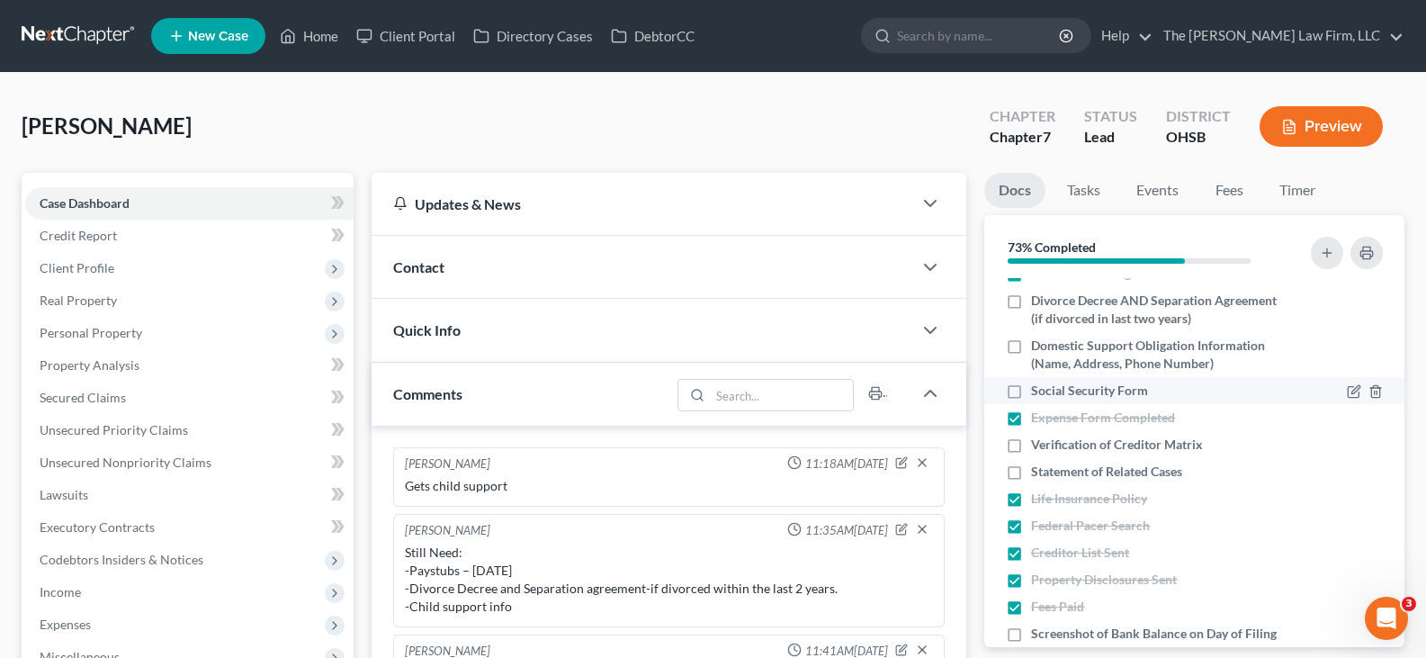
click at [1031, 392] on label "Social Security Form" at bounding box center [1089, 390] width 117 height 18
click at [1038, 392] on input "Social Security Form" at bounding box center [1044, 387] width 12 height 12
checkbox input "true"
click at [1031, 444] on label "Verification of Creditor Matrix" at bounding box center [1117, 444] width 172 height 18
click at [1038, 444] on input "Verification of Creditor Matrix" at bounding box center [1044, 441] width 12 height 12
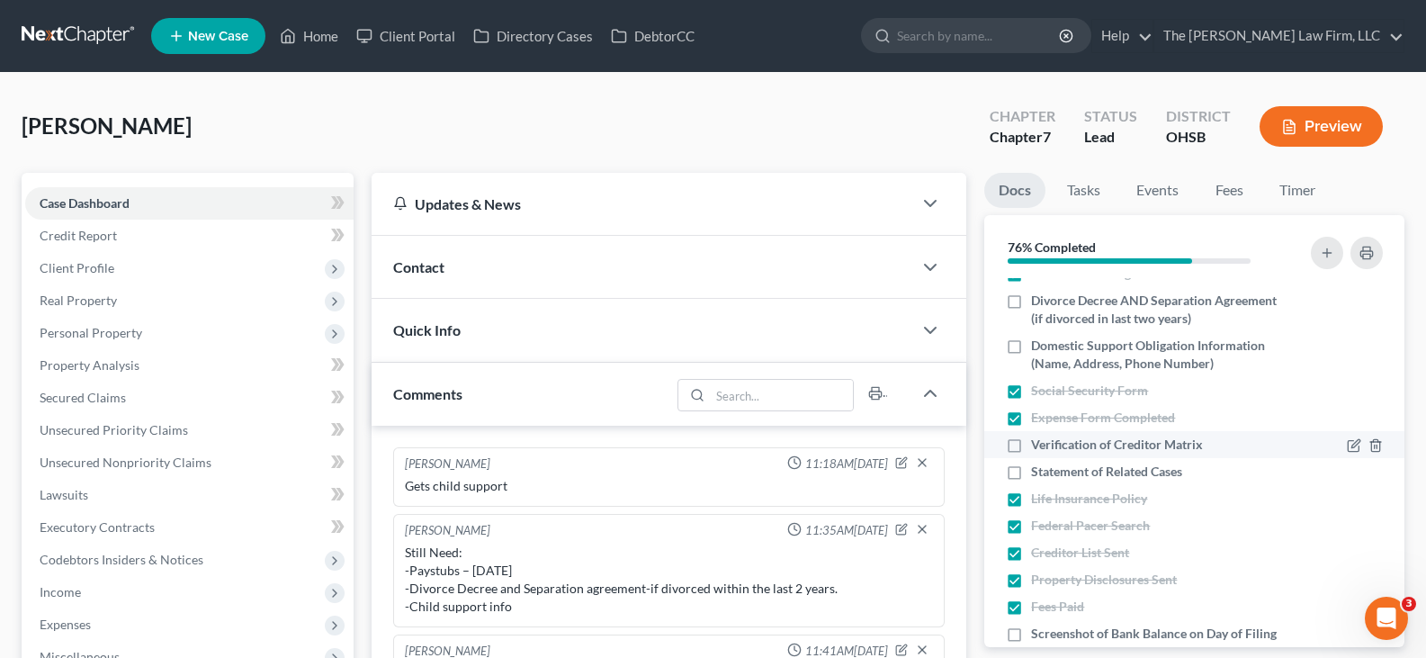
checkbox input "true"
click at [1031, 473] on label "Statement of Related Cases" at bounding box center [1106, 471] width 151 height 18
click at [1038, 473] on input "Statement of Related Cases" at bounding box center [1044, 468] width 12 height 12
checkbox input "true"
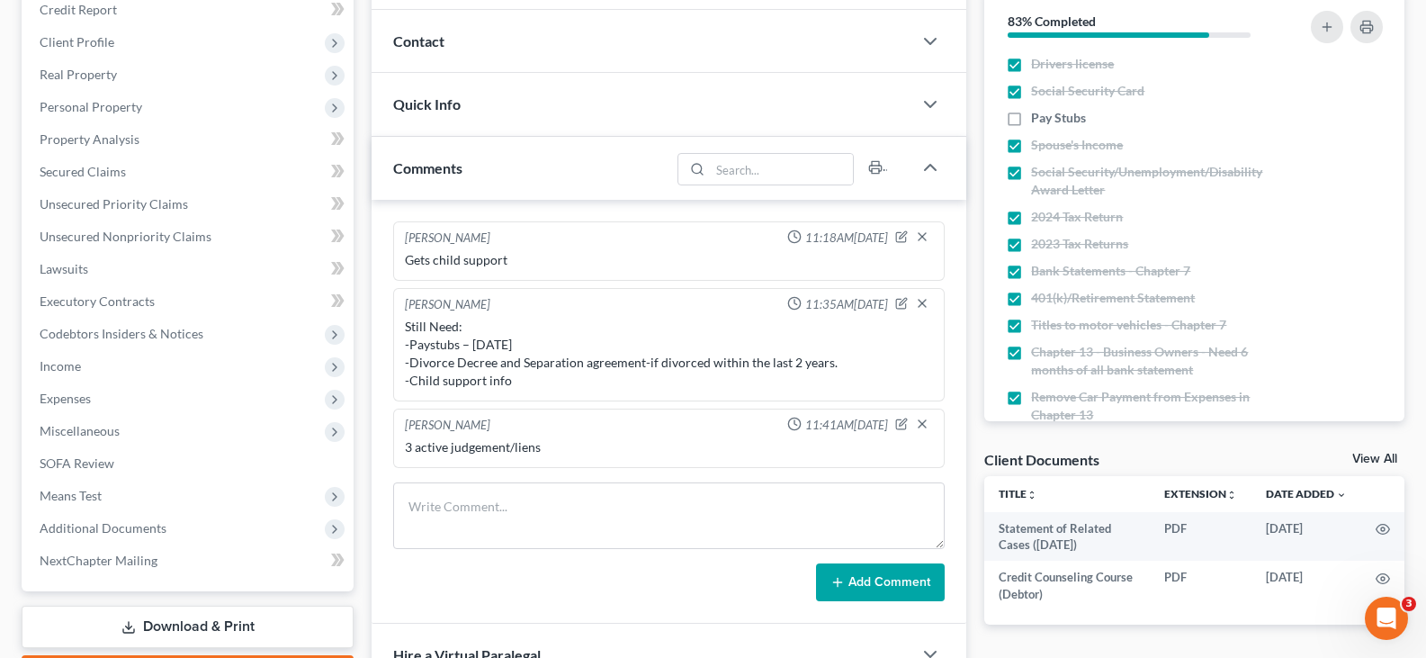
scroll to position [270, 0]
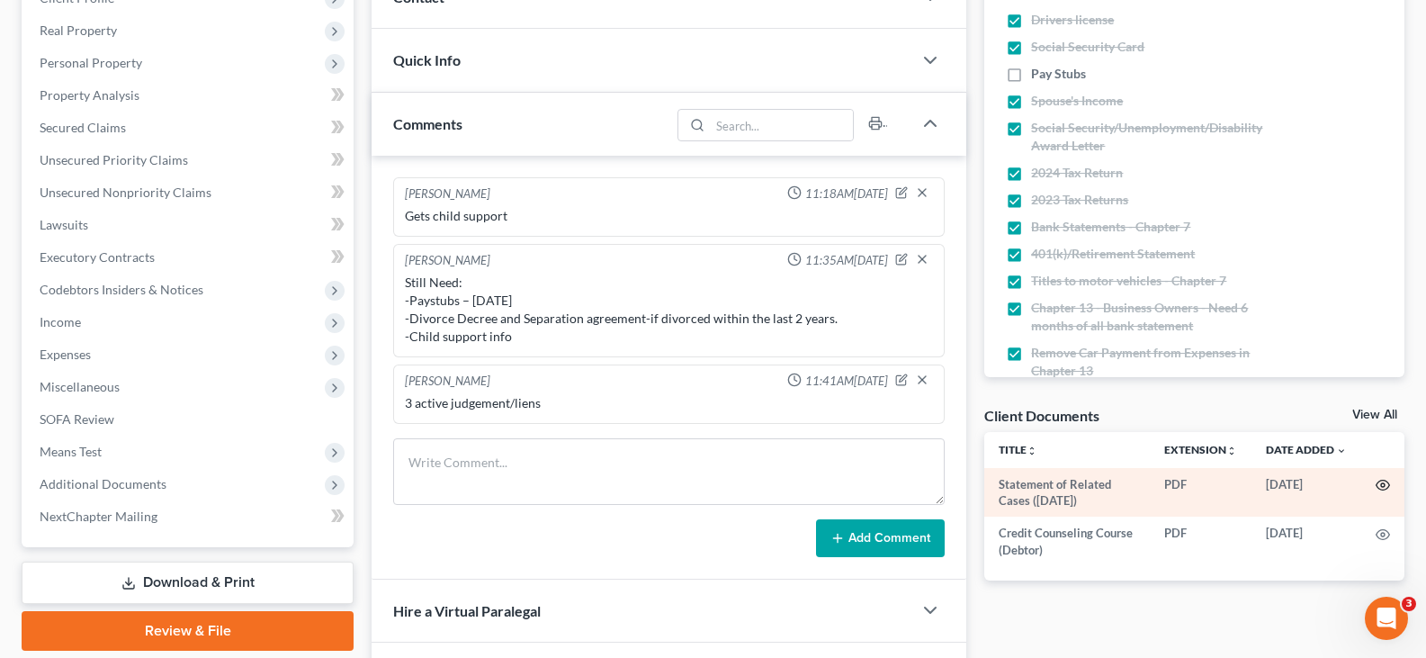
click at [1384, 483] on circle "button" at bounding box center [1383, 485] width 4 height 4
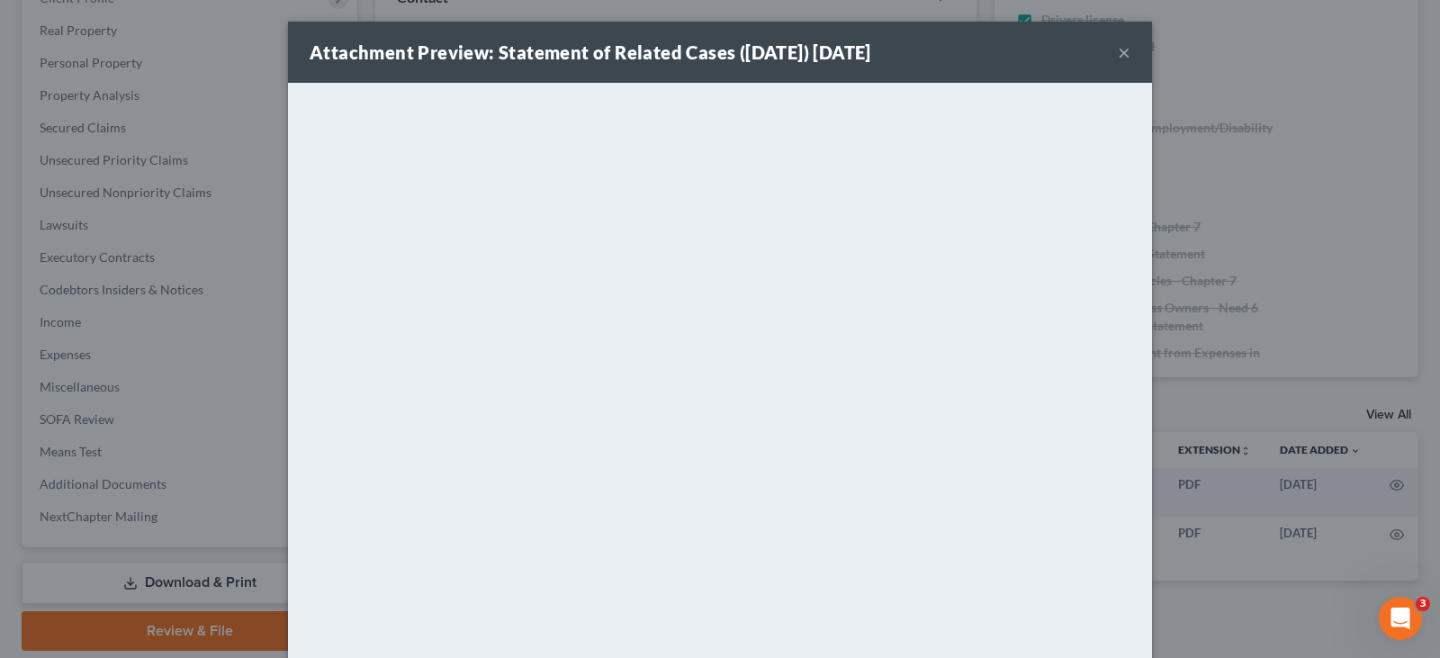
click at [1117, 52] on button "×" at bounding box center [1123, 52] width 13 height 22
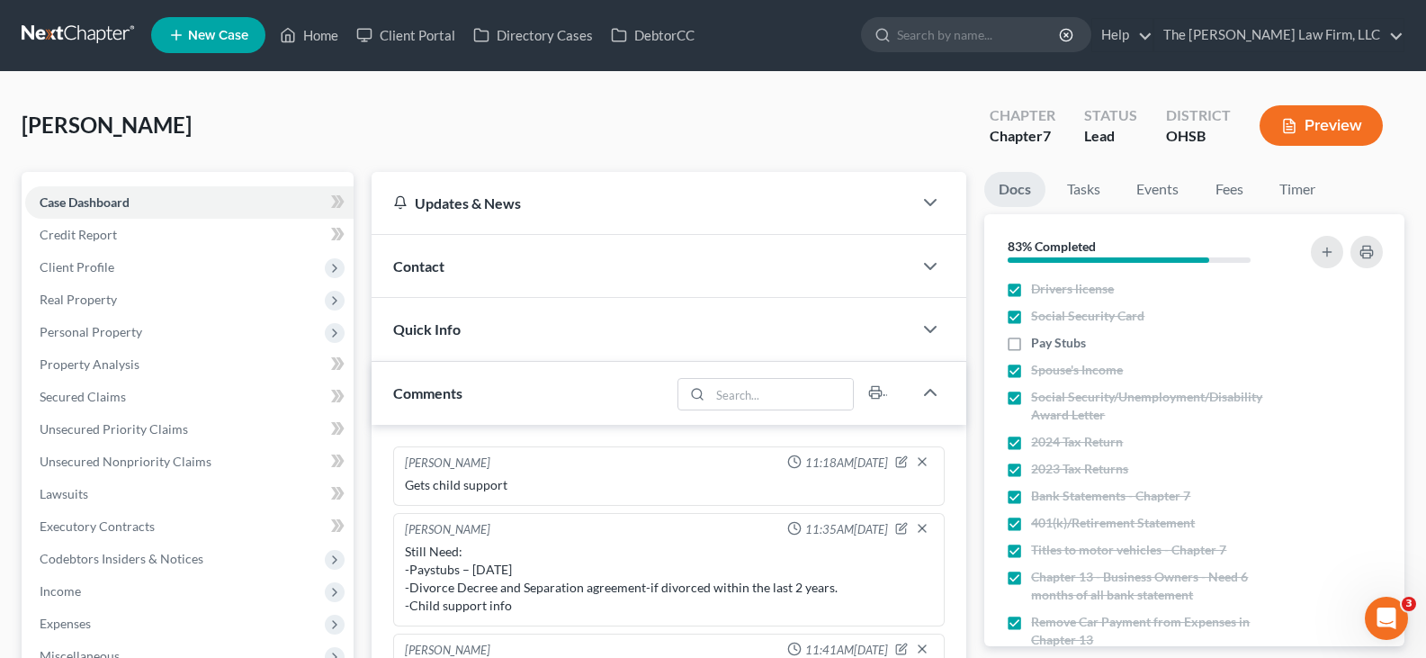
scroll to position [0, 0]
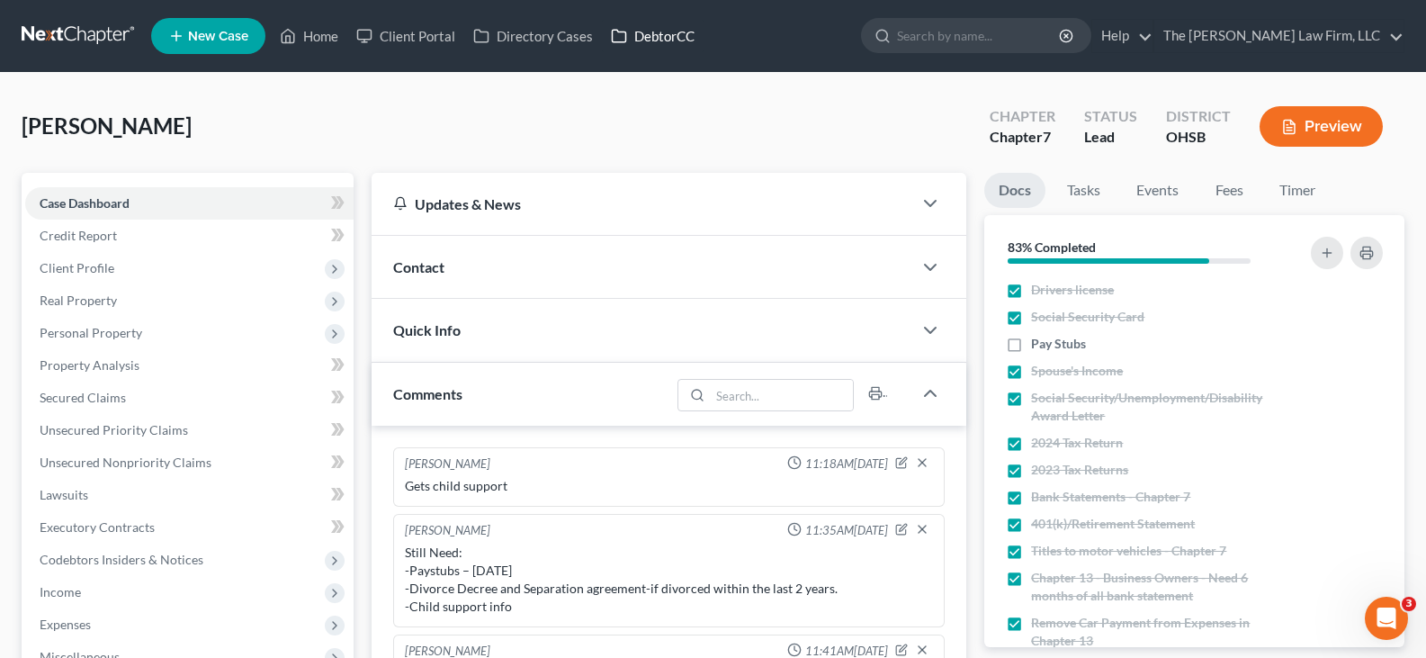
click at [654, 36] on link "DebtorCC" at bounding box center [653, 36] width 102 height 32
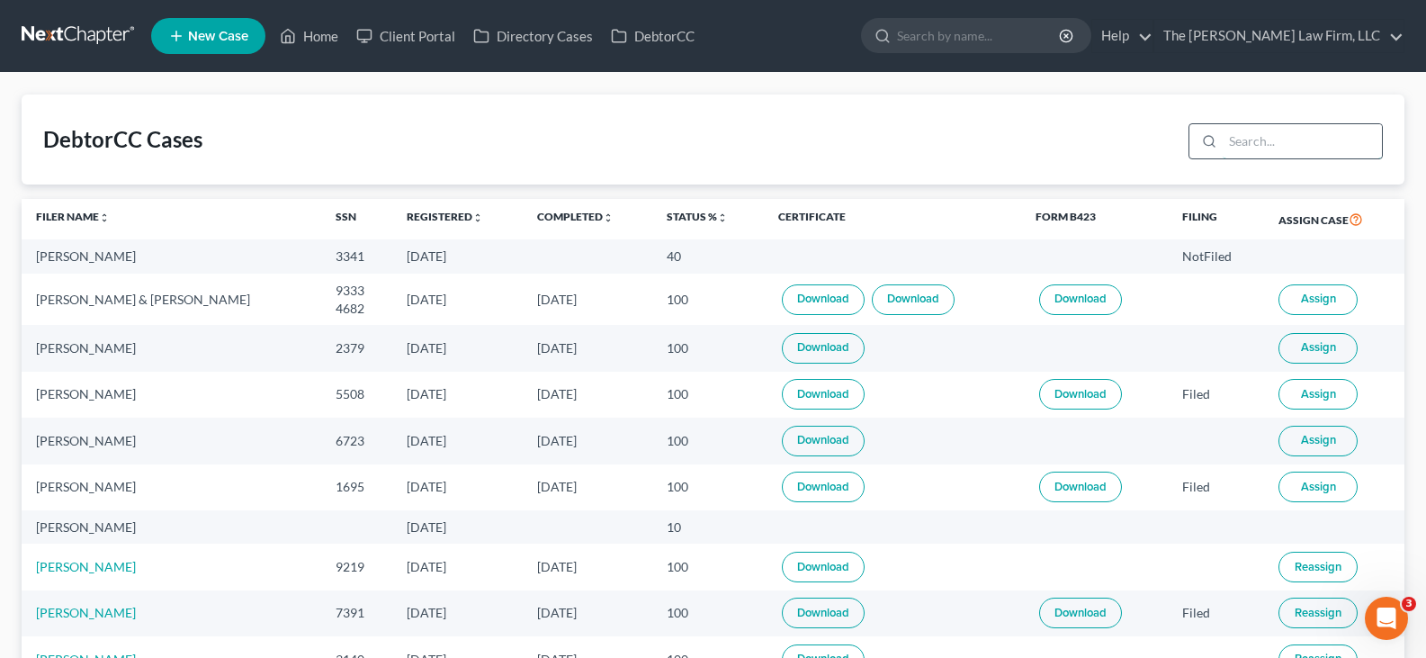
click at [1324, 142] on input "search" at bounding box center [1302, 141] width 159 height 34
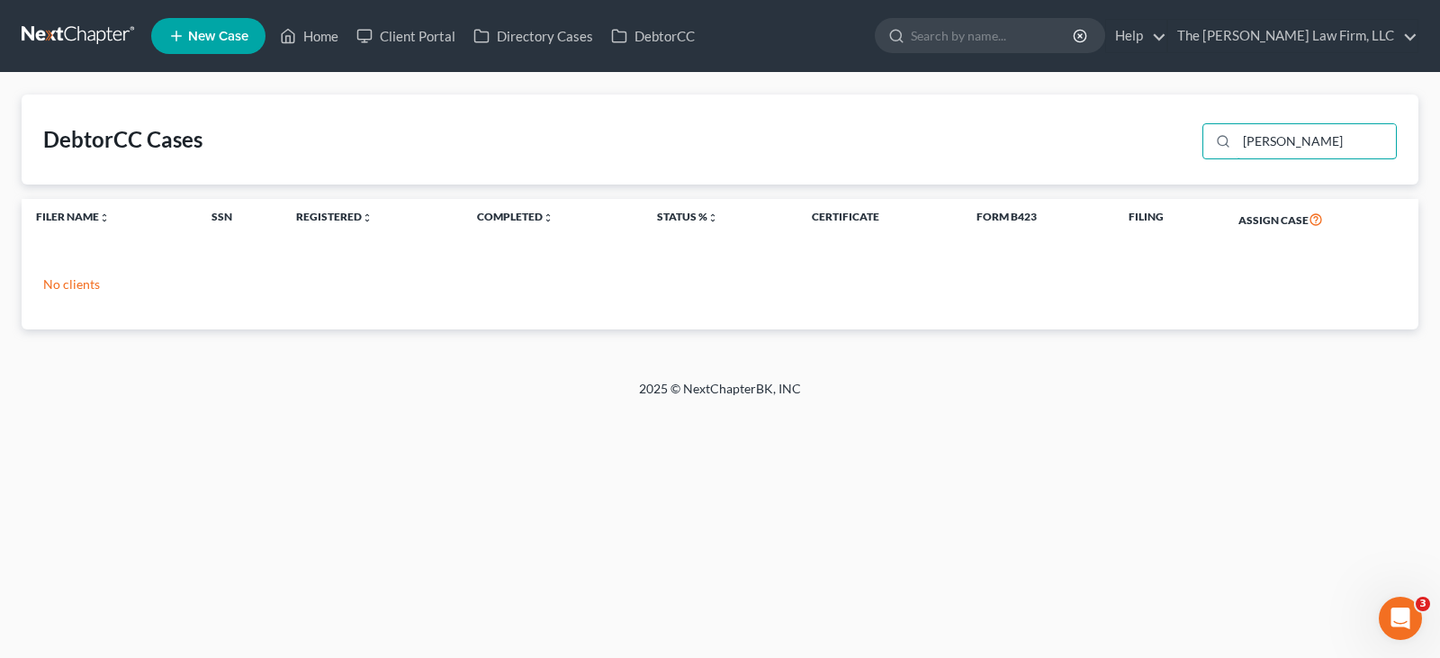
type input "[PERSON_NAME]"
click at [324, 37] on link "Home" at bounding box center [309, 36] width 76 height 32
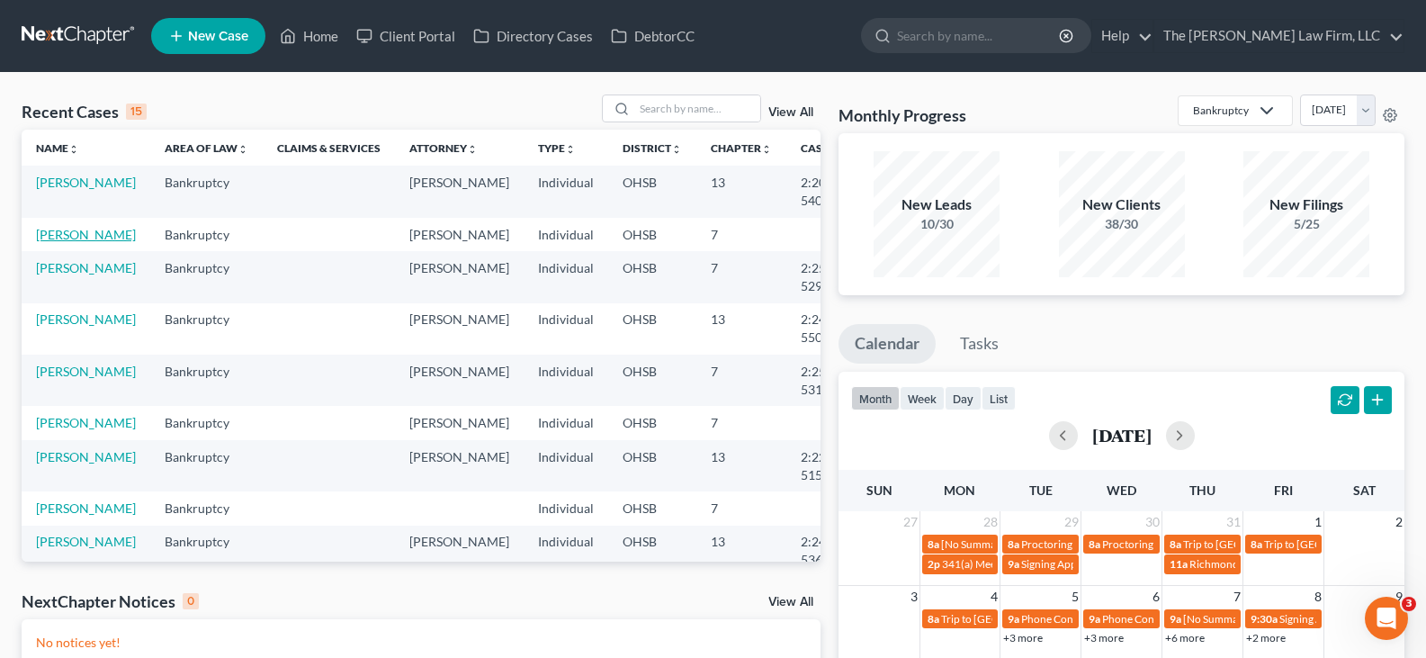
click at [54, 238] on link "[PERSON_NAME]" at bounding box center [86, 234] width 100 height 15
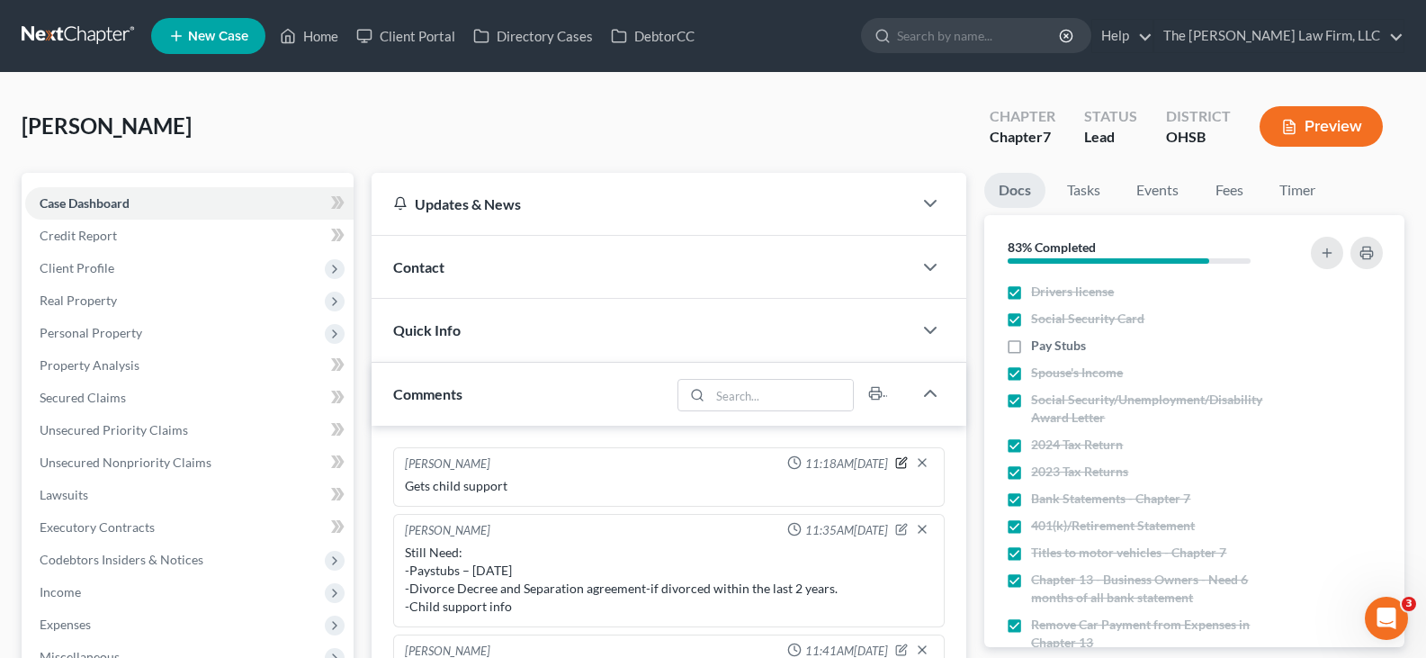
click at [902, 464] on icon "button" at bounding box center [903, 460] width 7 height 7
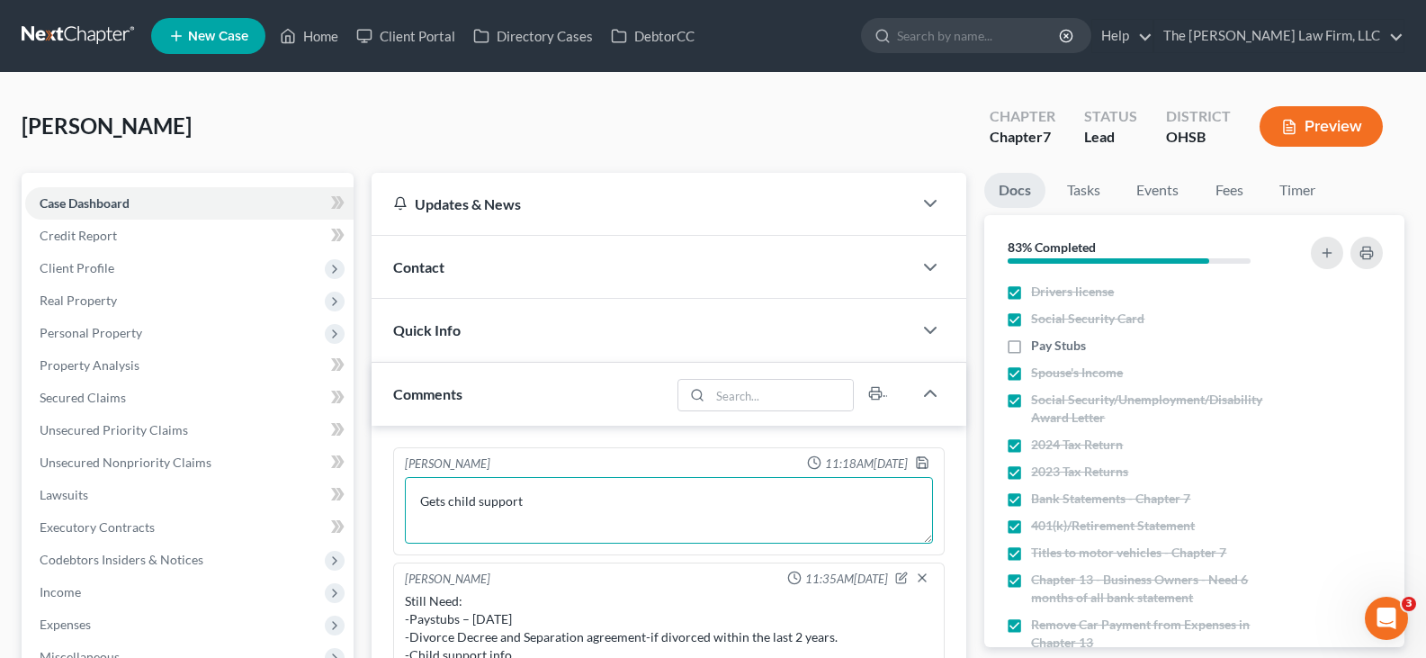
click at [541, 499] on textarea "Gets child support" at bounding box center [669, 510] width 528 height 67
type textarea "Gets child support-$99 weekly"
click at [915, 465] on icon "button" at bounding box center [922, 462] width 14 height 14
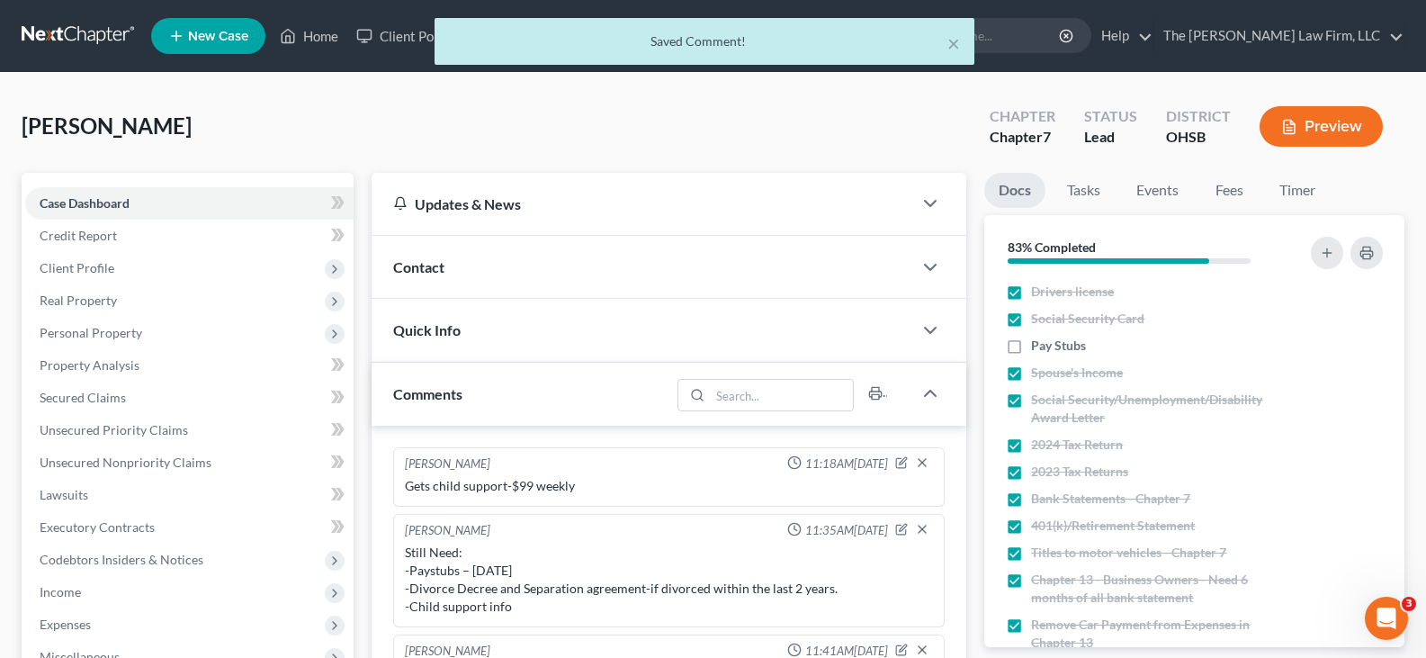
scroll to position [90, 0]
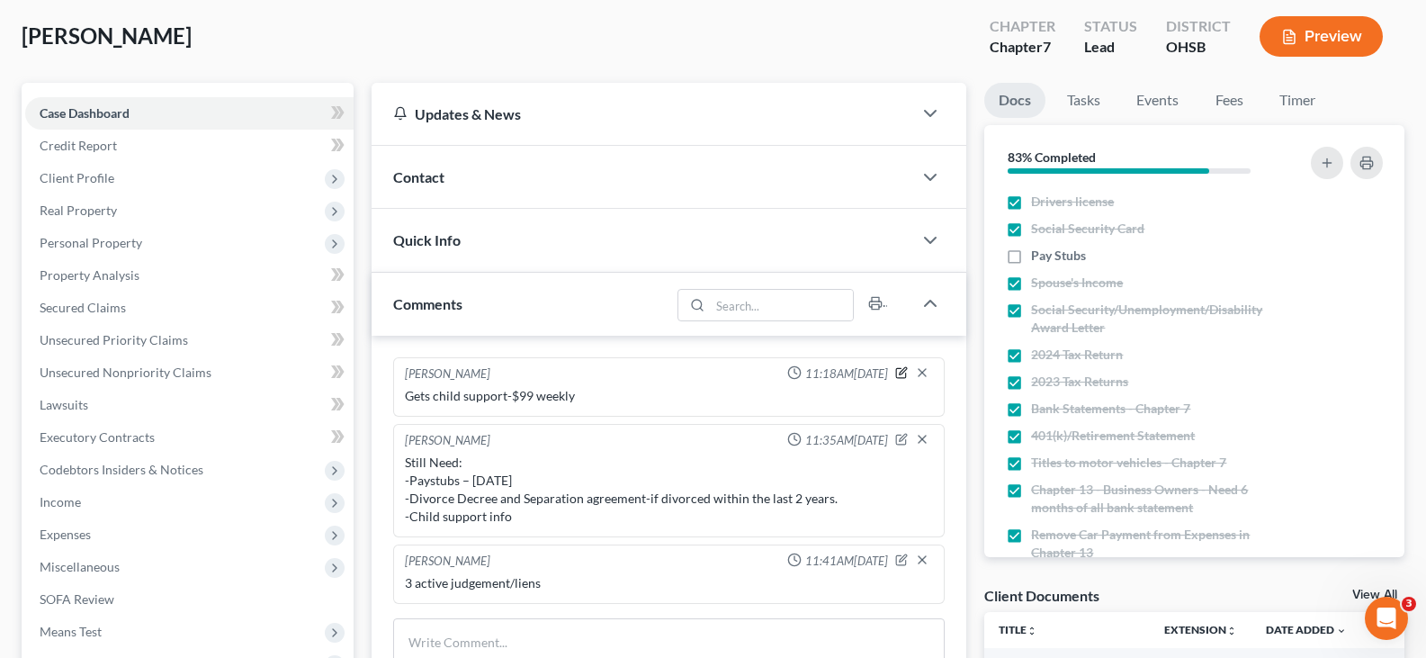
click at [900, 372] on icon "button" at bounding box center [901, 372] width 13 height 13
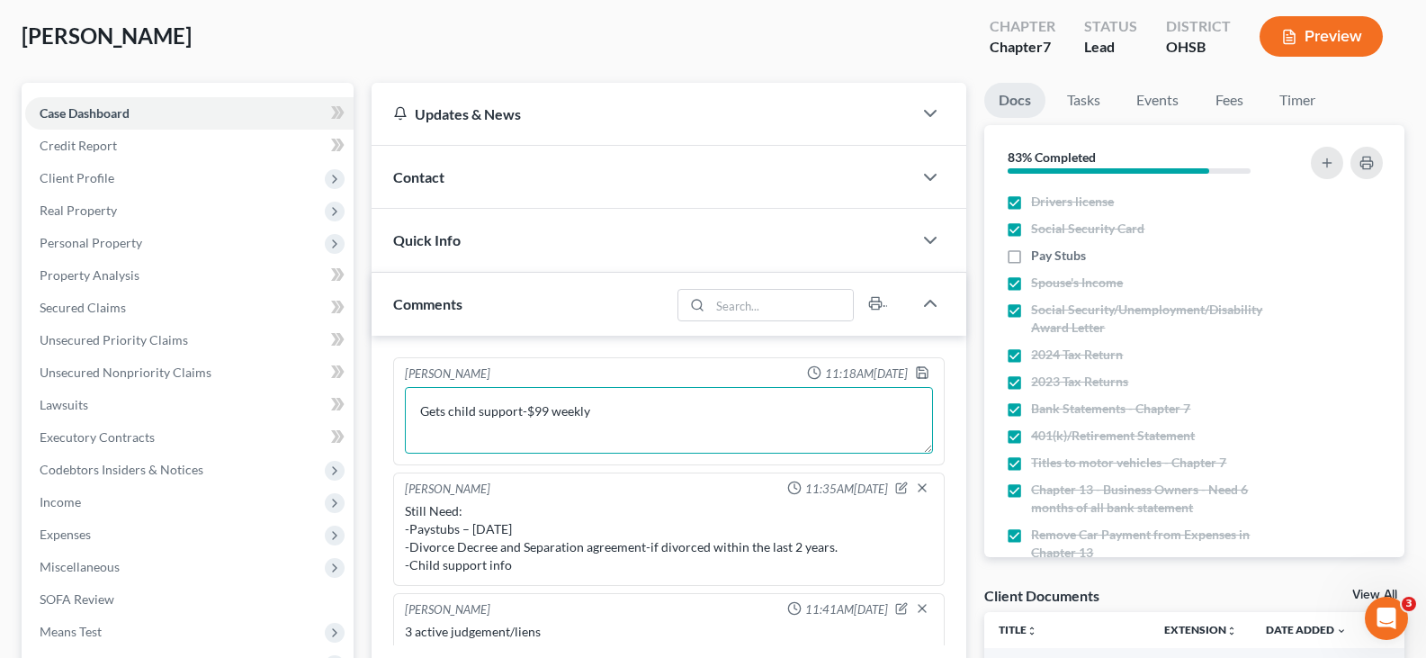
click at [601, 411] on textarea "Gets child support-$99 weekly" at bounding box center [669, 420] width 528 height 67
click at [417, 406] on textarea "Gets child support-$99 weekly" at bounding box center [669, 420] width 528 height 67
click at [592, 413] on textarea "-Gets child support-$99 weekly" at bounding box center [669, 420] width 528 height 67
type textarea "-Gets child support-$99 weekly -Divorced [DATE]"
click at [915, 372] on icon "button" at bounding box center [922, 372] width 14 height 14
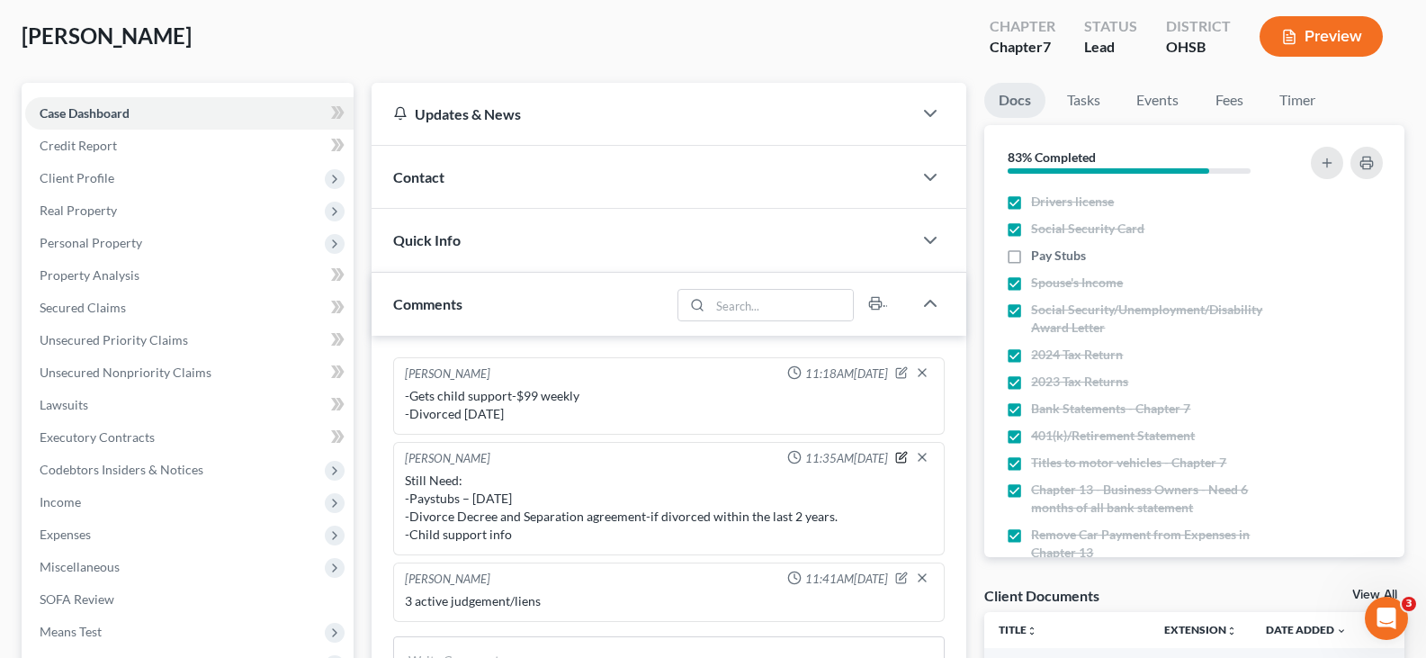
click at [902, 458] on icon "button" at bounding box center [901, 457] width 13 height 13
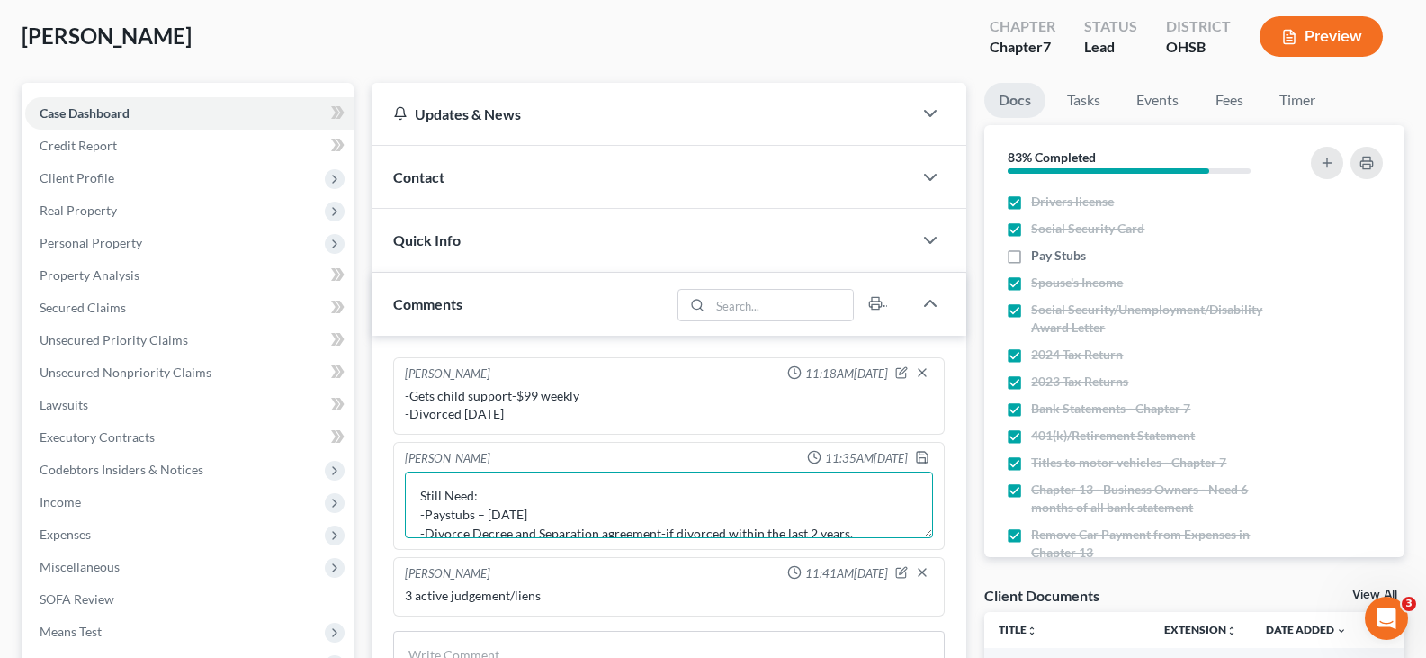
scroll to position [36, 0]
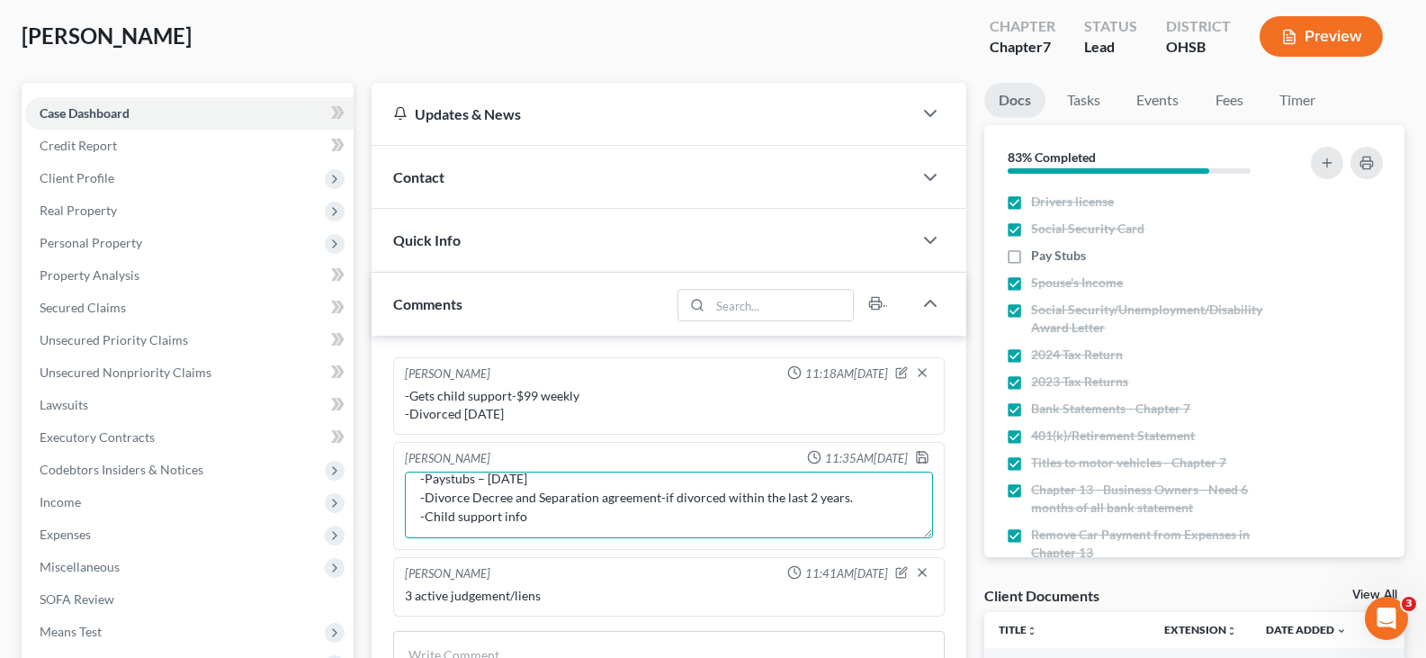
click at [534, 517] on textarea "Still Need: -Paystubs – [DATE] -Divorce Decree and Separation agreement-if divo…" at bounding box center [669, 504] width 528 height 67
type textarea "Still Need: -Paystubs – [DATE]"
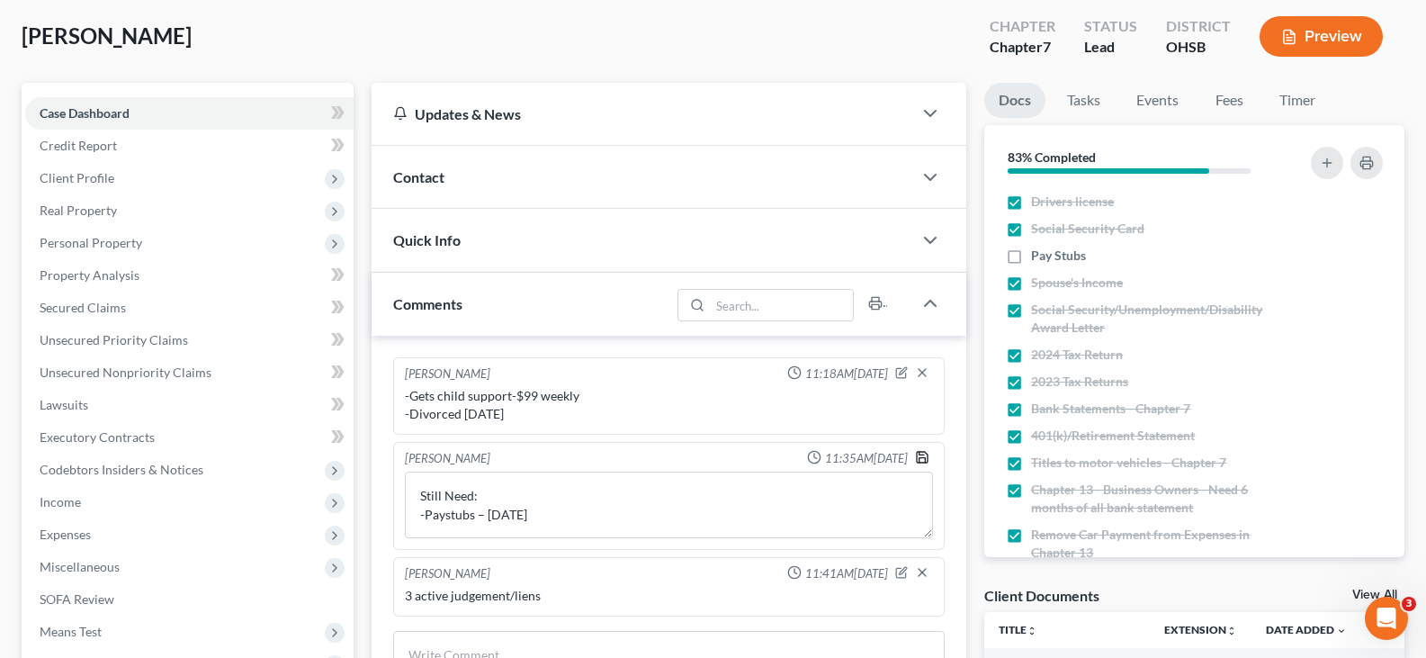
click at [920, 459] on polyline "button" at bounding box center [923, 460] width 6 height 4
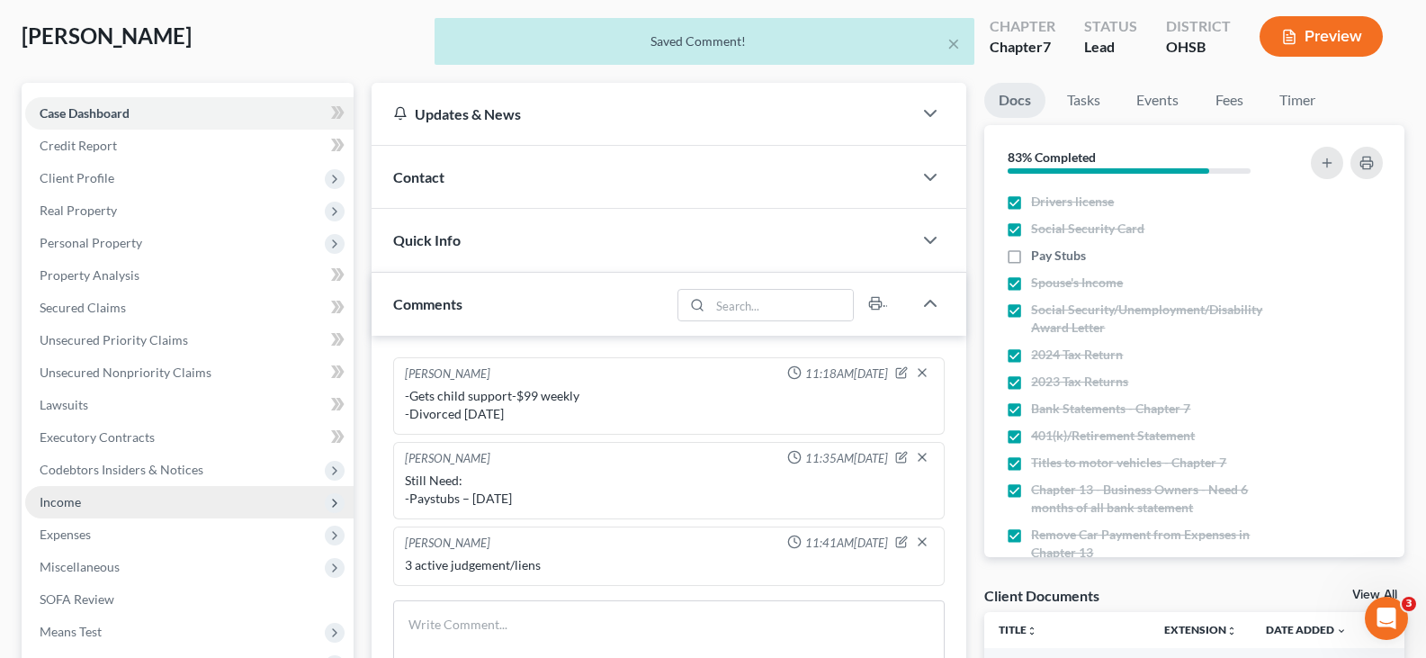
click at [65, 500] on span "Income" at bounding box center [60, 501] width 41 height 15
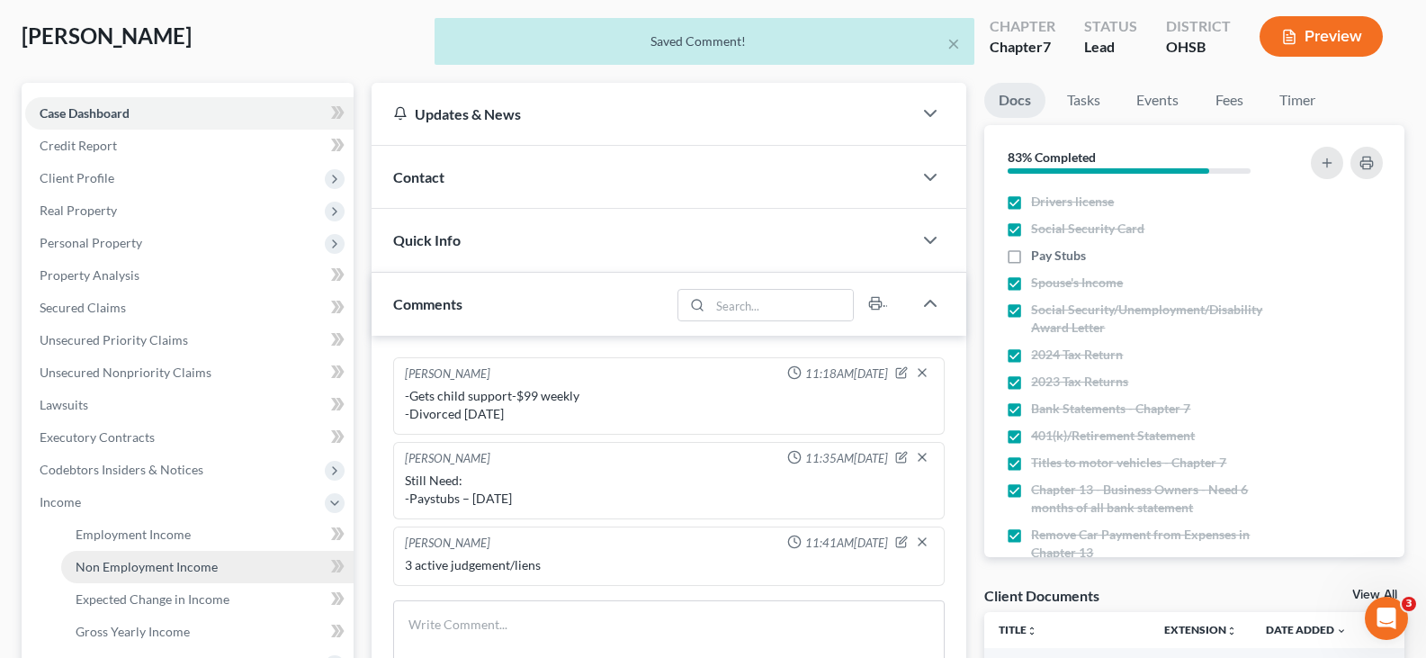
click at [102, 566] on span "Non Employment Income" at bounding box center [147, 566] width 142 height 15
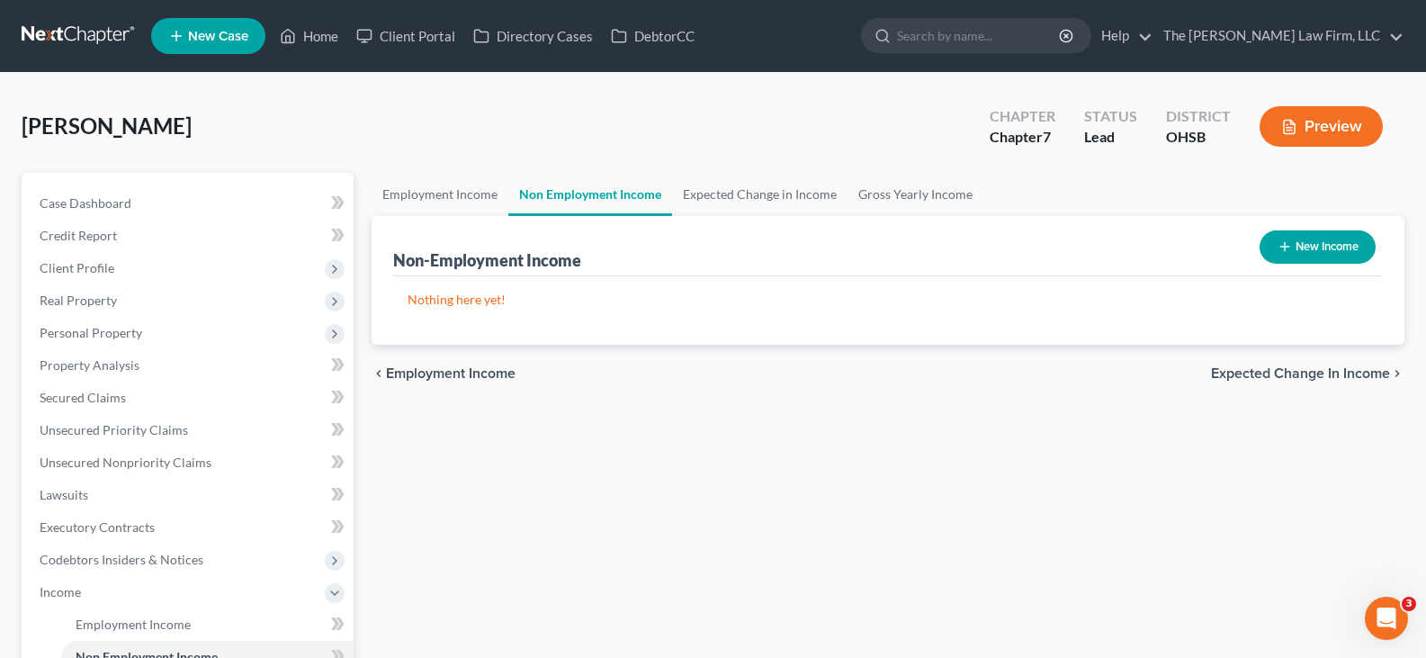
click at [1283, 248] on icon "button" at bounding box center [1285, 246] width 14 height 14
select select "0"
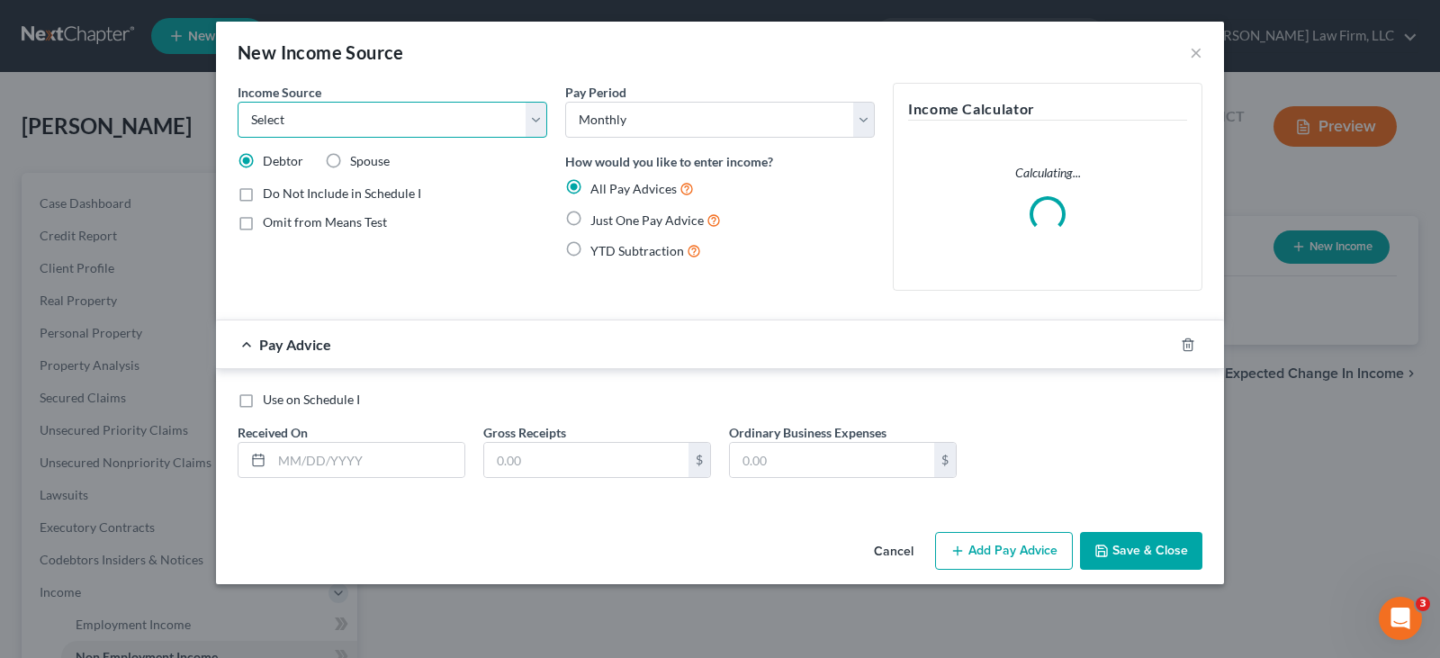
click at [303, 116] on select "Select Unemployment Disability (from employer) Pension Retirement Social Securi…" at bounding box center [392, 120] width 309 height 36
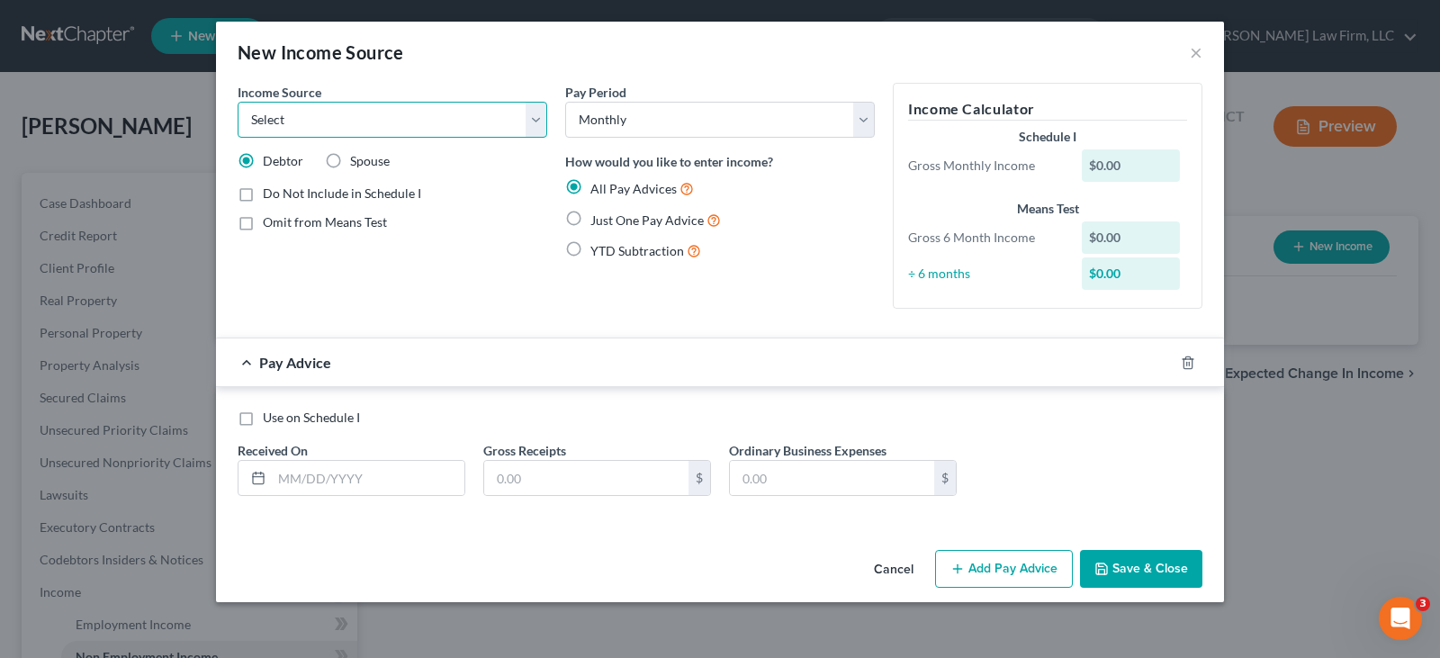
select select "7"
click at [238, 102] on select "Select Unemployment Disability (from employer) Pension Retirement Social Securi…" at bounding box center [392, 120] width 309 height 36
click at [660, 116] on select "Select Monthly Twice Monthly Every Other Week Weekly" at bounding box center [719, 120] width 309 height 36
select select "3"
click at [565, 102] on select "Select Monthly Twice Monthly Every Other Week Weekly" at bounding box center [719, 120] width 309 height 36
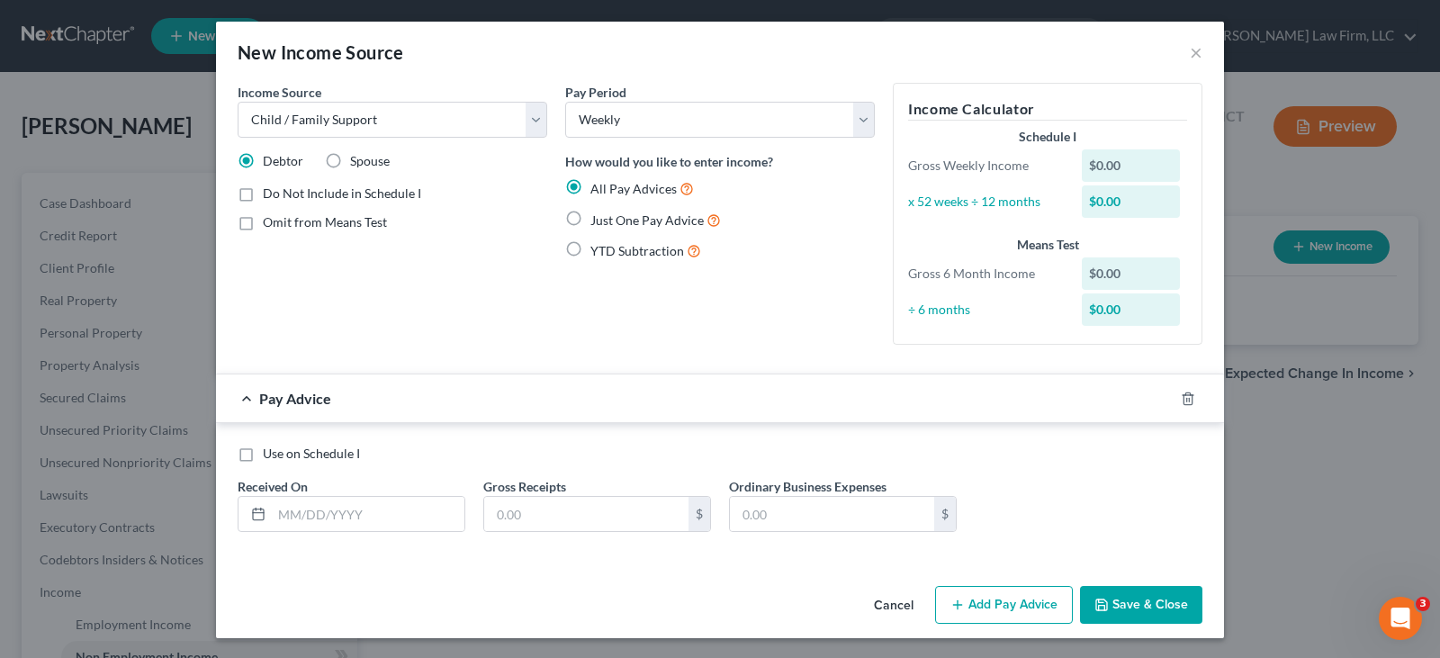
click at [590, 217] on label "Just One Pay Advice" at bounding box center [655, 220] width 130 height 21
click at [597, 217] on input "Just One Pay Advice" at bounding box center [603, 216] width 12 height 12
radio input "true"
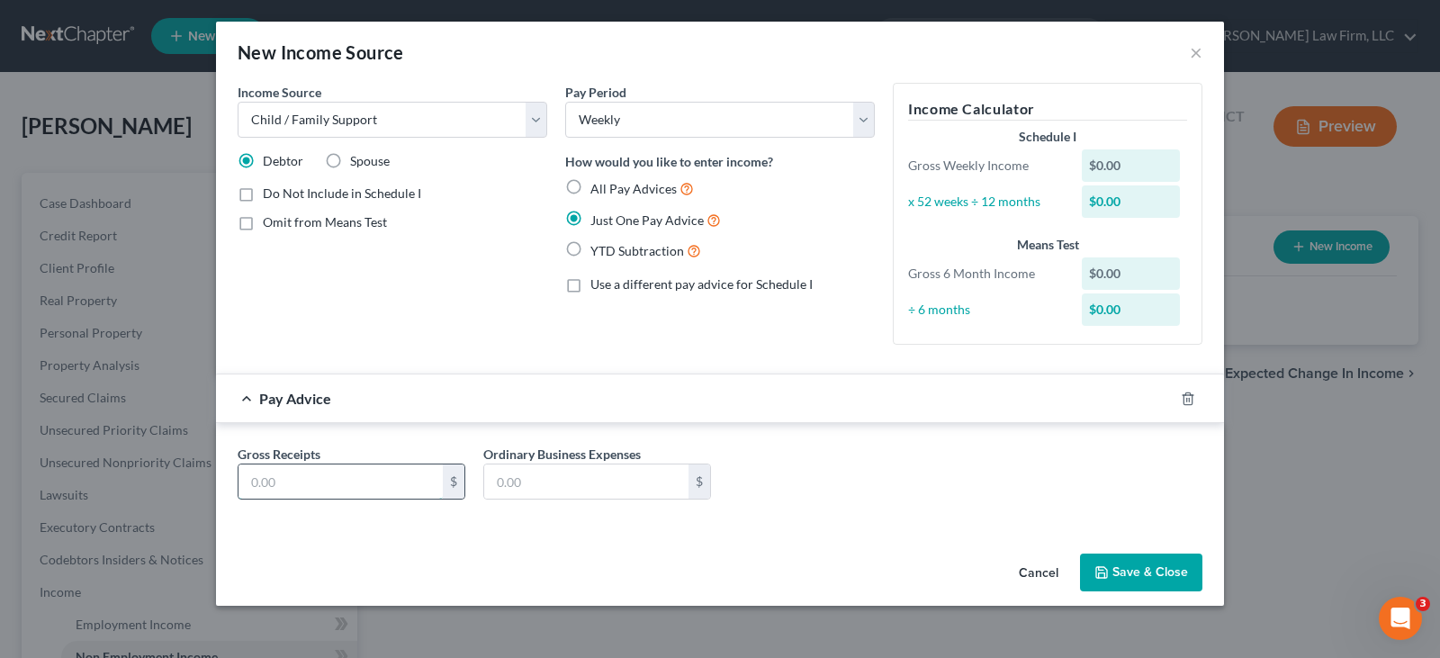
click at [305, 485] on input "text" at bounding box center [340, 481] width 204 height 34
type input "99.00"
click at [1107, 570] on icon "button" at bounding box center [1101, 572] width 11 height 11
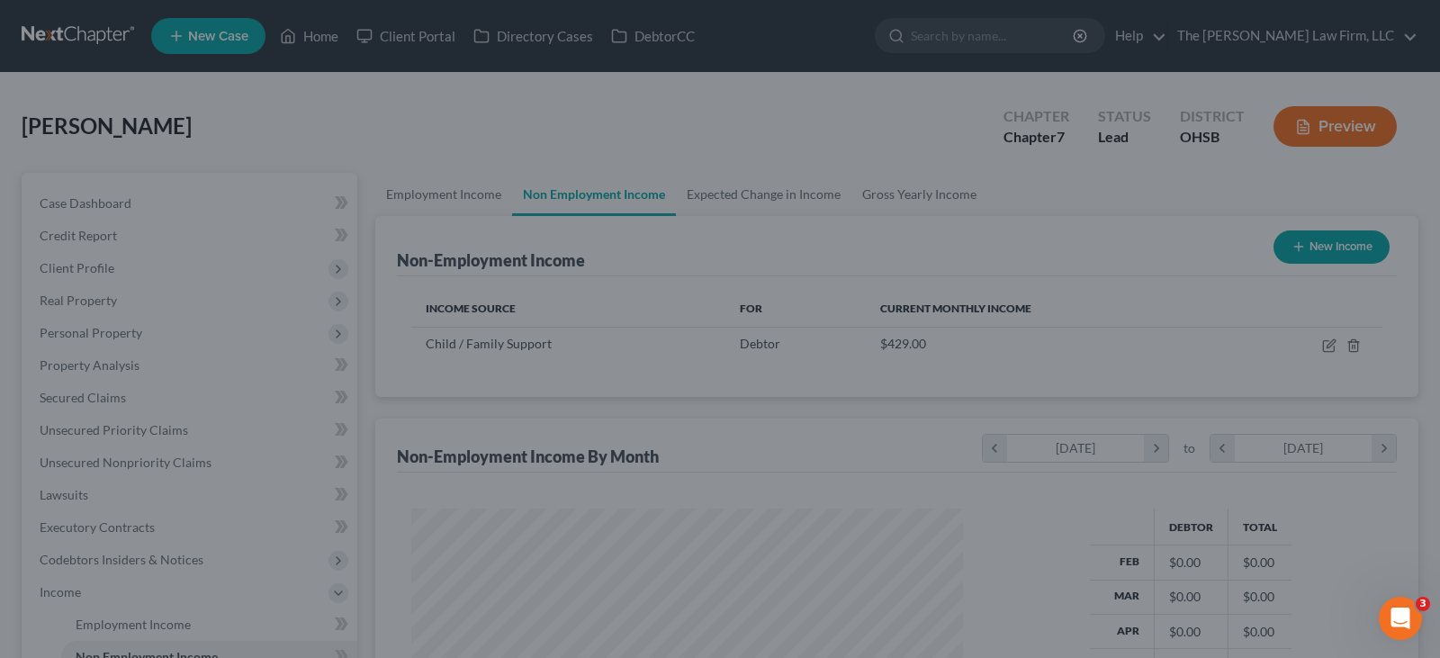
scroll to position [323, 581]
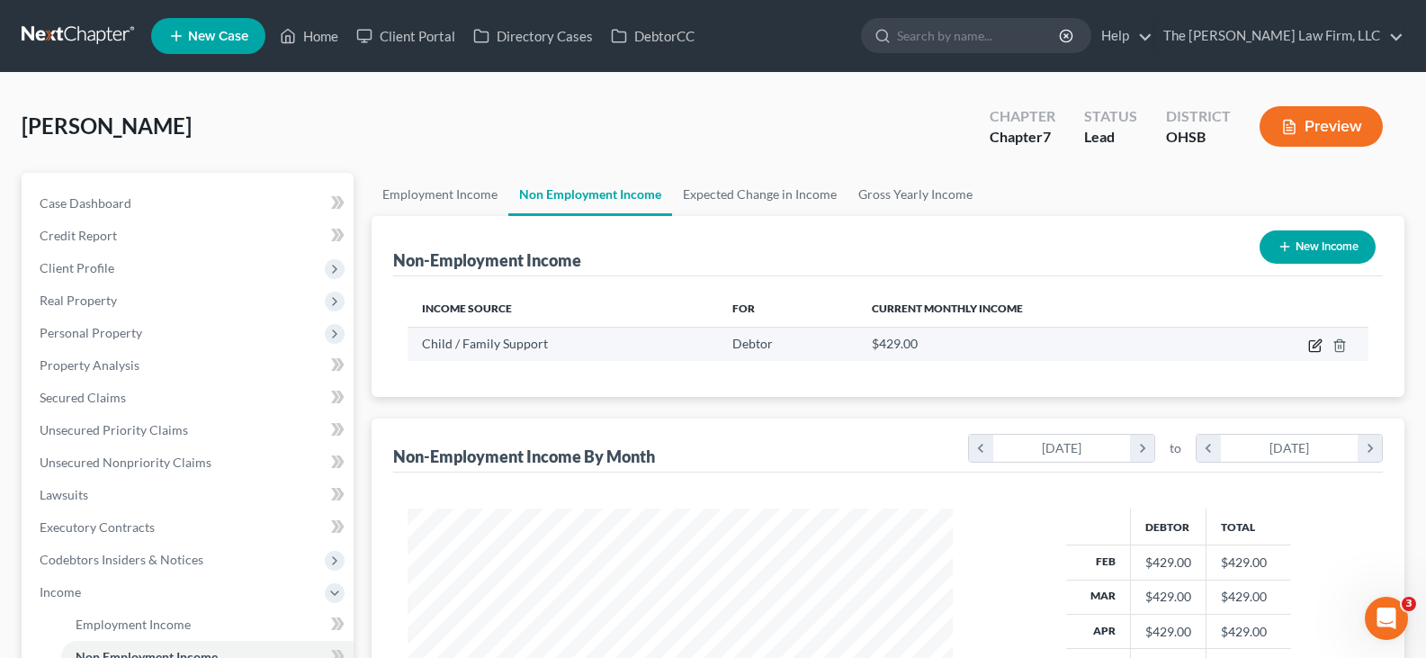
click at [1313, 344] on icon "button" at bounding box center [1315, 345] width 14 height 14
select select "7"
select select "3"
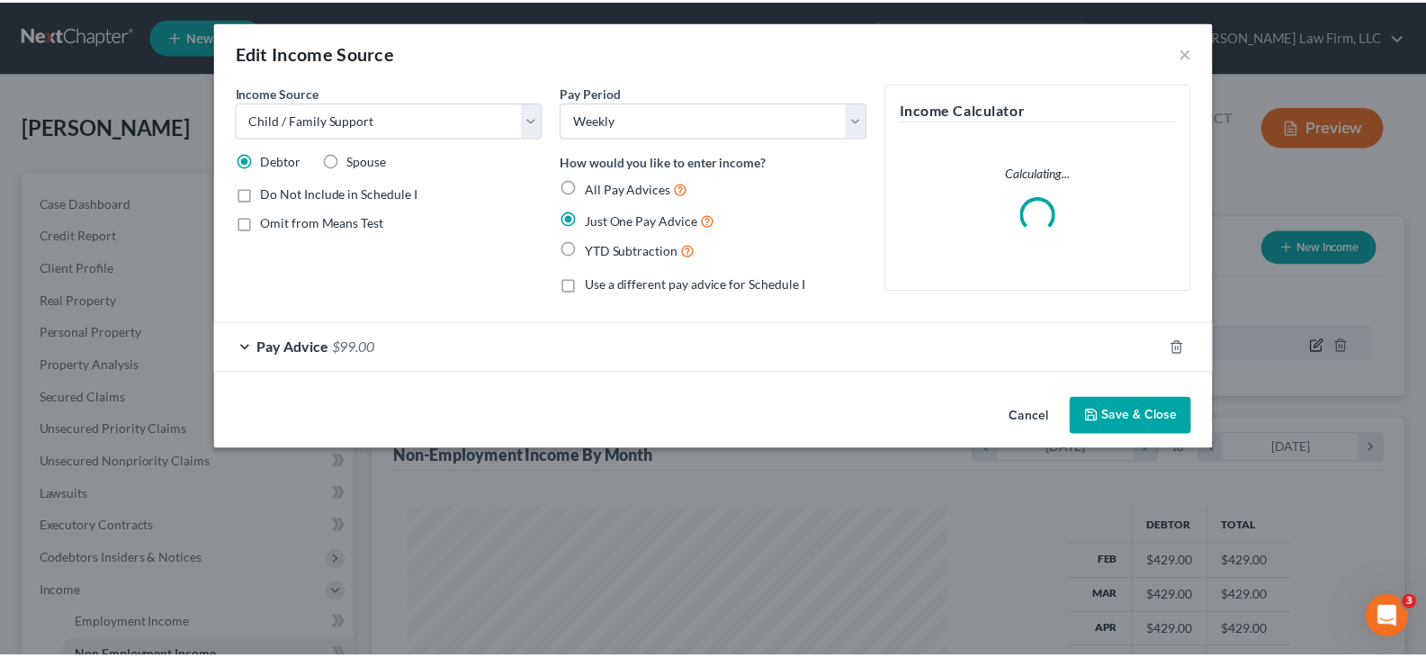
scroll to position [323, 588]
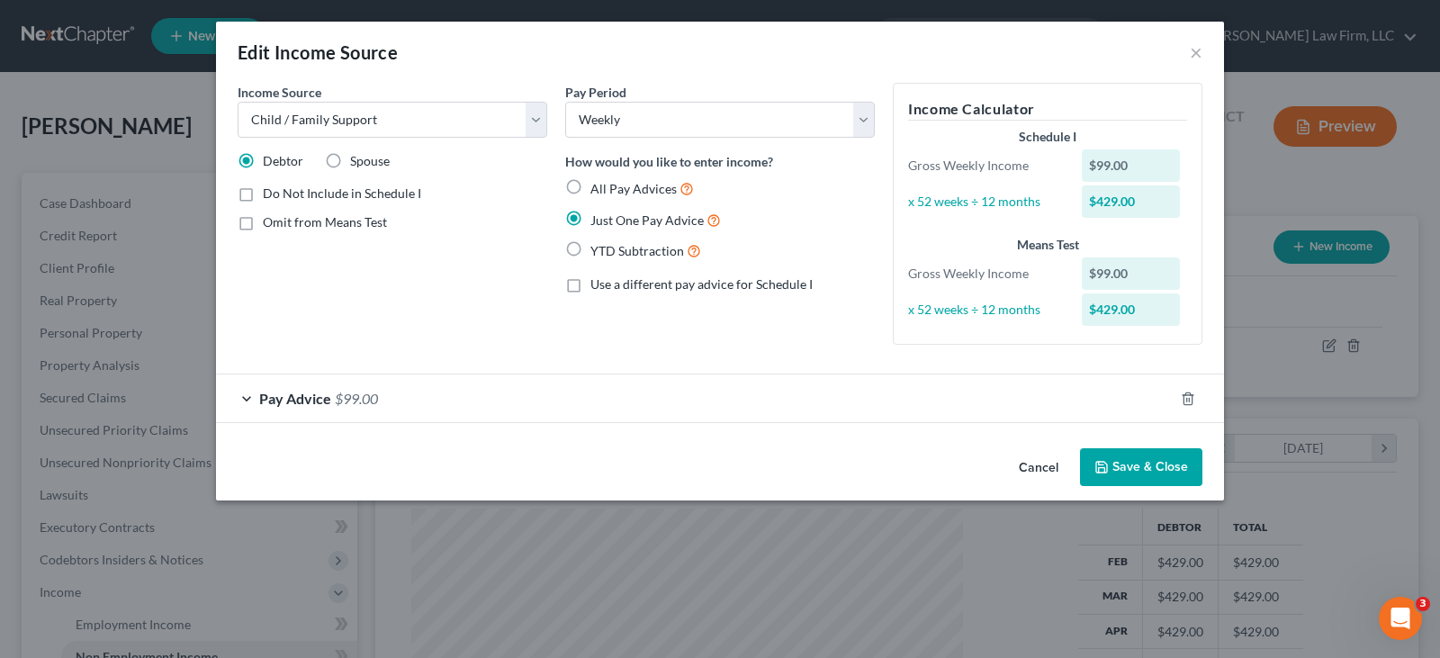
click at [1153, 467] on button "Save & Close" at bounding box center [1141, 467] width 122 height 38
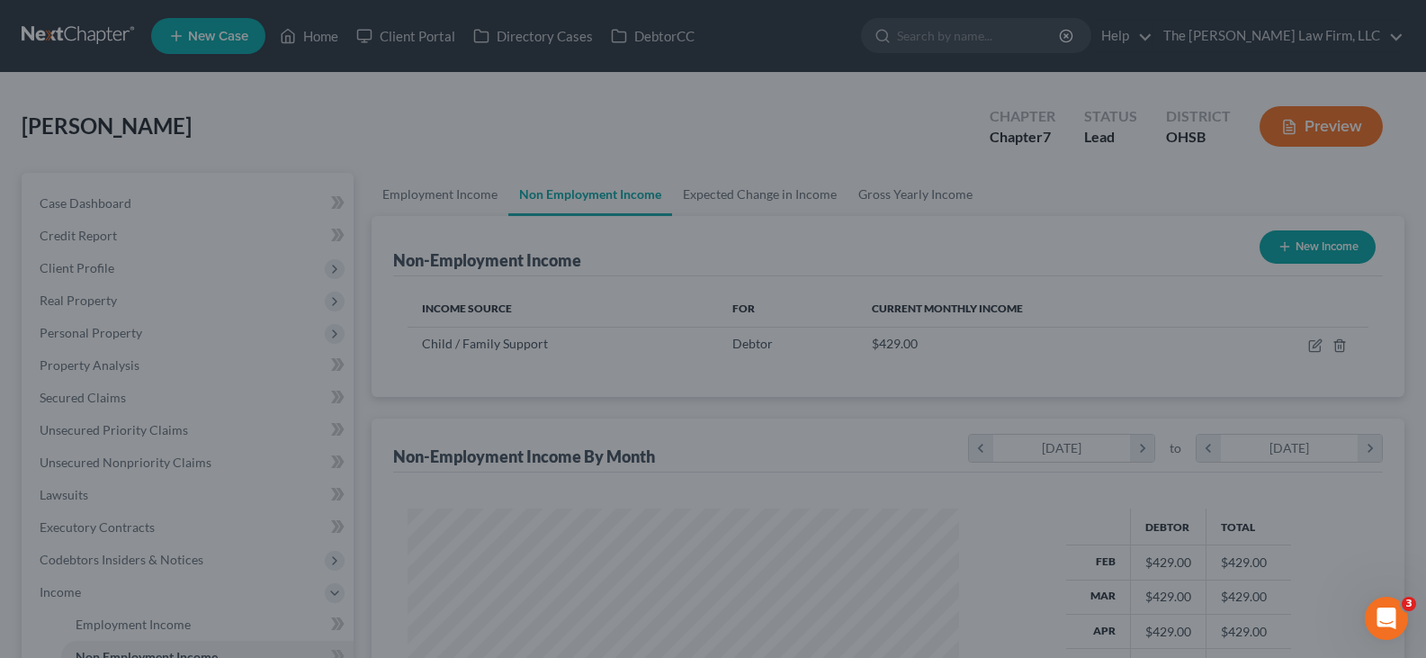
scroll to position [899386, 899127]
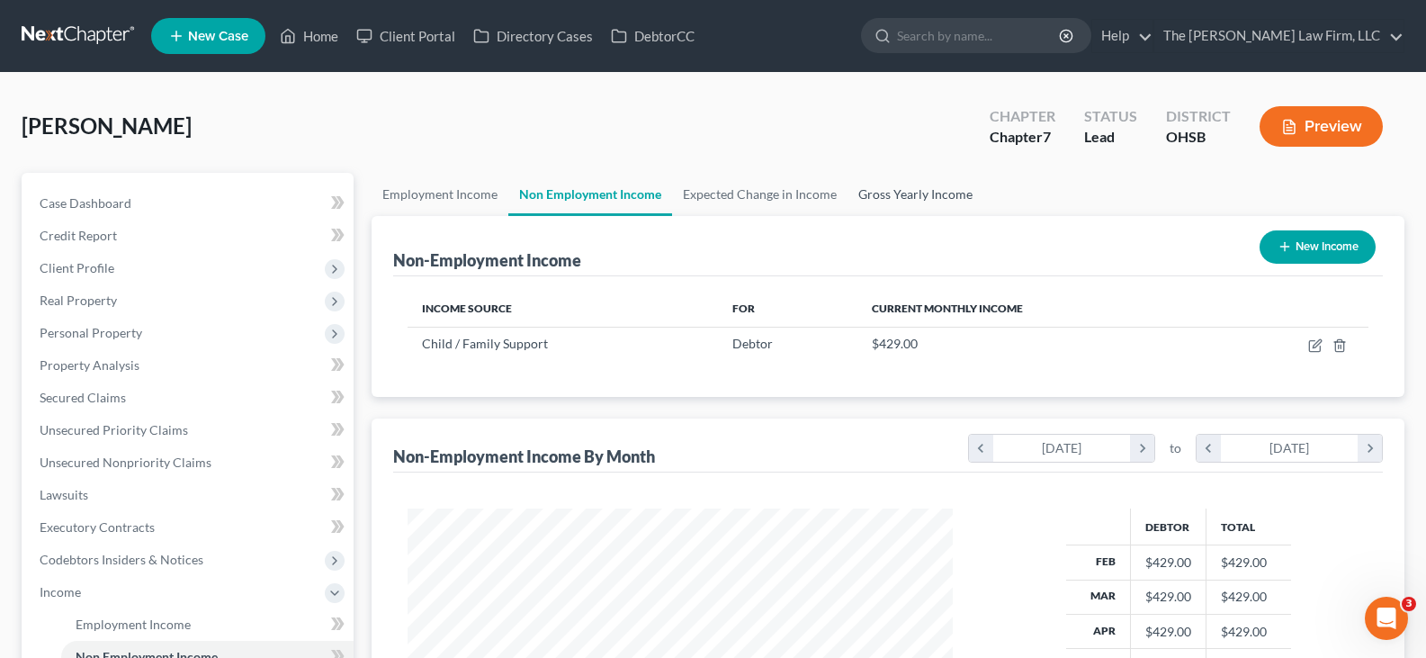
click at [884, 196] on link "Gross Yearly Income" at bounding box center [916, 194] width 136 height 43
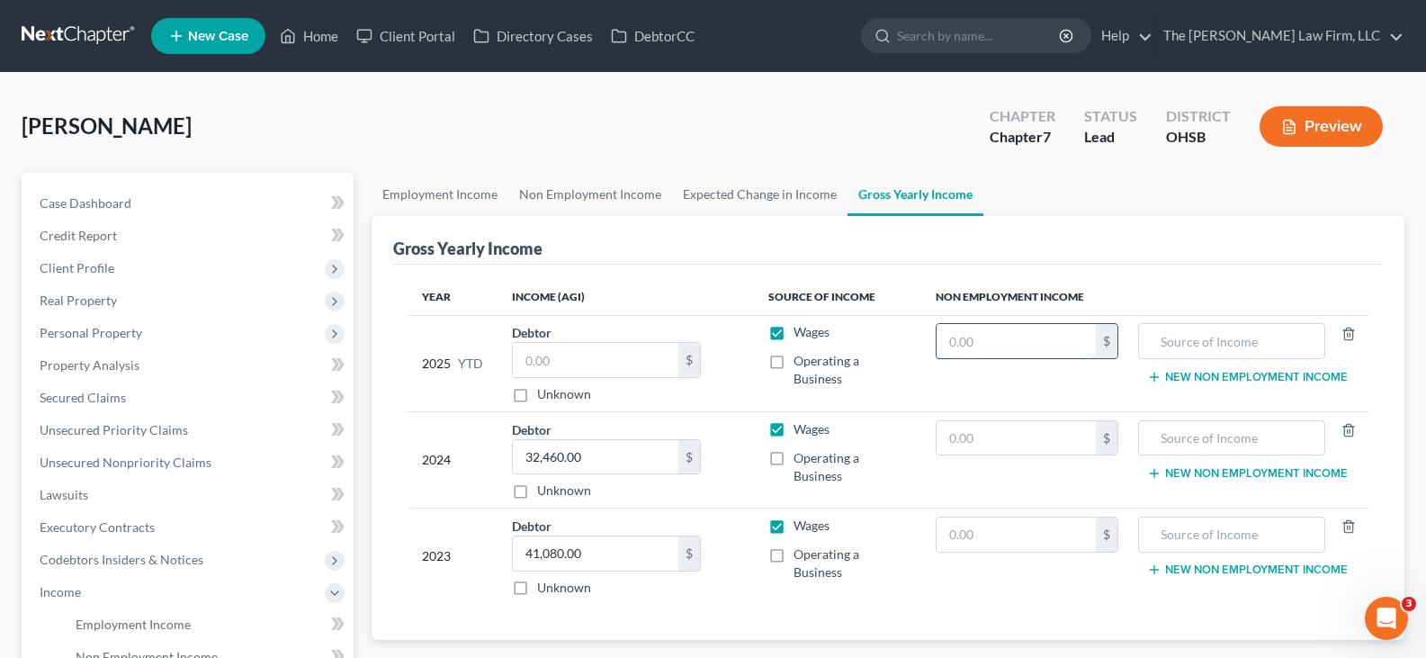
click at [965, 339] on input "text" at bounding box center [1017, 341] width 160 height 34
type input "3,168"
click at [1202, 344] on input "text" at bounding box center [1231, 341] width 167 height 34
type input "child support"
click at [607, 361] on input "text" at bounding box center [596, 360] width 166 height 34
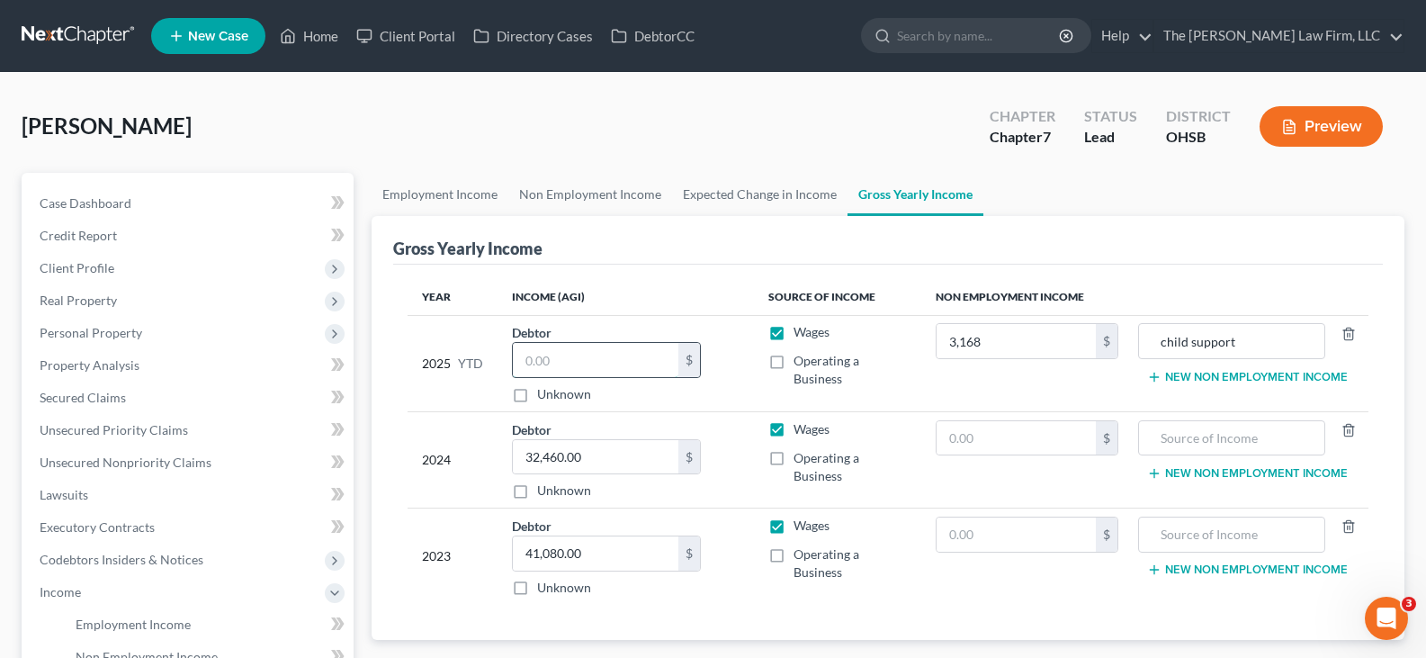
click at [525, 363] on input "text" at bounding box center [596, 360] width 166 height 34
type input "40,134.45"
click at [475, 193] on link "Employment Income" at bounding box center [440, 194] width 137 height 43
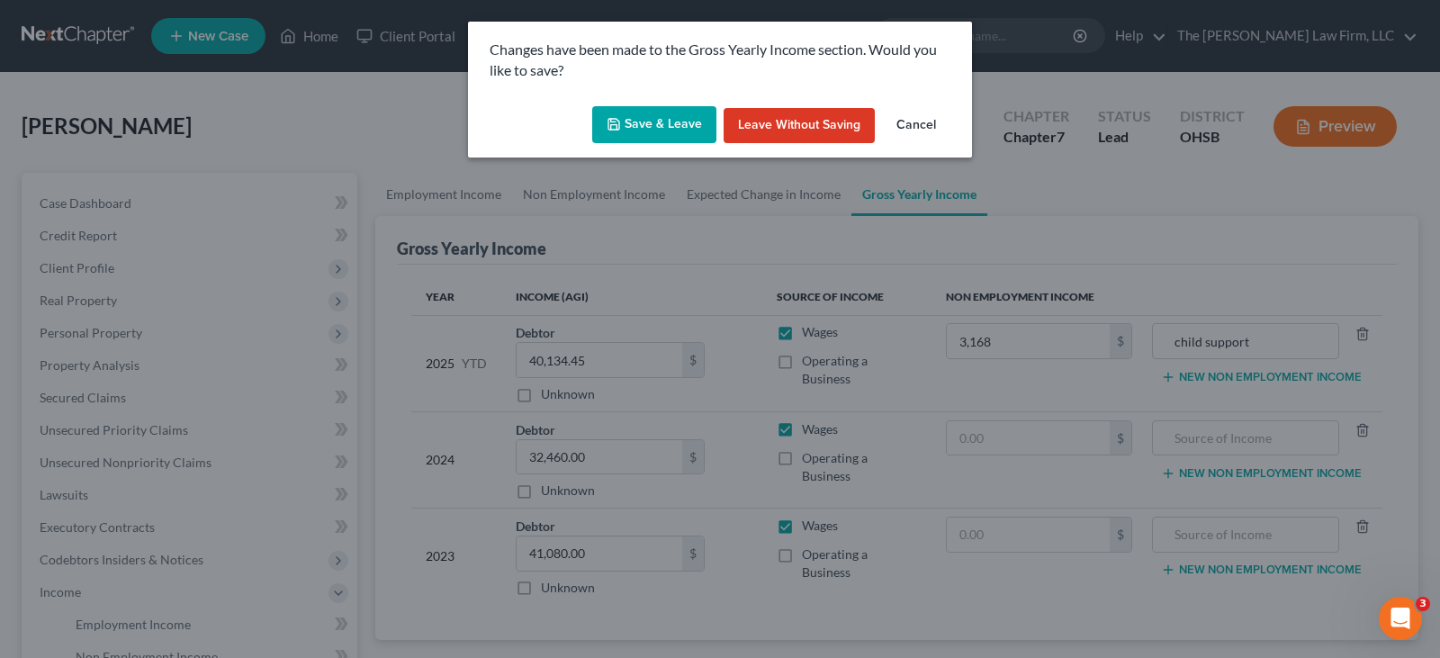
click at [670, 122] on button "Save & Leave" at bounding box center [654, 125] width 124 height 38
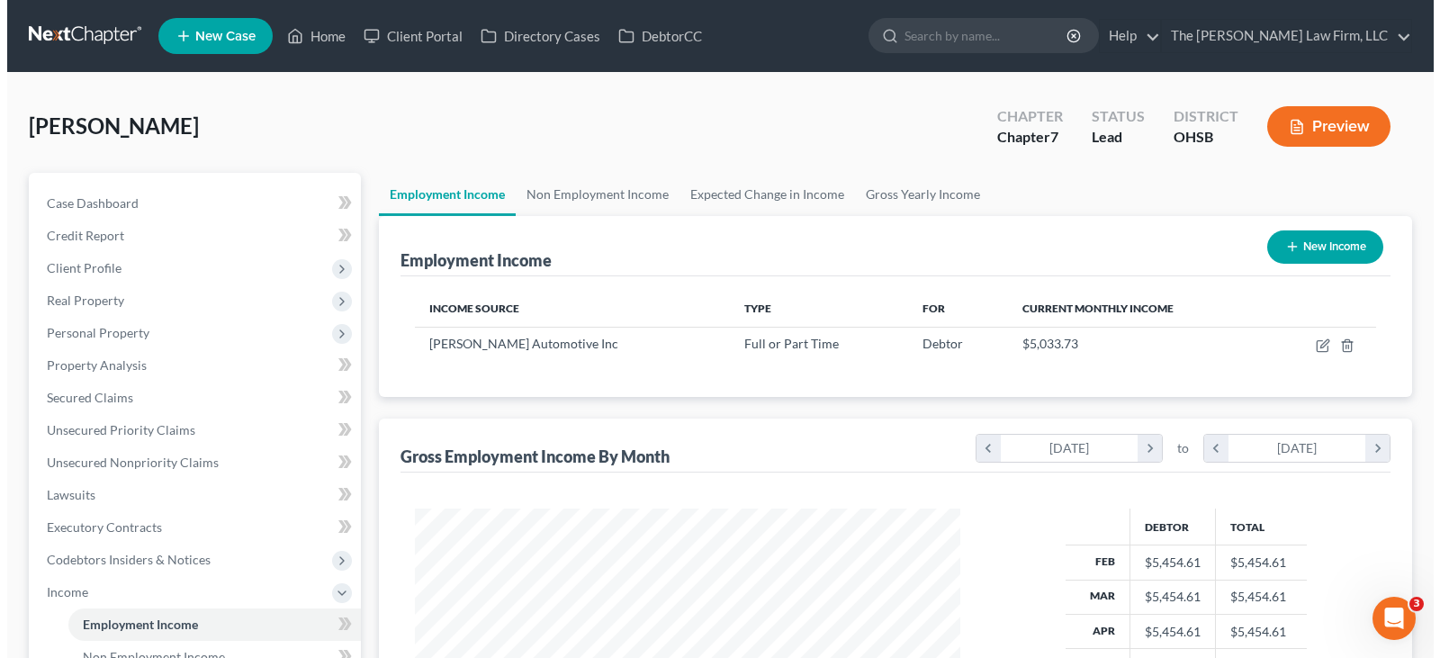
scroll to position [323, 581]
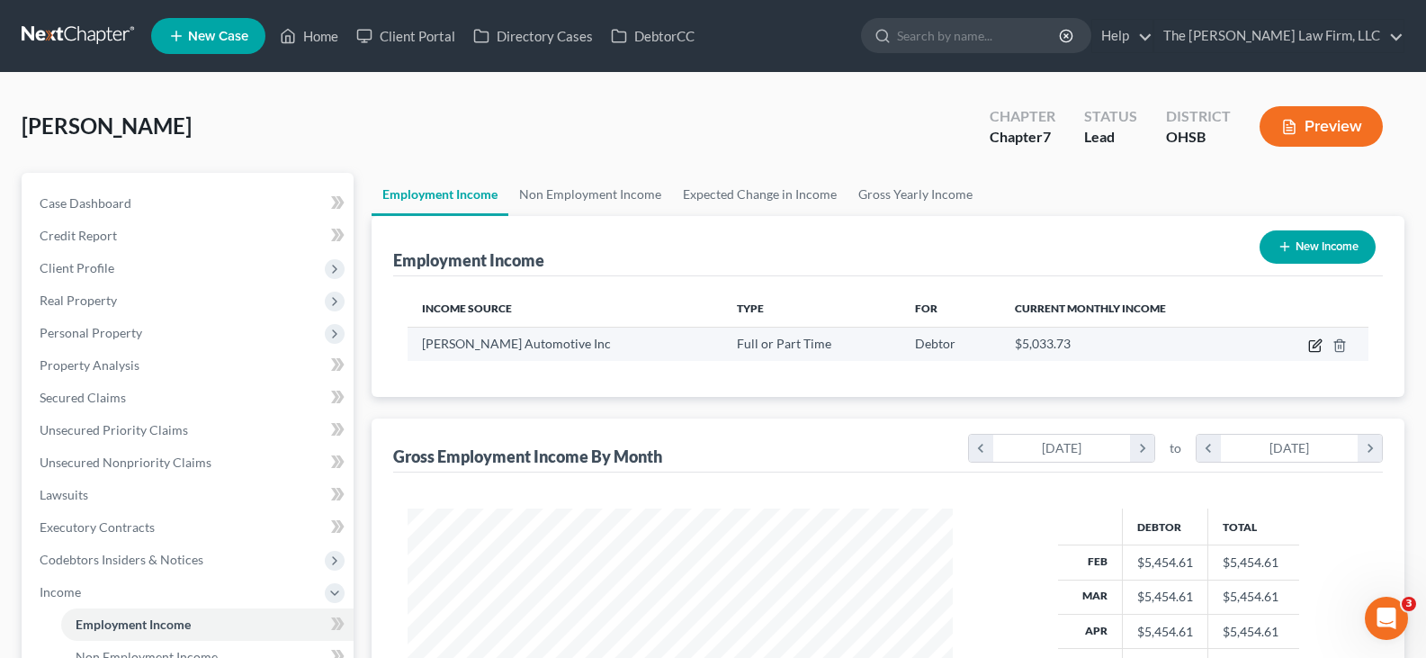
click at [1314, 347] on icon "button" at bounding box center [1317, 343] width 8 height 8
select select "0"
select select "36"
select select "3"
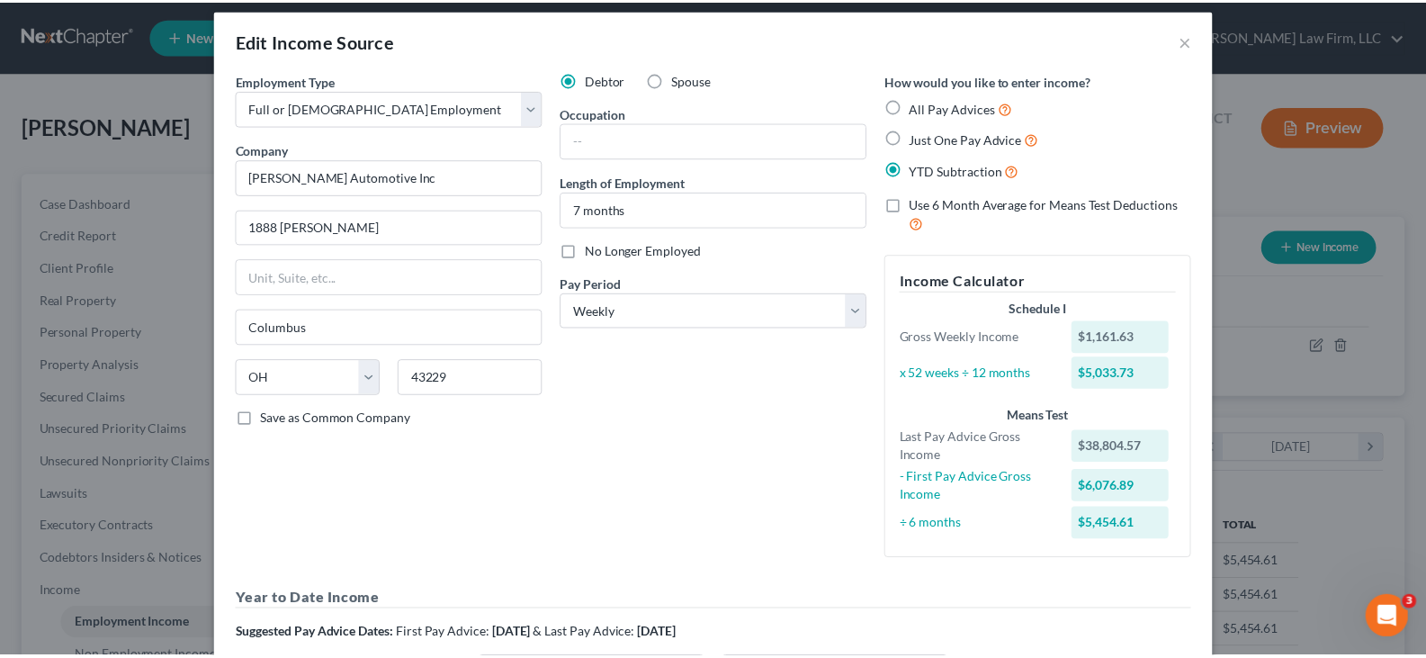
scroll to position [0, 0]
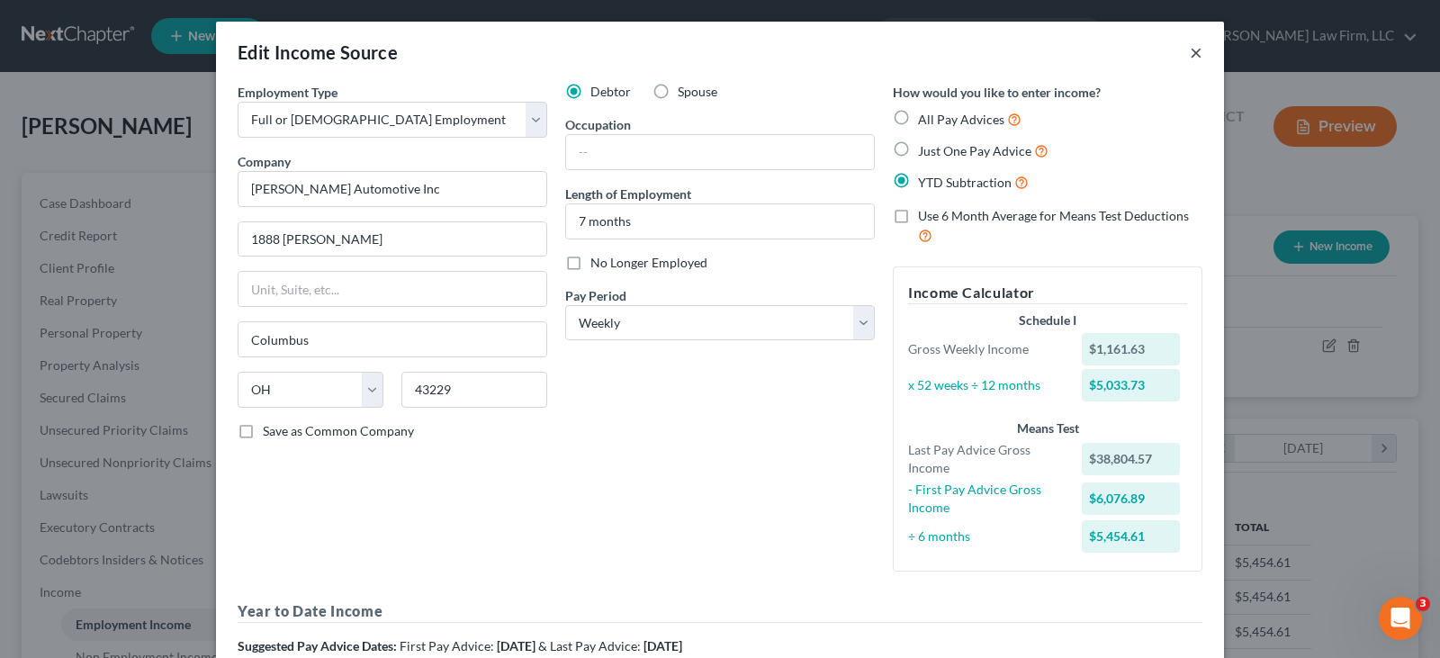
click at [1189, 53] on button "×" at bounding box center [1195, 52] width 13 height 22
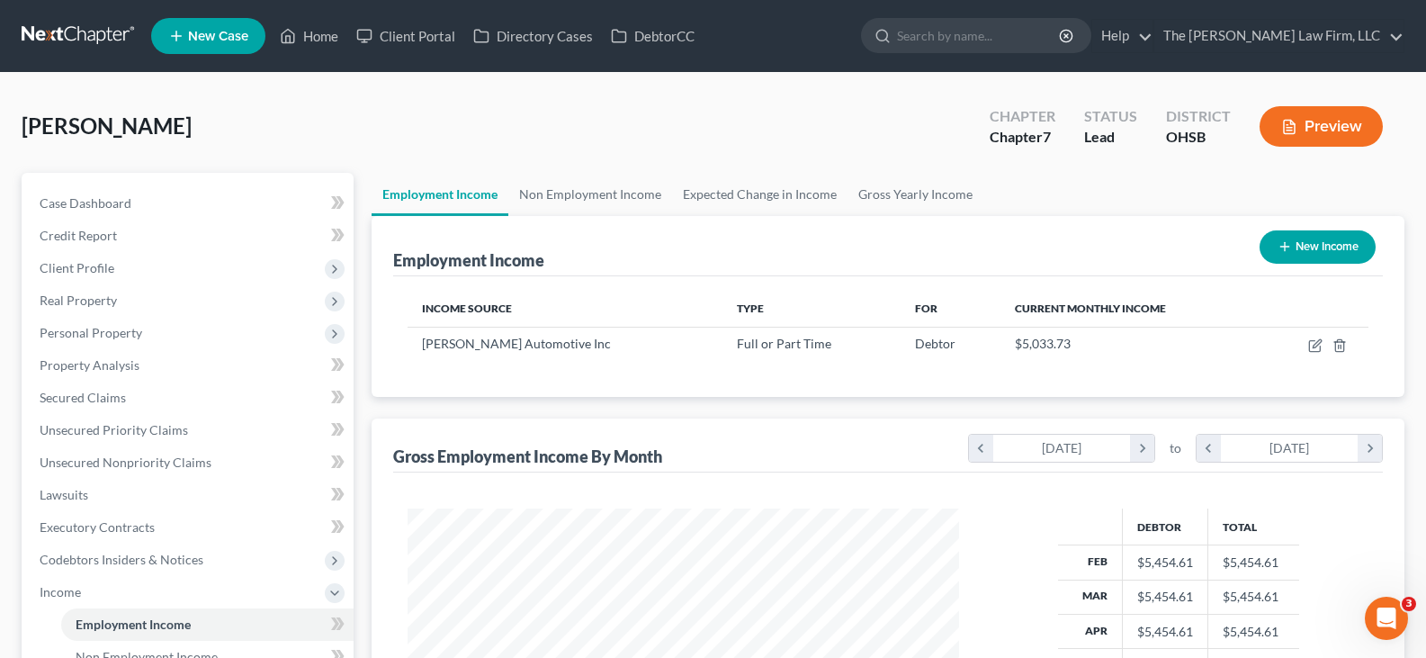
scroll to position [899386, 899127]
click at [605, 193] on link "Non Employment Income" at bounding box center [590, 194] width 164 height 43
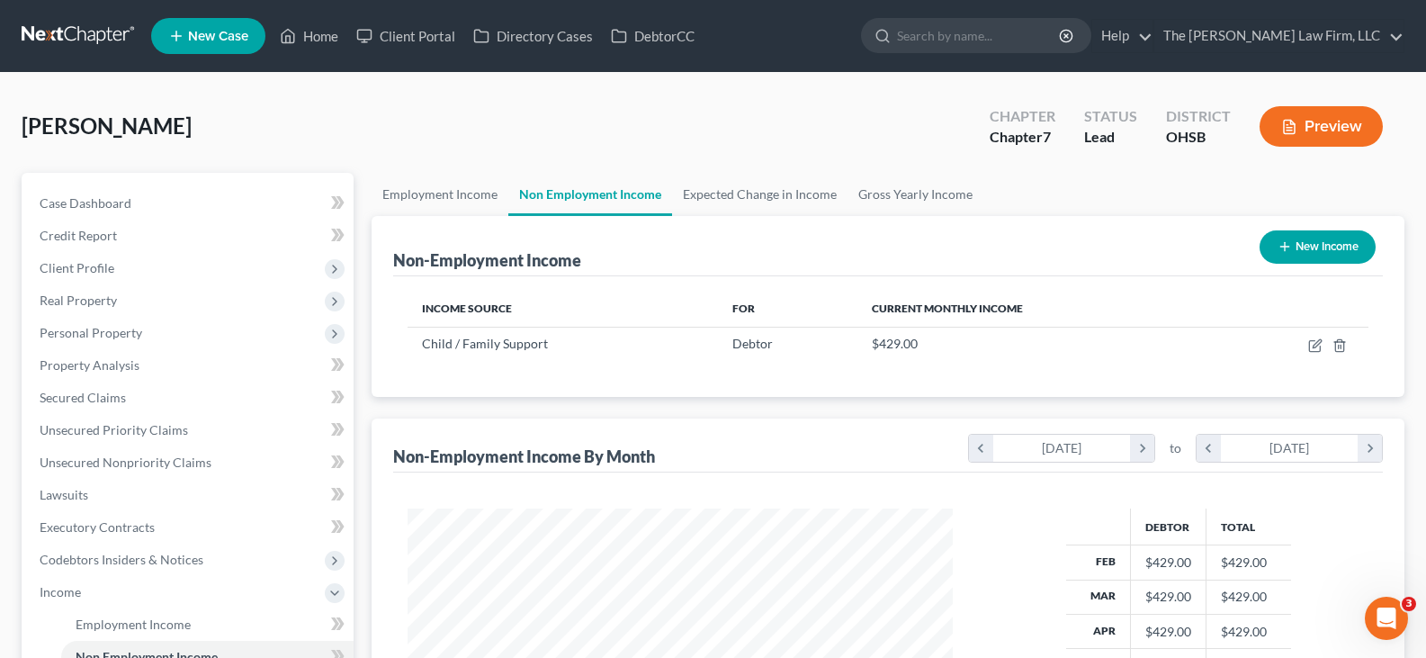
scroll to position [323, 581]
click at [465, 195] on link "Employment Income" at bounding box center [440, 194] width 137 height 43
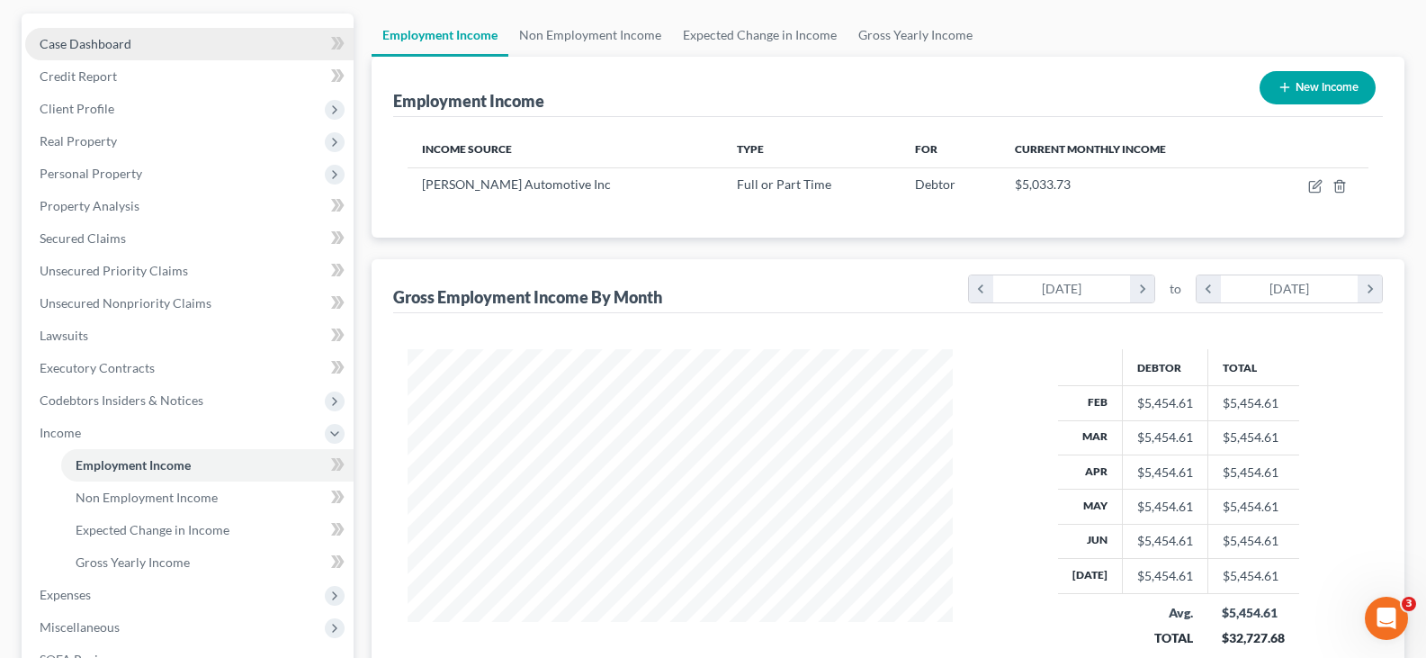
scroll to position [360, 0]
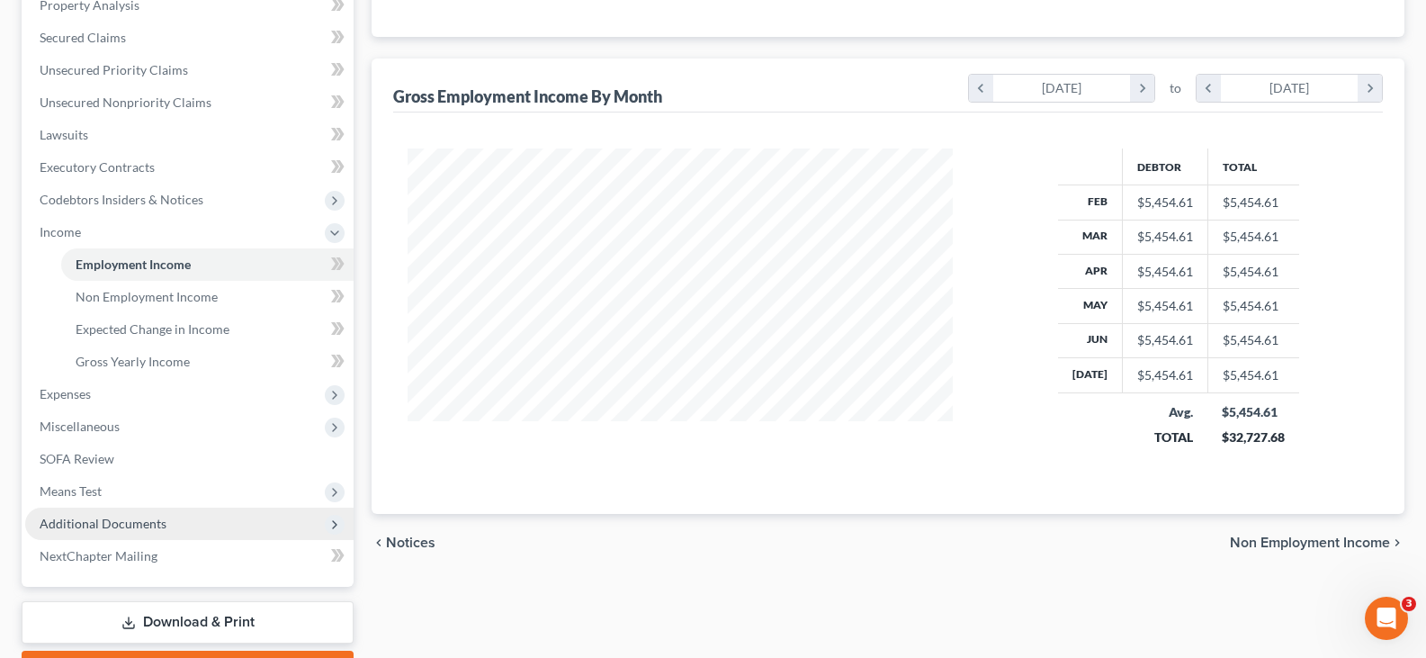
click at [90, 527] on span "Additional Documents" at bounding box center [103, 523] width 127 height 15
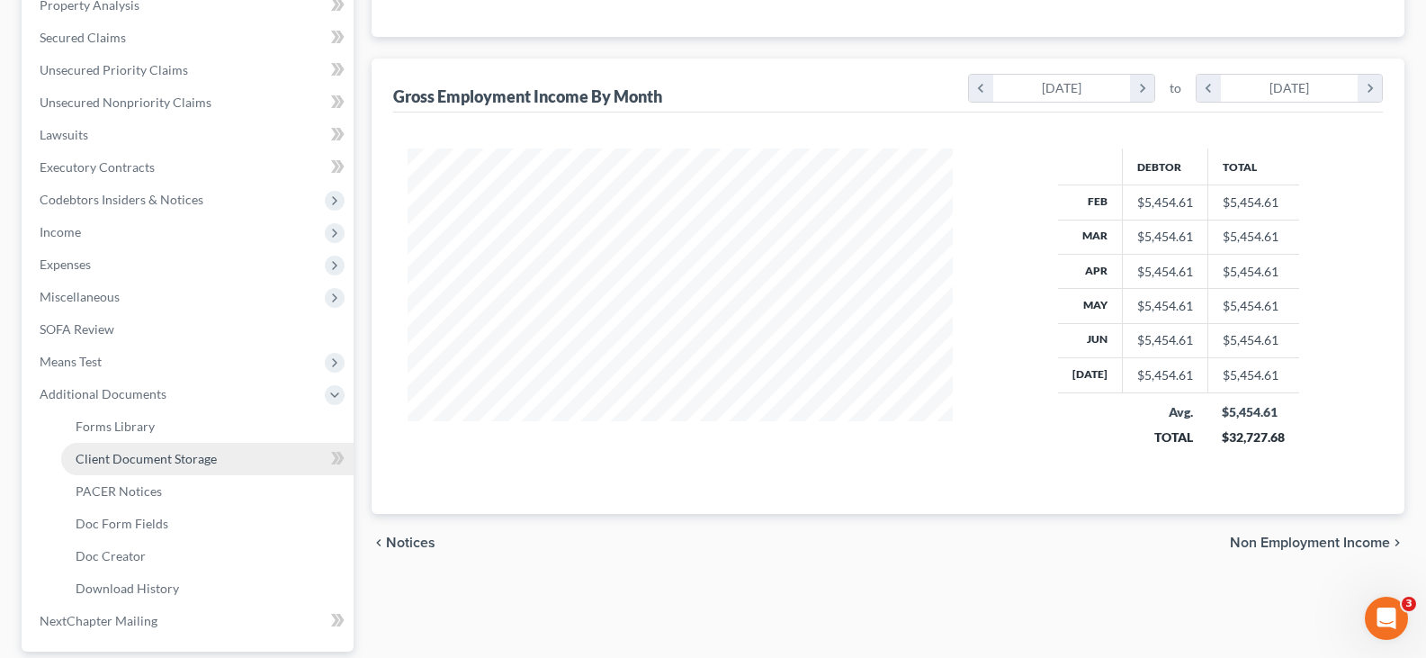
click at [121, 462] on span "Client Document Storage" at bounding box center [146, 458] width 141 height 15
select select "7"
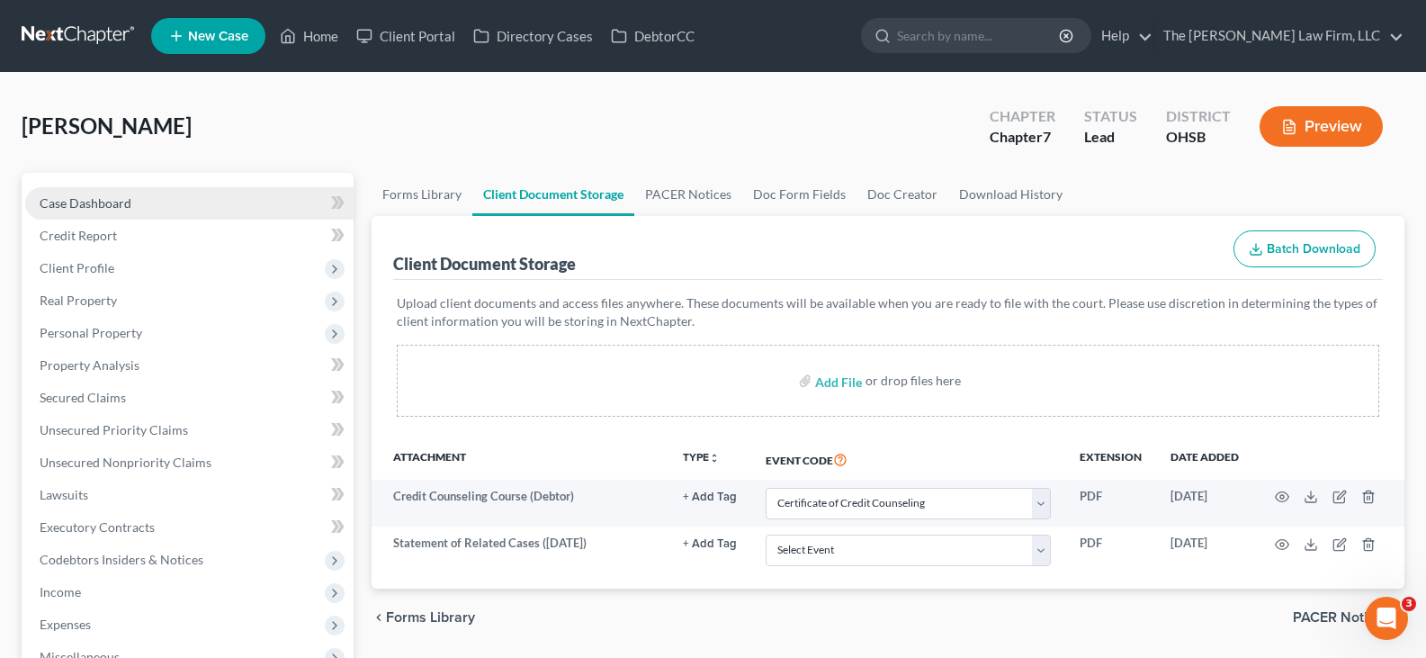
click at [121, 204] on span "Case Dashboard" at bounding box center [86, 202] width 92 height 15
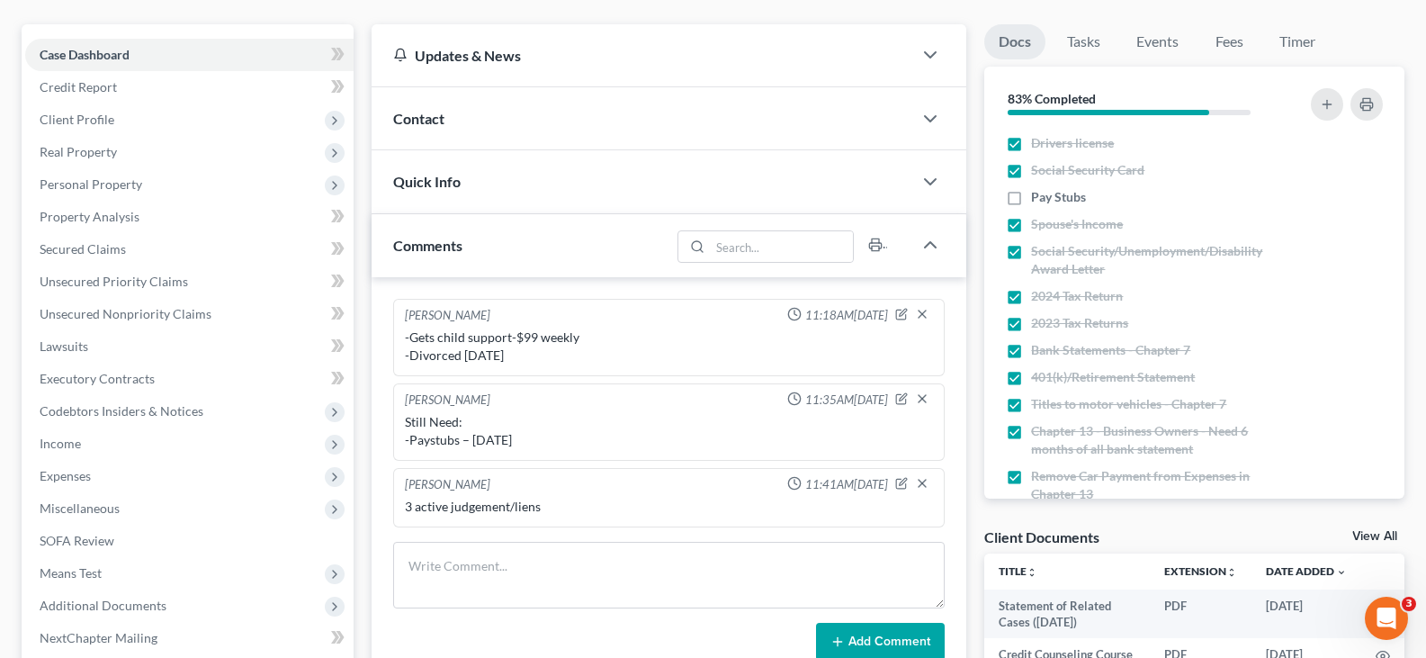
scroll to position [180, 0]
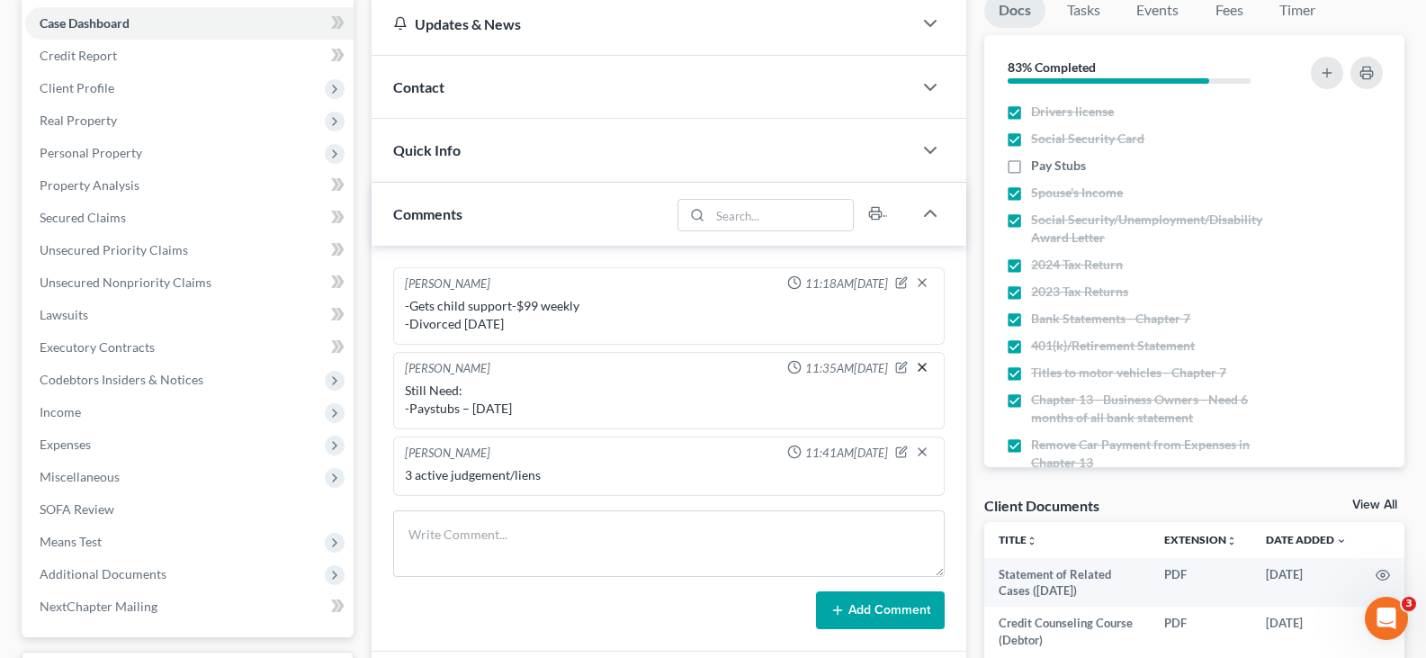
click at [920, 366] on icon "button" at bounding box center [922, 367] width 14 height 14
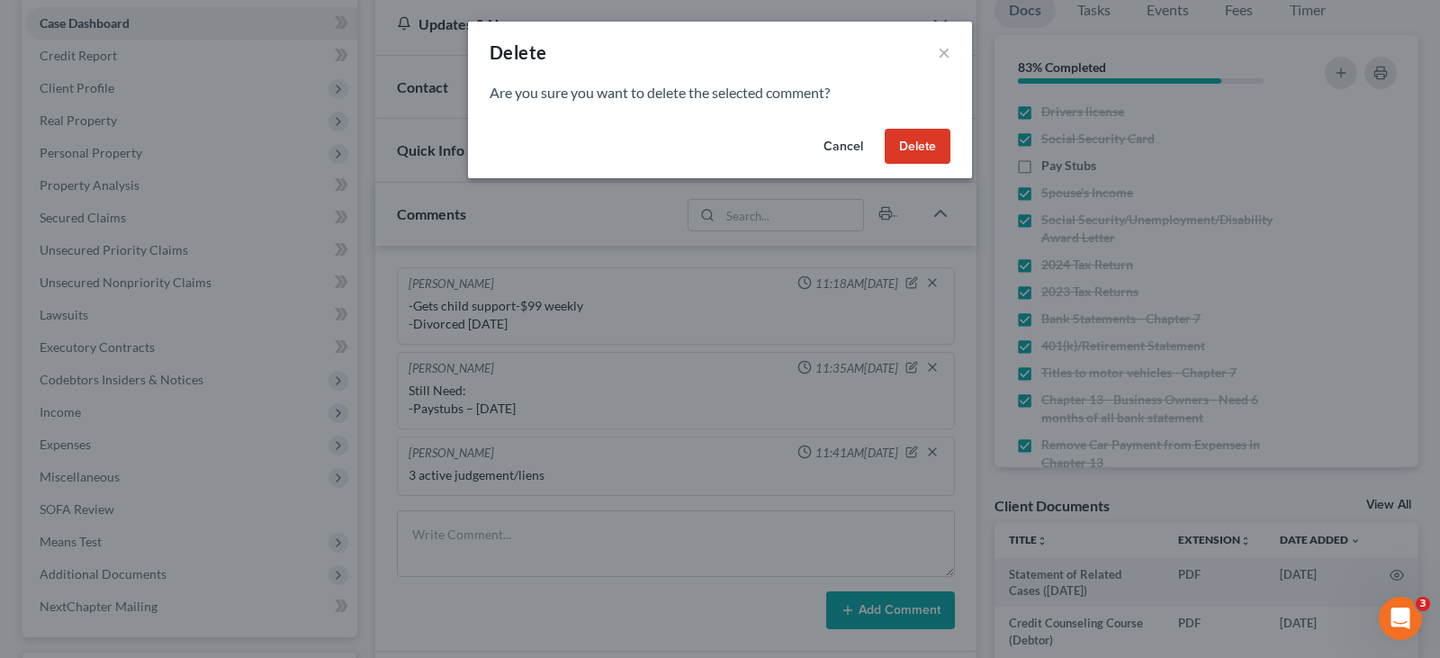
click at [928, 141] on button "Delete" at bounding box center [917, 147] width 66 height 36
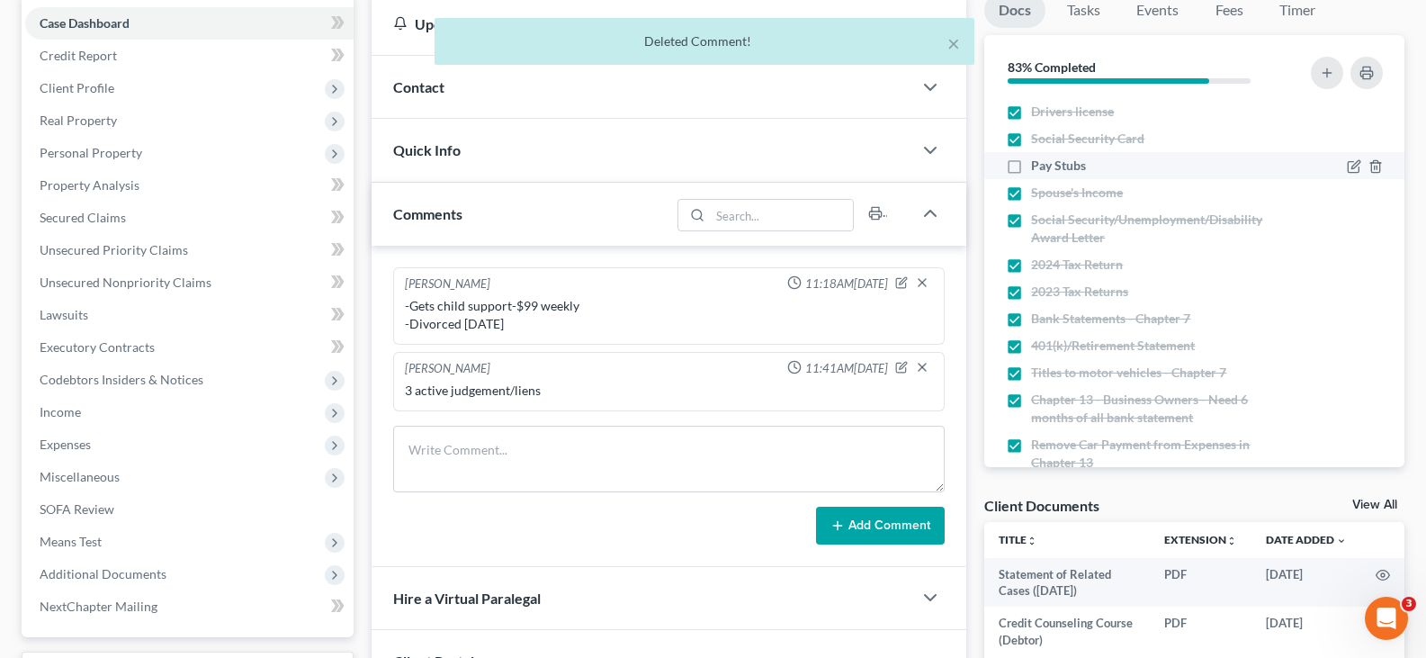
click at [1031, 166] on label "Pay Stubs" at bounding box center [1058, 166] width 55 height 18
click at [1038, 166] on input "Pay Stubs" at bounding box center [1044, 163] width 12 height 12
checkbox input "true"
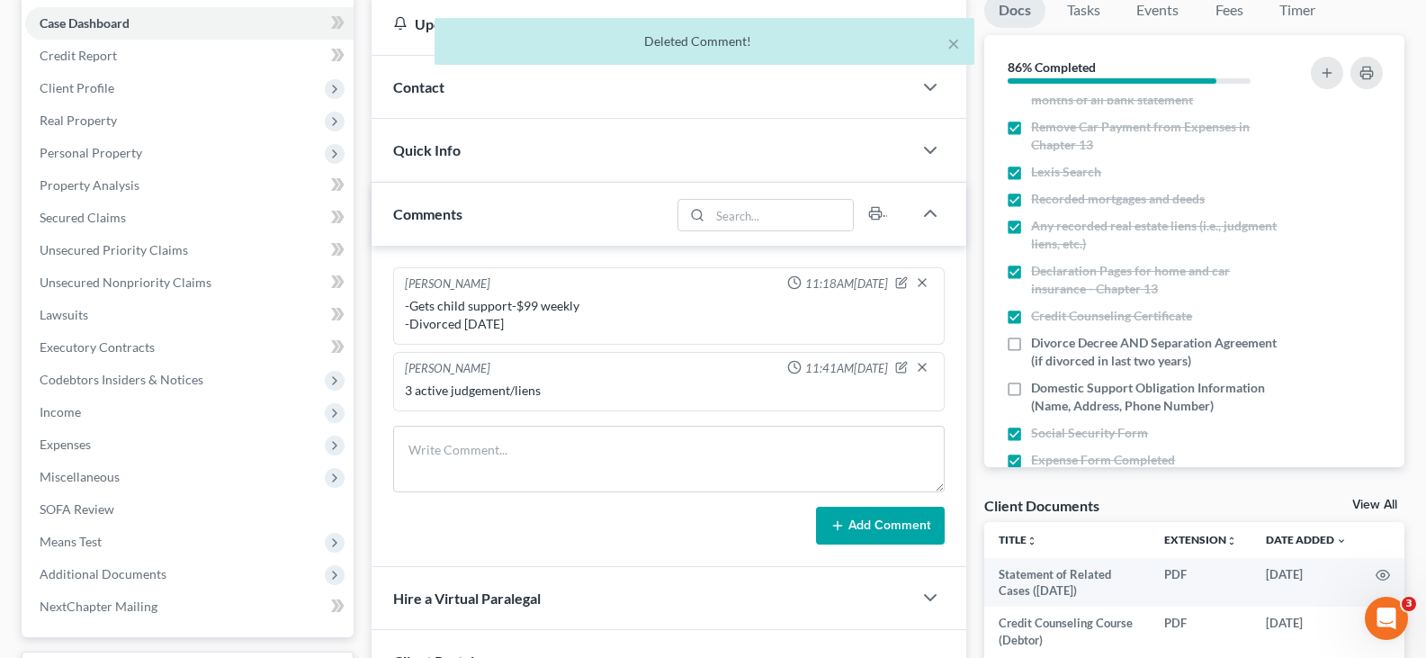
scroll to position [360, 0]
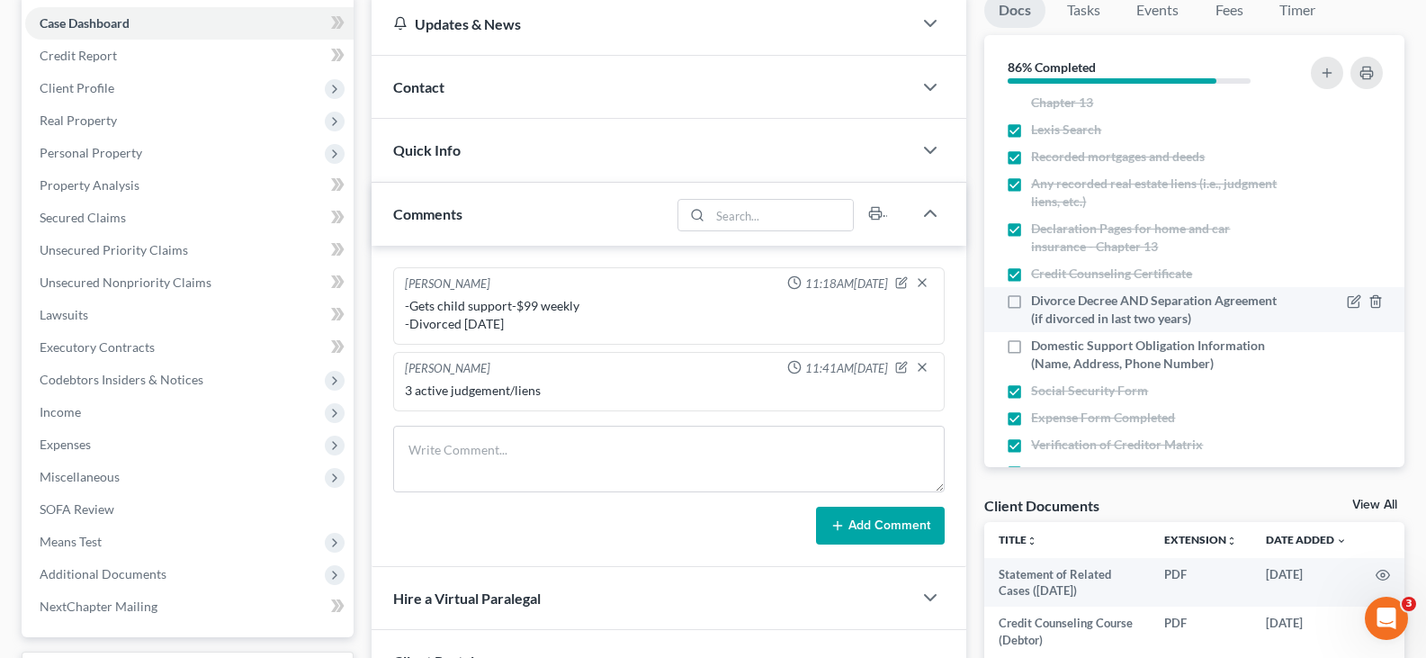
click at [1031, 301] on label "Divorce Decree AND Separation Agreement (if divorced in last two years)" at bounding box center [1157, 310] width 253 height 36
click at [1038, 301] on input "Divorce Decree AND Separation Agreement (if divorced in last two years)" at bounding box center [1044, 298] width 12 height 12
checkbox input "true"
click at [1031, 345] on label "Domestic Support Obligation Information (Name, Address, Phone Number)" at bounding box center [1157, 354] width 253 height 36
click at [1038, 345] on input "Domestic Support Obligation Information (Name, Address, Phone Number)" at bounding box center [1044, 342] width 12 height 12
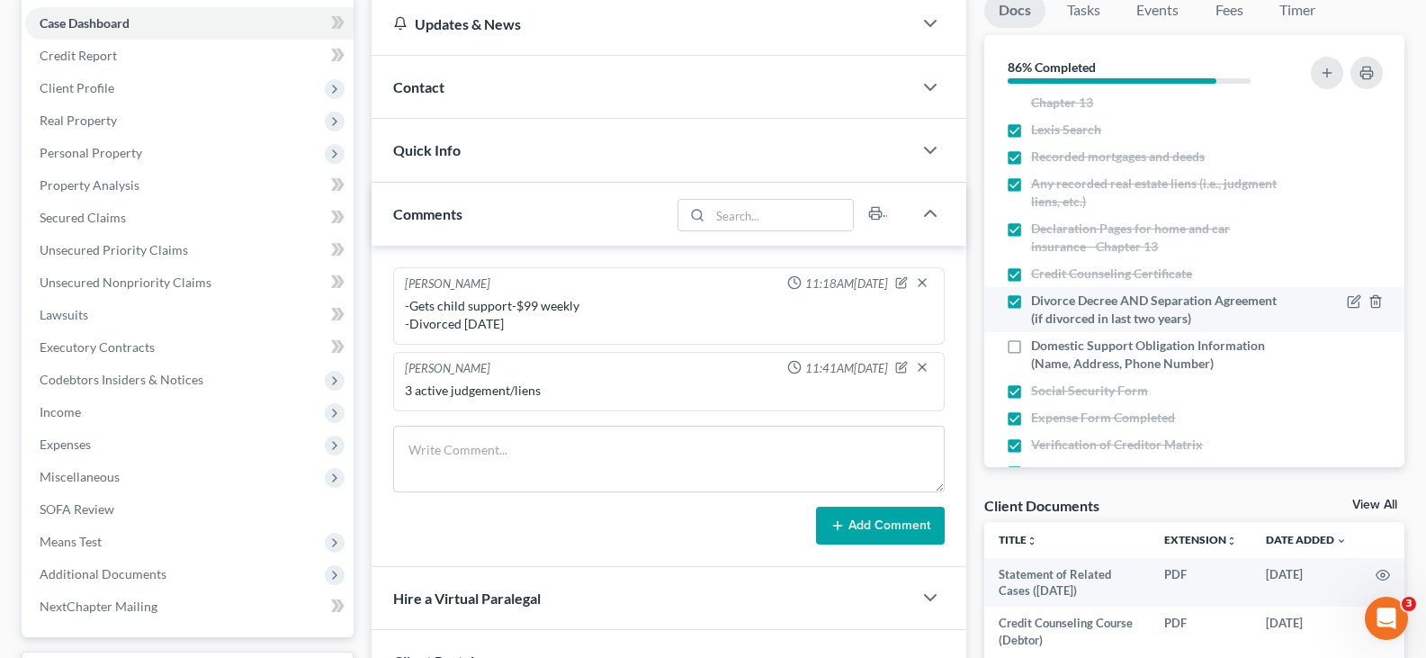
checkbox input "true"
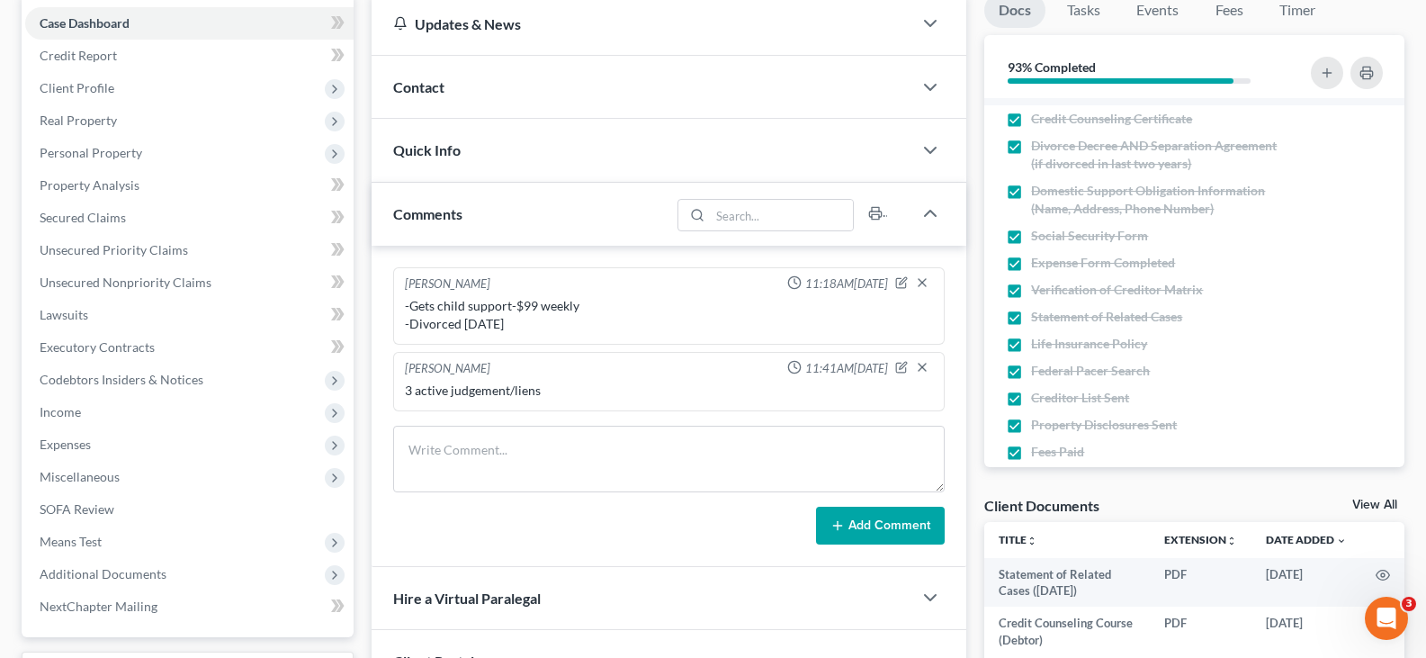
scroll to position [540, 0]
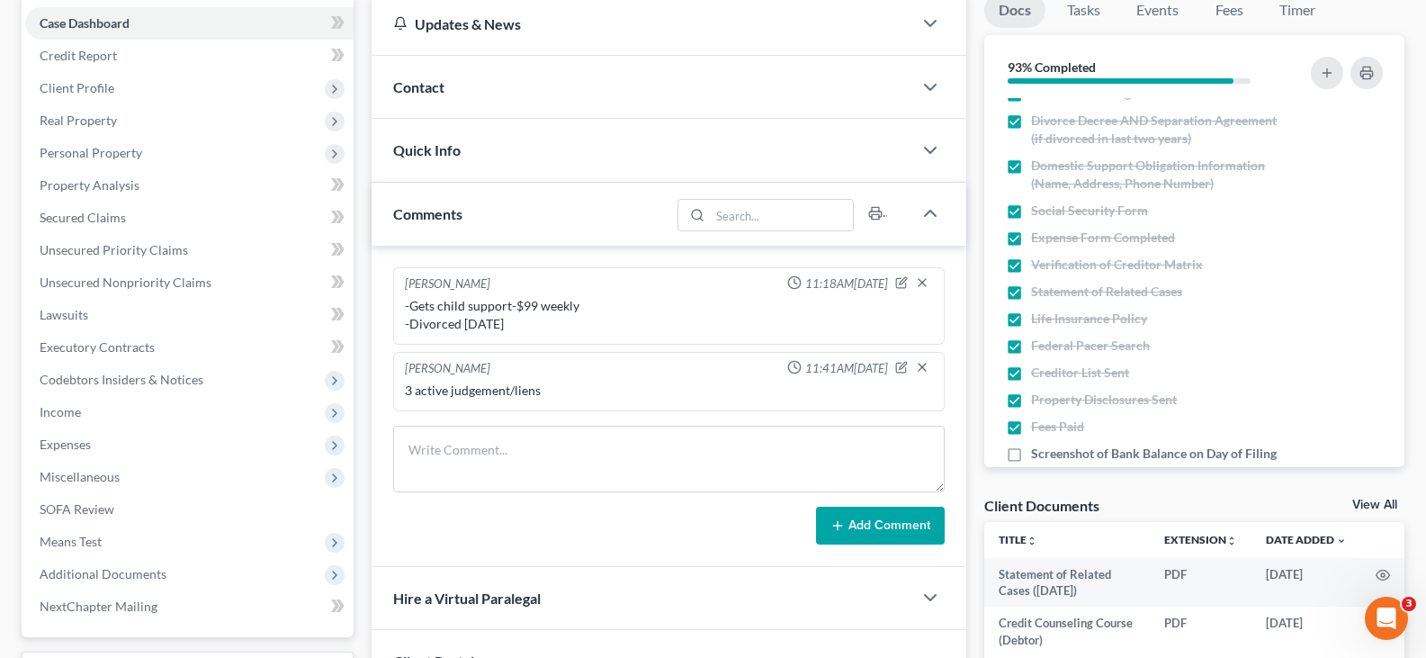
click at [1368, 504] on link "View All" at bounding box center [1374, 504] width 45 height 13
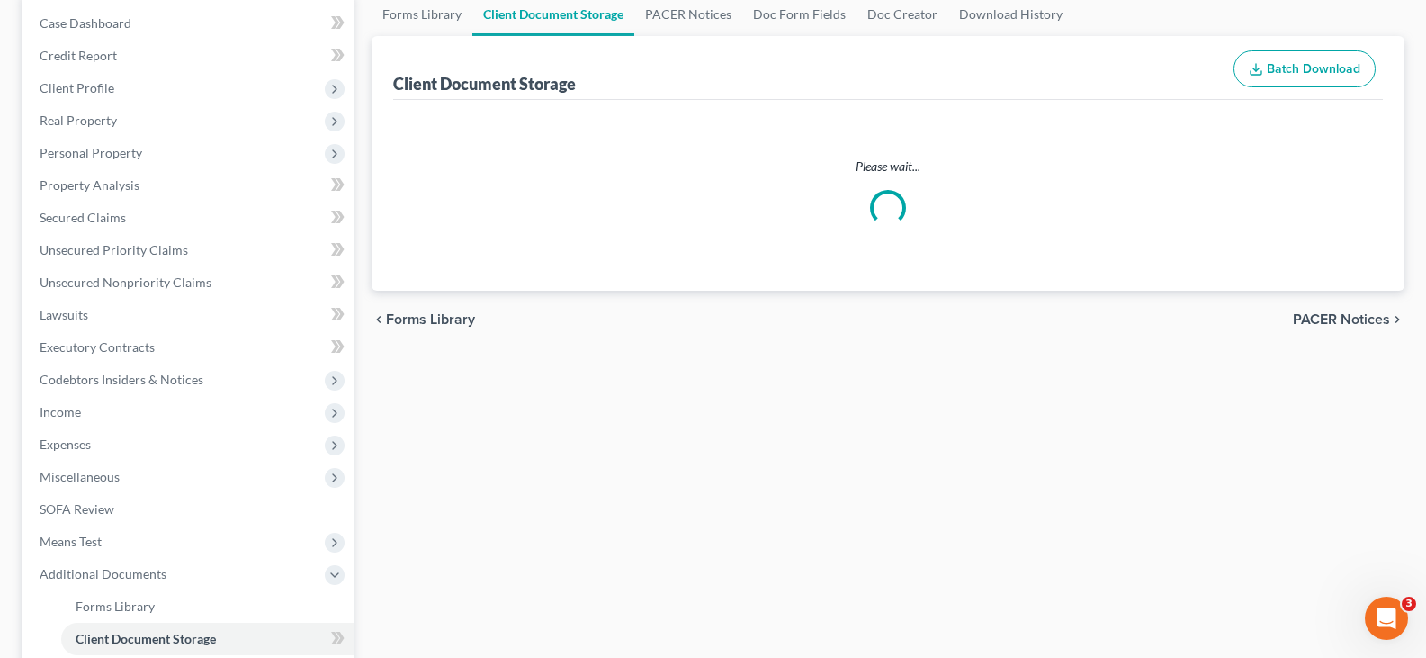
scroll to position [167, 0]
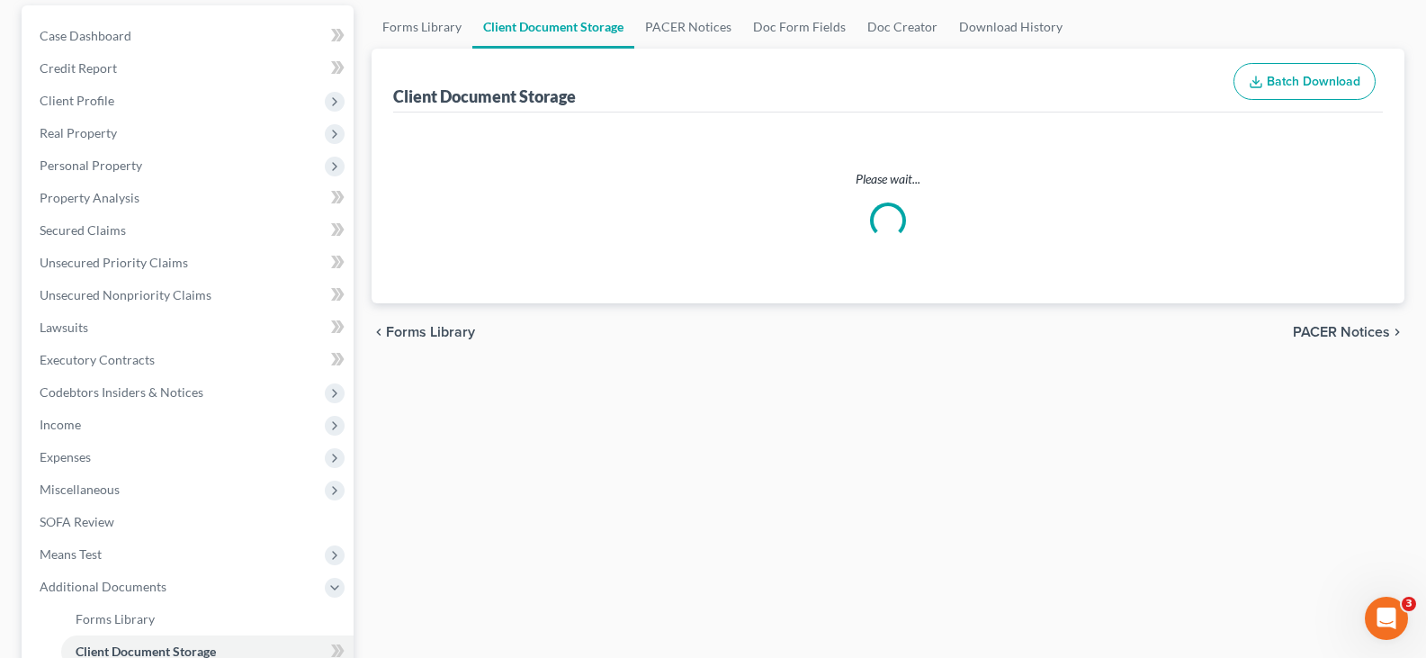
select select "7"
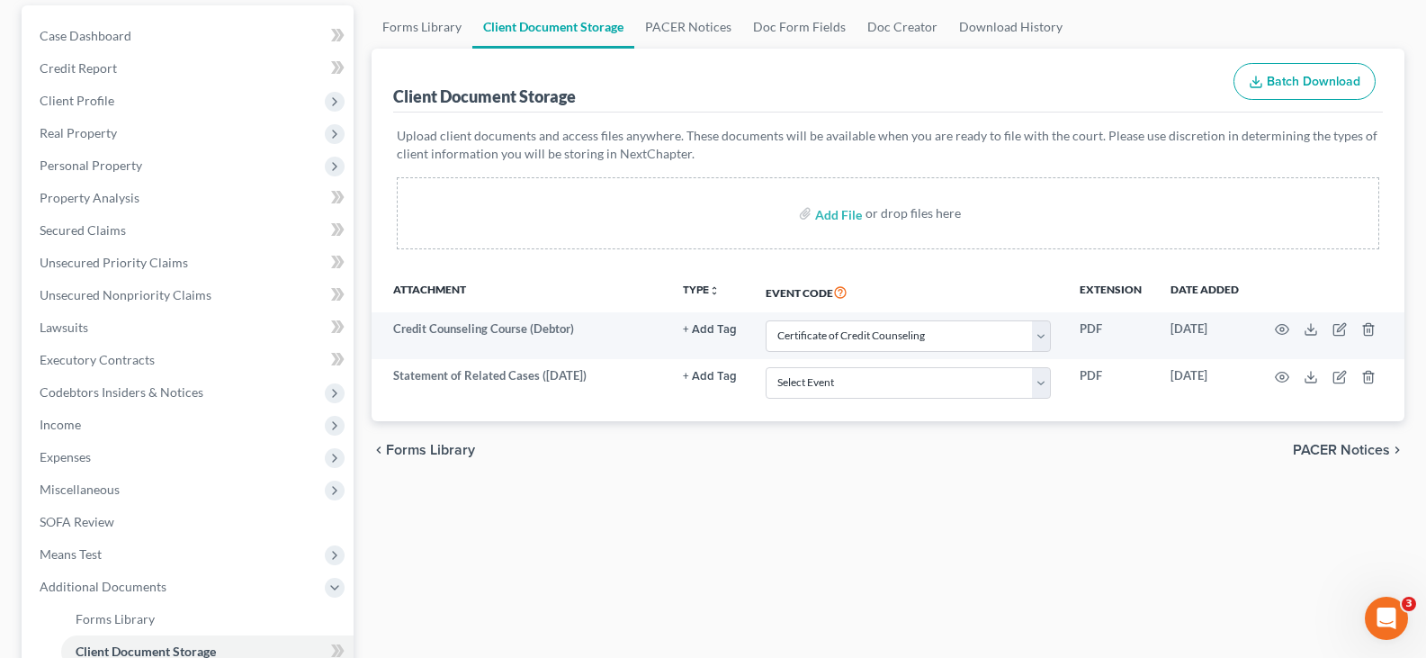
scroll to position [0, 0]
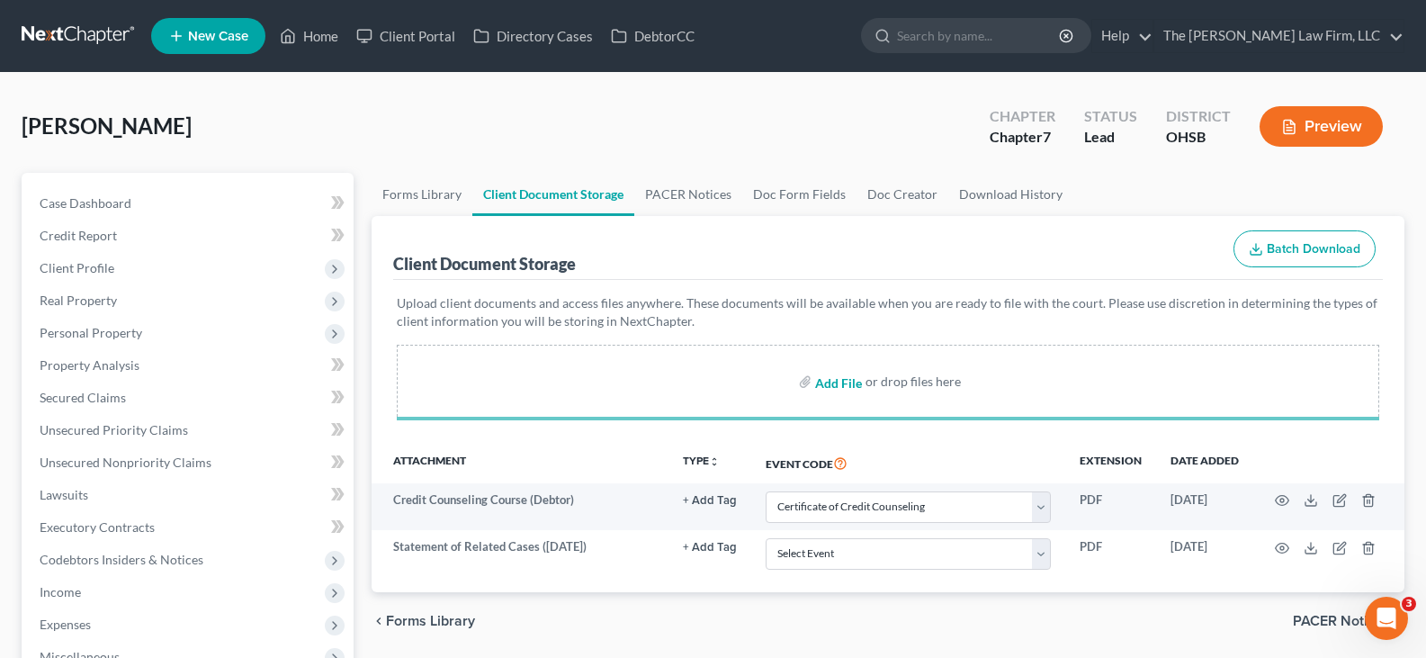
select select "7"
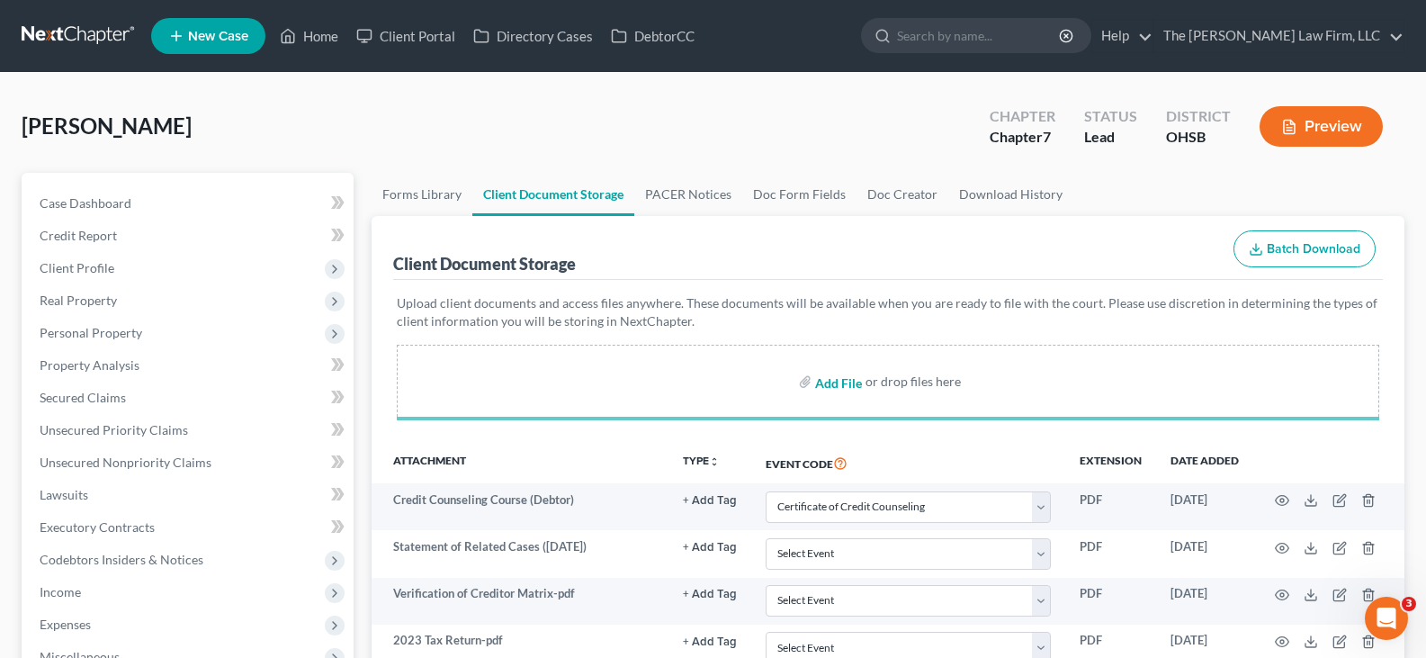
select select "7"
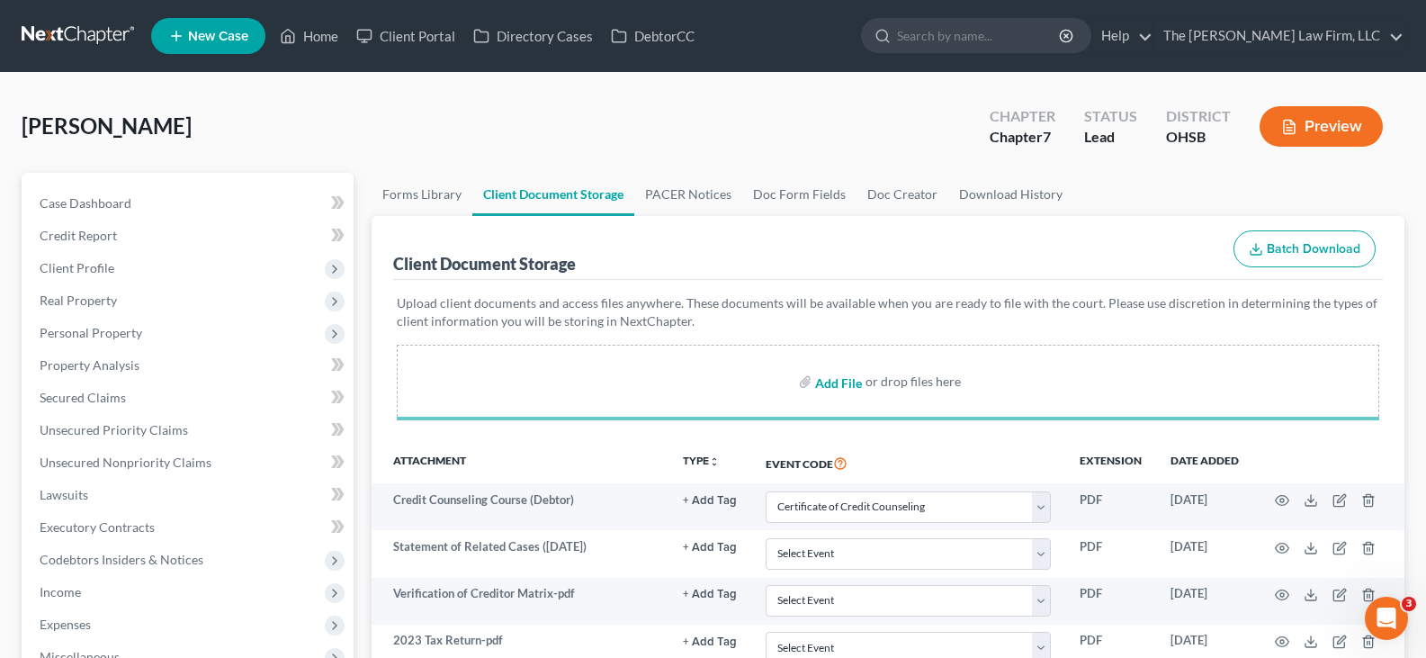
select select "7"
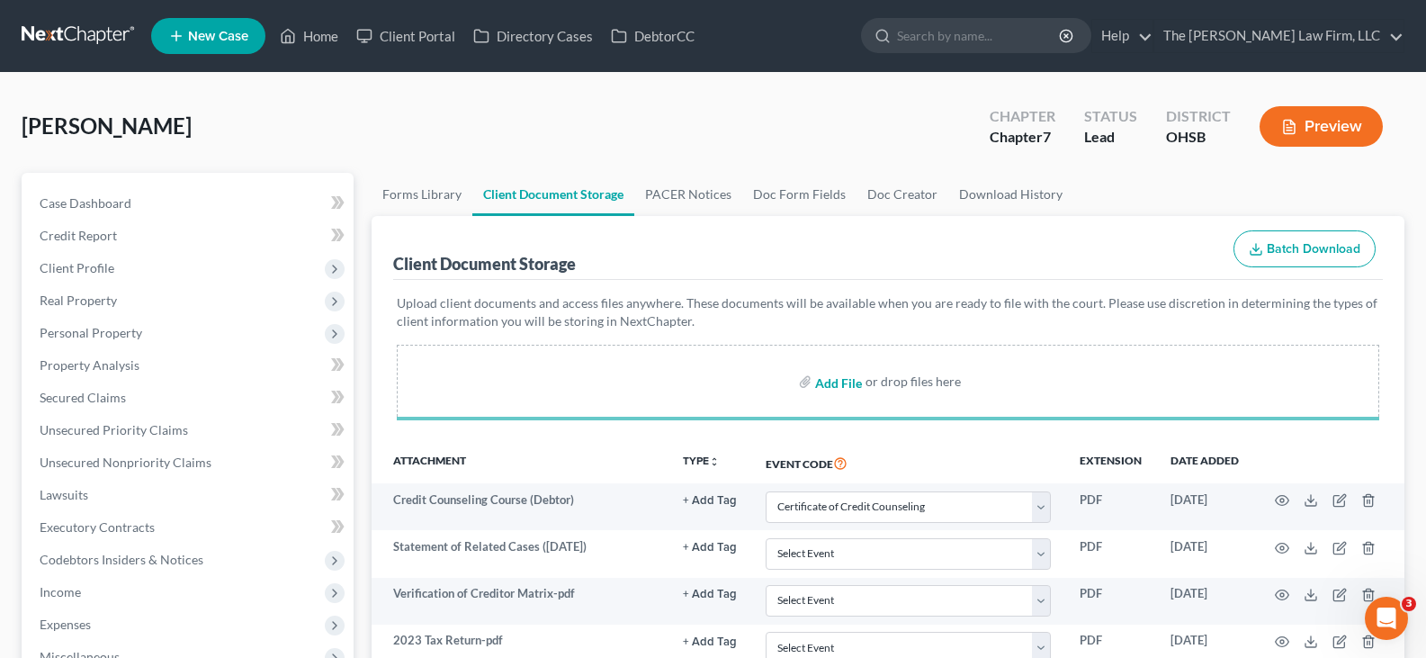
select select "7"
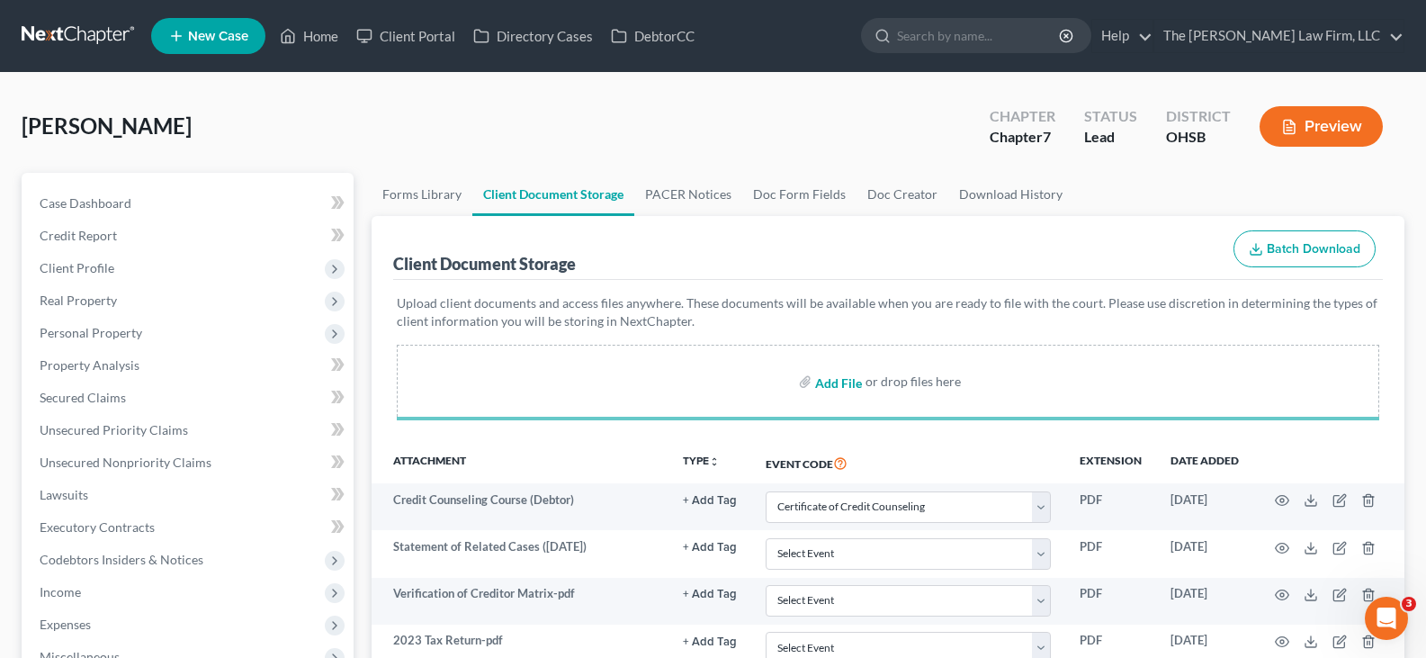
select select "7"
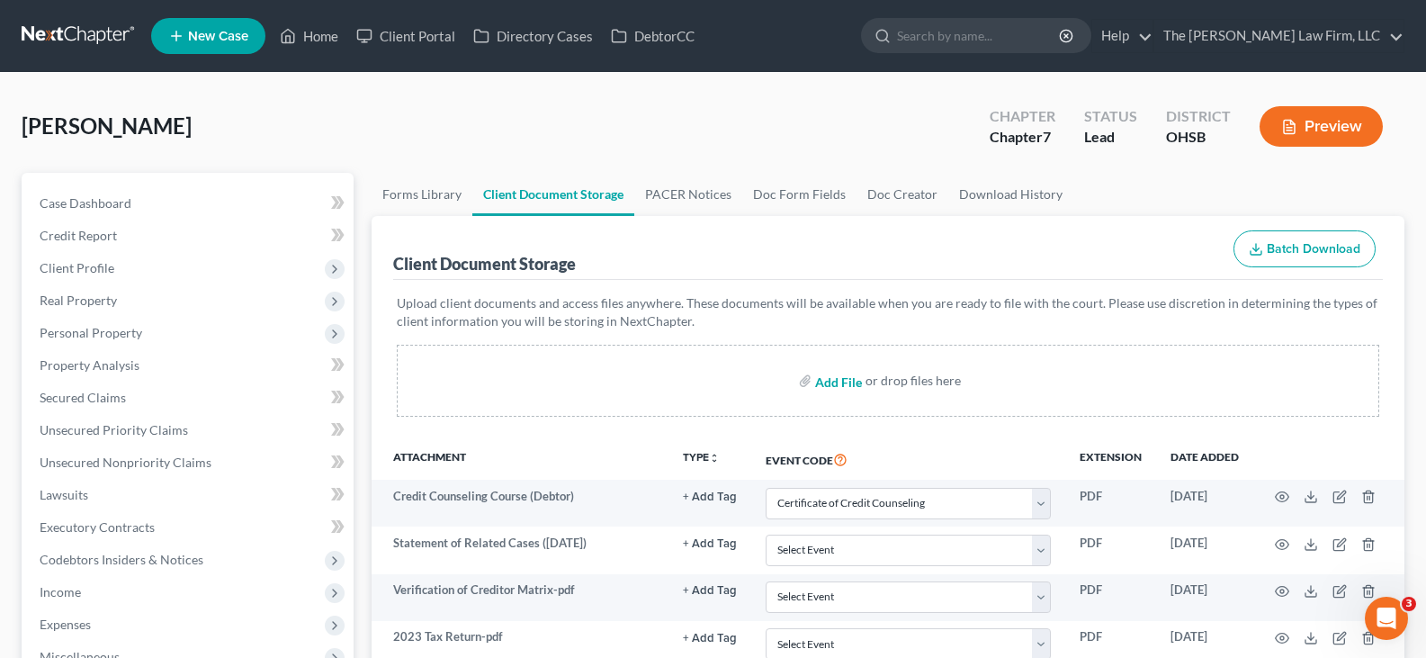
select select "7"
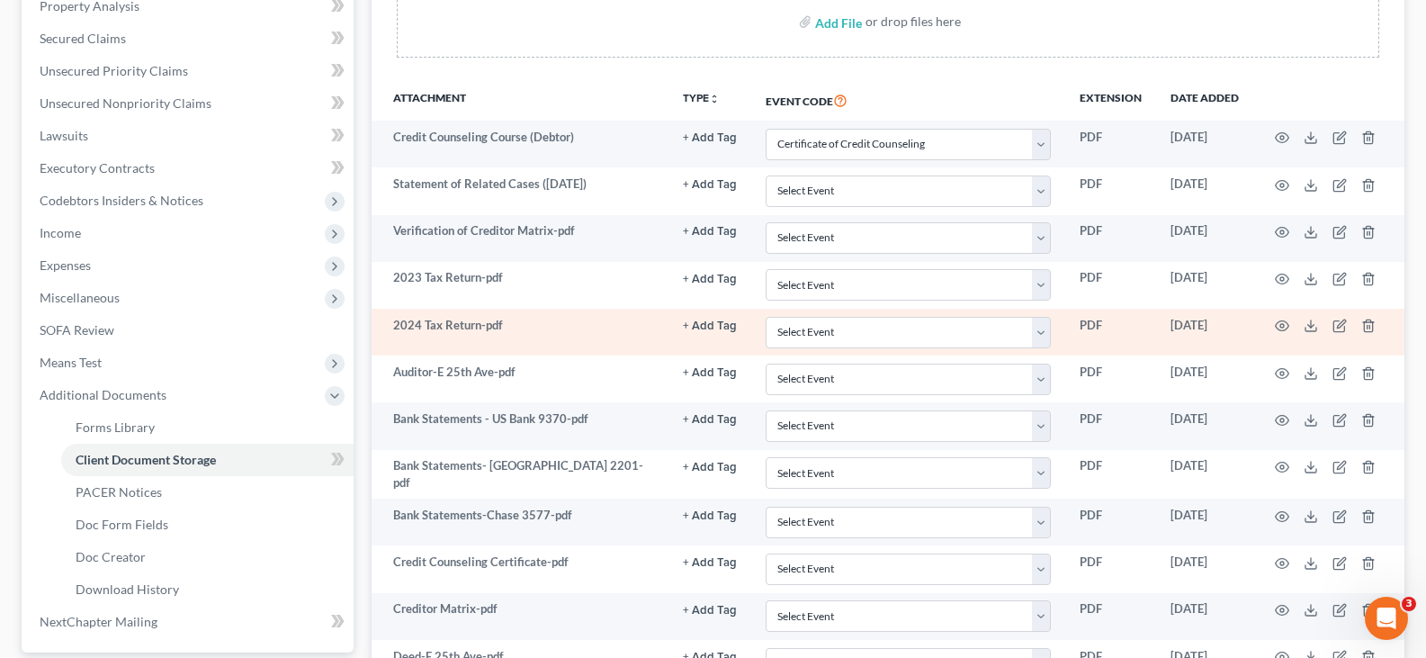
scroll to position [360, 0]
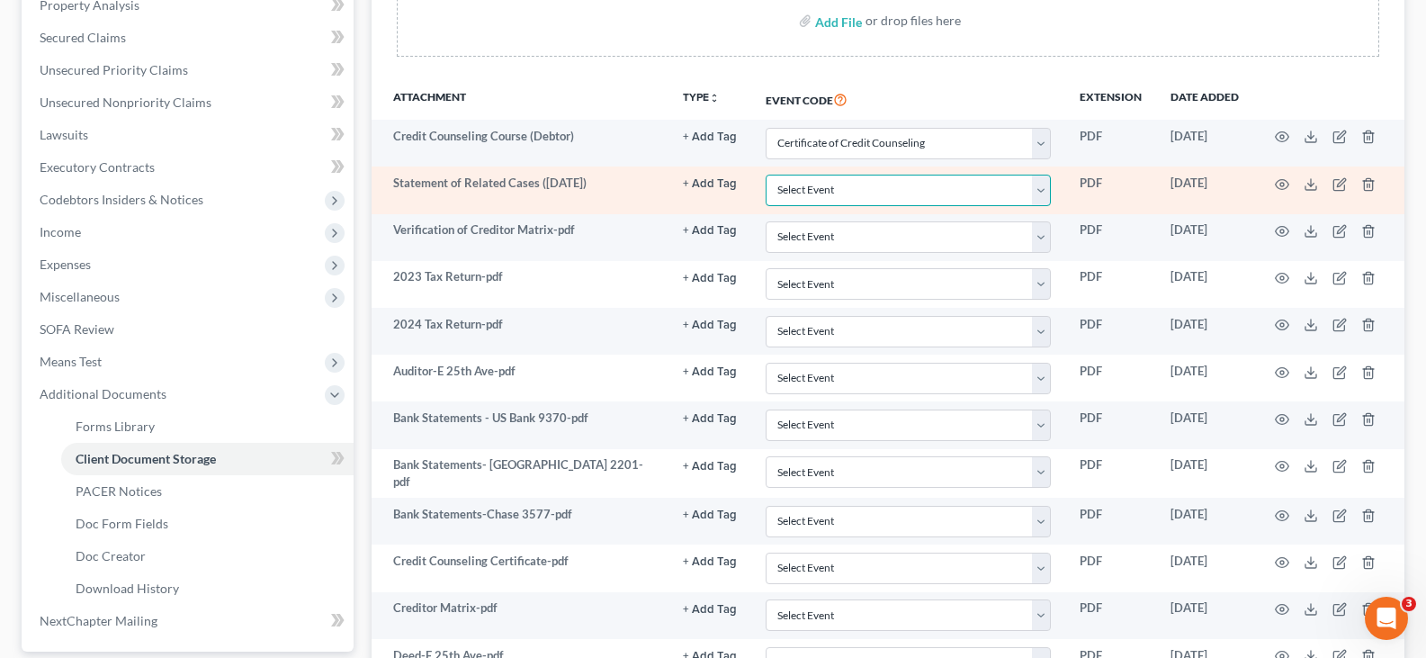
click at [1042, 194] on select "Select Event 20 Largest Unsecured Creditors Amended Document Amended List of Cr…" at bounding box center [908, 190] width 285 height 31
select select "52"
click at [766, 175] on select "Select Event 20 Largest Unsecured Creditors Amended Document Amended List of Cr…" at bounding box center [908, 190] width 285 height 31
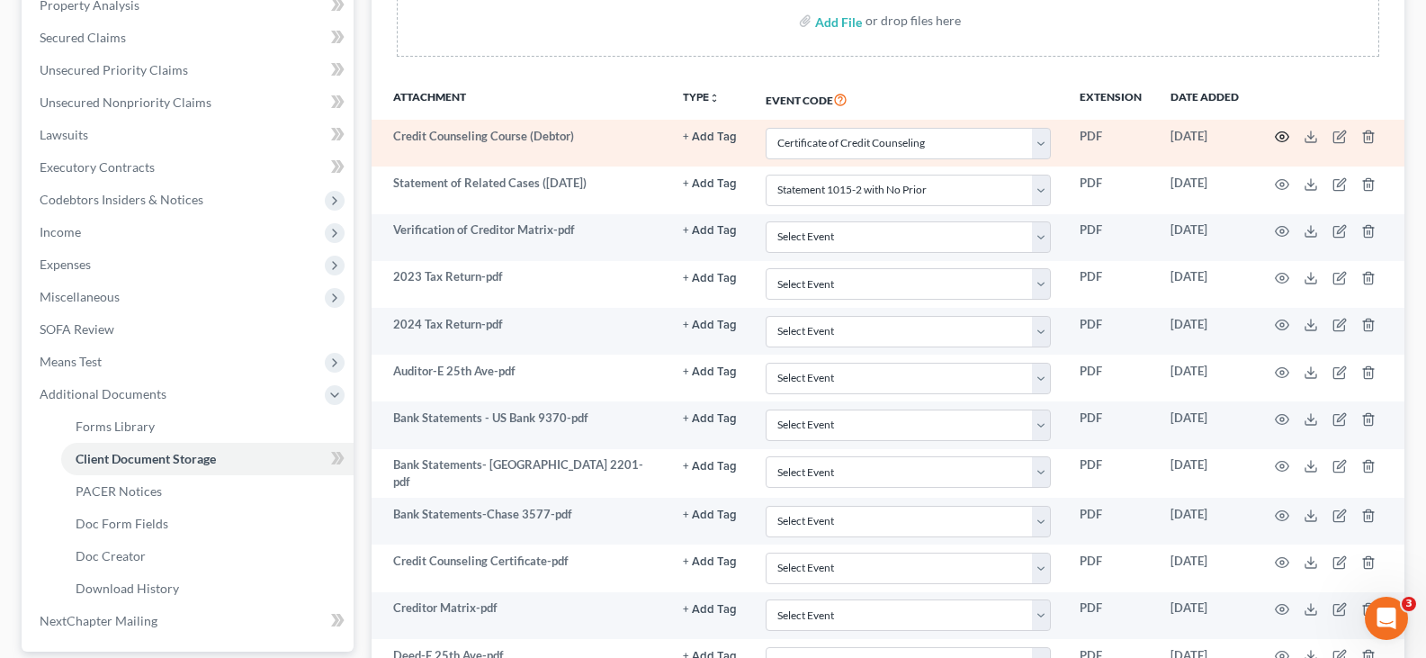
click at [1283, 134] on icon "button" at bounding box center [1282, 137] width 14 height 14
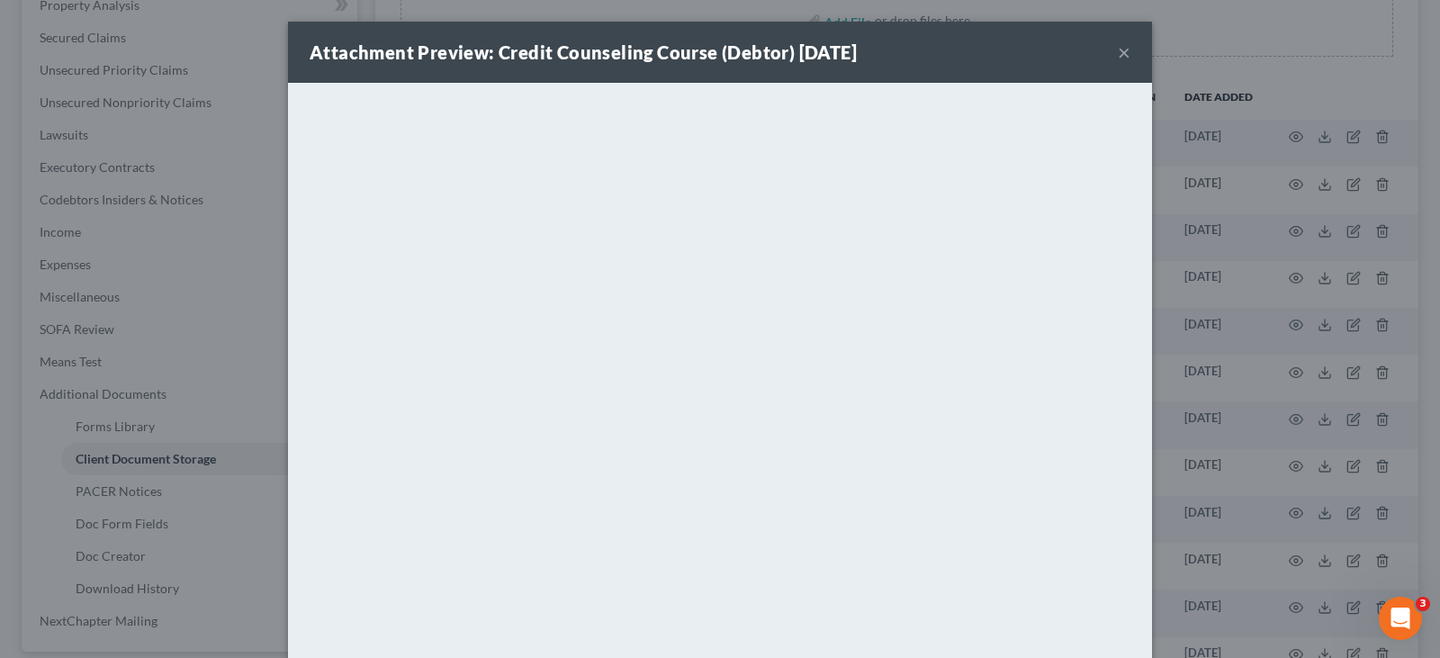
click at [1117, 51] on button "×" at bounding box center [1123, 52] width 13 height 22
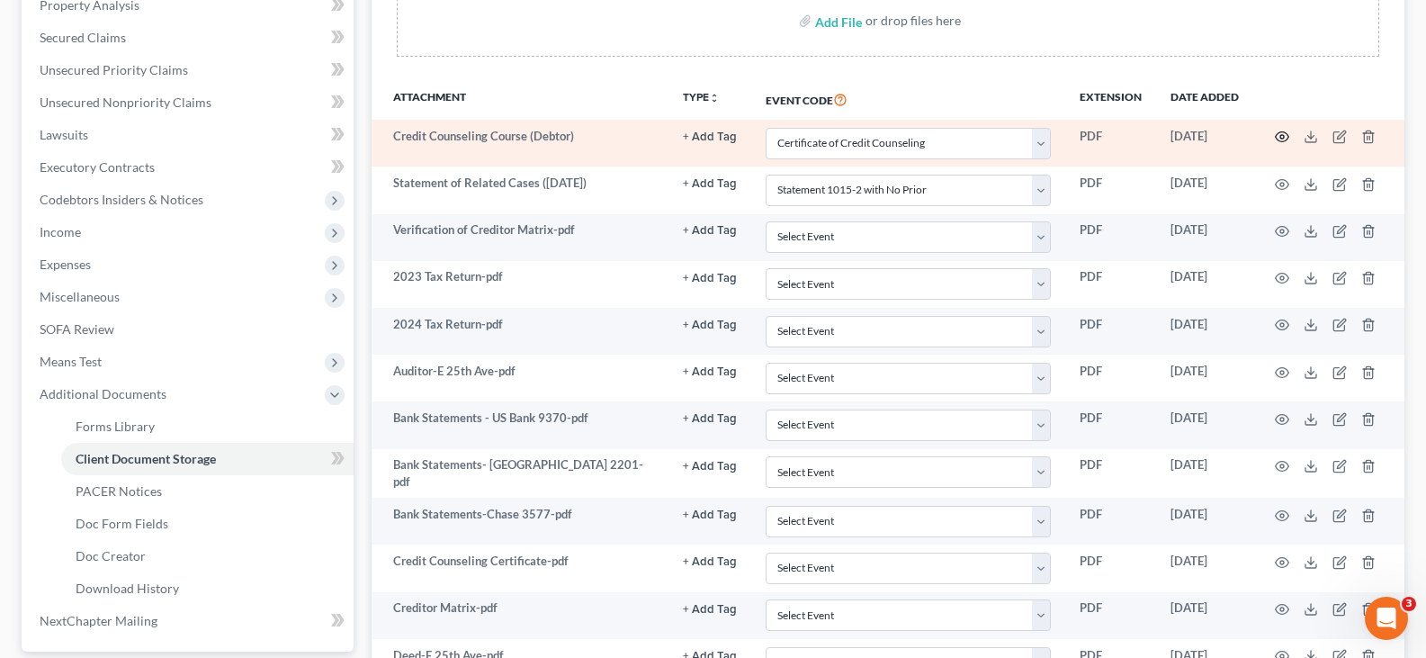
click at [1283, 139] on icon "button" at bounding box center [1282, 137] width 14 height 14
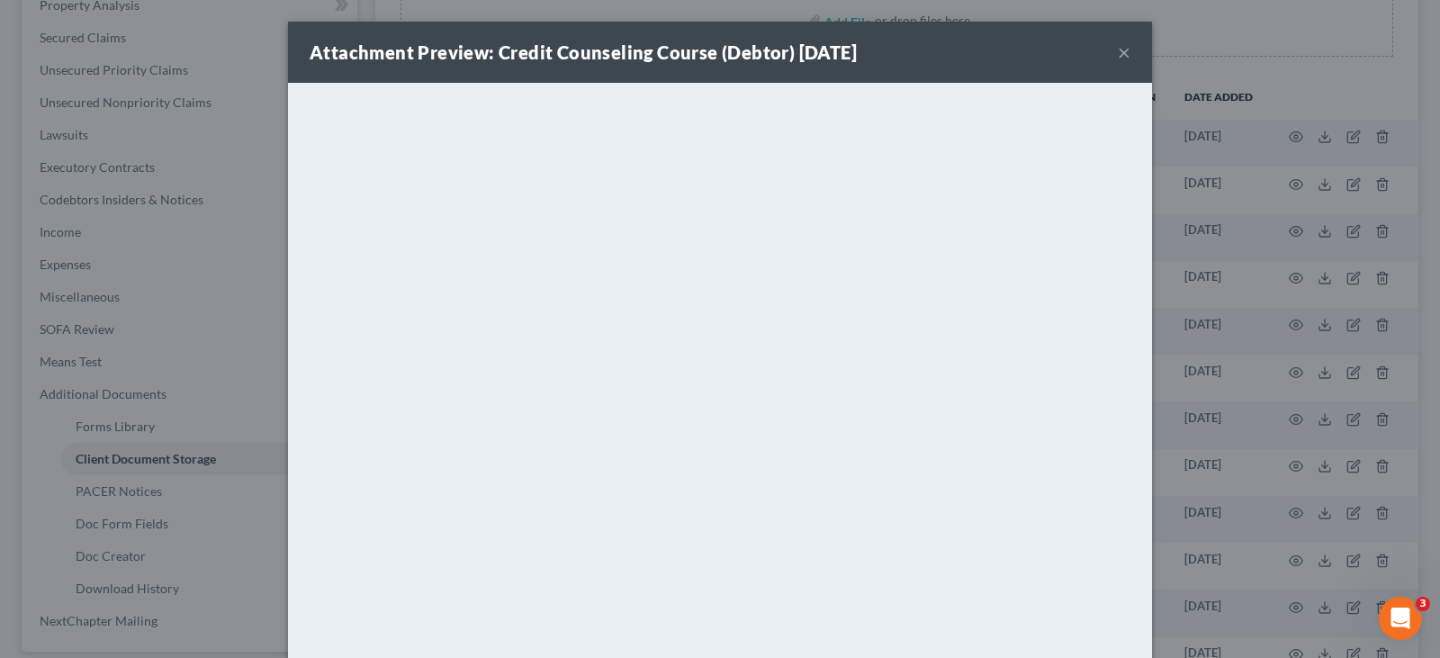
click at [1119, 49] on button "×" at bounding box center [1123, 52] width 13 height 22
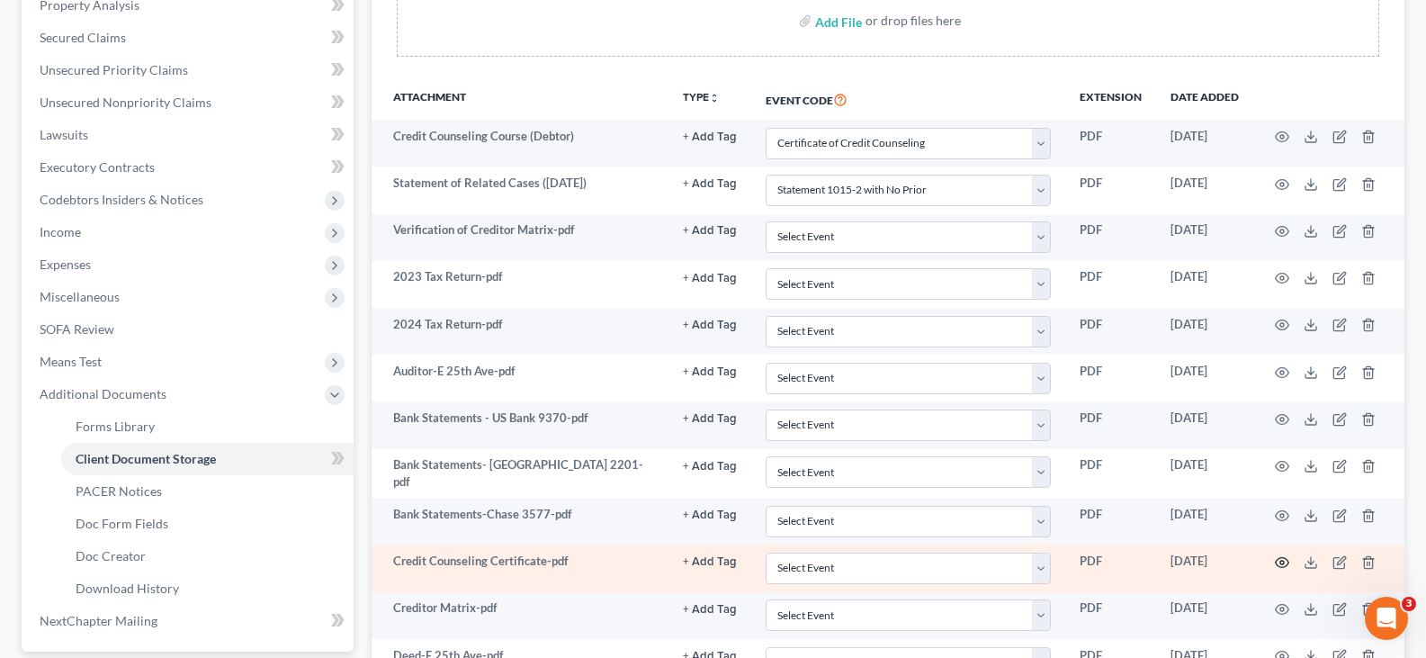
click at [1283, 561] on circle "button" at bounding box center [1282, 563] width 4 height 4
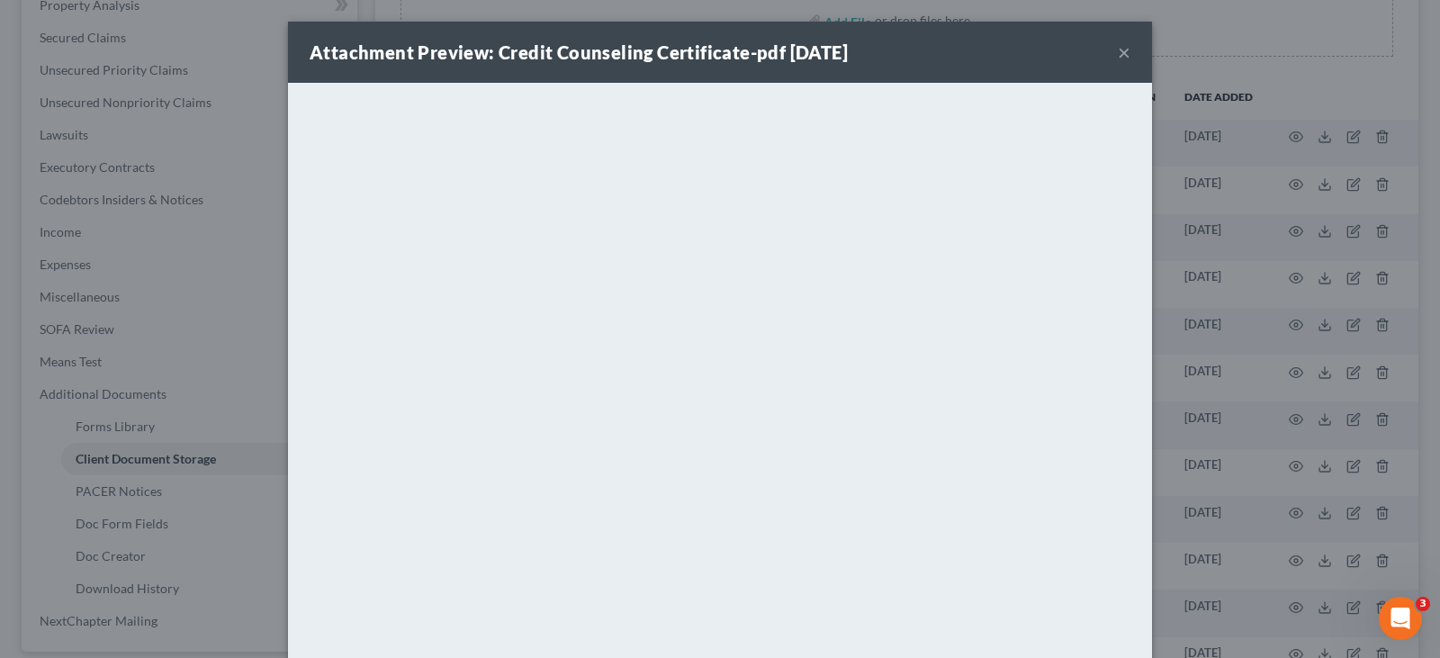
click at [1117, 52] on button "×" at bounding box center [1123, 52] width 13 height 22
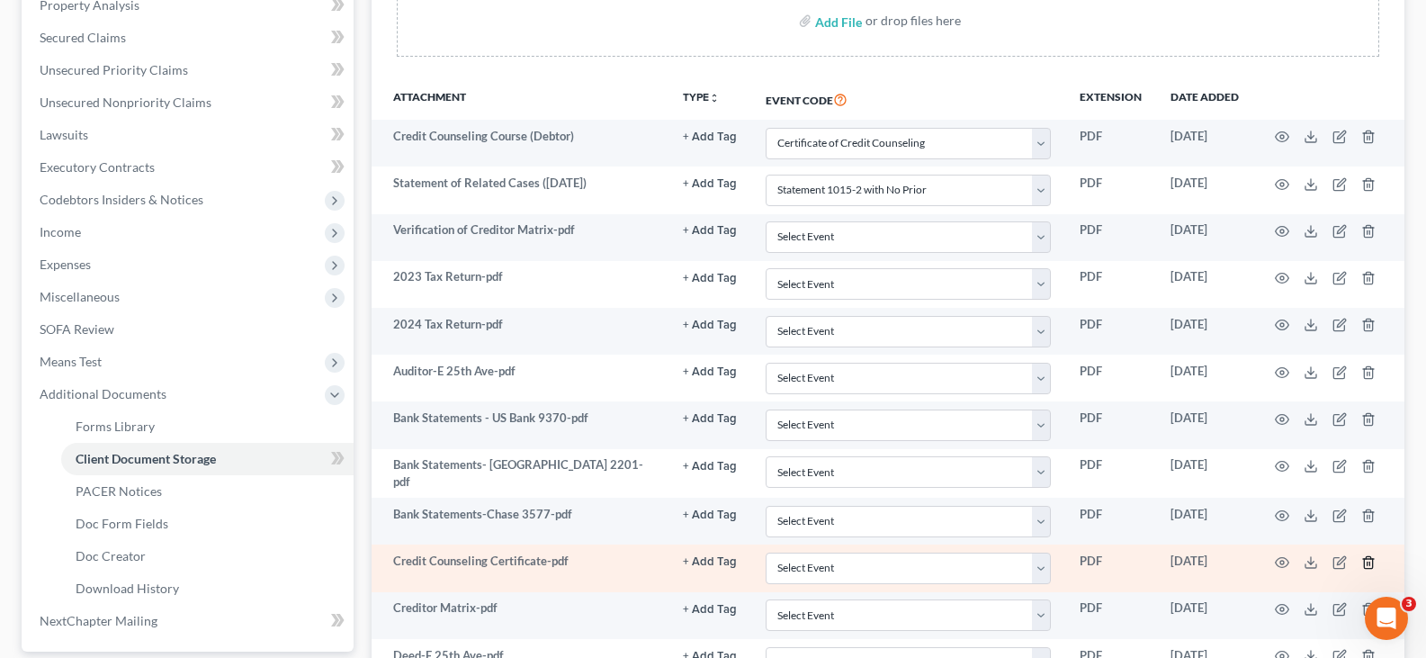
click at [1368, 561] on line "button" at bounding box center [1368, 563] width 0 height 4
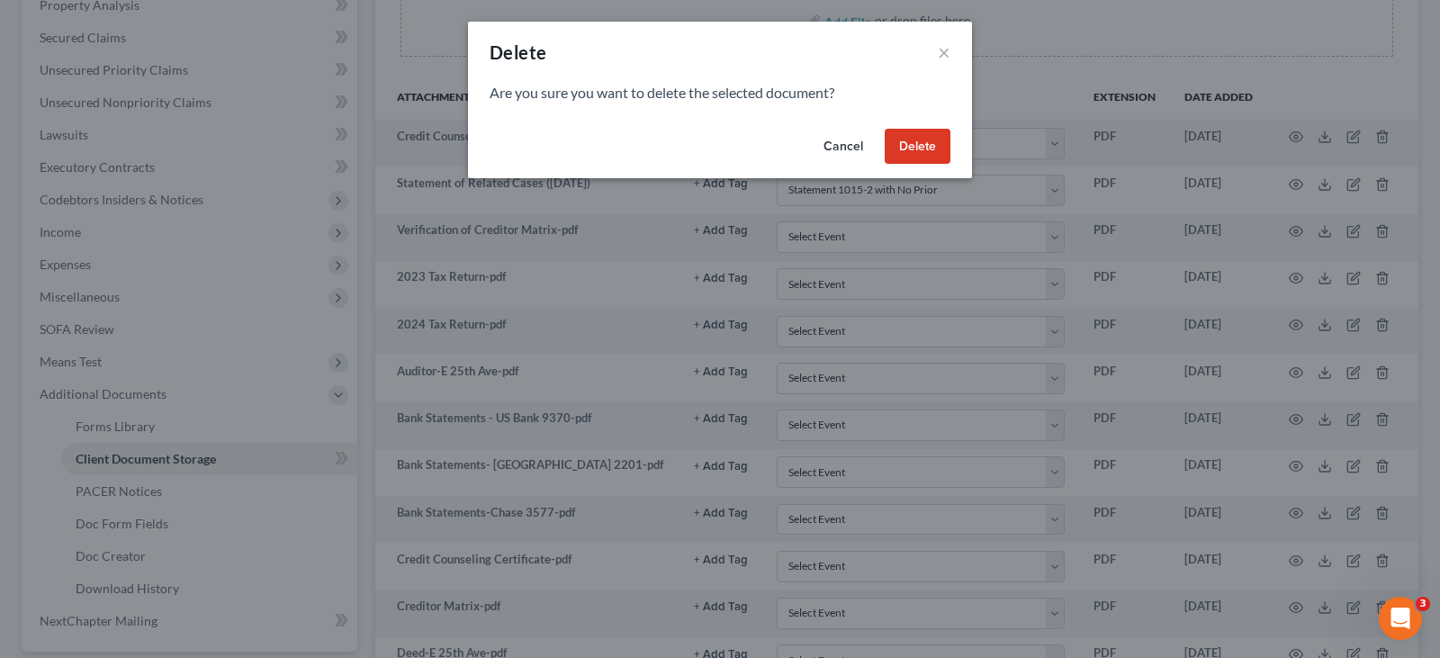
click at [921, 143] on button "Delete" at bounding box center [917, 147] width 66 height 36
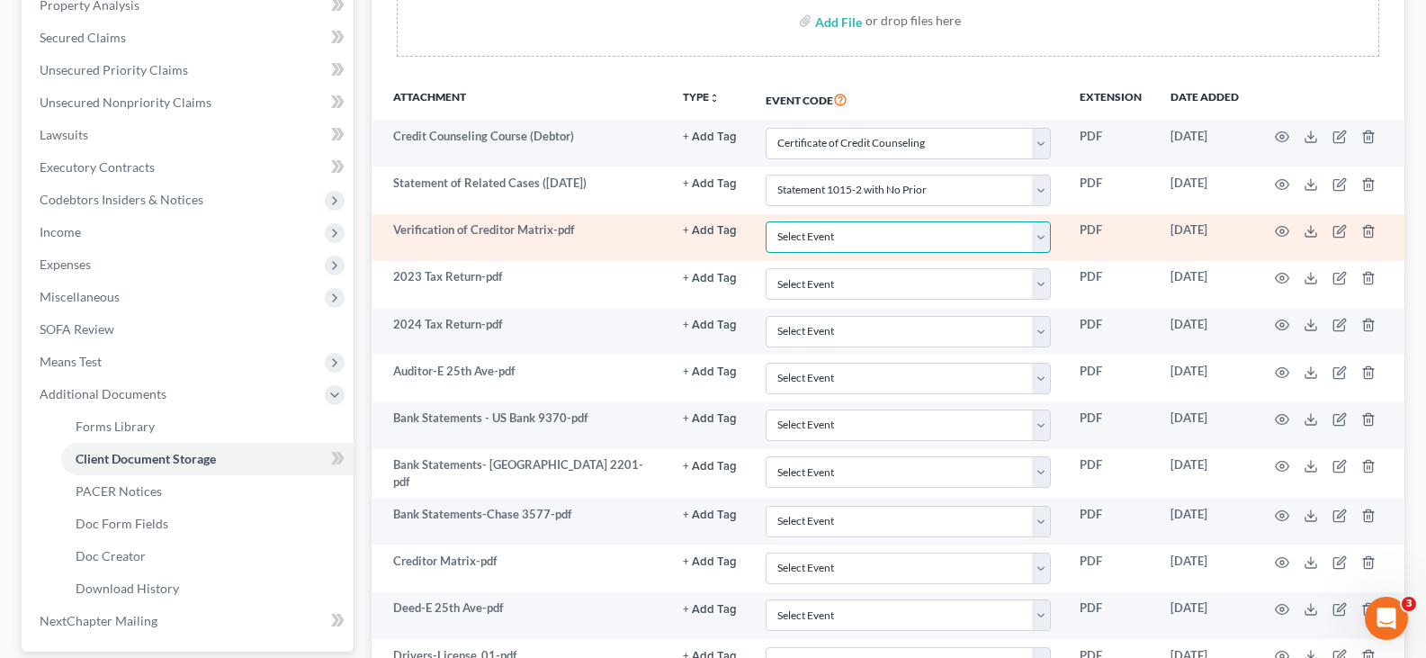
click at [934, 237] on select "Select Event 20 Largest Unsecured Creditors Amended Document Amended List of Cr…" at bounding box center [908, 236] width 285 height 31
select select "61"
click at [766, 221] on select "Select Event 20 Largest Unsecured Creditors Amended Document Amended List of Cr…" at bounding box center [908, 236] width 285 height 31
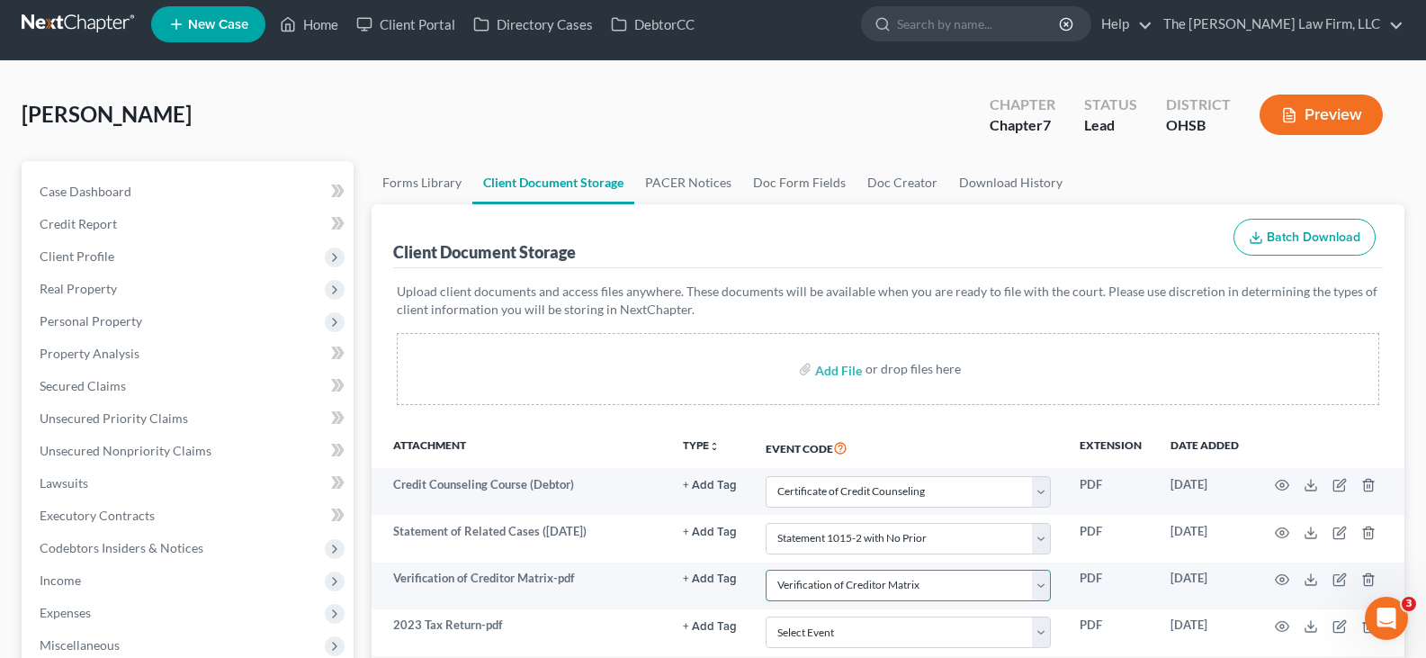
scroll to position [0, 0]
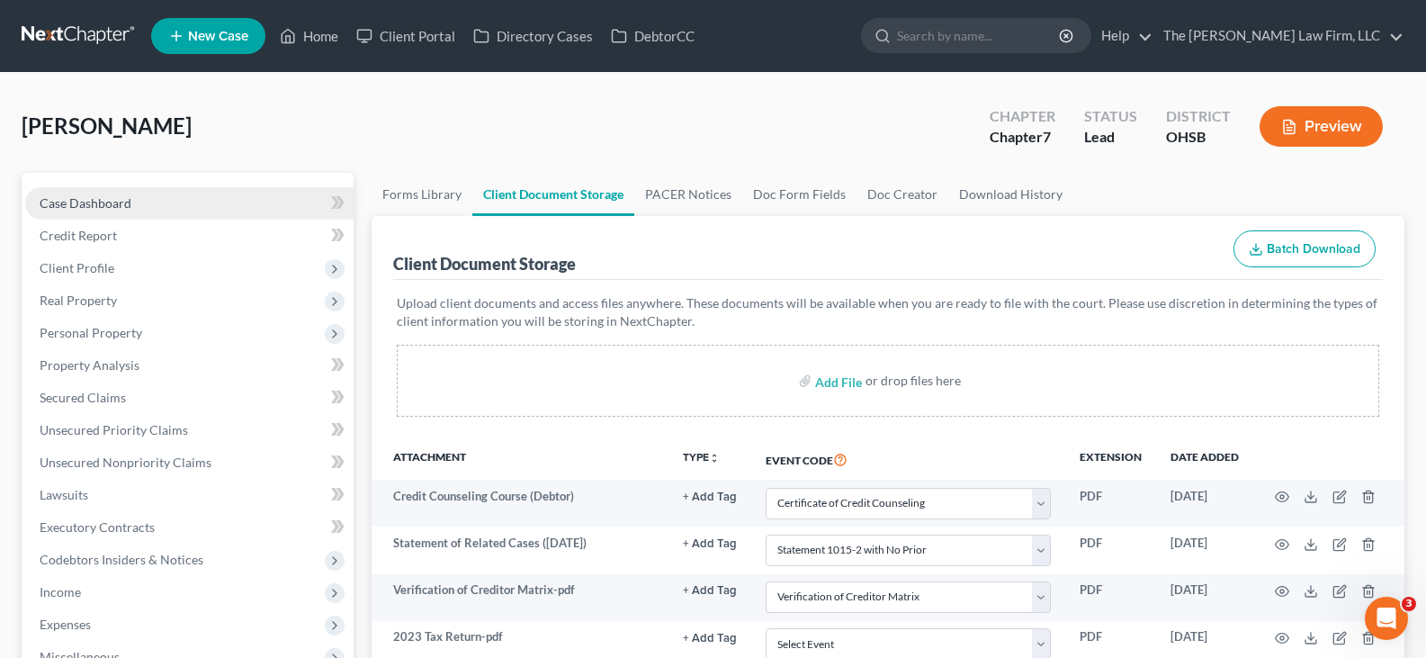
click at [126, 203] on span "Case Dashboard" at bounding box center [86, 202] width 92 height 15
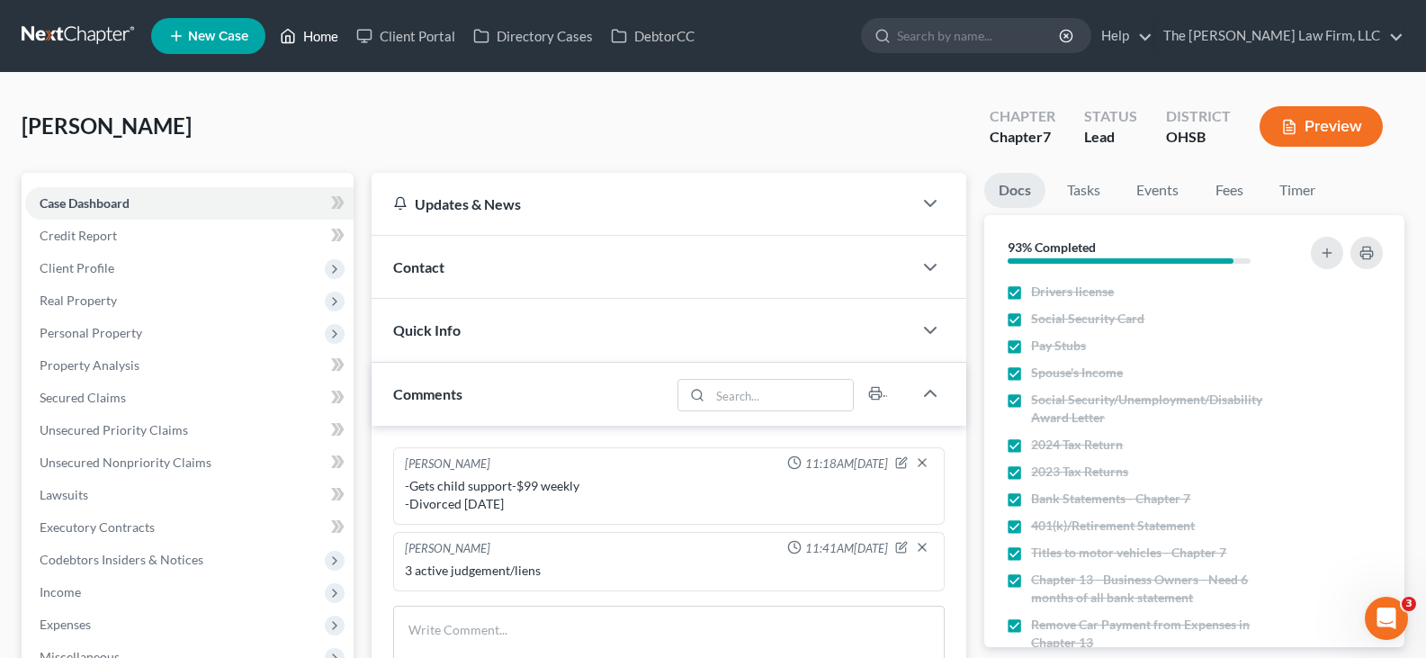
click at [330, 39] on link "Home" at bounding box center [309, 36] width 76 height 32
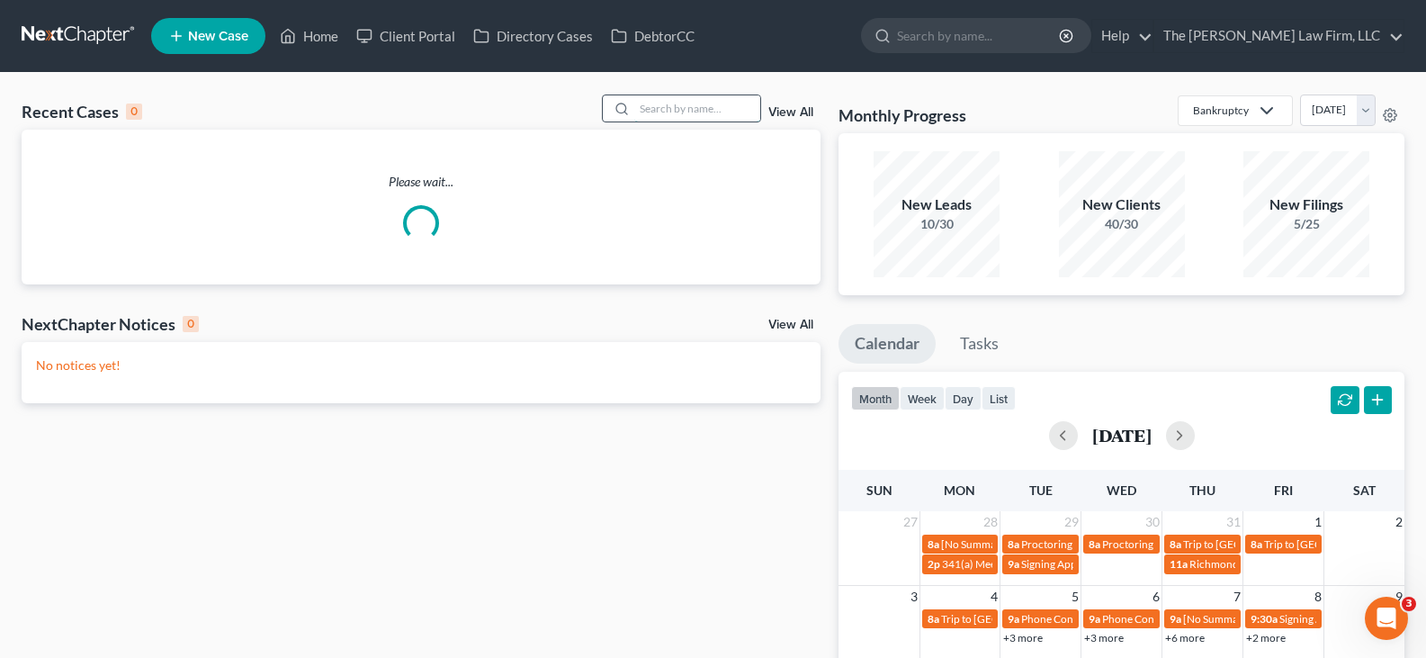
click at [668, 103] on input "search" at bounding box center [697, 108] width 126 height 26
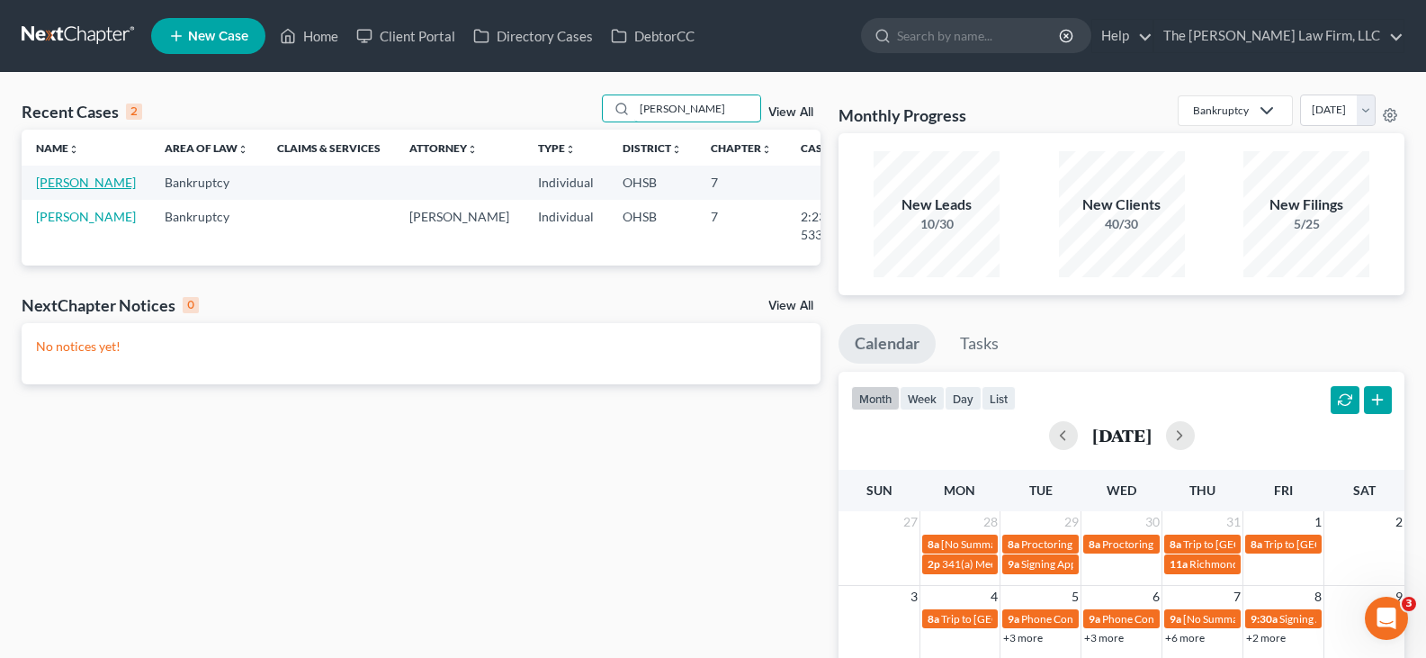
type input "[PERSON_NAME]"
click at [61, 184] on link "[PERSON_NAME]" at bounding box center [86, 182] width 100 height 15
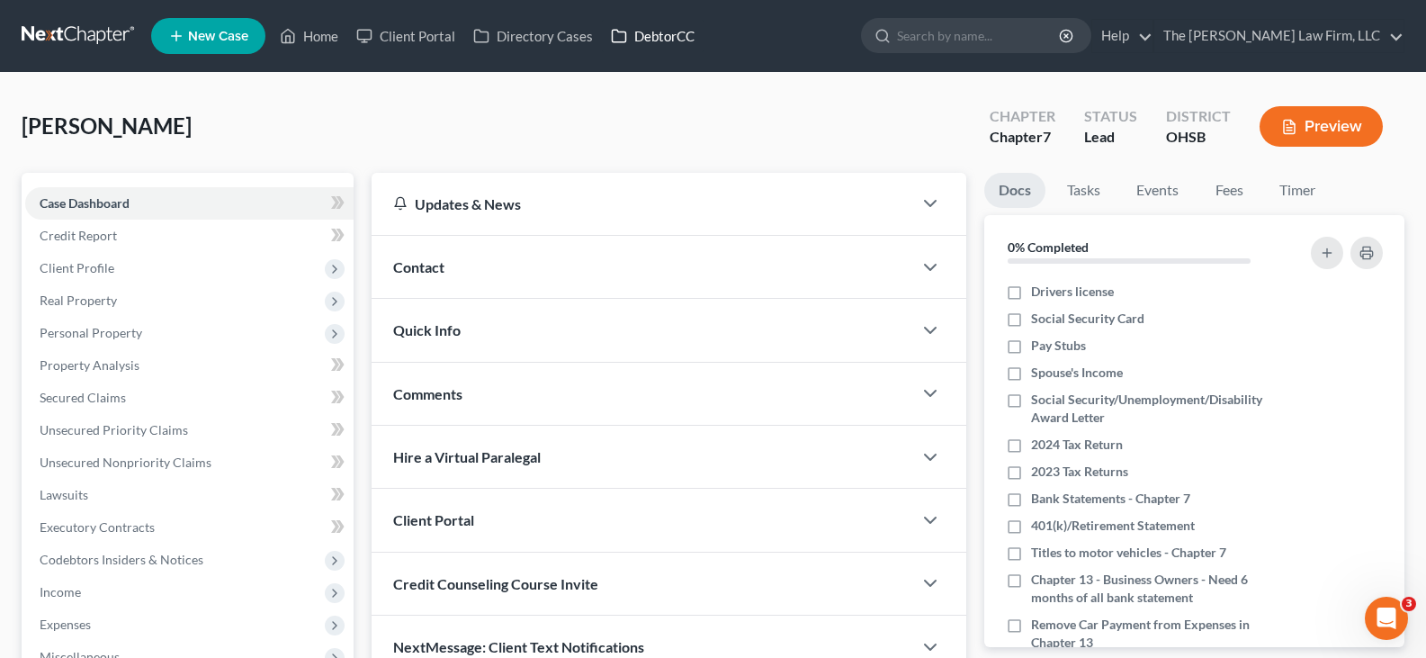
drag, startPoint x: 659, startPoint y: 32, endPoint x: 982, endPoint y: 137, distance: 339.4
click at [659, 32] on link "DebtorCC" at bounding box center [653, 36] width 102 height 32
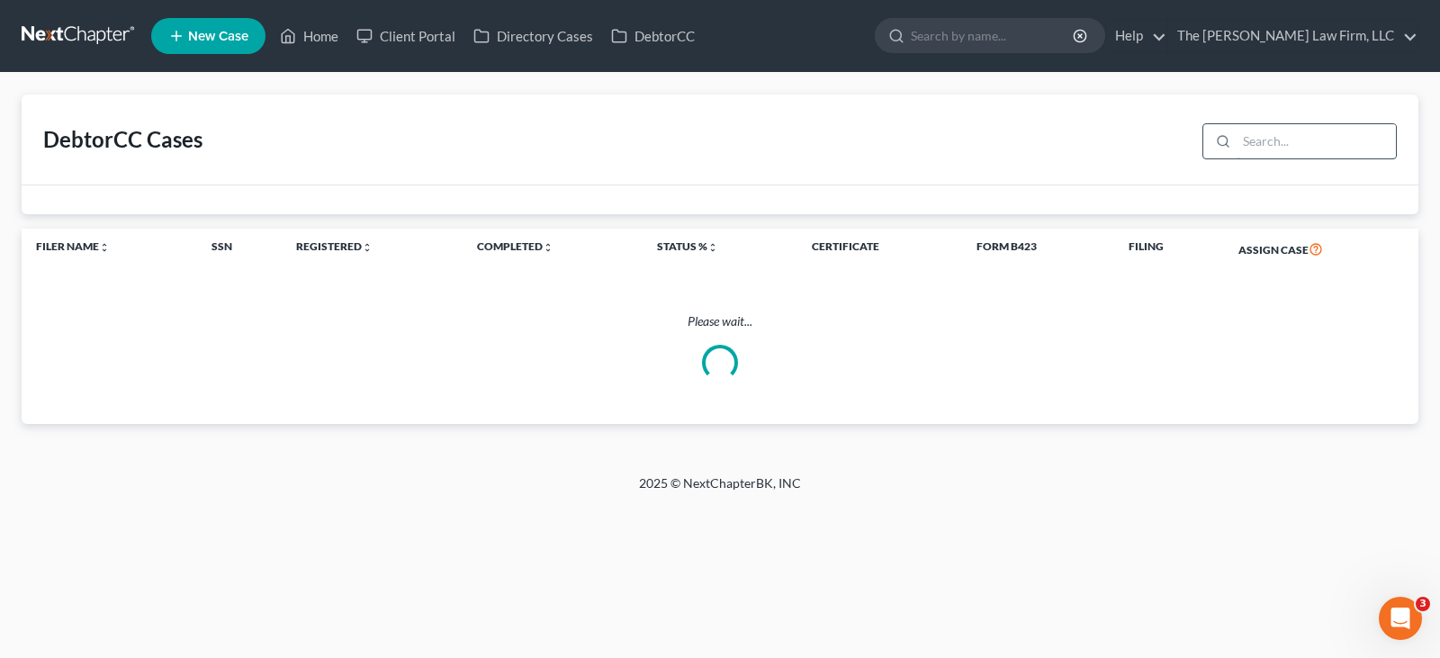
click at [1251, 141] on input "search" at bounding box center [1315, 141] width 159 height 34
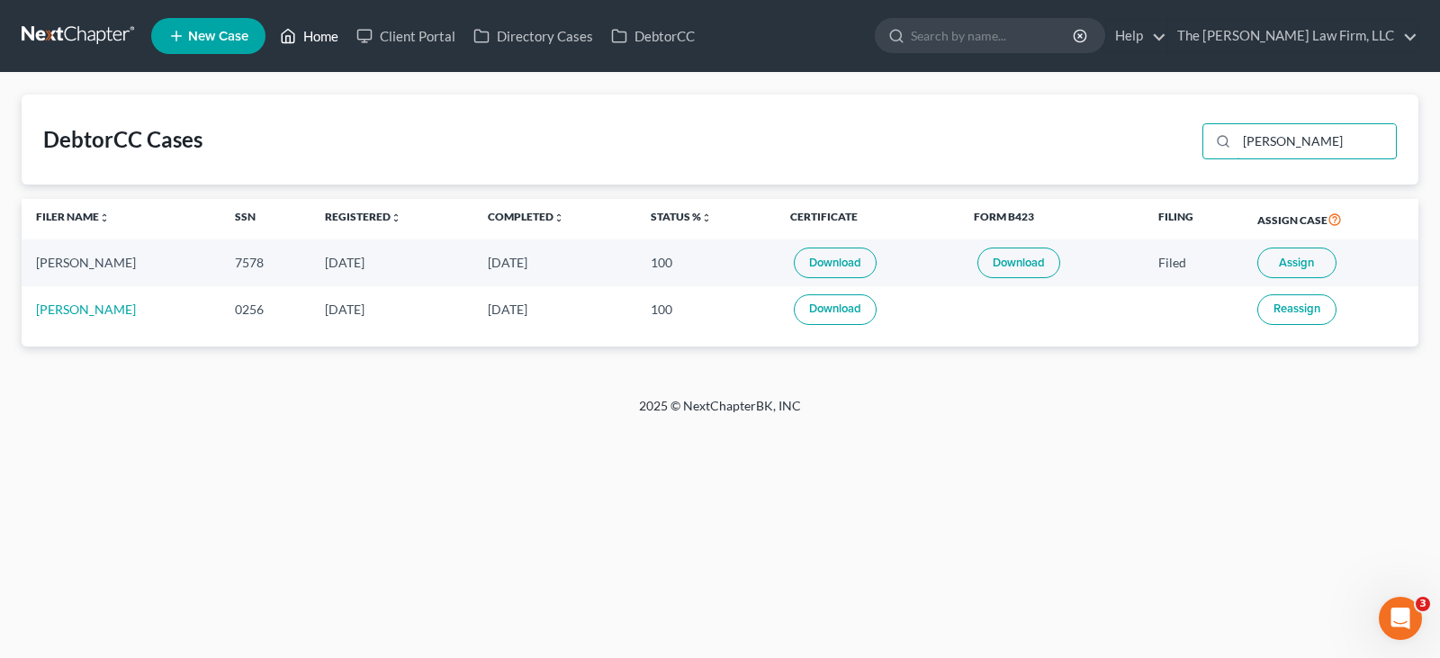
type input "[PERSON_NAME]"
click at [313, 40] on link "Home" at bounding box center [309, 36] width 76 height 32
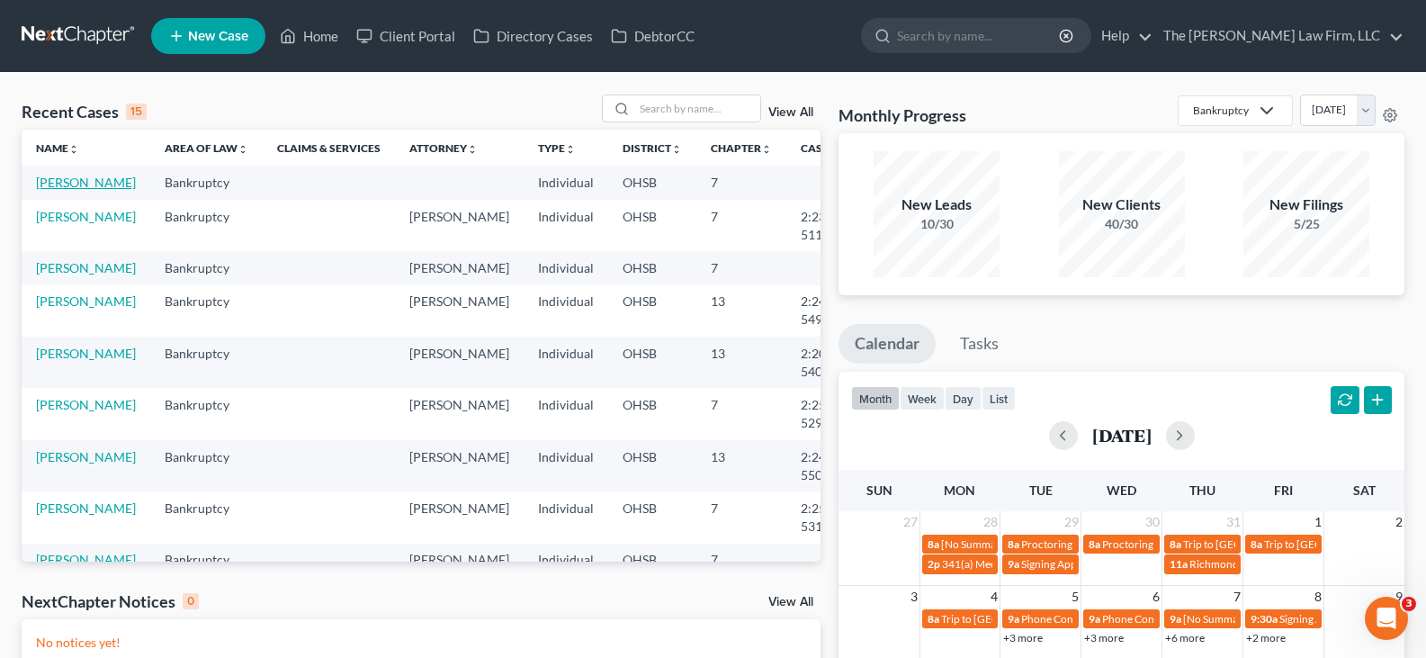
click at [52, 183] on link "[PERSON_NAME]" at bounding box center [86, 182] width 100 height 15
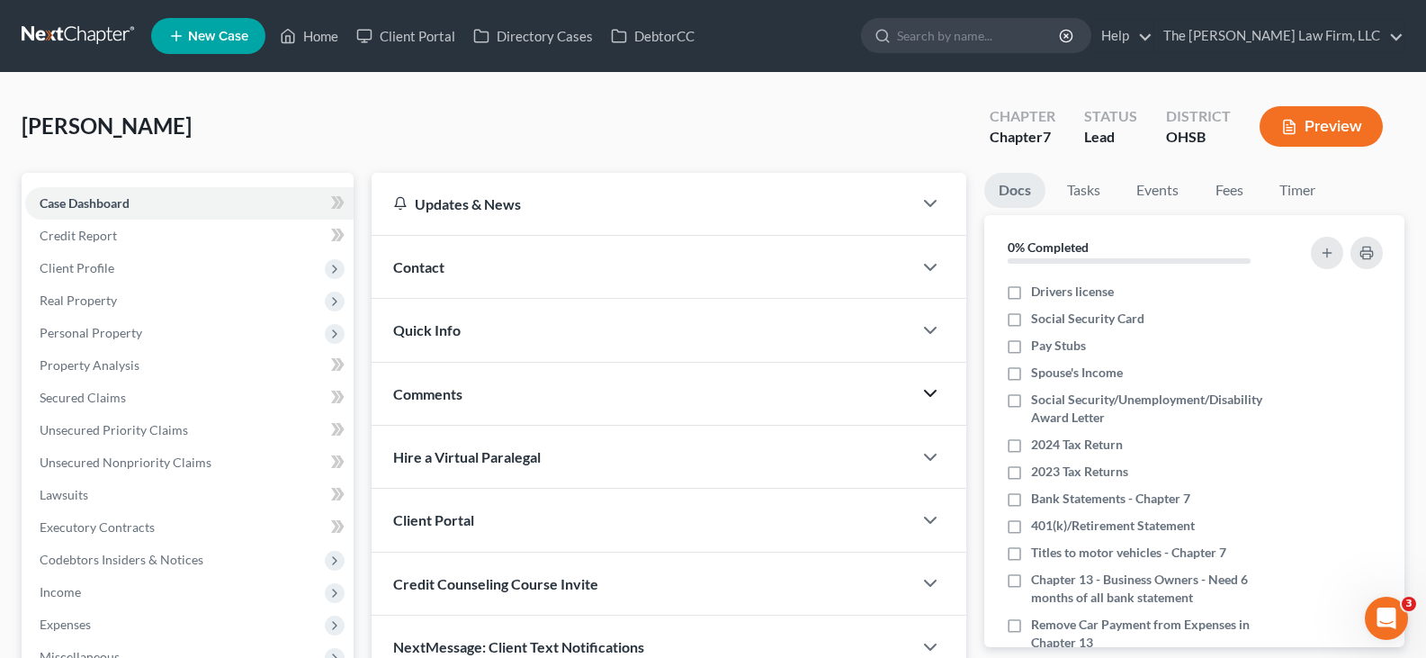
drag, startPoint x: 928, startPoint y: 391, endPoint x: 914, endPoint y: 399, distance: 15.7
click at [928, 391] on icon "button" at bounding box center [931, 393] width 22 height 22
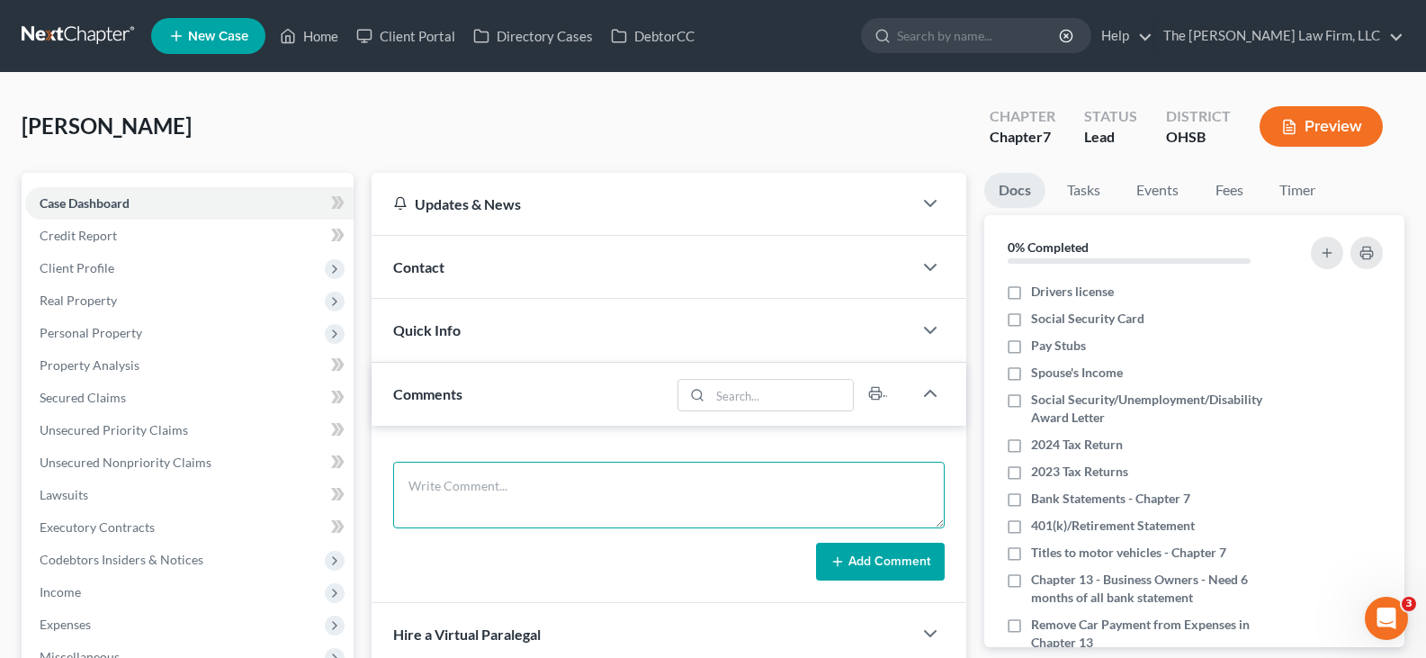
click at [867, 477] on textarea at bounding box center [669, 495] width 552 height 67
paste textarea "[PERSON_NAME][EMAIL_ADDRESS][PERSON_NAME][DOMAIN_NAME]"
drag, startPoint x: 564, startPoint y: 502, endPoint x: 408, endPoint y: 514, distance: 156.1
click at [408, 514] on textarea "still need: [PERSON_NAME][EMAIL_ADDRESS][PERSON_NAME][DOMAIN_NAME]" at bounding box center [669, 495] width 552 height 67
type textarea "still need:"
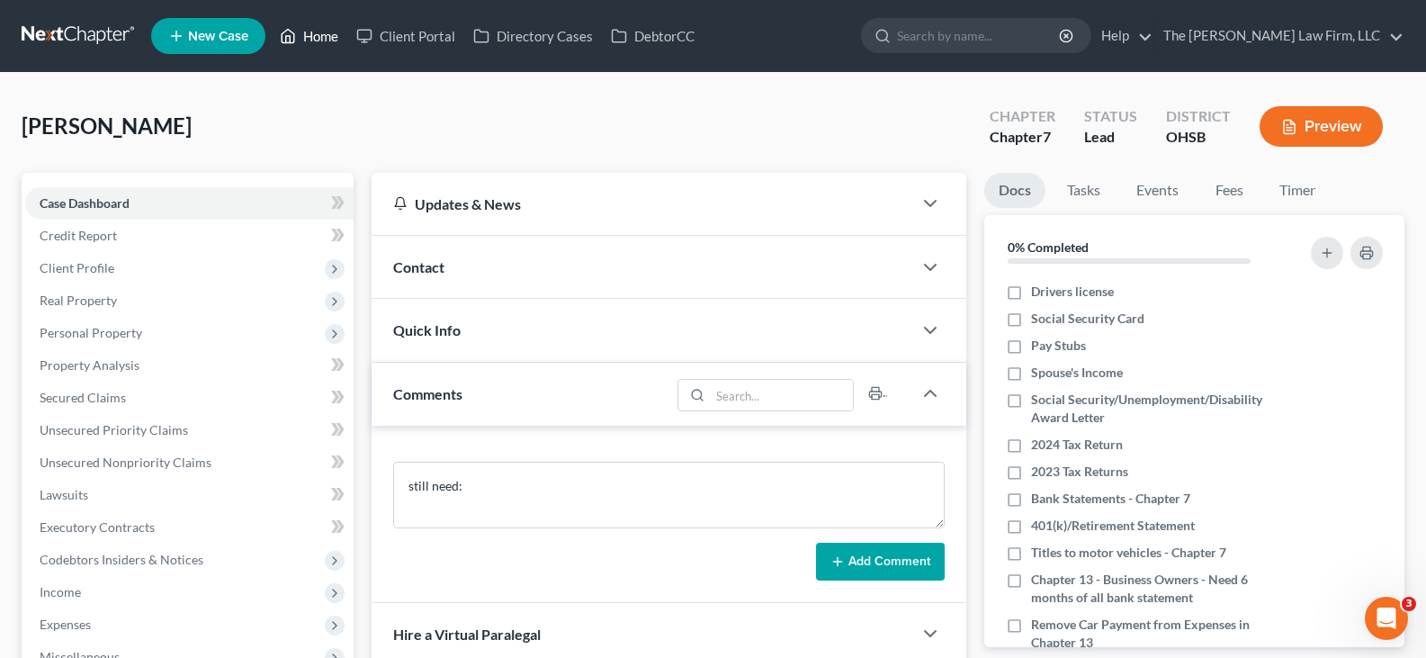
click at [319, 32] on link "Home" at bounding box center [309, 36] width 76 height 32
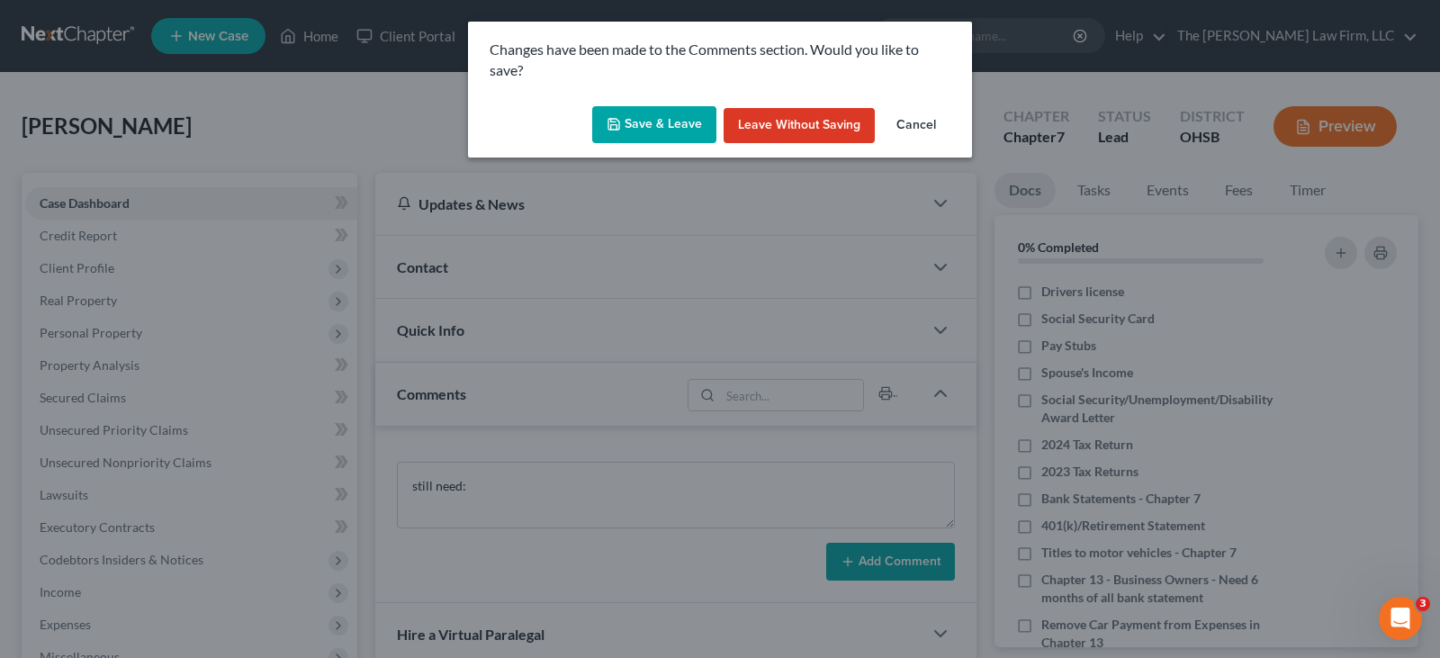
click at [669, 120] on button "Save & Leave" at bounding box center [654, 125] width 124 height 38
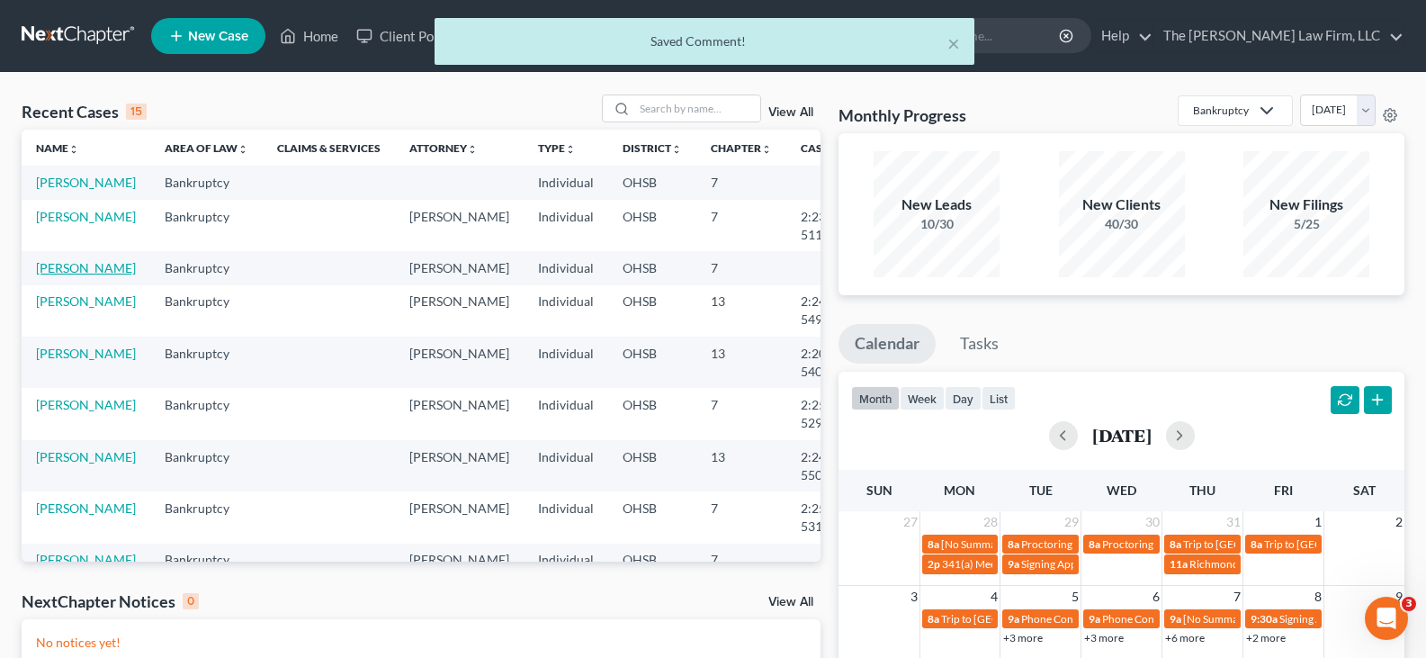
click at [56, 275] on link "[PERSON_NAME]" at bounding box center [86, 267] width 100 height 15
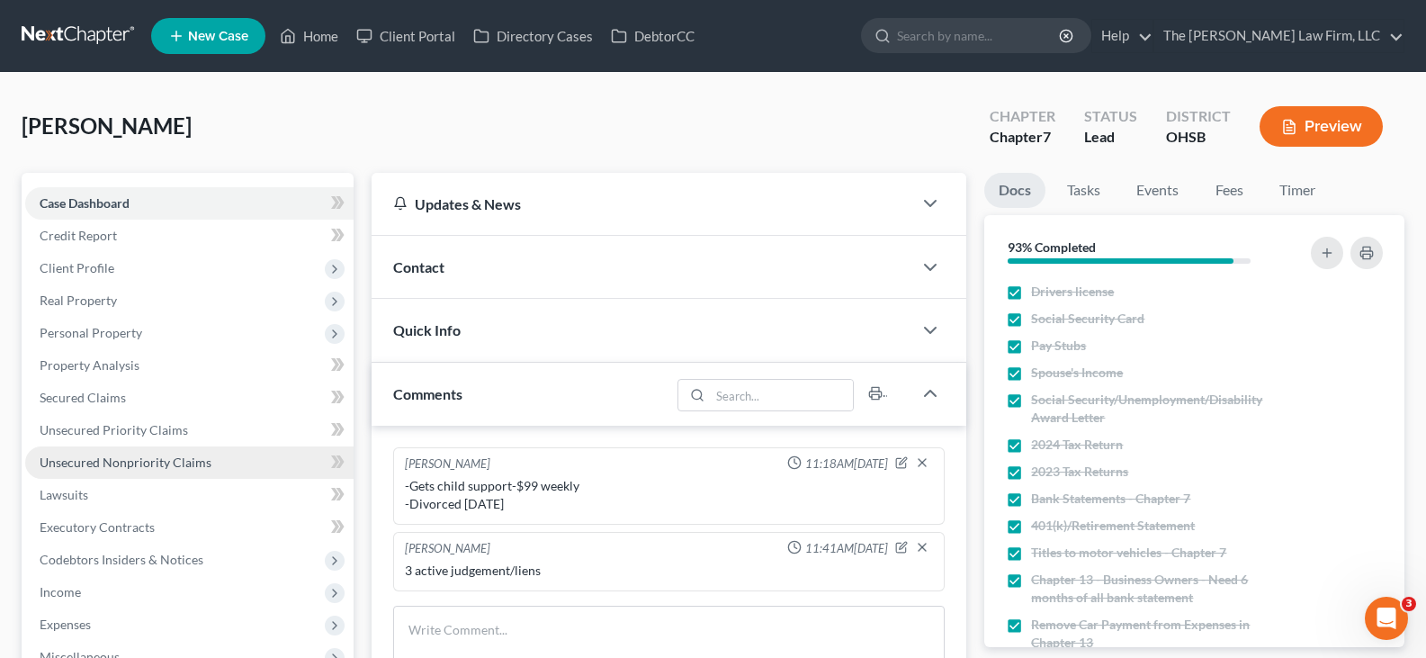
click at [99, 460] on span "Unsecured Nonpriority Claims" at bounding box center [126, 461] width 172 height 15
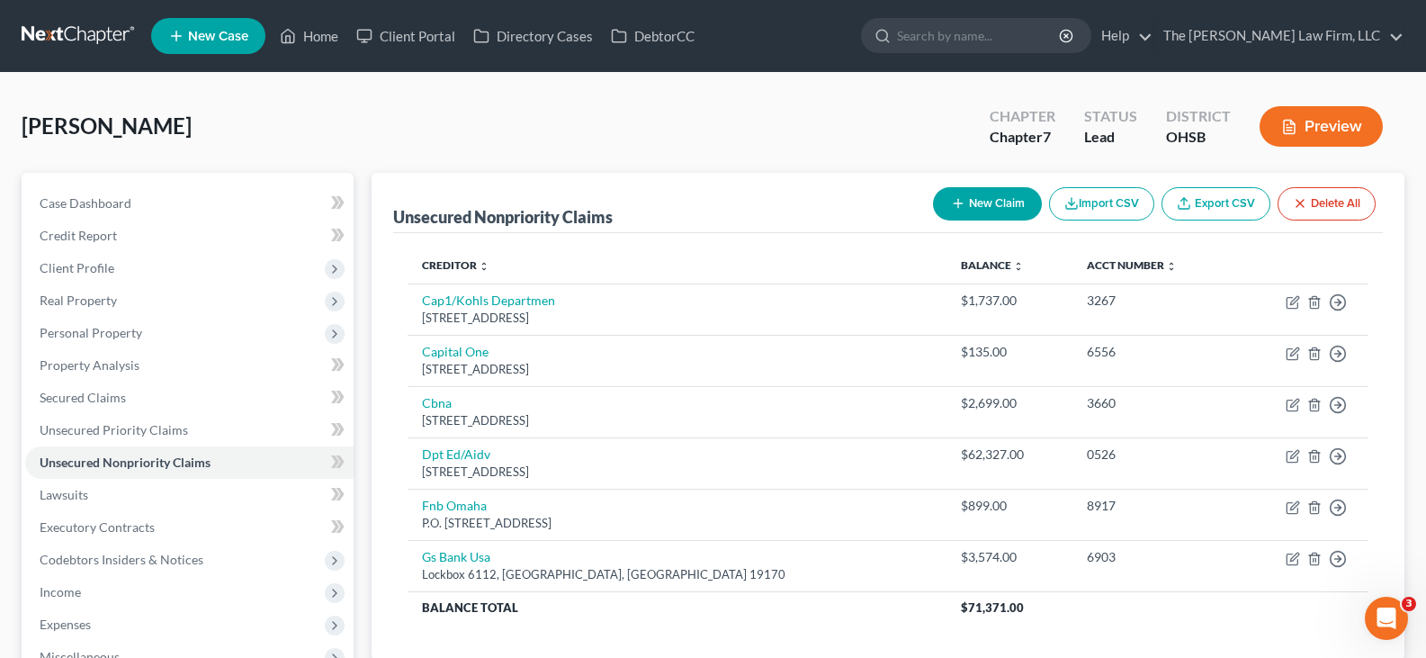
click at [981, 201] on button "New Claim" at bounding box center [987, 203] width 109 height 33
select select "0"
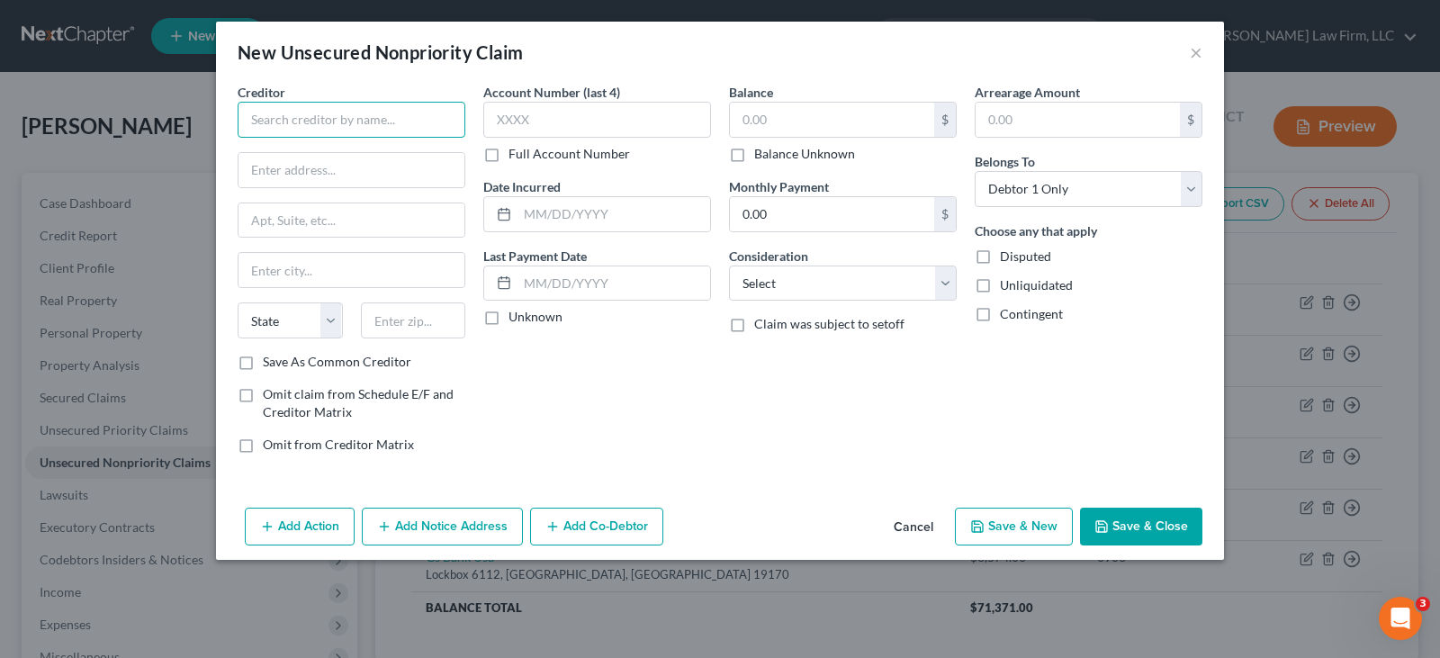
click at [432, 114] on input "text" at bounding box center [352, 120] width 228 height 36
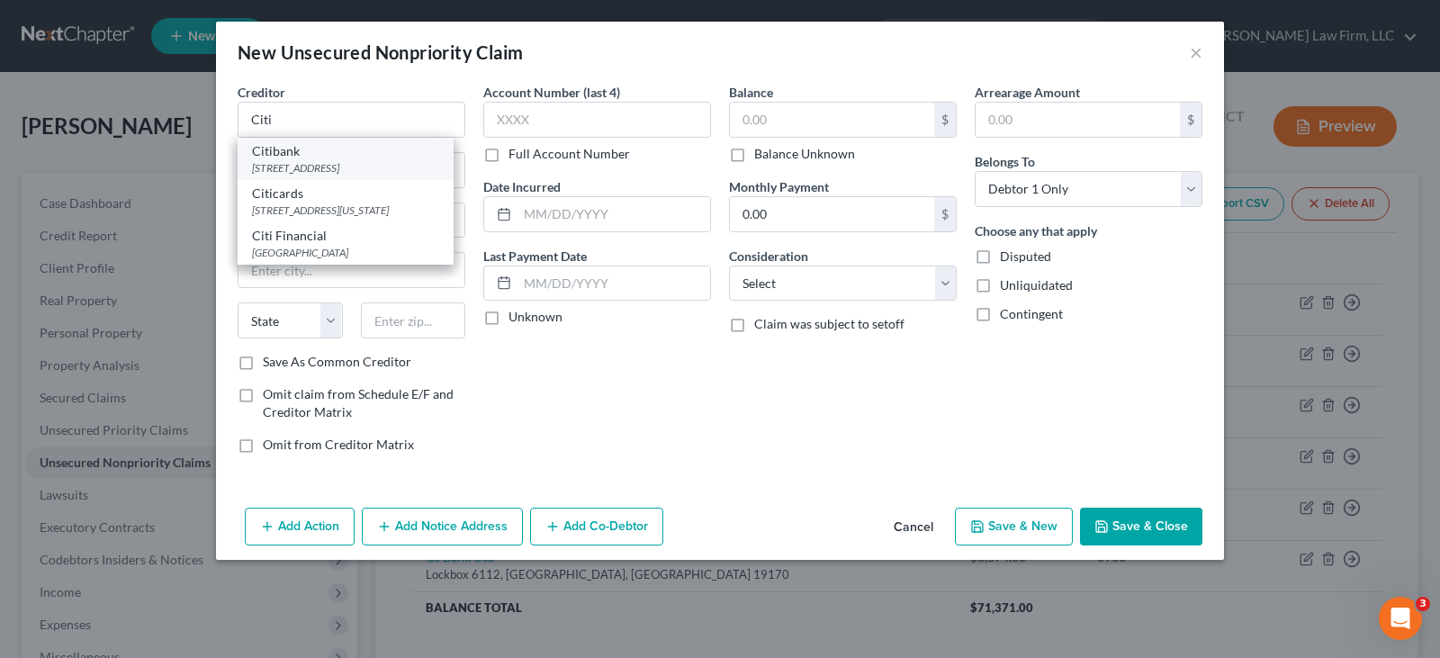
click at [300, 152] on div "Citibank" at bounding box center [345, 151] width 187 height 18
type input "Citibank"
type input "PO Box 2037"
type input "[PERSON_NAME]"
select select "23"
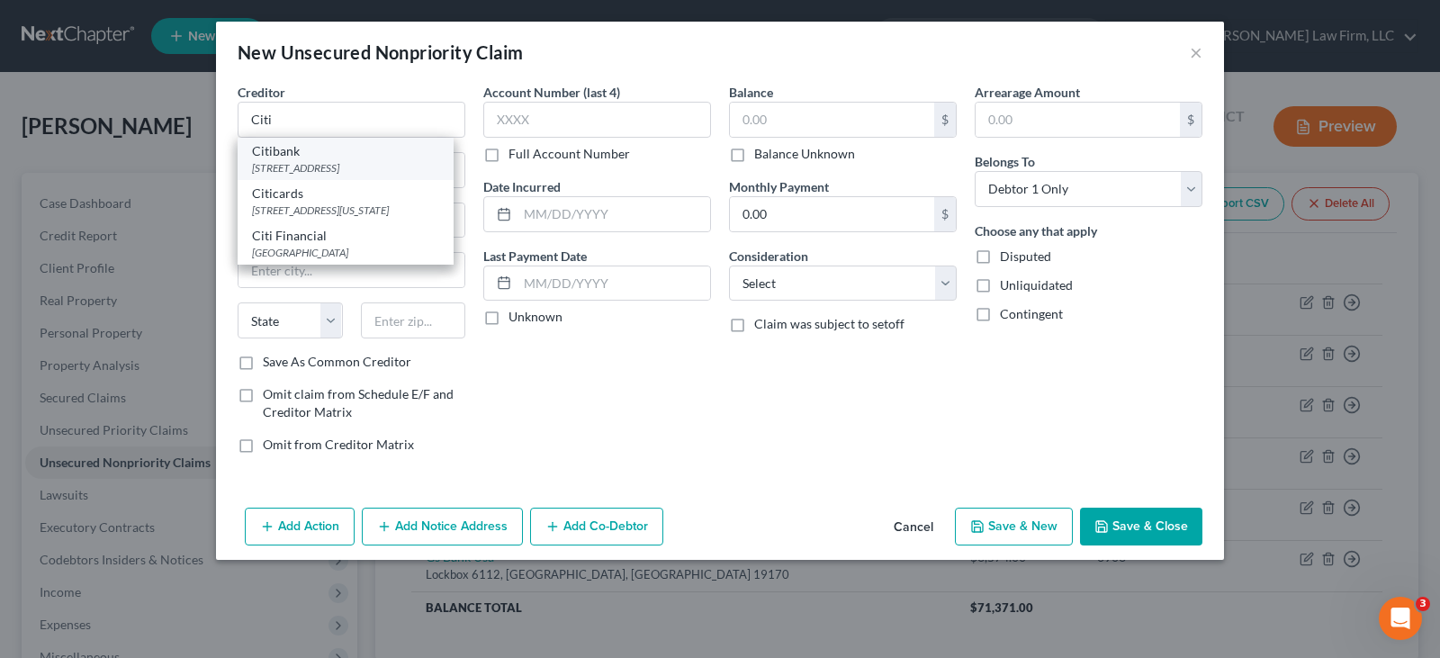
type input "48090"
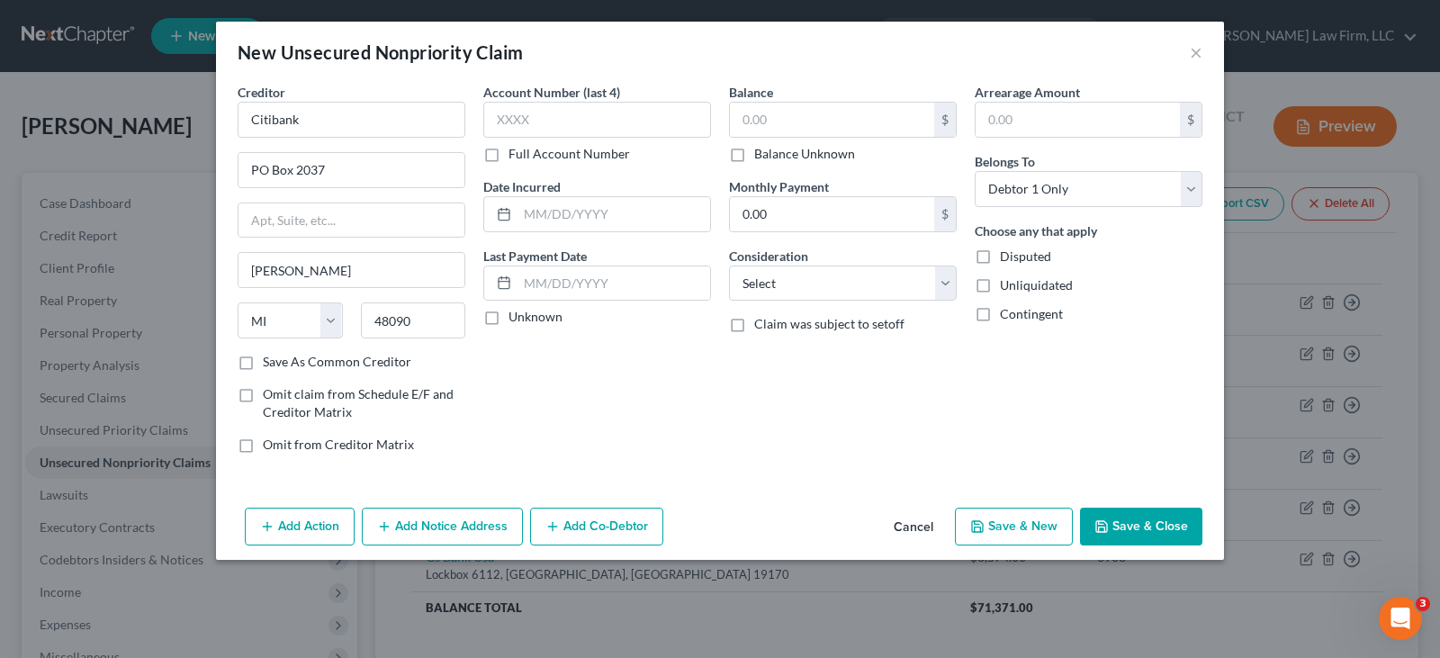
click at [1116, 527] on button "Save & Close" at bounding box center [1141, 526] width 122 height 38
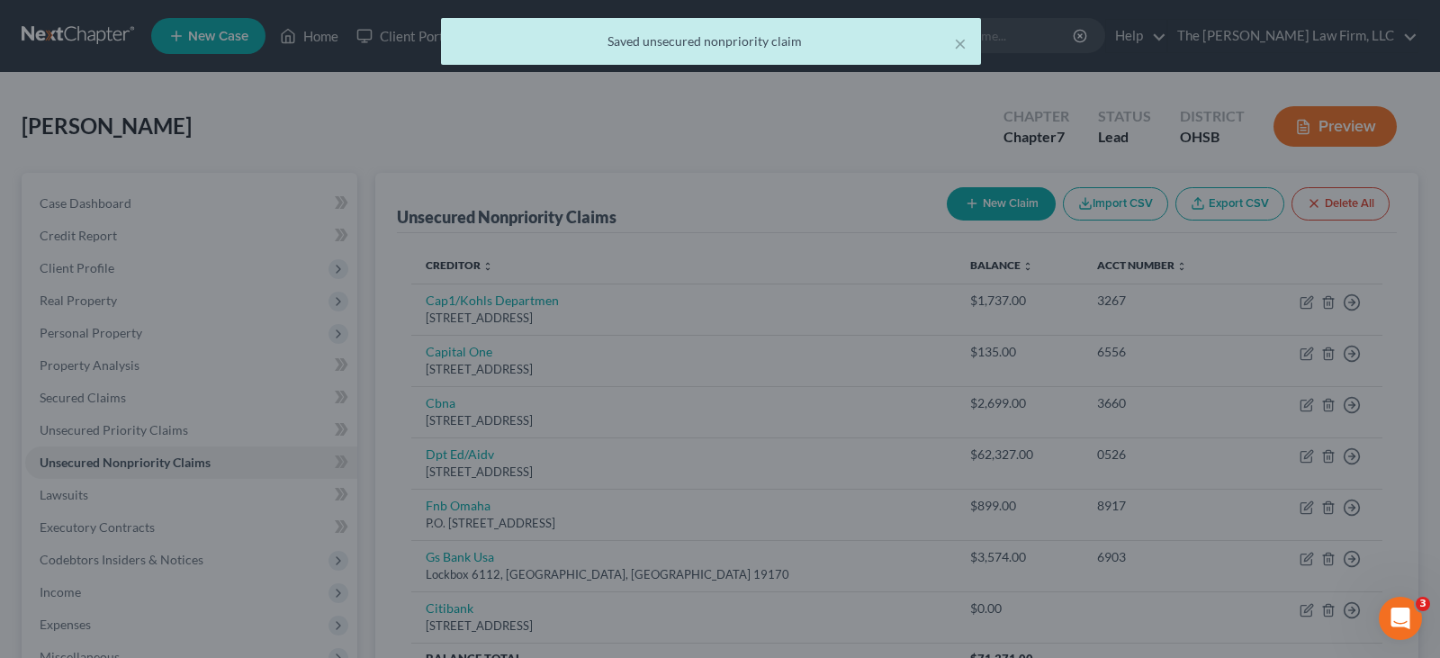
type input "0.00"
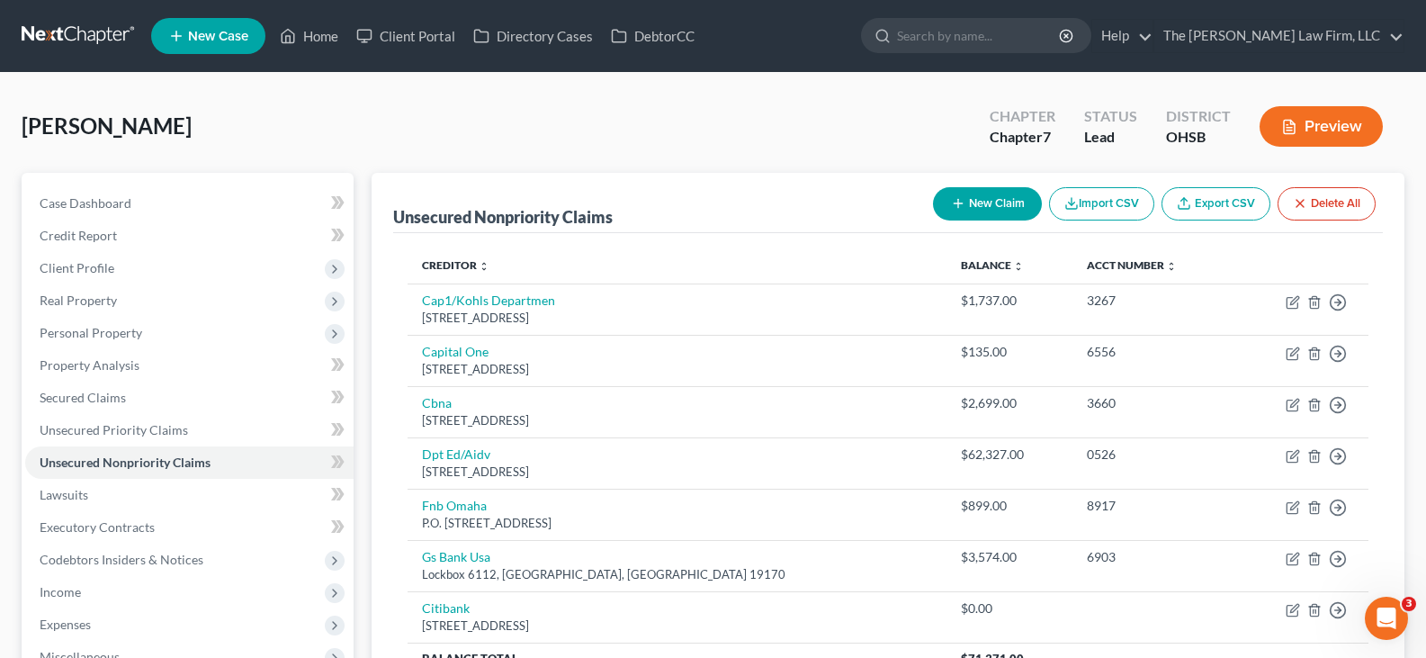
click at [961, 197] on icon "button" at bounding box center [958, 203] width 14 height 14
select select "0"
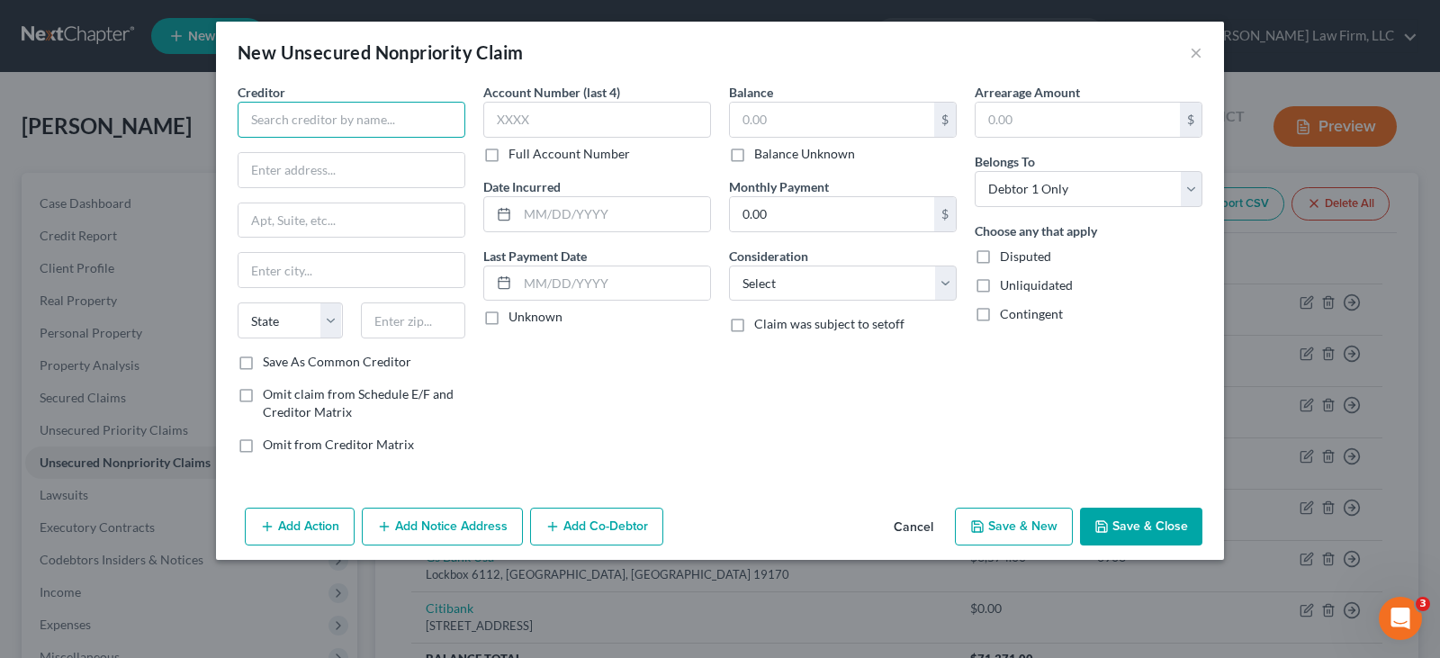
click at [412, 120] on input "text" at bounding box center [352, 120] width 228 height 36
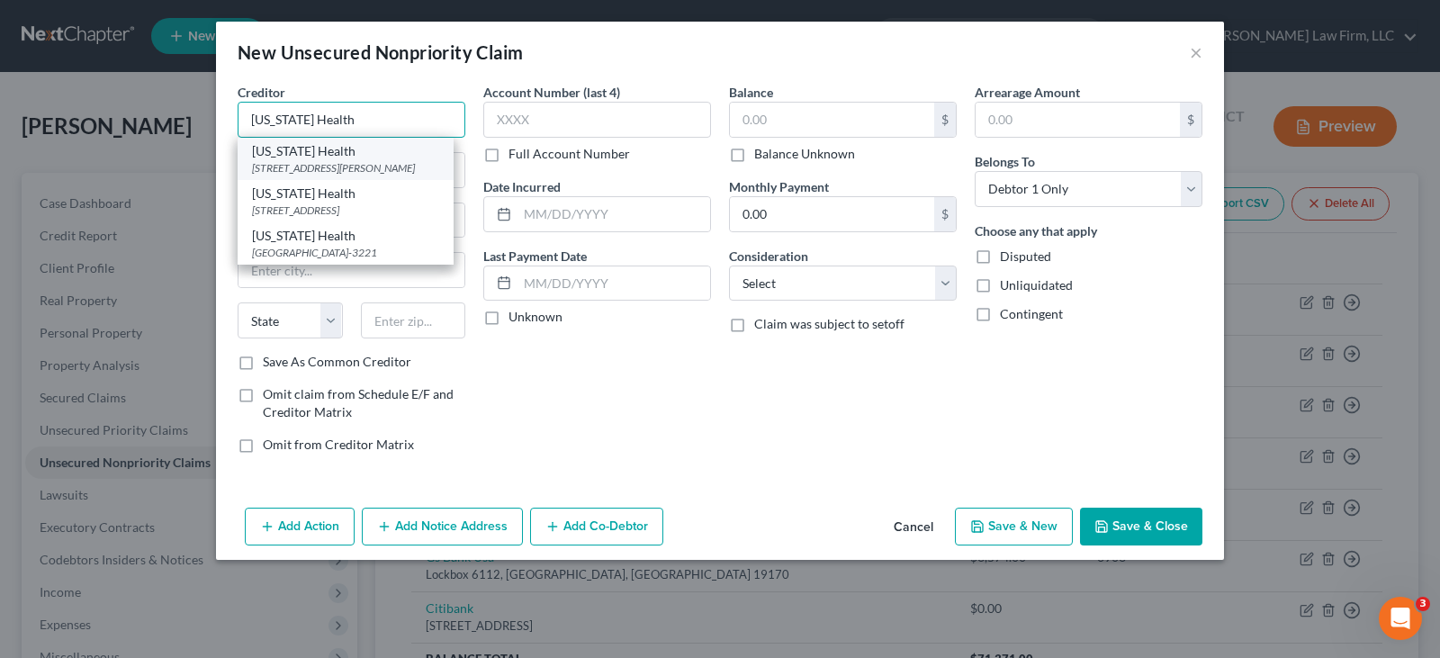
type input "[US_STATE] Health"
click at [344, 165] on div "[STREET_ADDRESS][PERSON_NAME]" at bounding box center [345, 167] width 187 height 15
type input "[STREET_ADDRESS][PERSON_NAME]"
type input "[GEOGRAPHIC_DATA]"
select select "36"
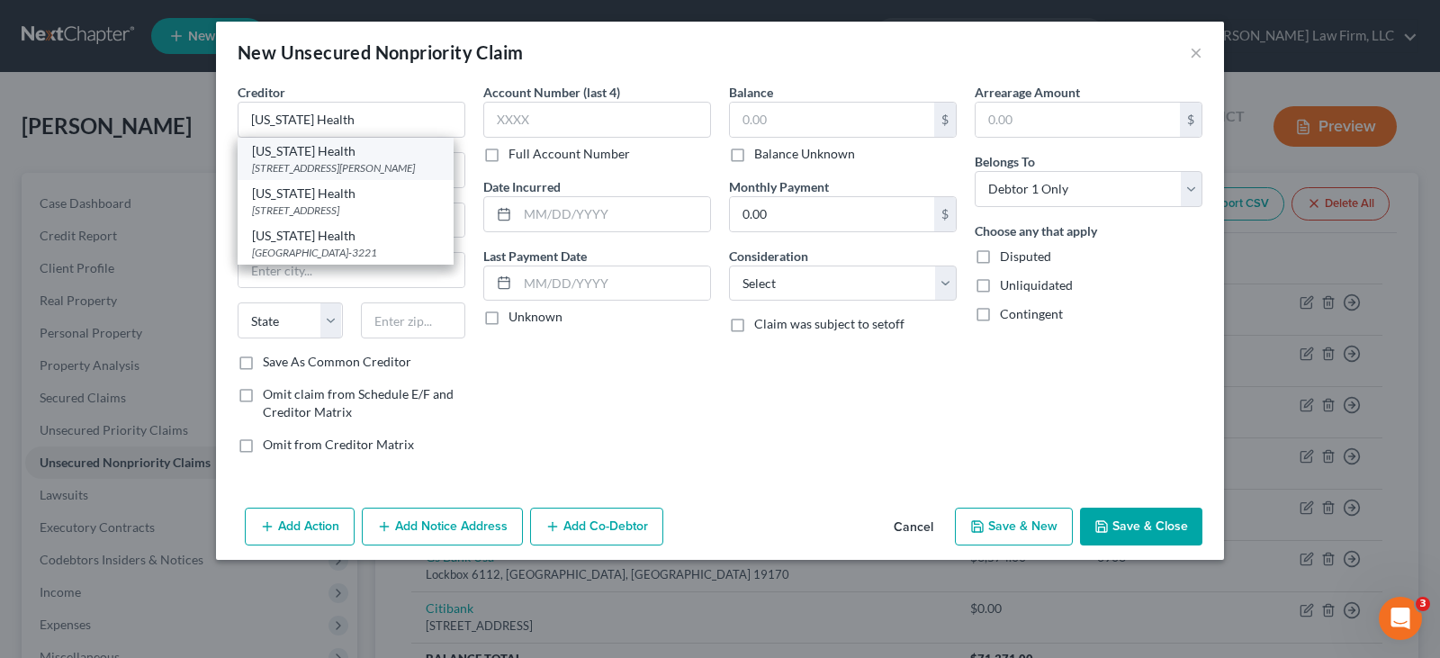
type input "43016"
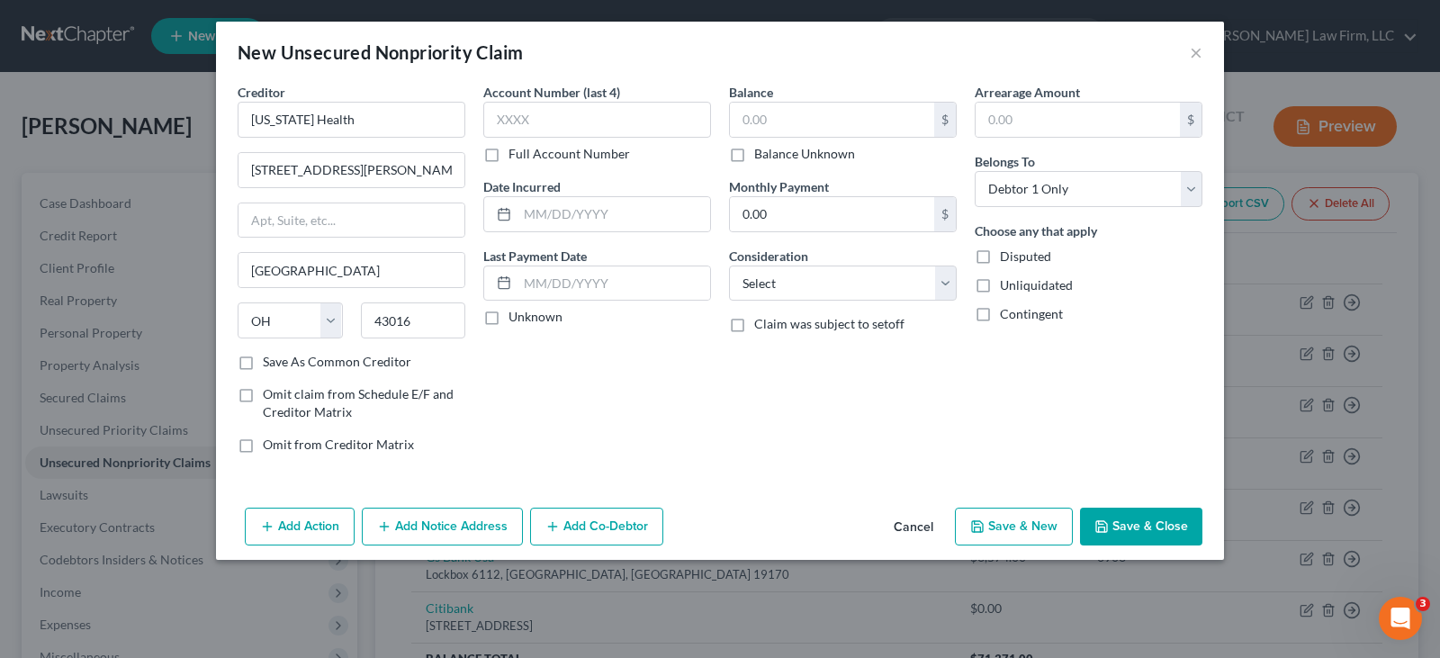
click at [1138, 520] on button "Save & Close" at bounding box center [1141, 526] width 122 height 38
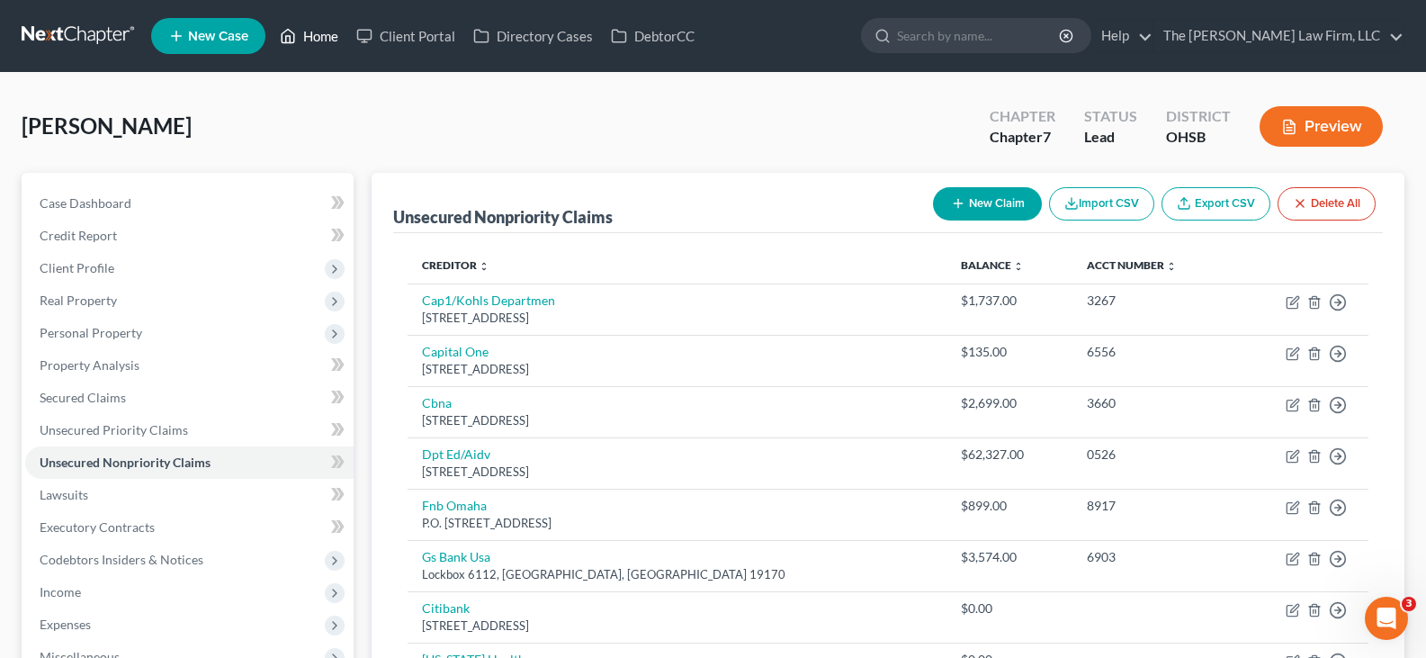
click at [323, 35] on link "Home" at bounding box center [309, 36] width 76 height 32
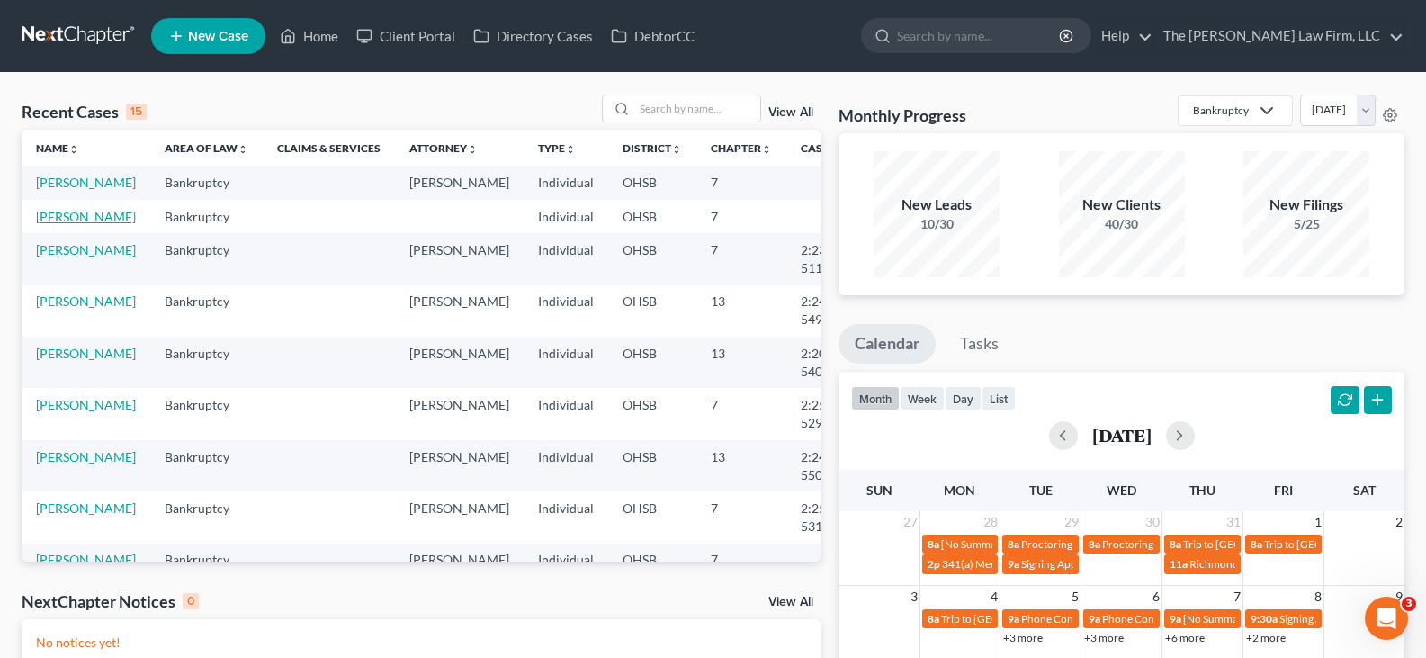
click at [50, 224] on link "[PERSON_NAME]" at bounding box center [86, 216] width 100 height 15
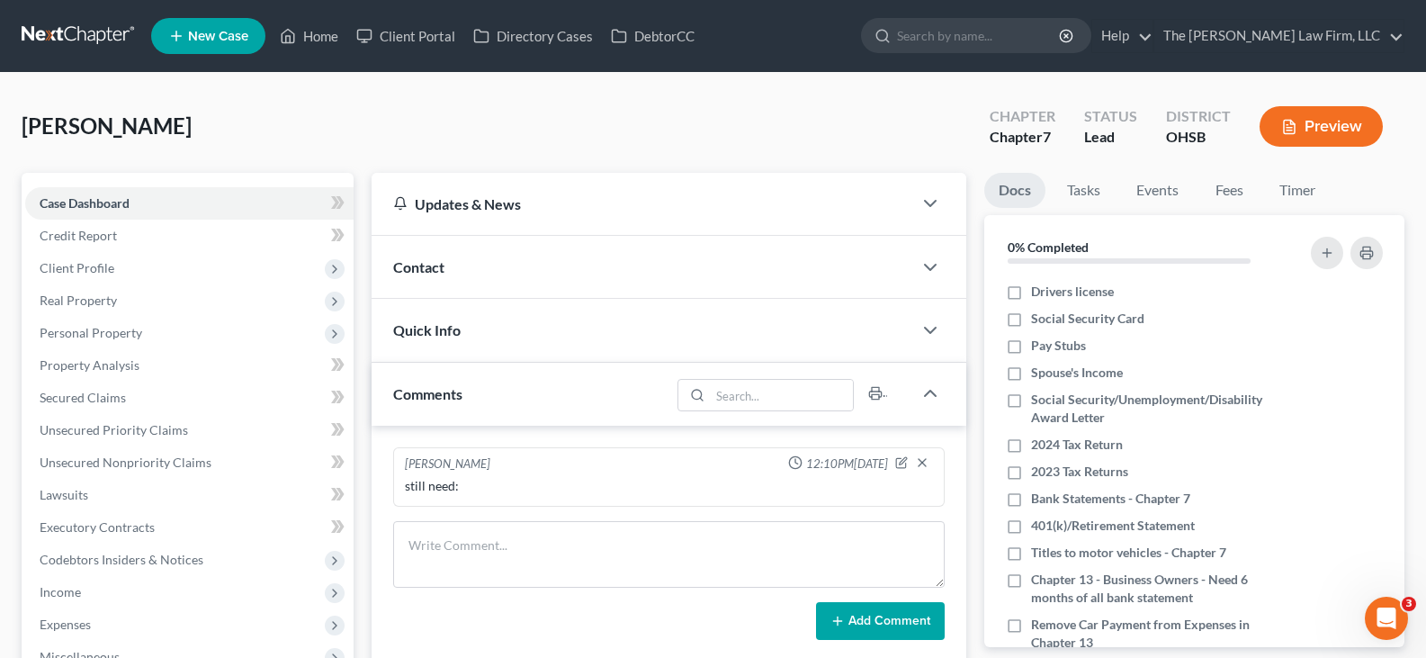
click at [767, 487] on div "still need:" at bounding box center [669, 486] width 528 height 18
click at [902, 463] on icon "button" at bounding box center [903, 460] width 7 height 7
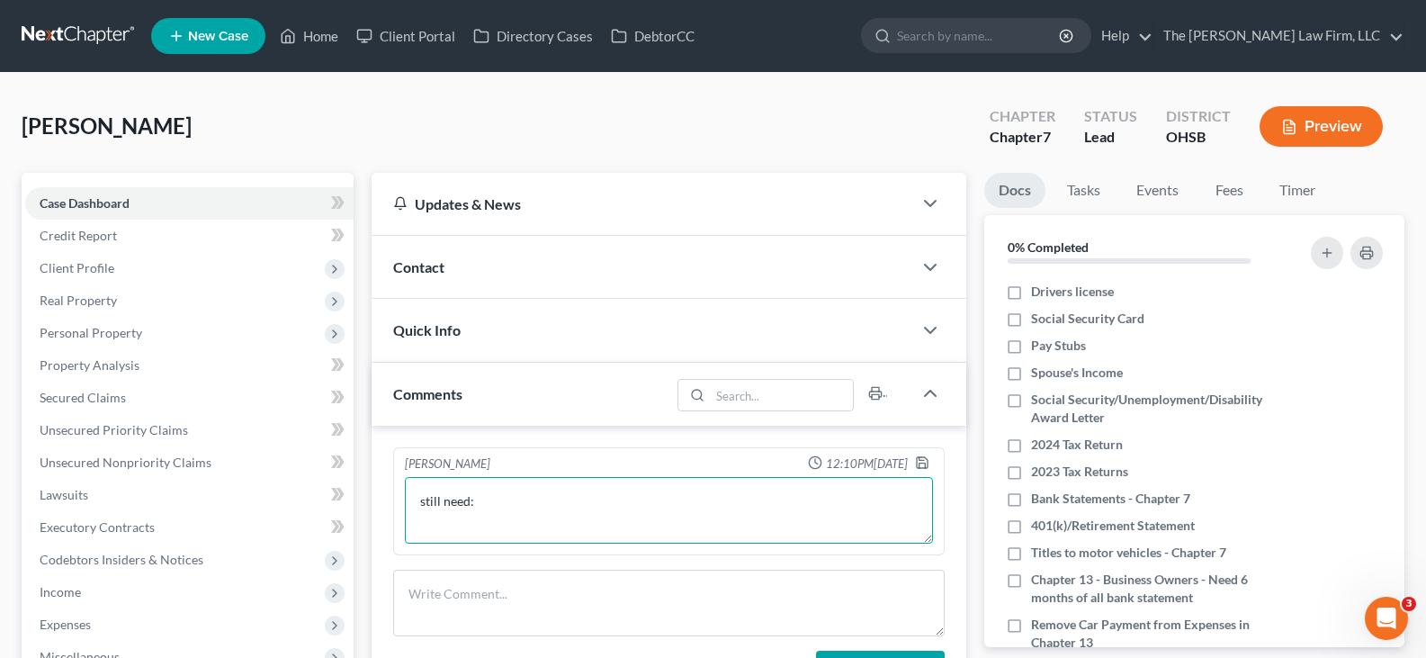
click at [535, 511] on textarea "still need:" at bounding box center [669, 510] width 528 height 67
paste textarea "Drivers License Social Security Card Paystubs – all paystubs you have received …"
click at [418, 525] on textarea "still need: Drivers License Social Security Card Paystubs – all paystubs you ha…" at bounding box center [669, 510] width 528 height 67
drag, startPoint x: 418, startPoint y: 534, endPoint x: 536, endPoint y: 533, distance: 117.9
click at [418, 534] on textarea "still need: -Drivers License Social Security Card Paystubs – all paystubs you h…" at bounding box center [669, 510] width 528 height 67
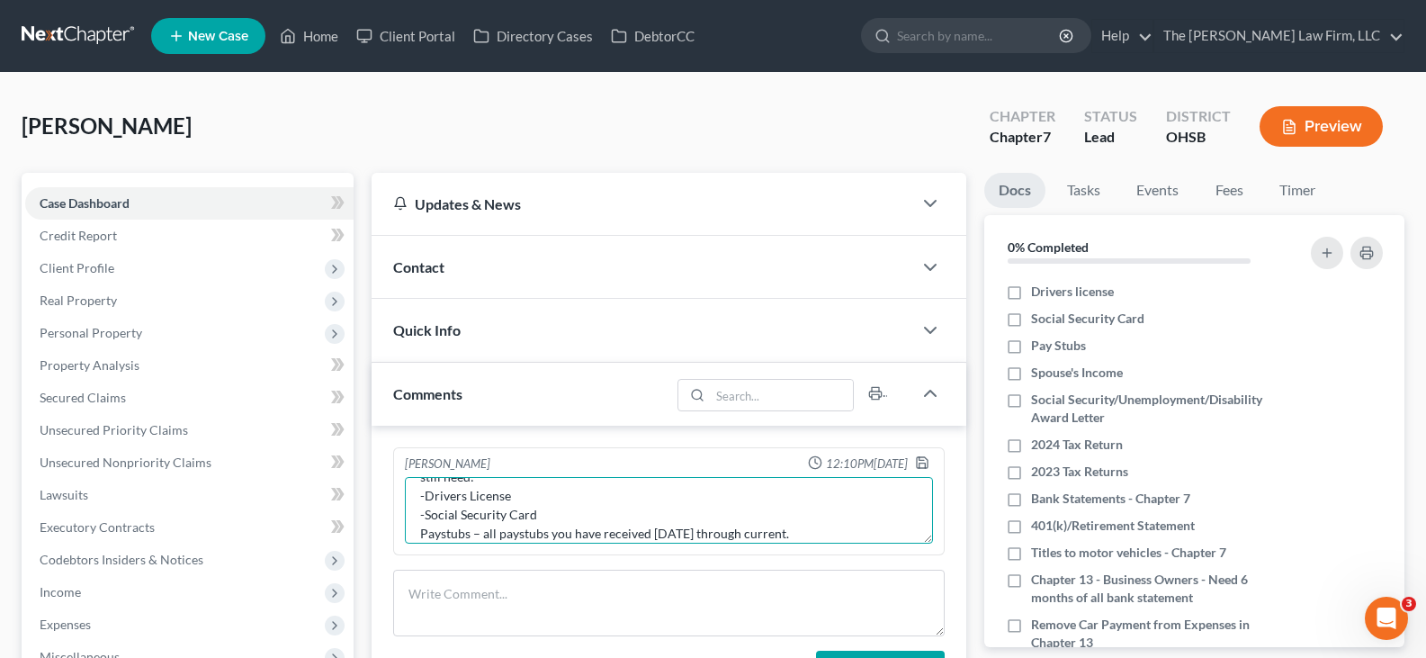
scroll to position [40, 0]
click at [420, 517] on textarea "still need: -Drivers License -Social Security Card Paystubs – all paystubs you …" at bounding box center [669, 510] width 528 height 67
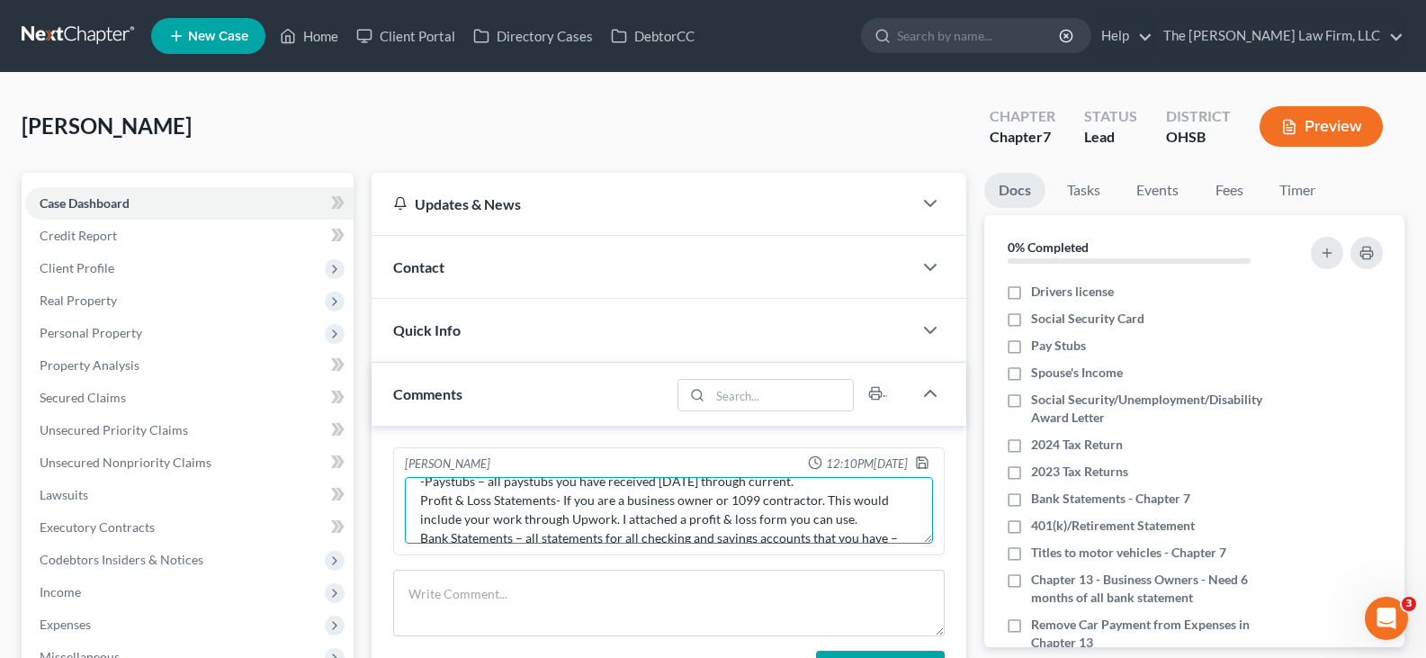
click at [418, 498] on textarea "still need: -Drivers License -Social Security Card -Paystubs – all paystubs you…" at bounding box center [669, 510] width 528 height 67
drag, startPoint x: 857, startPoint y: 518, endPoint x: 568, endPoint y: 501, distance: 289.3
click at [568, 501] on textarea "still need: -Drivers License -Social Security Card -Paystubs – all paystubs you…" at bounding box center [669, 510] width 528 height 67
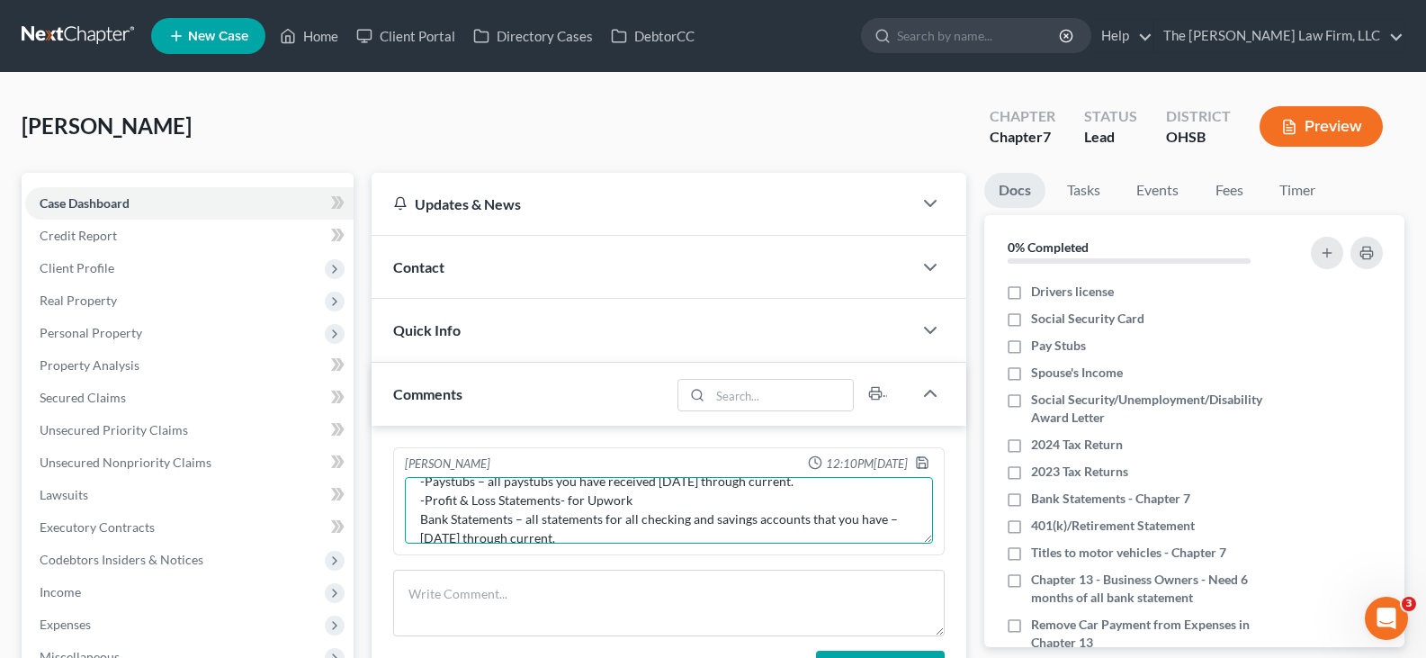
click at [419, 516] on textarea "still need: -Drivers License -Social Security Card -Paystubs – all paystubs you…" at bounding box center [669, 510] width 528 height 67
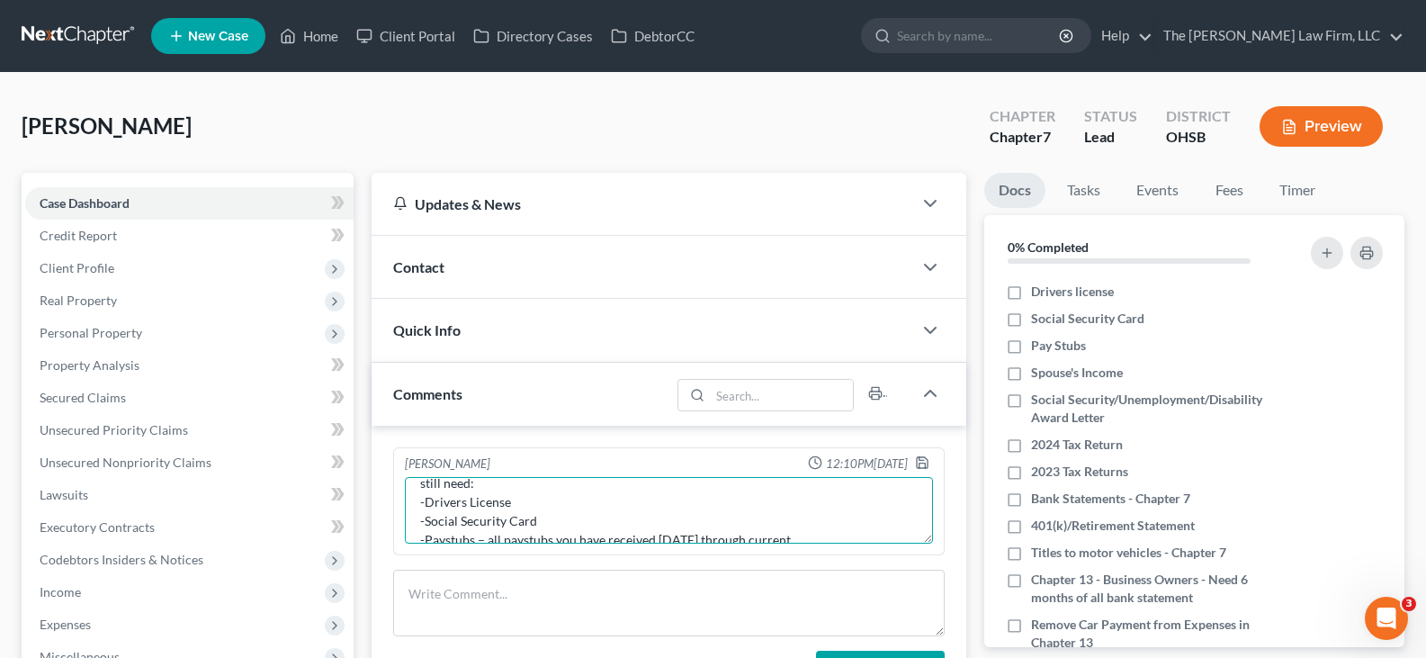
scroll to position [0, 0]
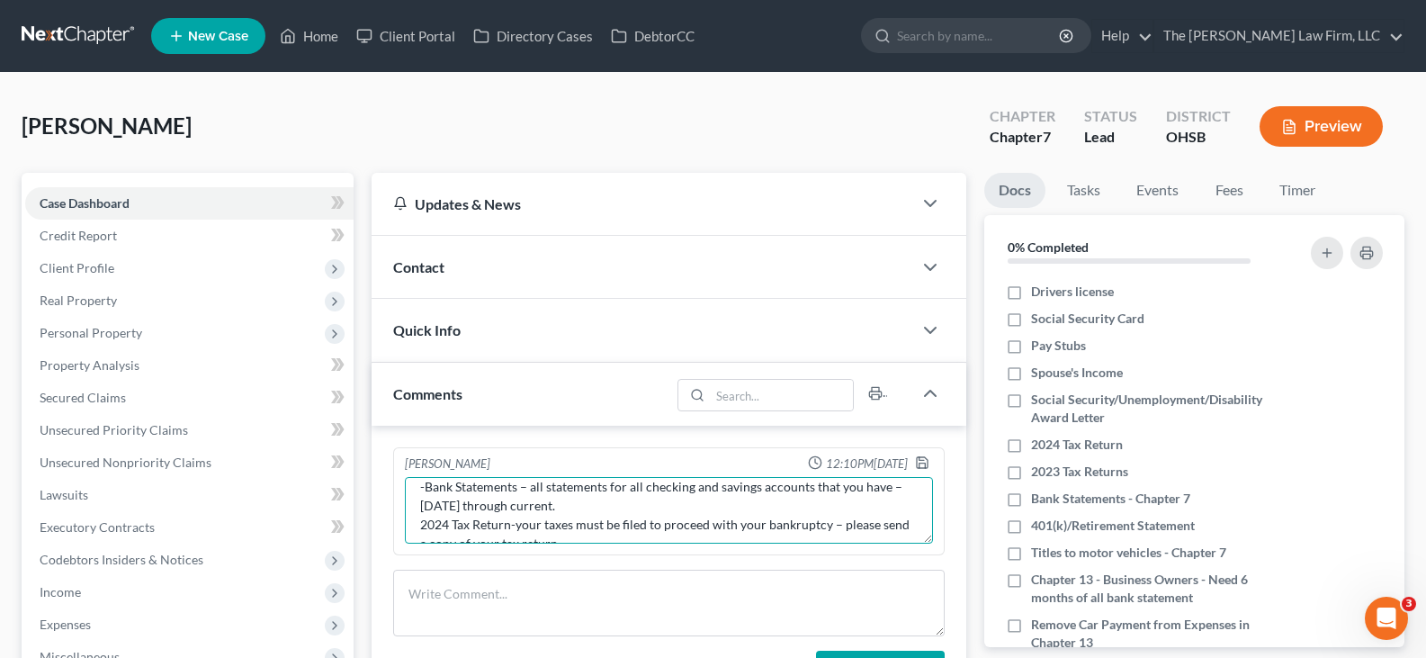
drag, startPoint x: 565, startPoint y: 506, endPoint x: 525, endPoint y: 536, distance: 50.0
click at [525, 536] on textarea "still need: -Drivers License -Social Security Card -Paystubs – all paystubs you…" at bounding box center [669, 510] width 528 height 67
click at [588, 507] on textarea "still need: -Drivers License -Social Security Card -Paystubs – all paystubs you…" at bounding box center [669, 510] width 528 height 67
click at [606, 507] on textarea "still need: -Drivers License -Social Security Card -Paystubs – all paystubs you…" at bounding box center [669, 510] width 528 height 67
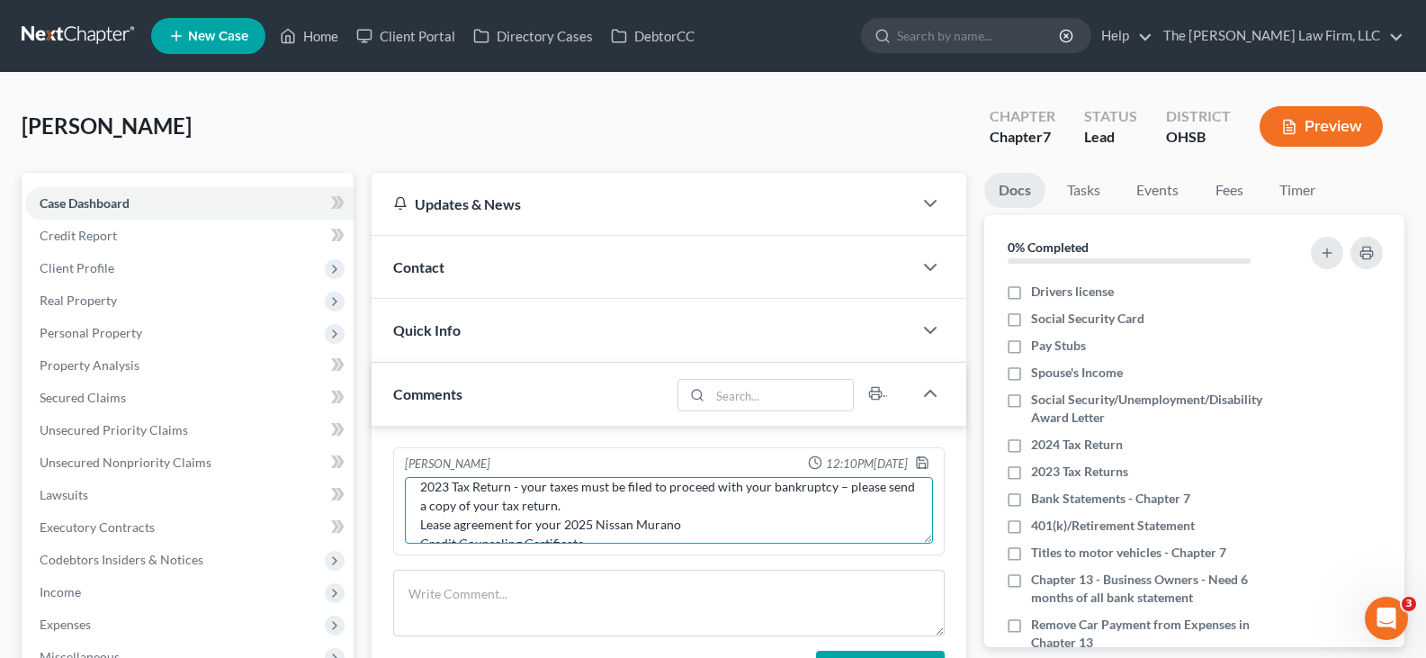
click at [606, 507] on textarea "still need: -Drivers License -Social Security Card -Paystubs – all paystubs you…" at bounding box center [669, 510] width 528 height 67
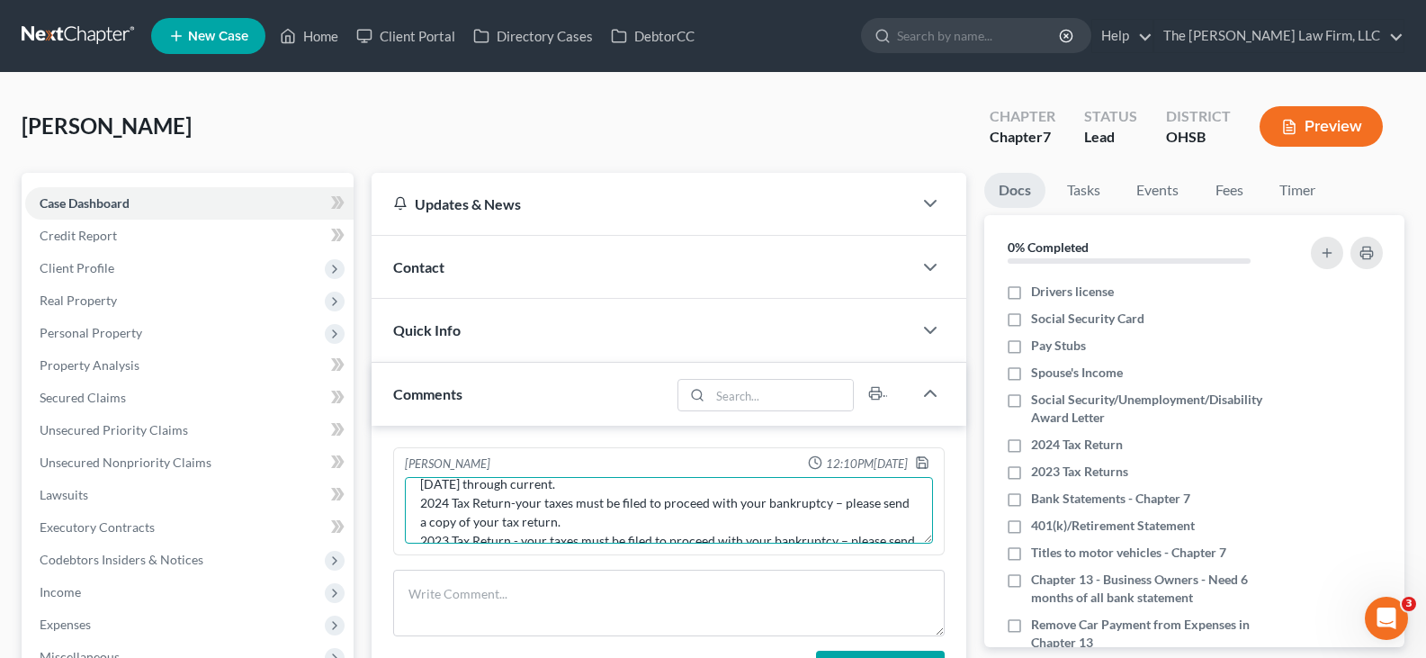
click at [577, 522] on textarea "still need: -Drivers License -Social Security Card -Paystubs – all paystubs you…" at bounding box center [669, 510] width 528 height 67
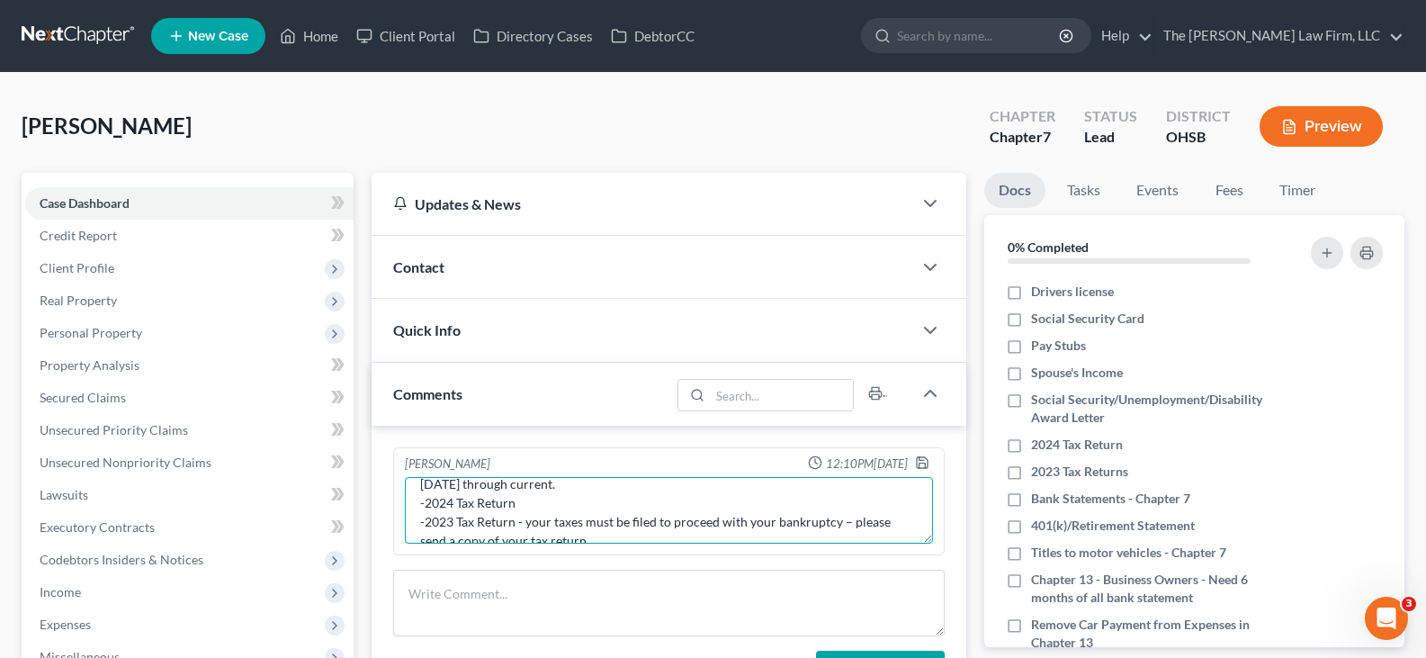
click at [597, 537] on textarea "still need: -Drivers License -Social Security Card -Paystubs – all paystubs you…" at bounding box center [669, 510] width 528 height 67
click at [421, 534] on textarea "still need: -Drivers License -Social Security Card -Paystubs – all paystubs you…" at bounding box center [669, 510] width 528 height 67
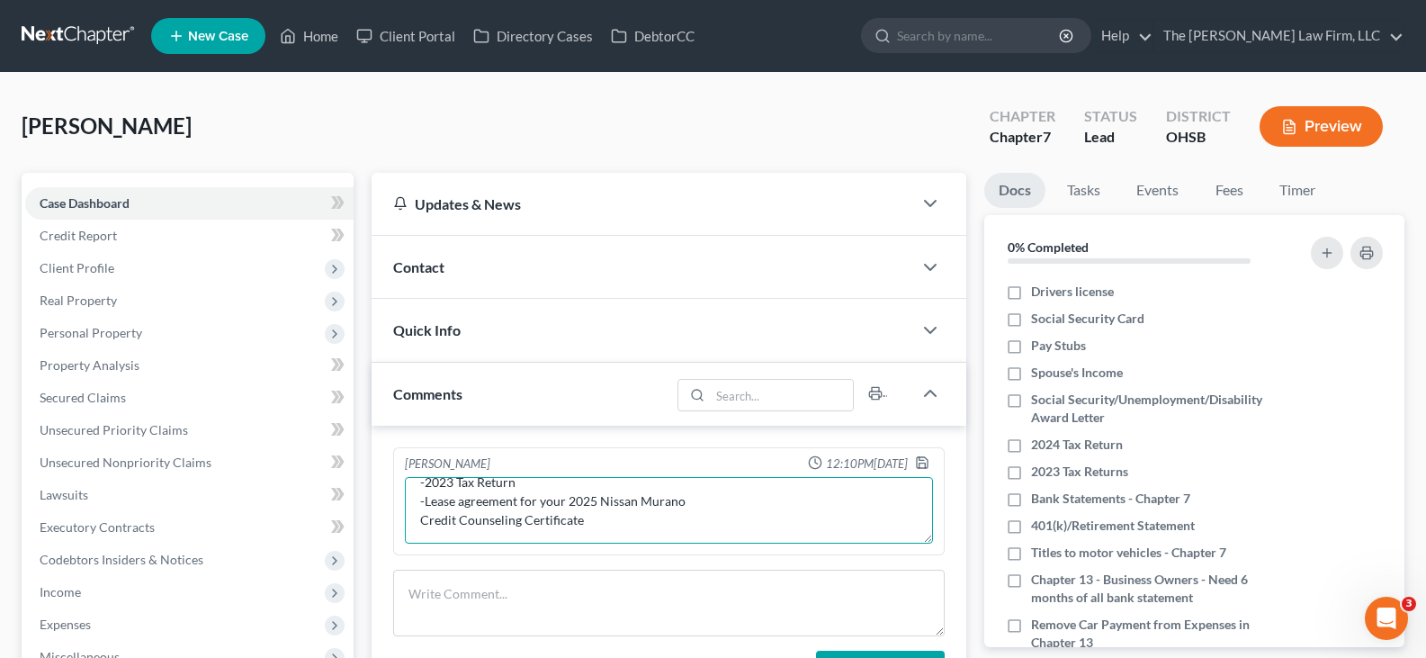
click at [419, 520] on textarea "still need: -Drivers License -Social Security Card -Paystubs – all paystubs you…" at bounding box center [669, 510] width 528 height 67
click at [589, 519] on textarea "still need: -Drivers License -Social Security Card -Paystubs – all paystubs you…" at bounding box center [669, 510] width 528 height 67
drag, startPoint x: 493, startPoint y: 531, endPoint x: 511, endPoint y: 535, distance: 18.5
click at [493, 531] on textarea "still need: -Drivers License -Social Security Card -Paystubs – all paystubs you…" at bounding box center [669, 510] width 528 height 67
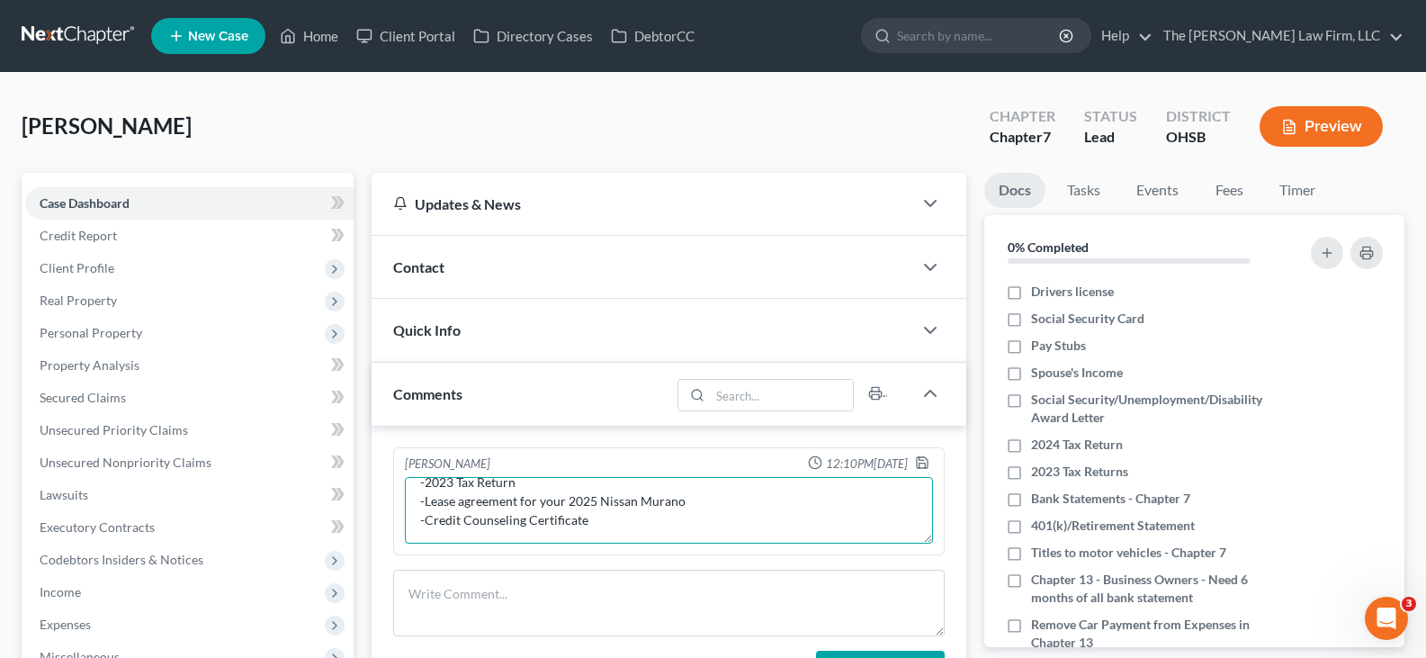
paste textarea "Most recent copy of your 401K/ Retirement statements Social Security Benefits l…"
click at [417, 532] on textarea "still need: -Drivers License -Social Security Card -Paystubs – all paystubs you…" at bounding box center [669, 510] width 528 height 67
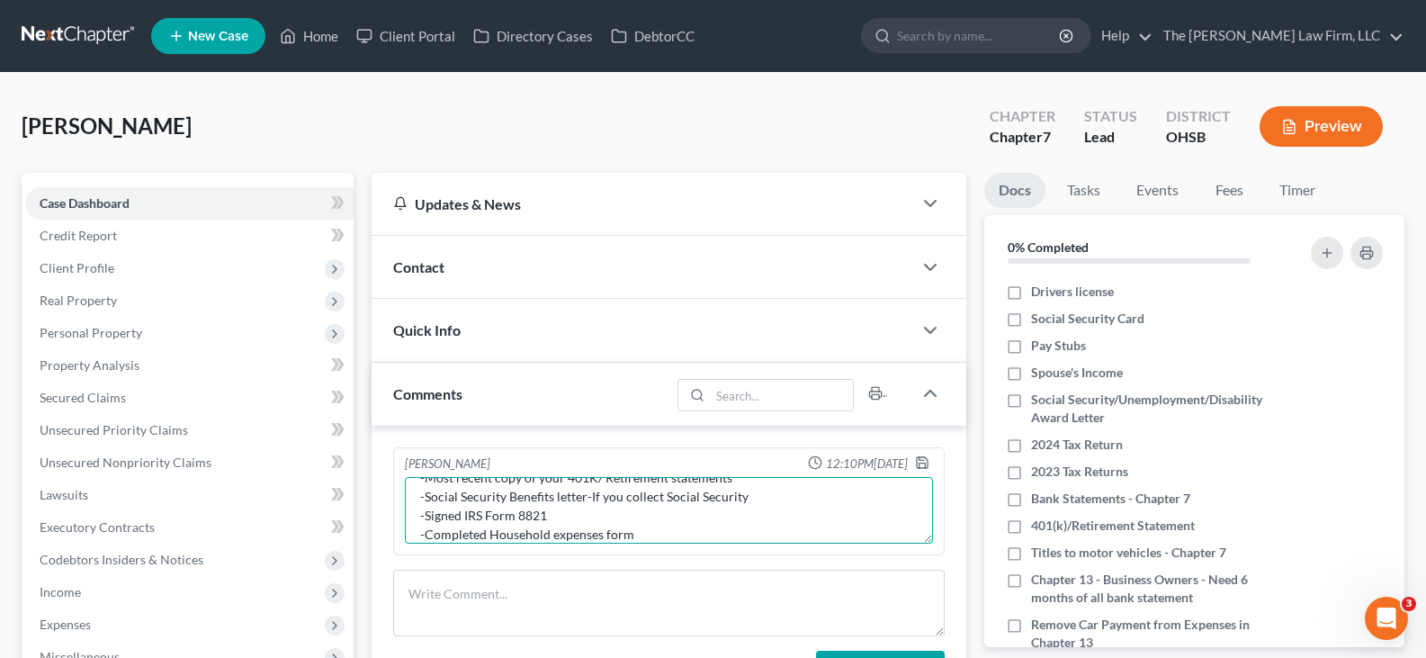
scroll to position [250, 0]
type textarea "still need: -Drivers License -Social Security Card -Paystubs – all paystubs you…"
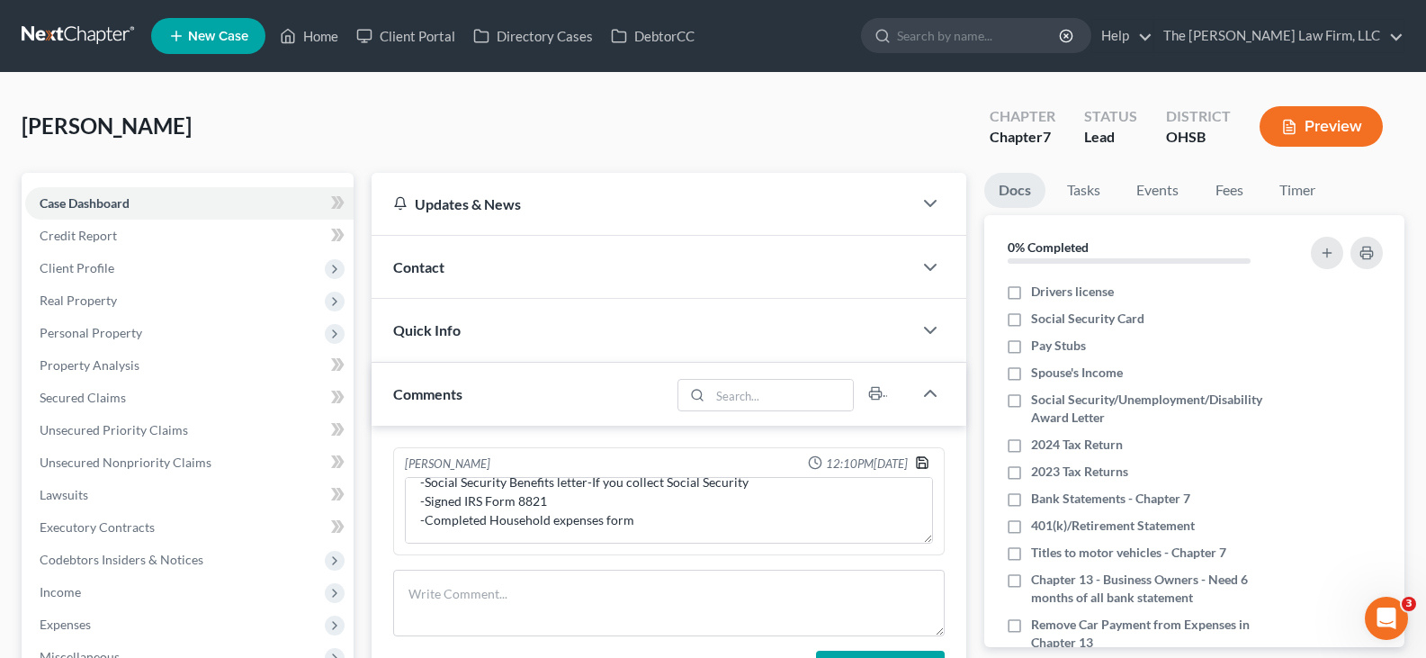
click at [922, 464] on icon "button" at bounding box center [922, 462] width 14 height 14
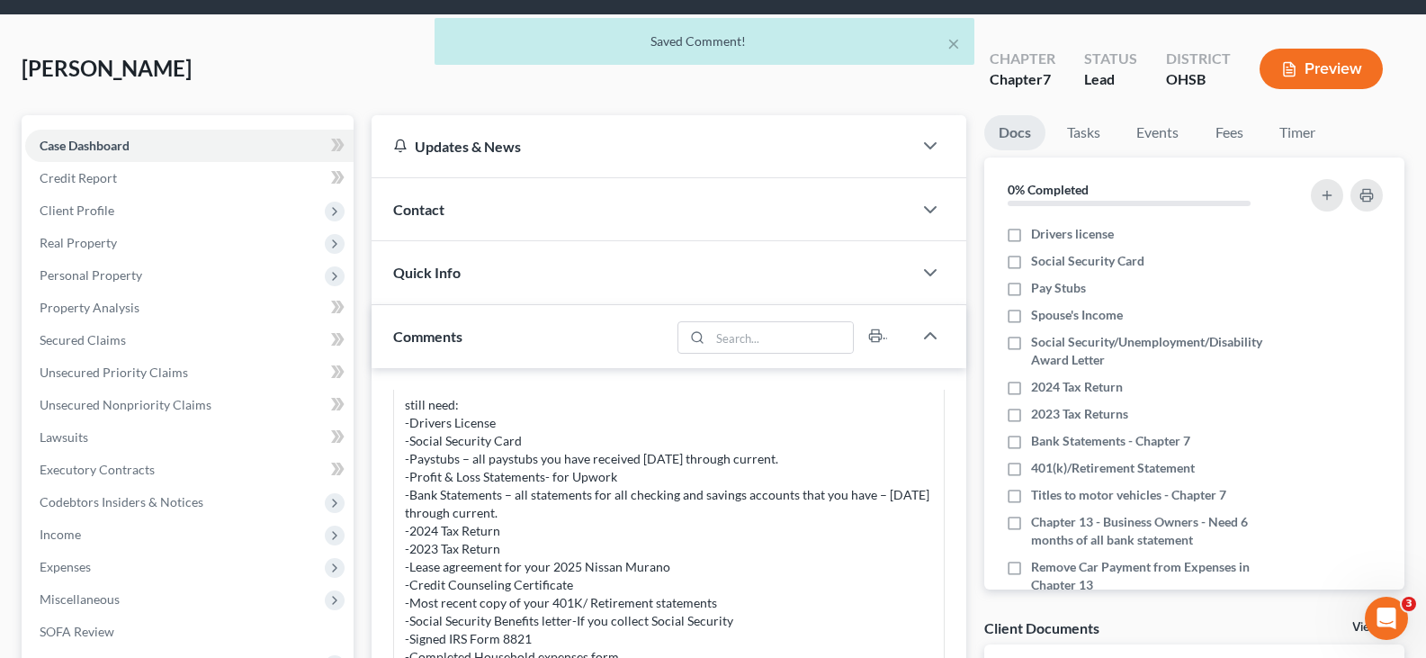
scroll to position [90, 0]
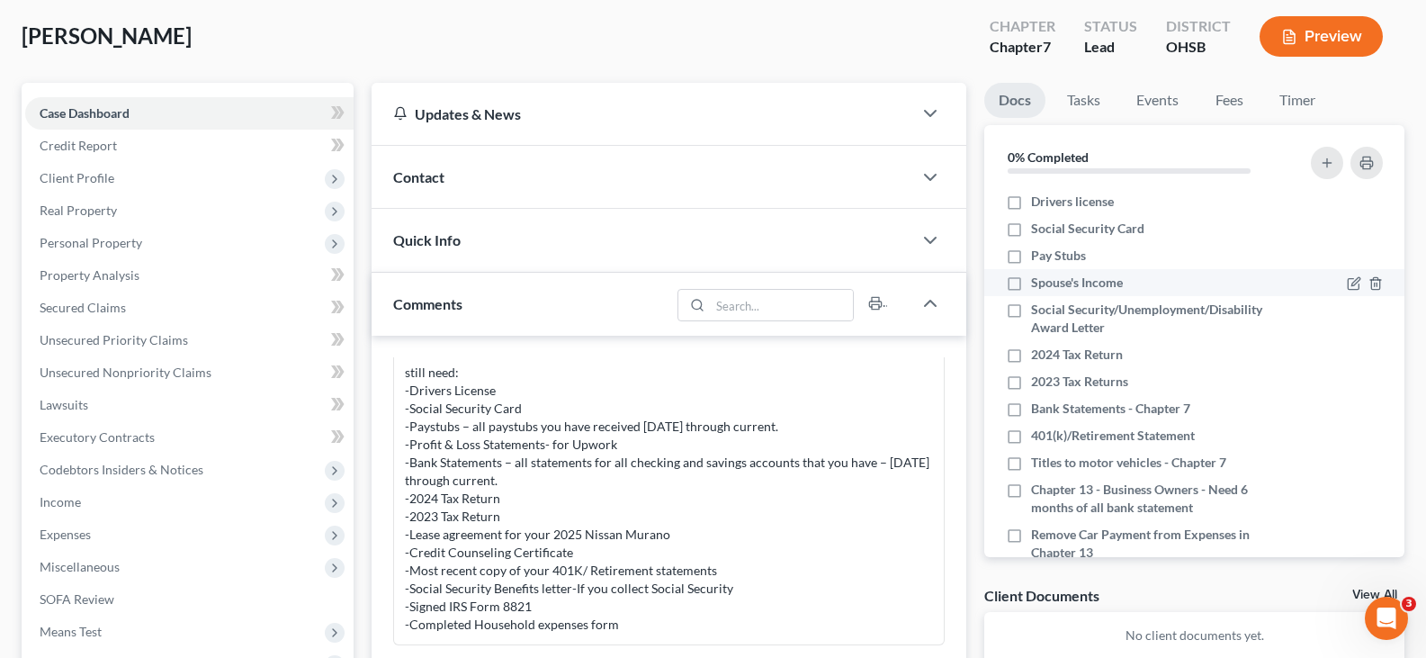
click at [1031, 282] on label "Spouse's Income" at bounding box center [1077, 283] width 92 height 18
click at [1038, 282] on input "Spouse's Income" at bounding box center [1044, 280] width 12 height 12
checkbox input "true"
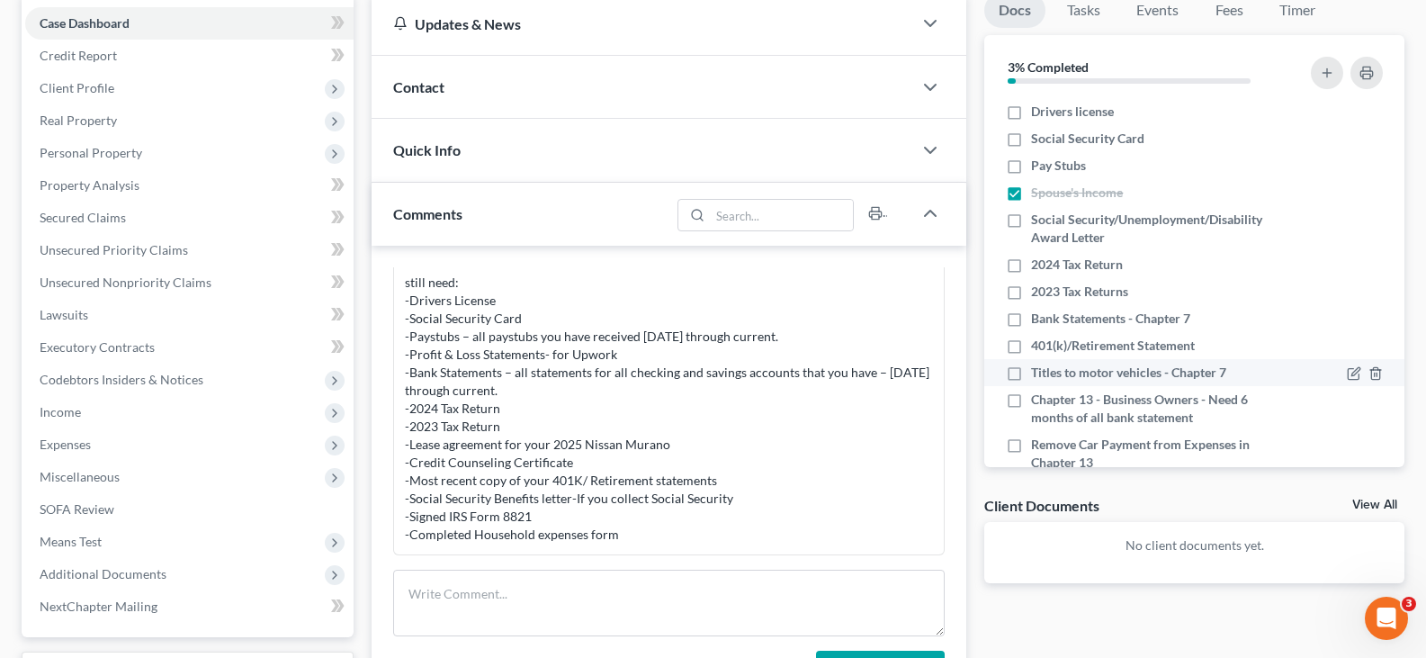
click at [1031, 373] on label "Titles to motor vehicles - Chapter 7" at bounding box center [1128, 372] width 195 height 18
click at [1038, 373] on input "Titles to motor vehicles - Chapter 7" at bounding box center [1044, 369] width 12 height 12
checkbox input "true"
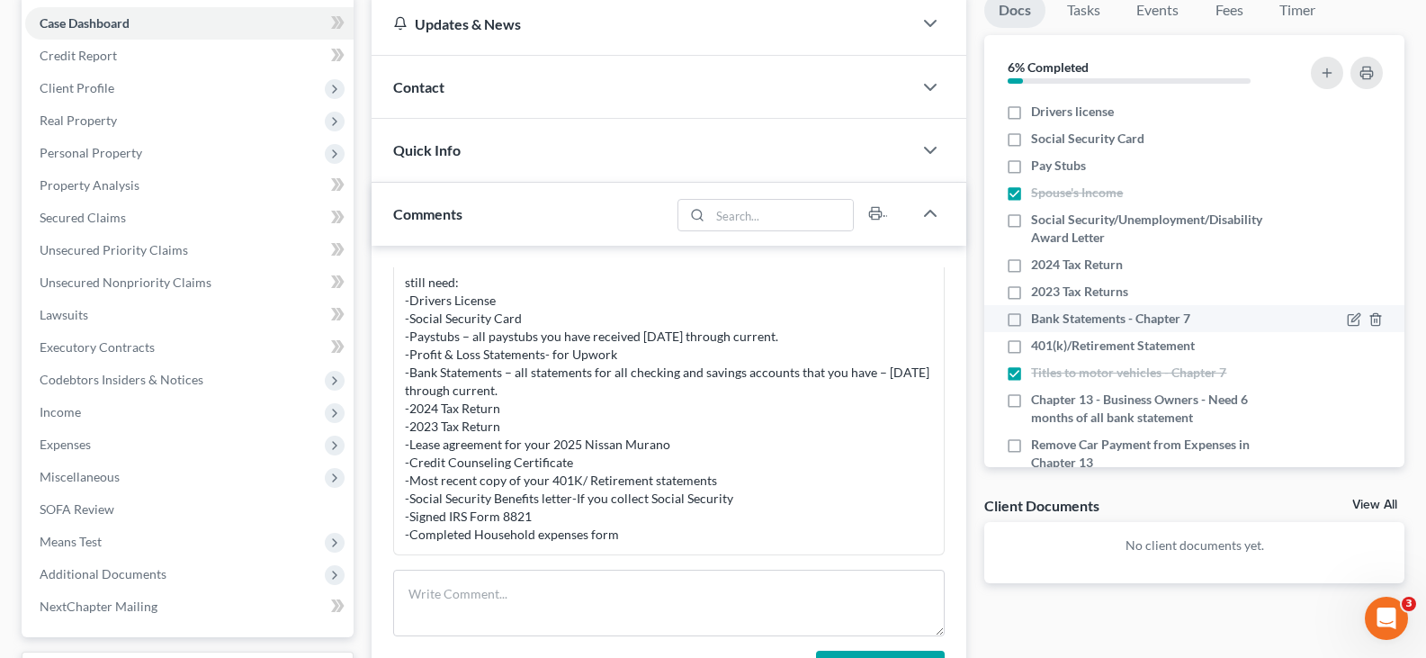
click at [1031, 319] on label "Bank Statements - Chapter 7" at bounding box center [1110, 318] width 159 height 18
click at [1038, 319] on input "Bank Statements - Chapter 7" at bounding box center [1044, 315] width 12 height 12
checkbox input "true"
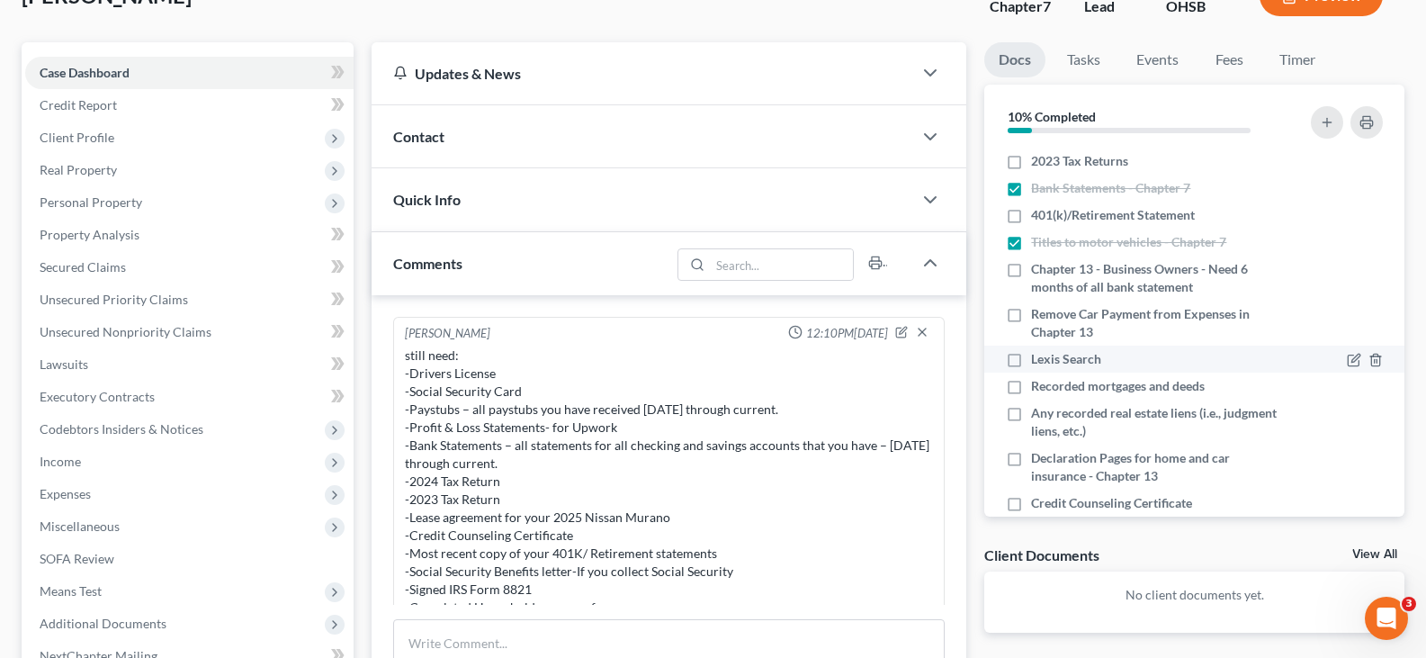
scroll to position [90, 0]
